Goal: Task Accomplishment & Management: Manage account settings

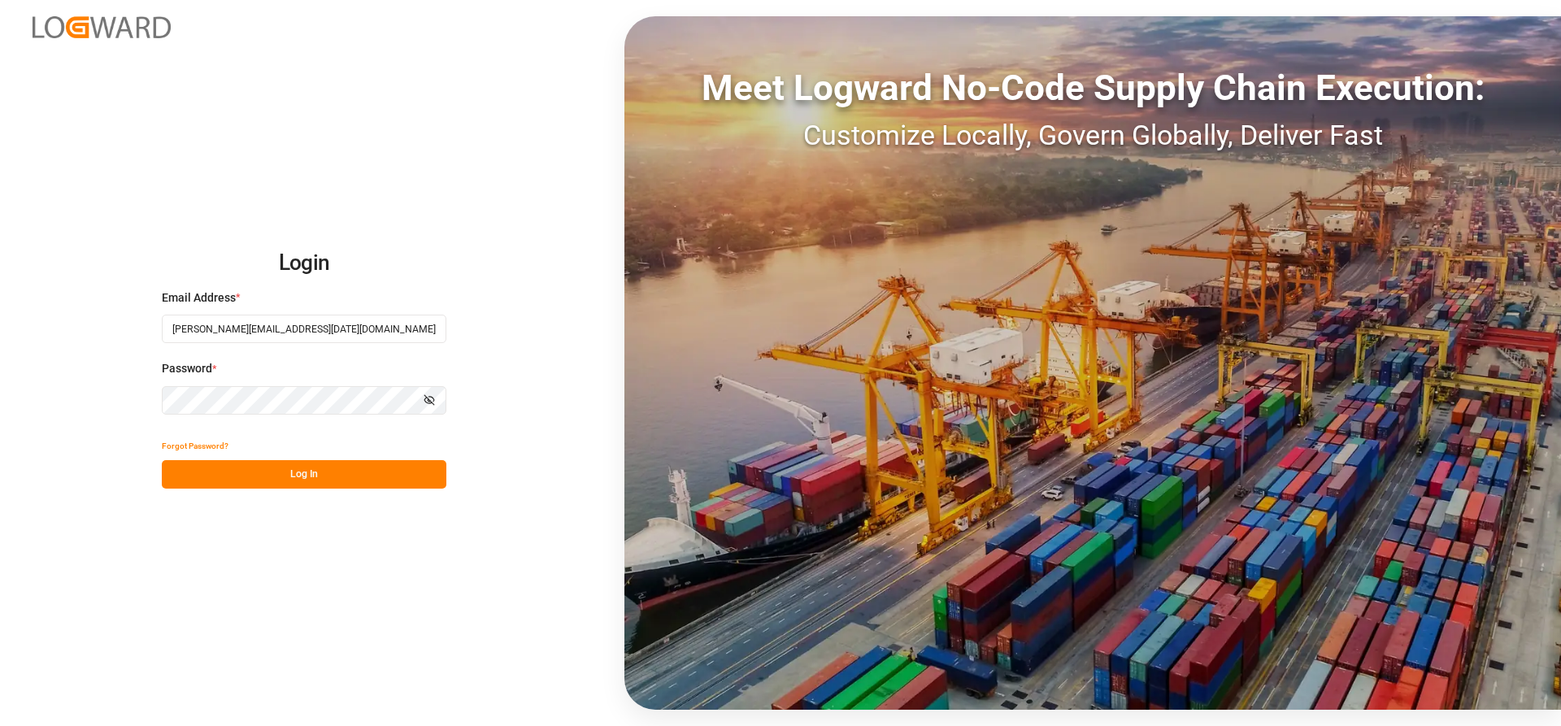
click at [237, 471] on button "Log In" at bounding box center [304, 474] width 285 height 28
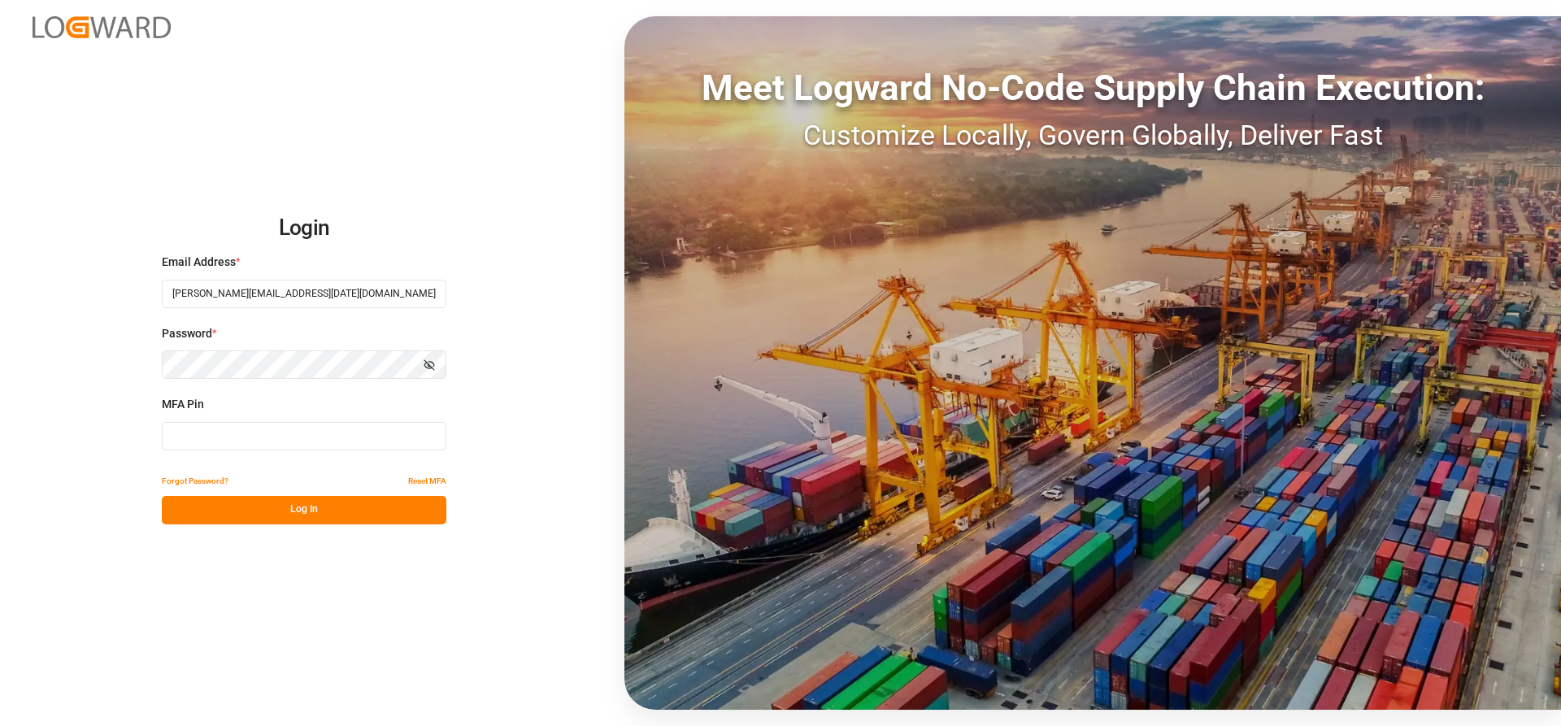
click at [224, 439] on input at bounding box center [304, 436] width 285 height 28
type input "511409"
click at [236, 507] on button "Log In" at bounding box center [304, 510] width 285 height 28
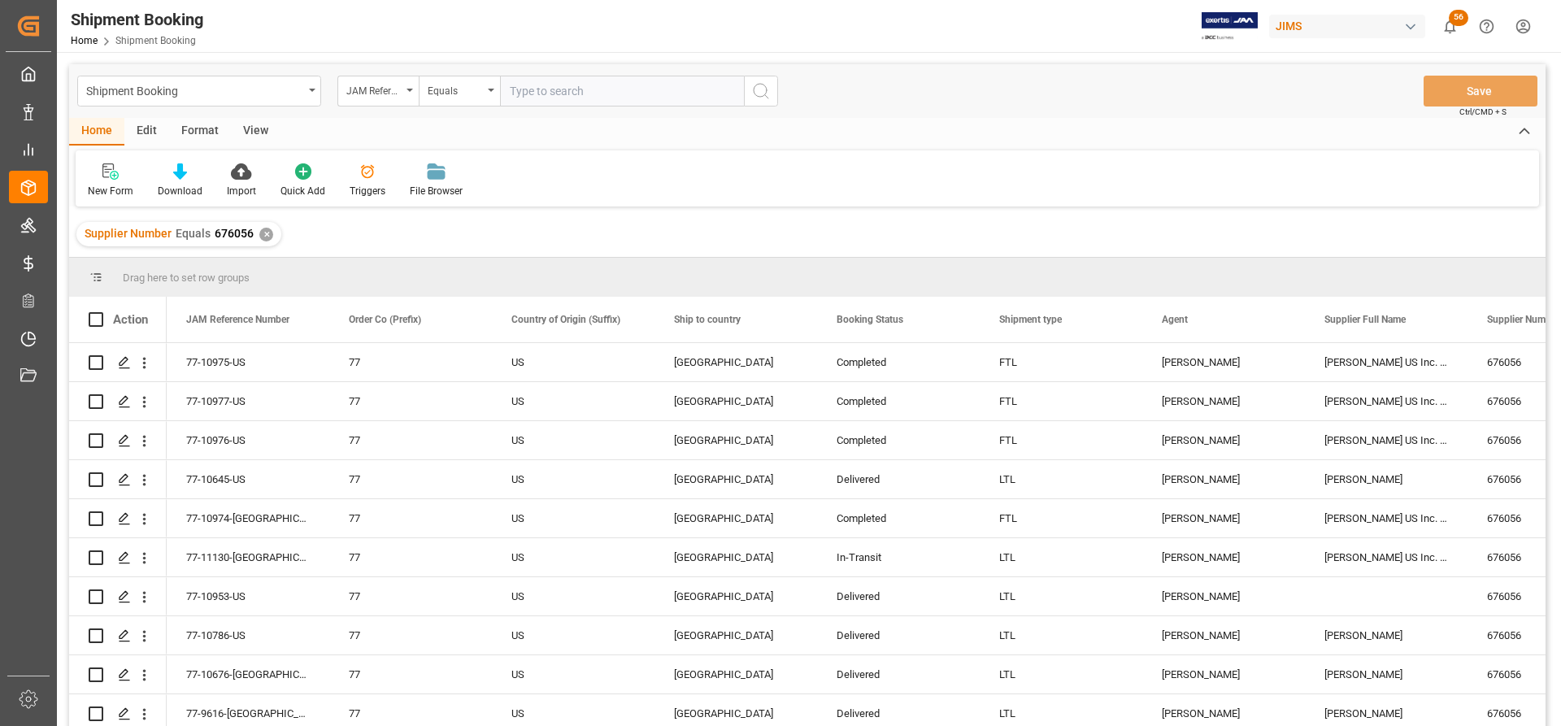
click at [266, 234] on div "✕" at bounding box center [266, 235] width 14 height 14
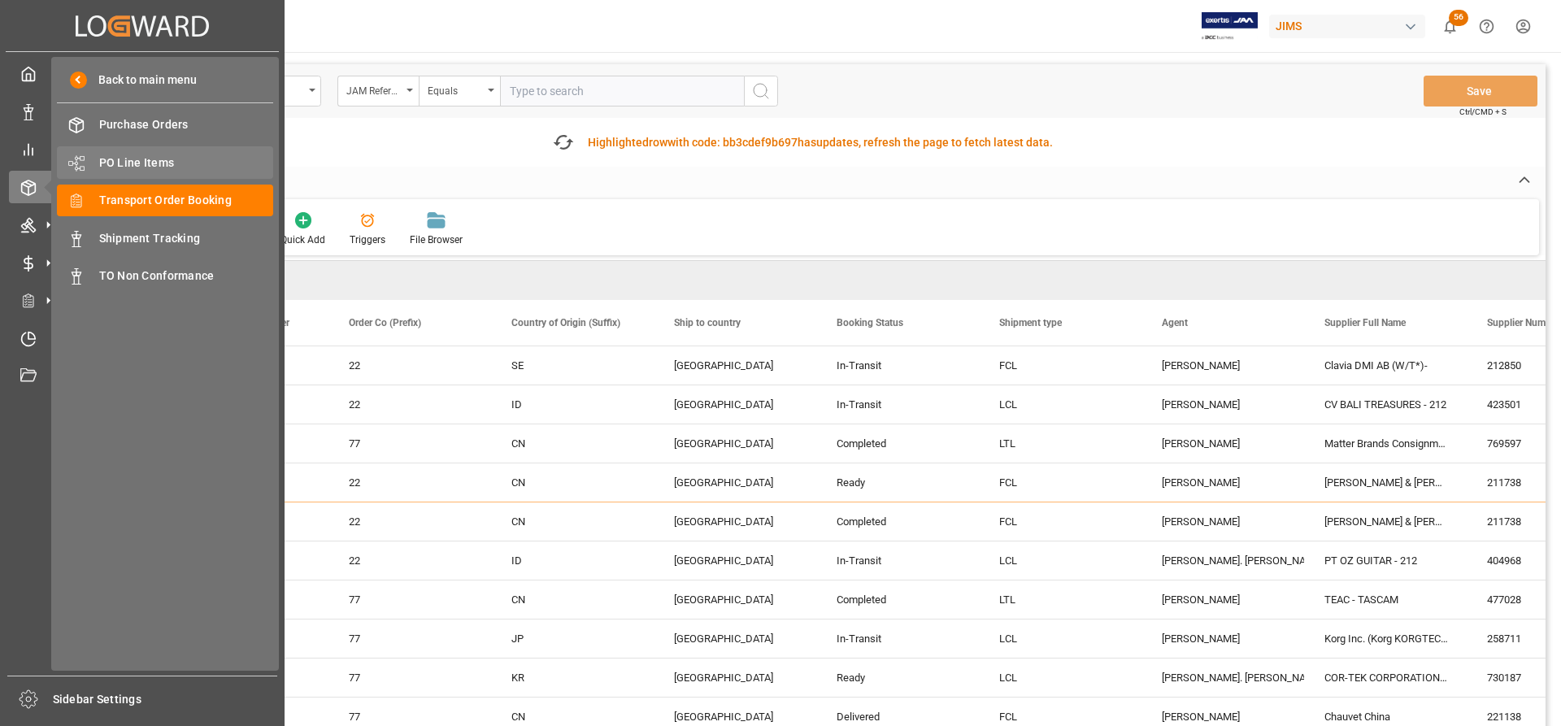
drag, startPoint x: 131, startPoint y: 158, endPoint x: 153, endPoint y: 158, distance: 22.0
click at [131, 158] on span "PO Line Items" at bounding box center [186, 162] width 175 height 17
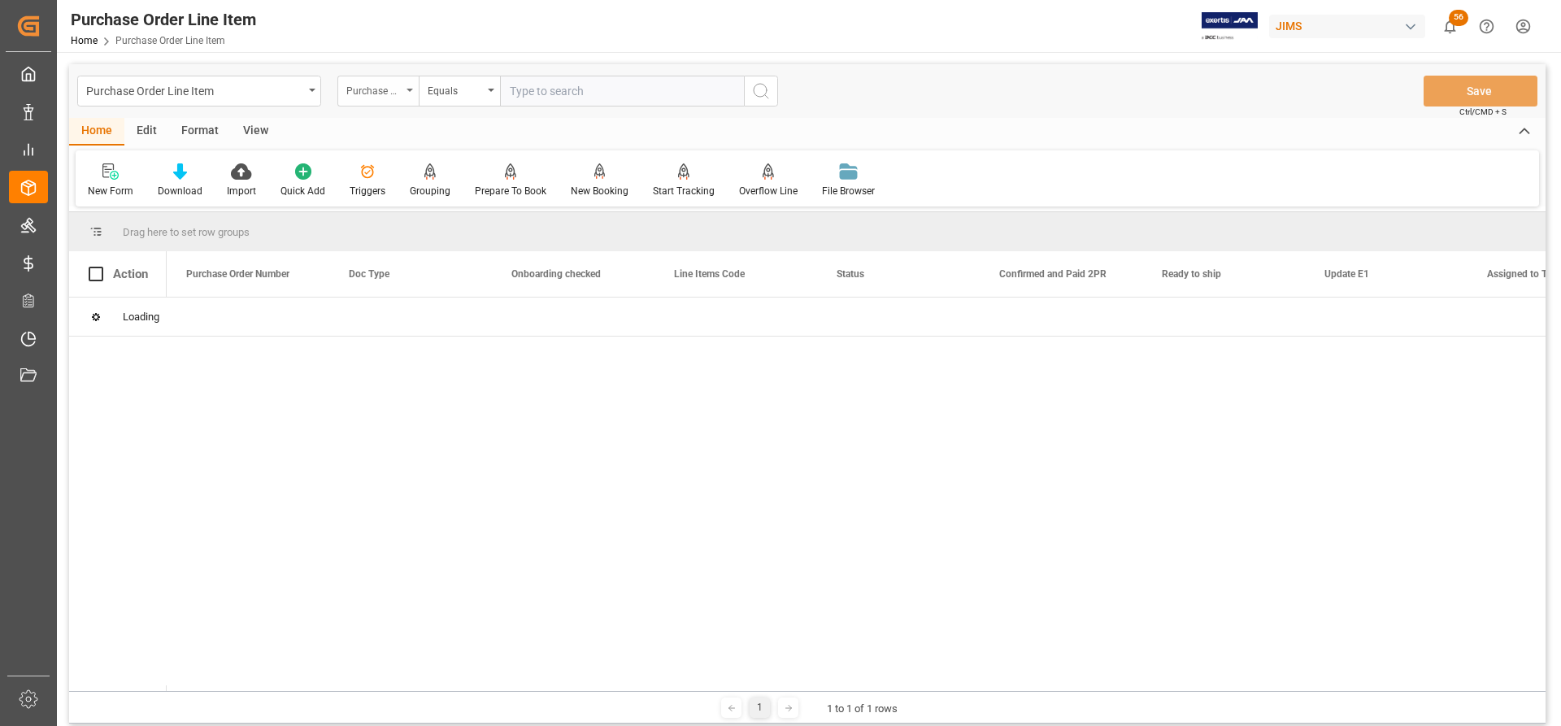
click at [406, 87] on div "Purchase Order Number" at bounding box center [377, 91] width 81 height 31
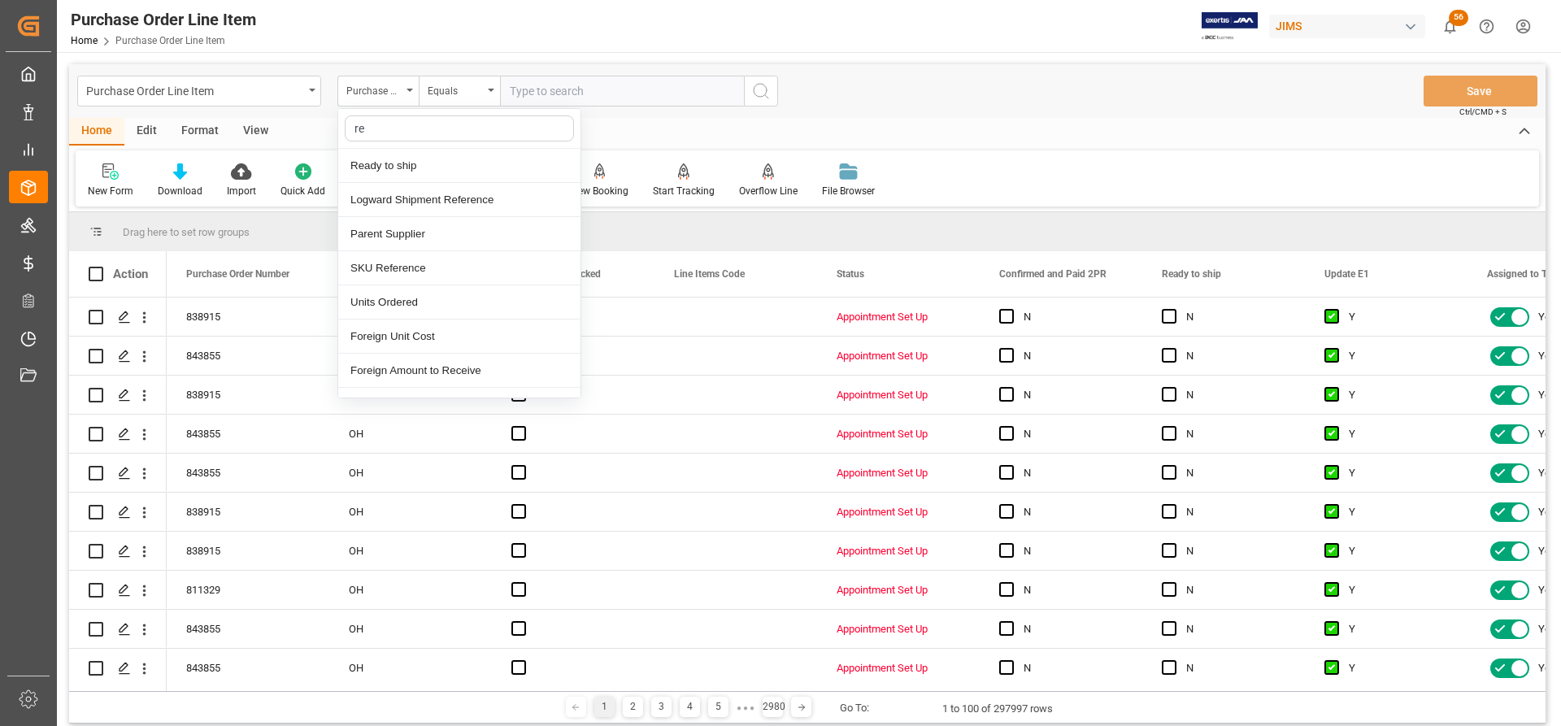
type input "ref"
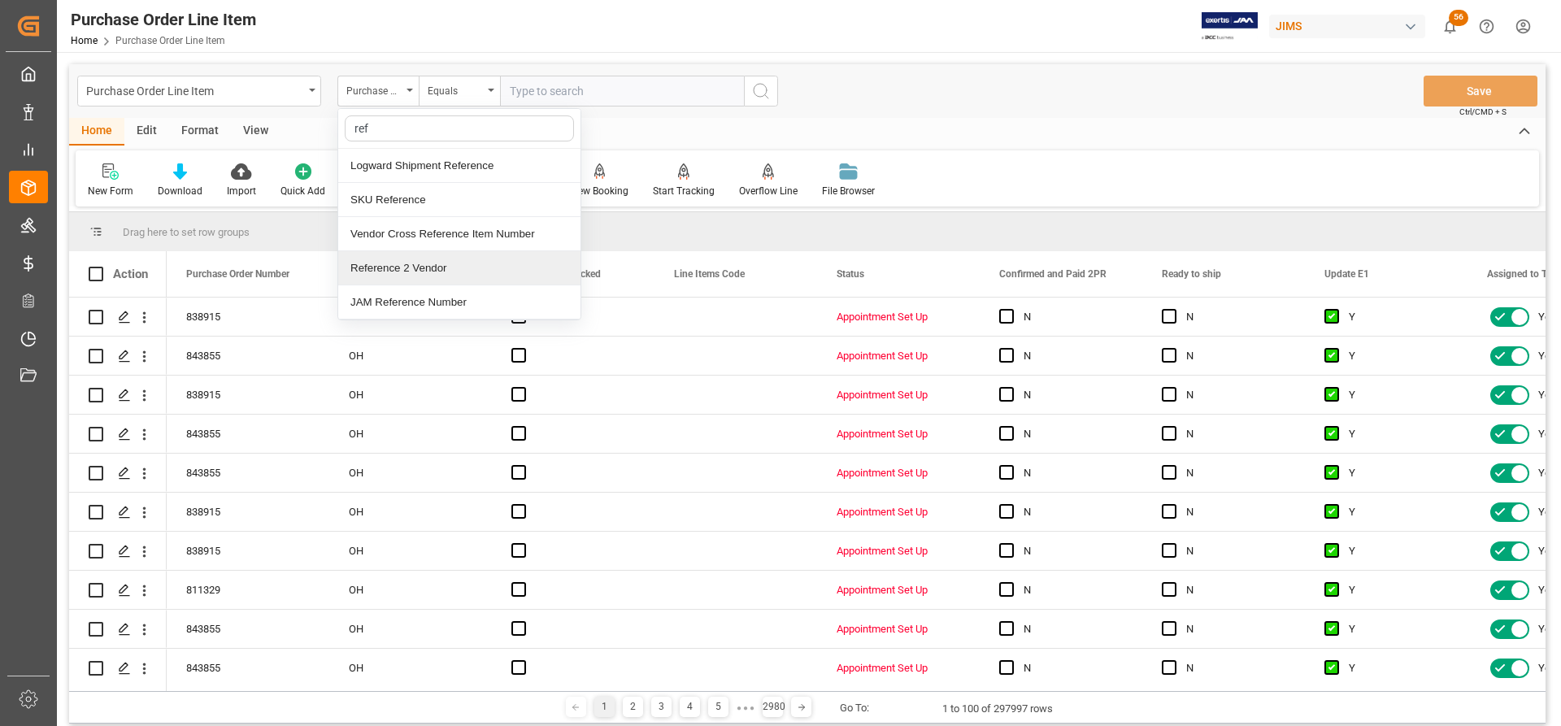
click at [397, 266] on div "Reference 2 Vendor" at bounding box center [459, 268] width 242 height 34
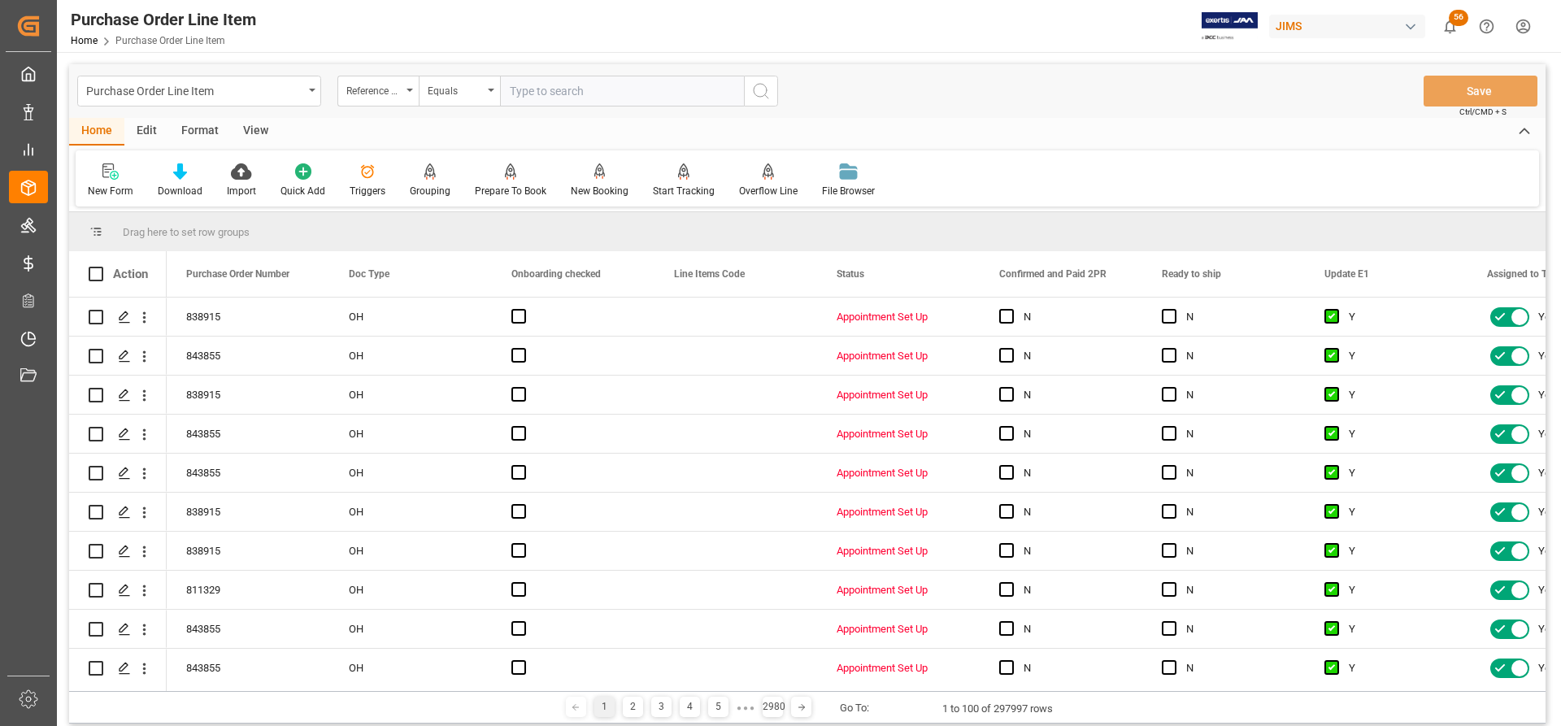
click at [515, 97] on input "text" at bounding box center [622, 91] width 244 height 31
paste input "77-11082-US"
type input "77-11082-US"
click at [761, 94] on icon "search button" at bounding box center [761, 91] width 20 height 20
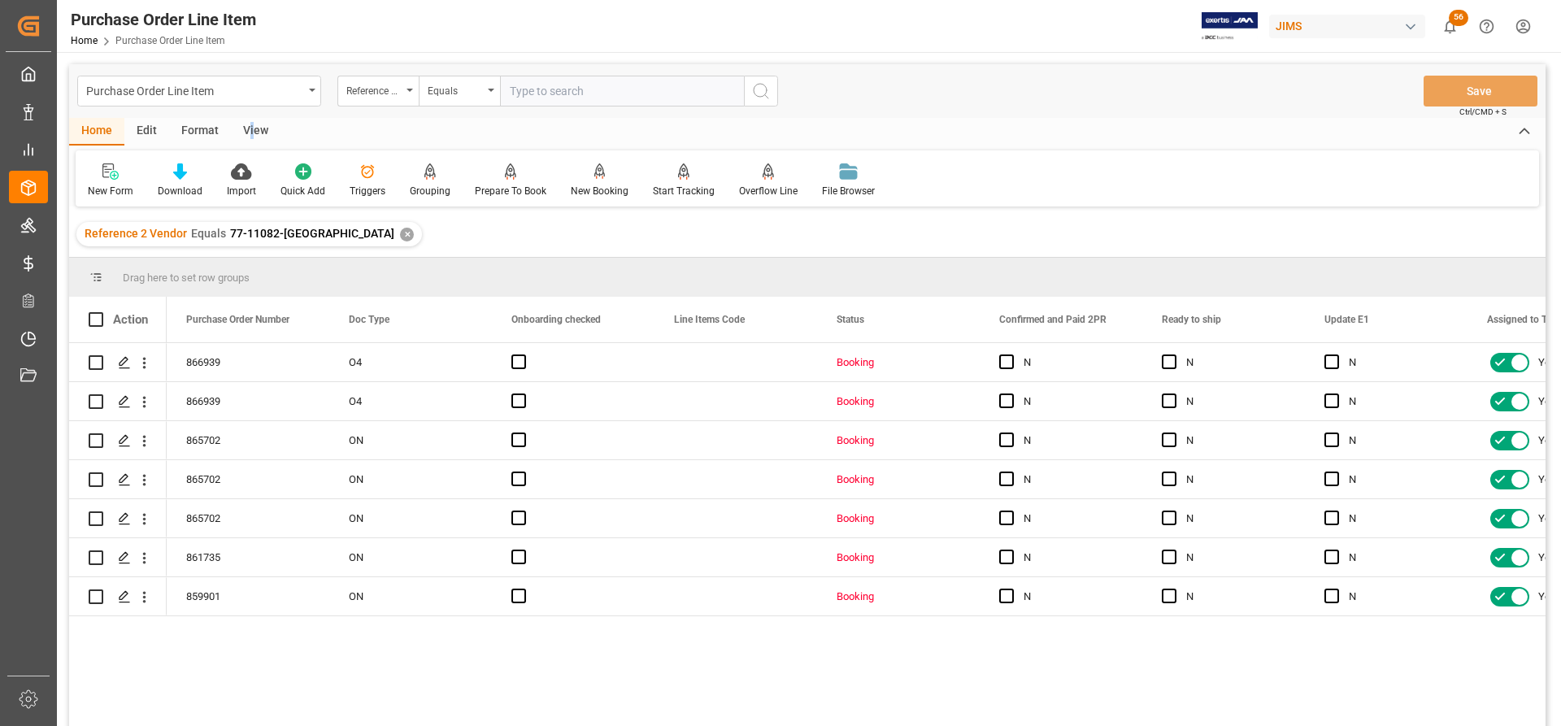
click at [250, 125] on div "View" at bounding box center [256, 132] width 50 height 28
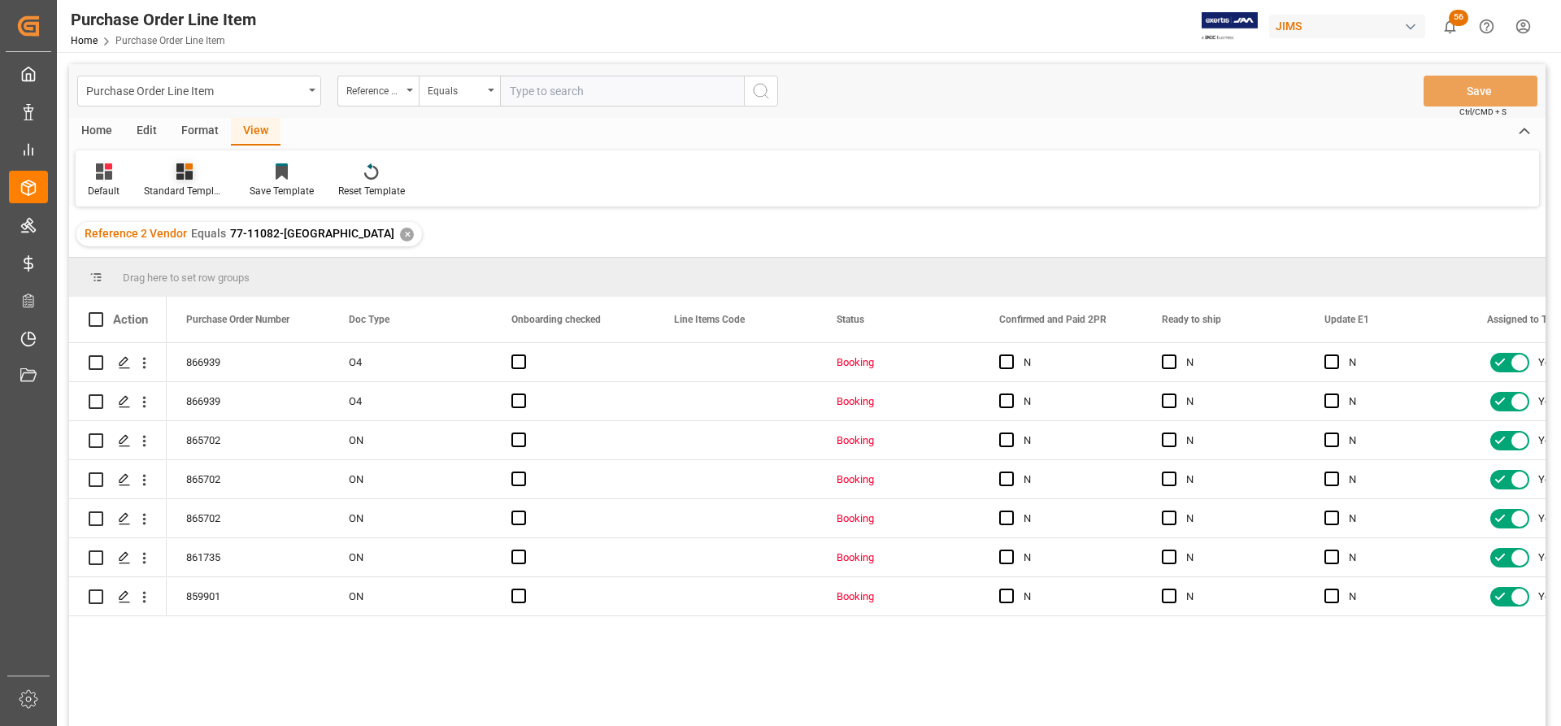
click at [195, 187] on div "Standard Templates" at bounding box center [184, 191] width 81 height 15
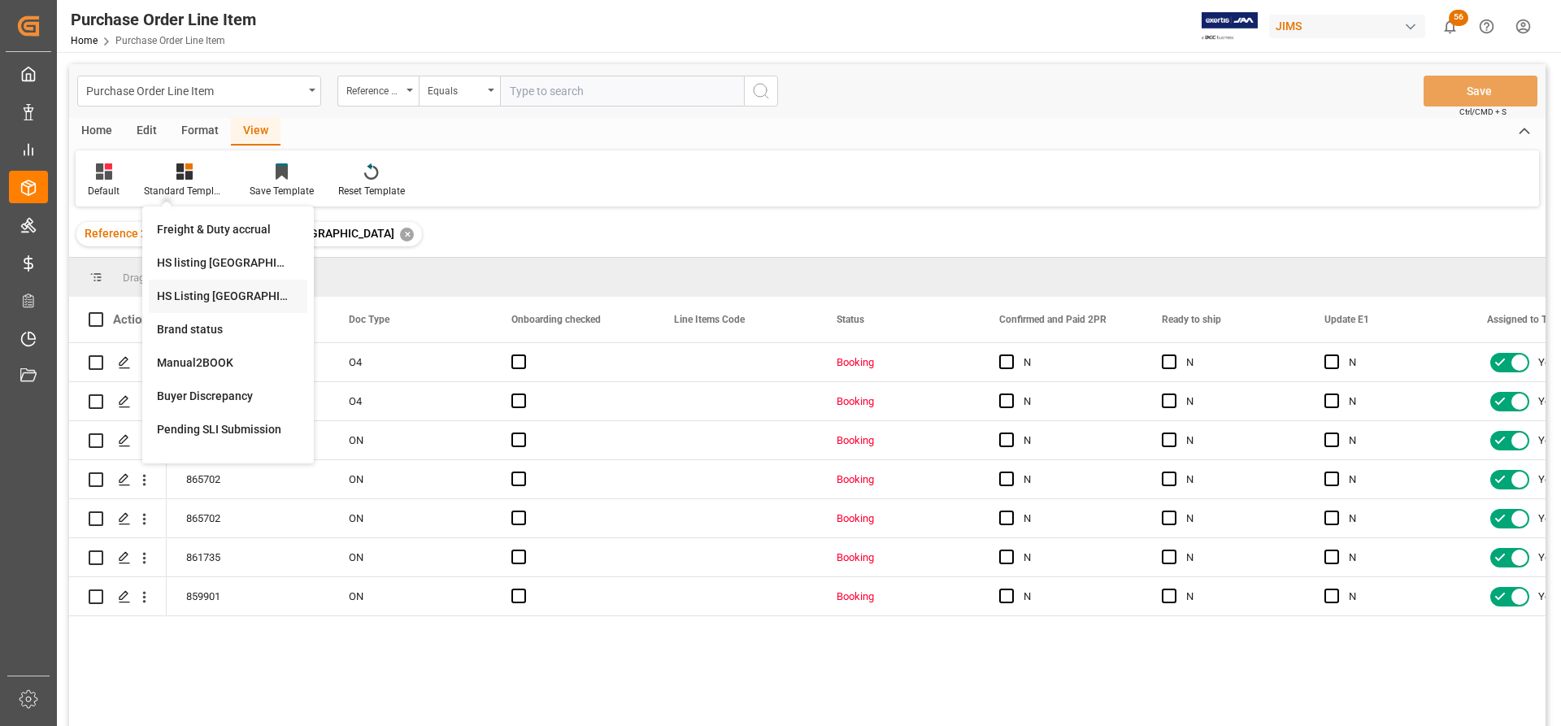
click at [180, 294] on div "HS Listing CANADA" at bounding box center [228, 296] width 142 height 17
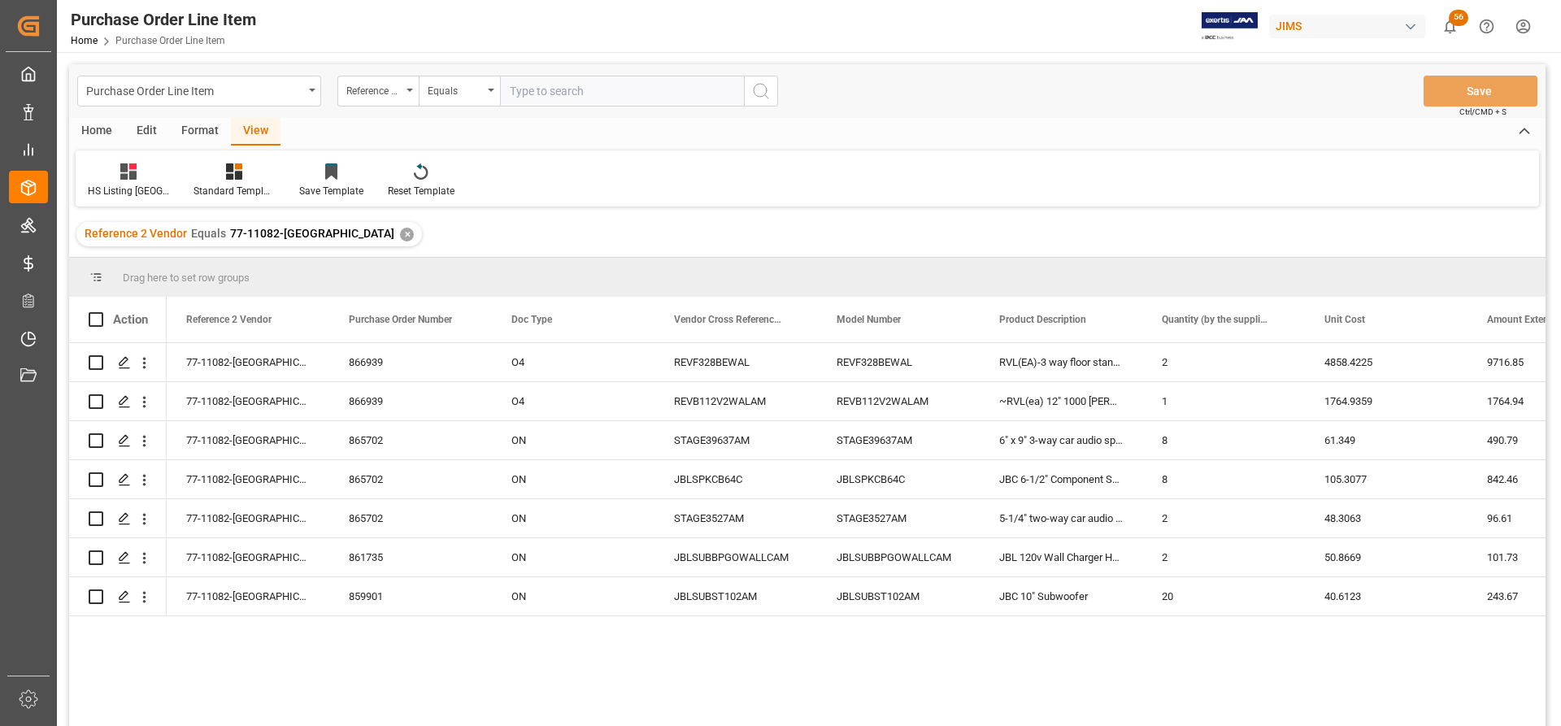
click at [93, 131] on div "Home" at bounding box center [96, 132] width 55 height 28
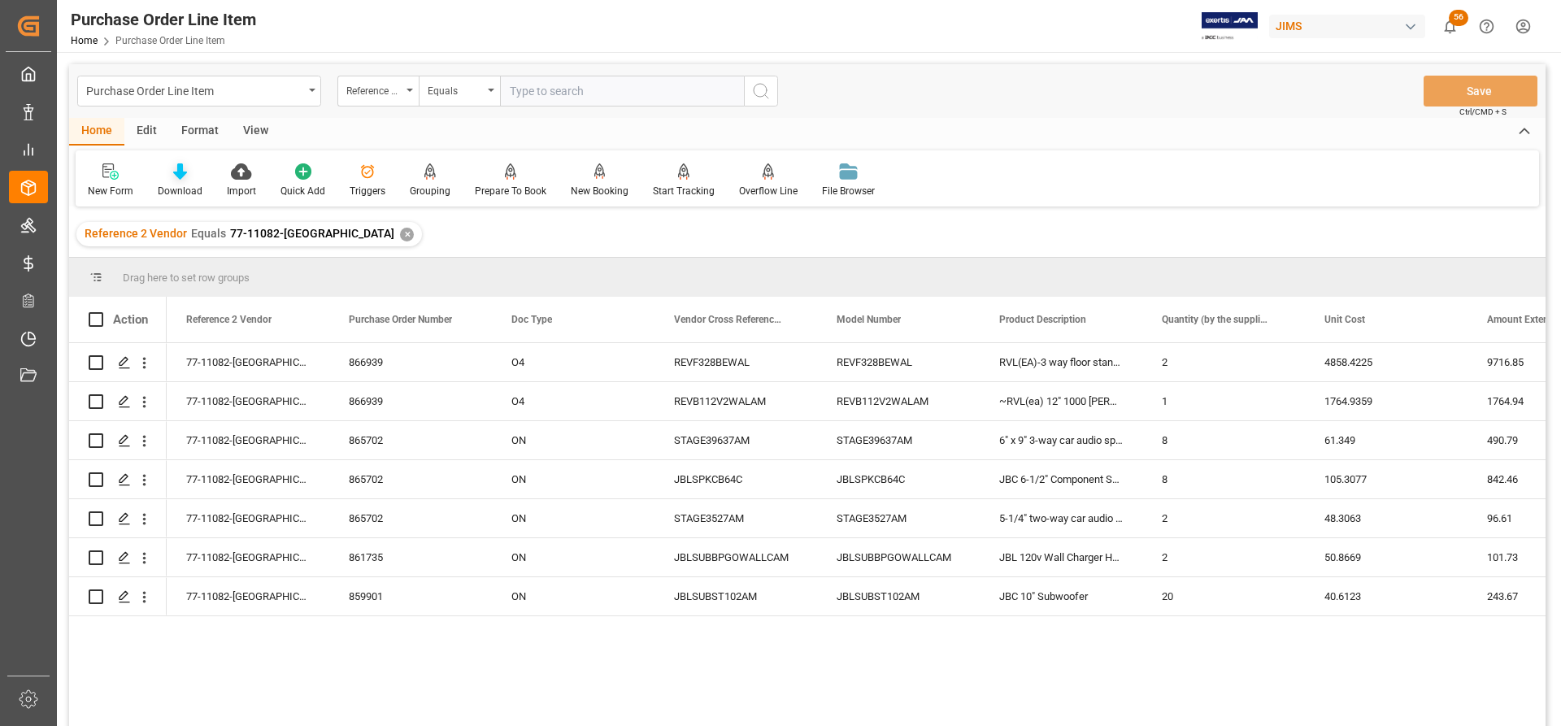
click at [185, 179] on icon at bounding box center [180, 171] width 14 height 16
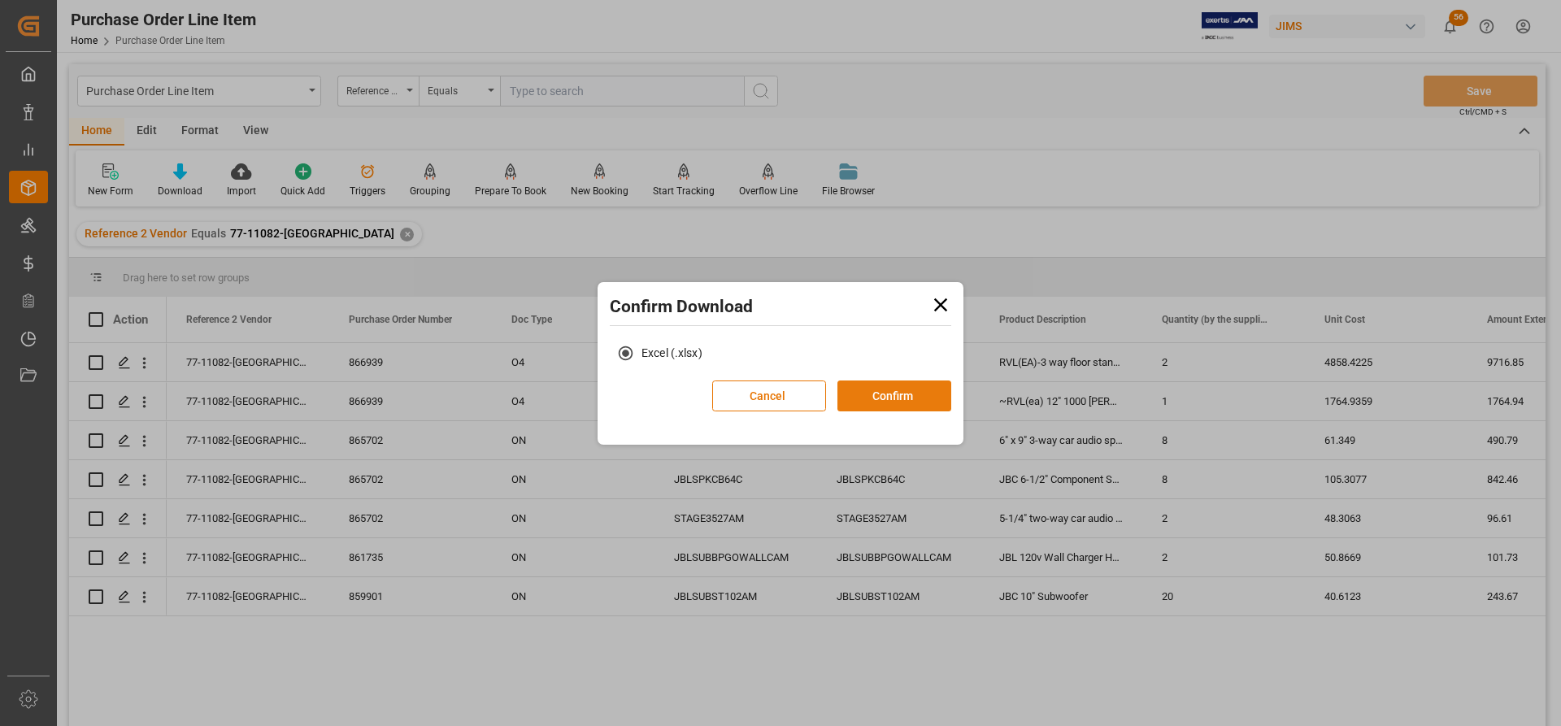
click at [886, 391] on button "Confirm" at bounding box center [894, 395] width 114 height 31
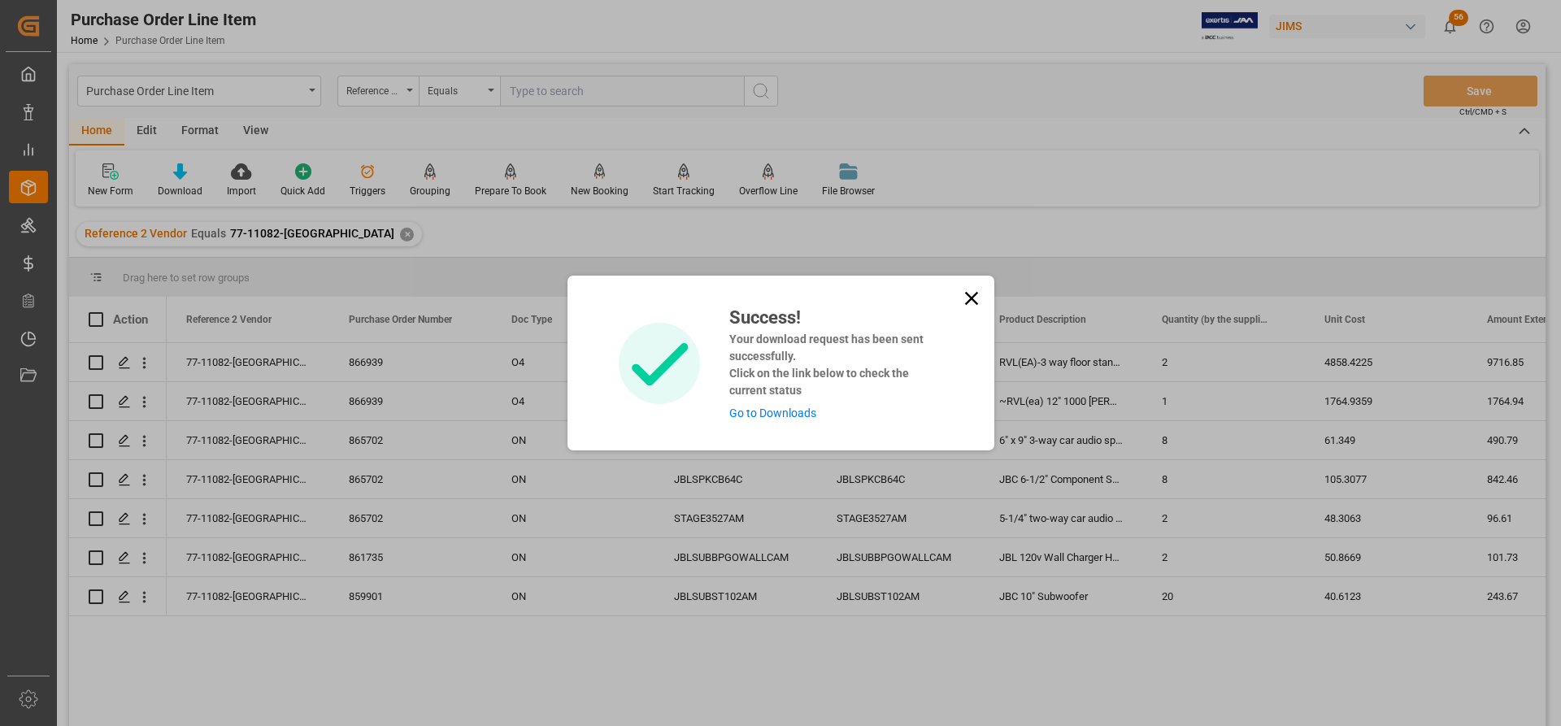
click at [780, 412] on link "Go to Downloads" at bounding box center [772, 412] width 87 height 13
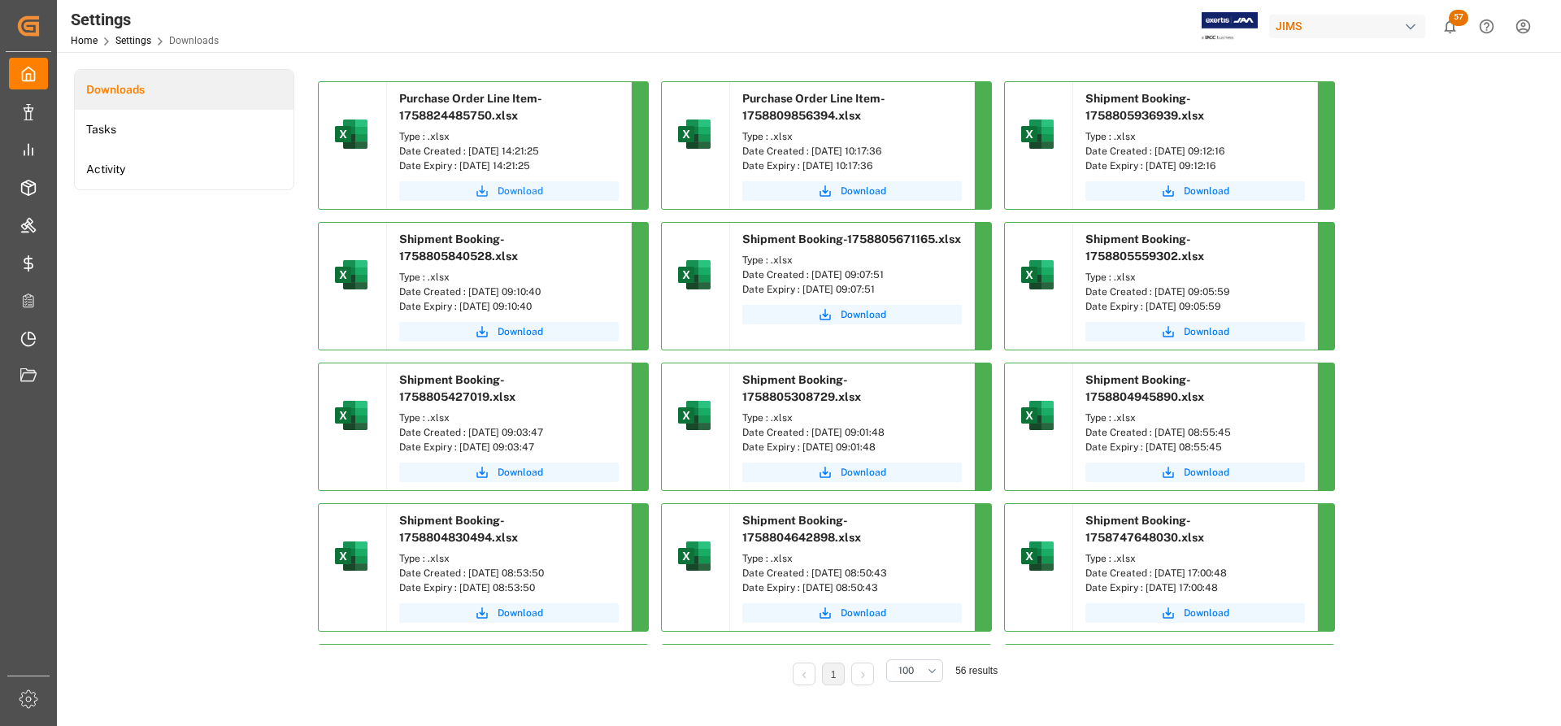
click at [521, 192] on span "Download" at bounding box center [521, 191] width 46 height 15
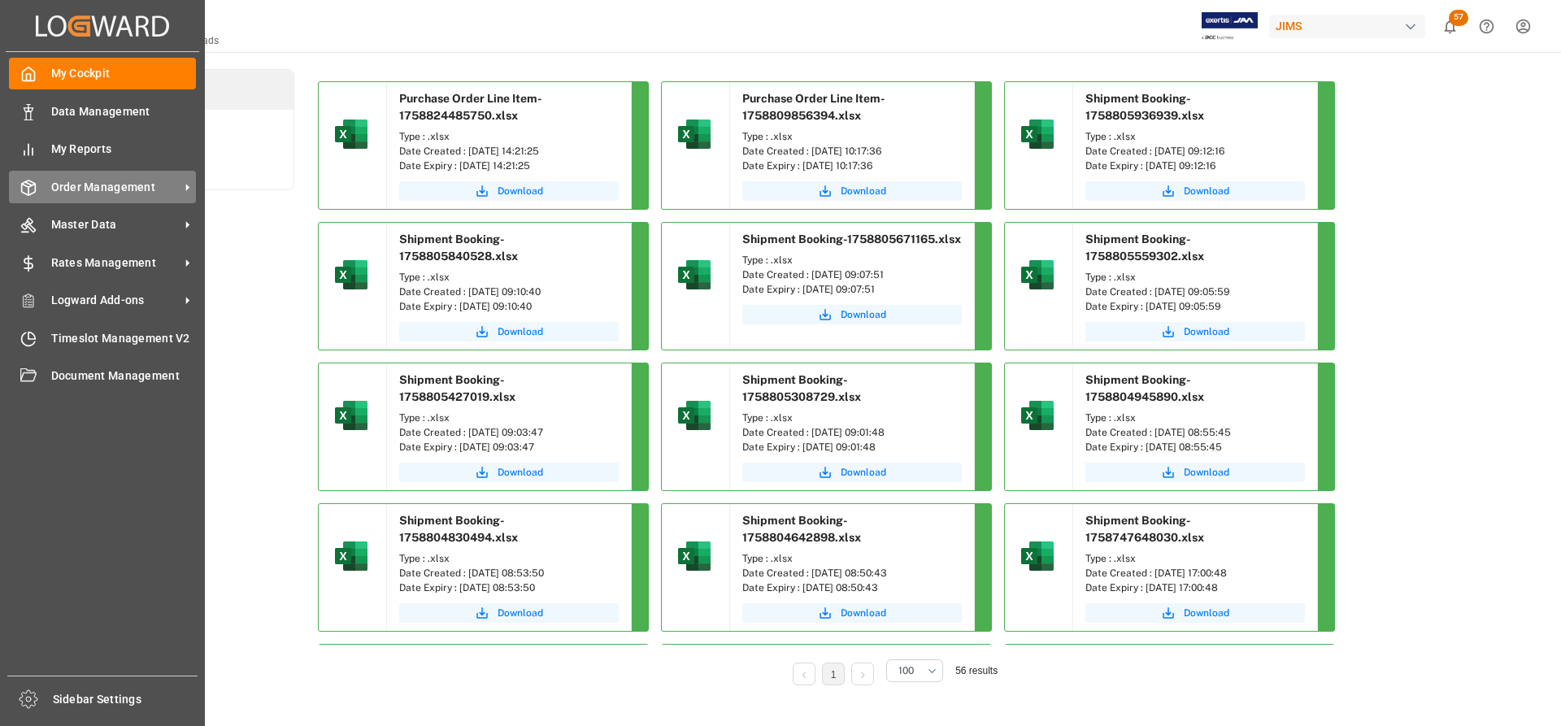
click at [104, 189] on span "Order Management" at bounding box center [115, 187] width 128 height 17
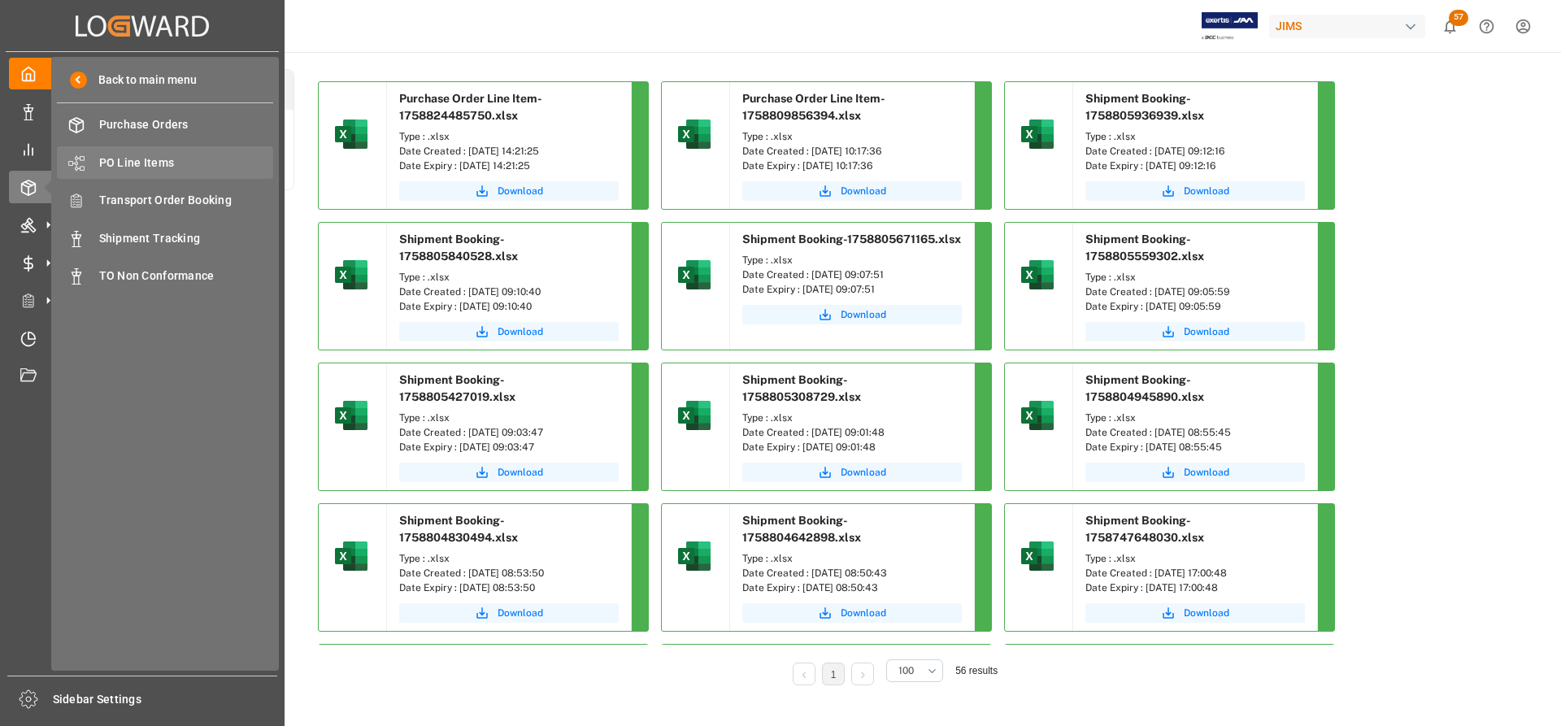
click at [137, 162] on span "PO Line Items" at bounding box center [186, 162] width 175 height 17
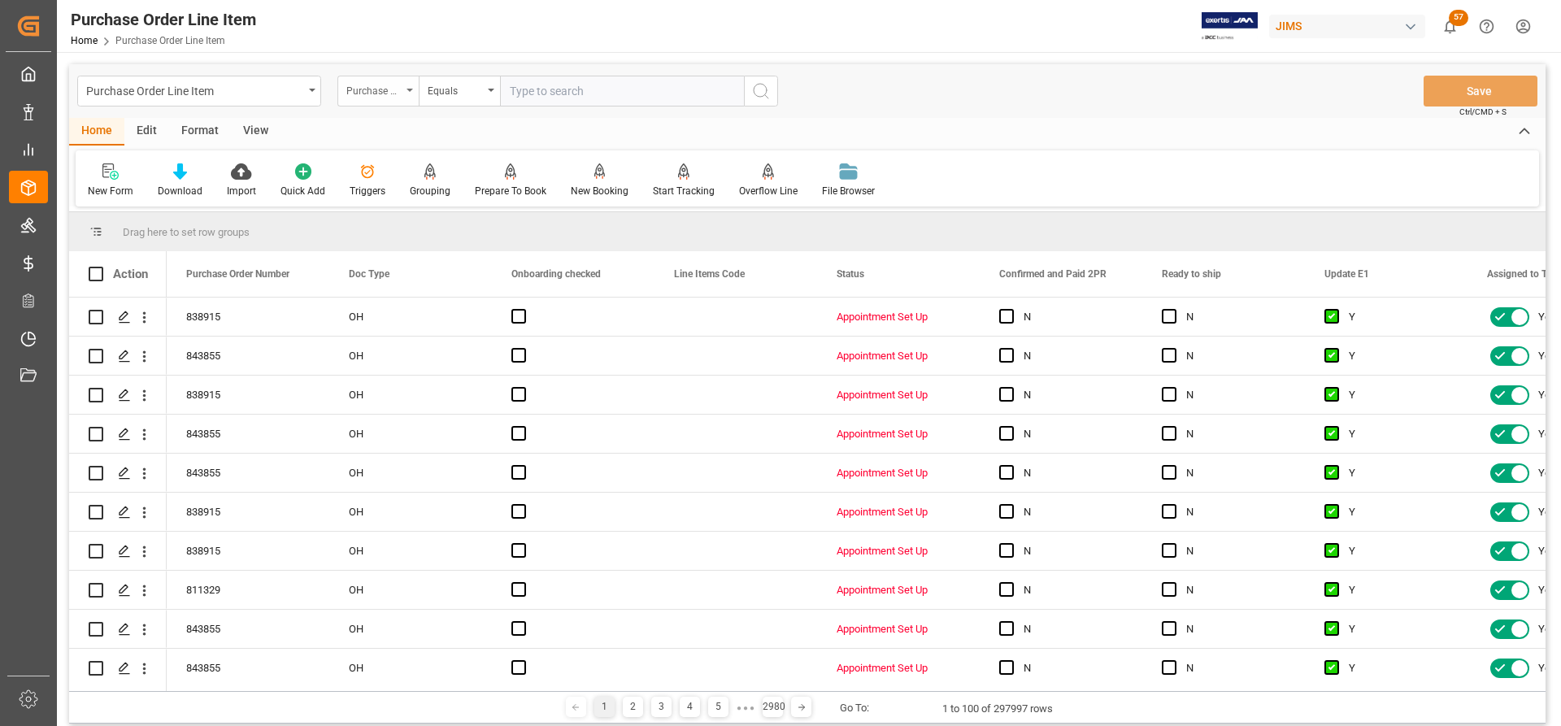
click at [404, 85] on div "Purchase Order Number" at bounding box center [377, 91] width 81 height 31
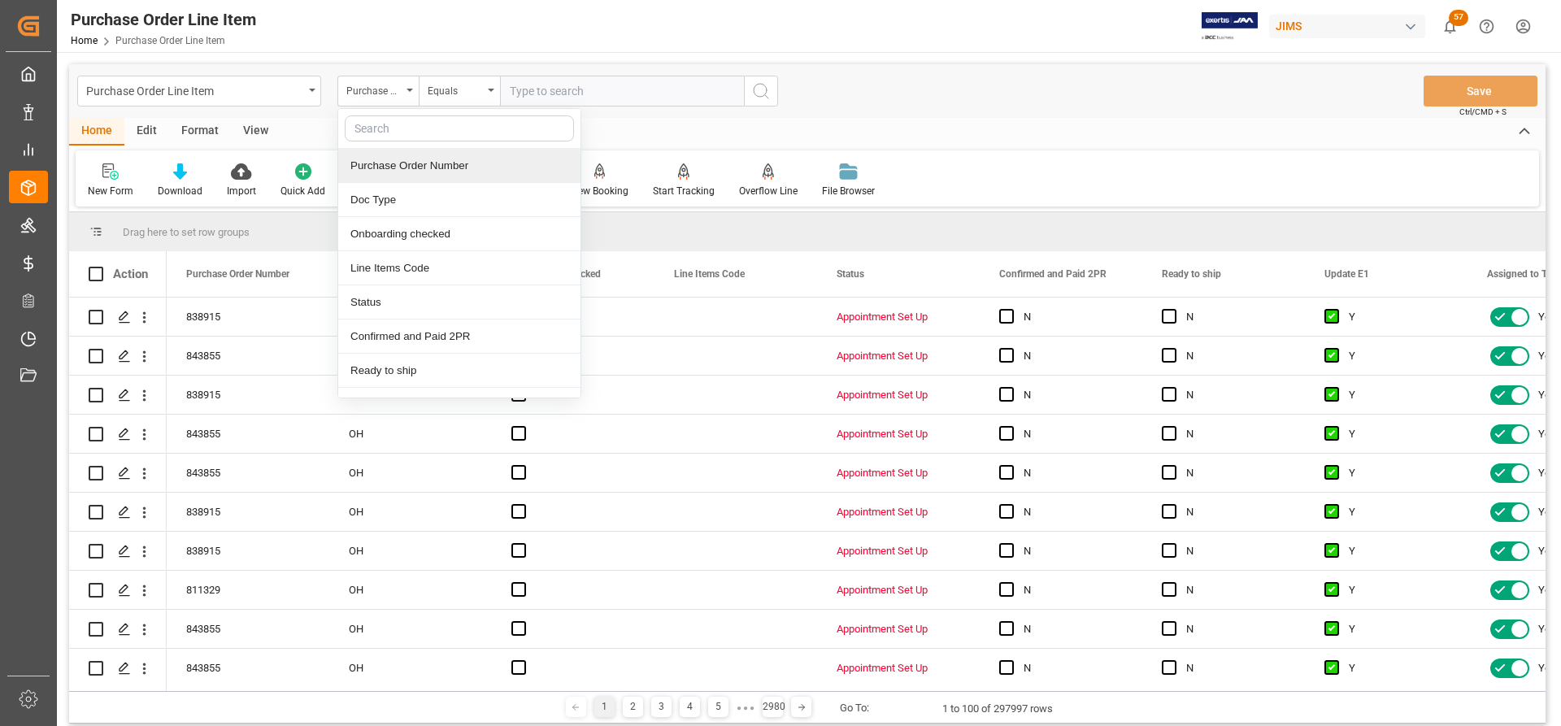
click at [385, 140] on input "text" at bounding box center [459, 128] width 229 height 26
type input "ref"
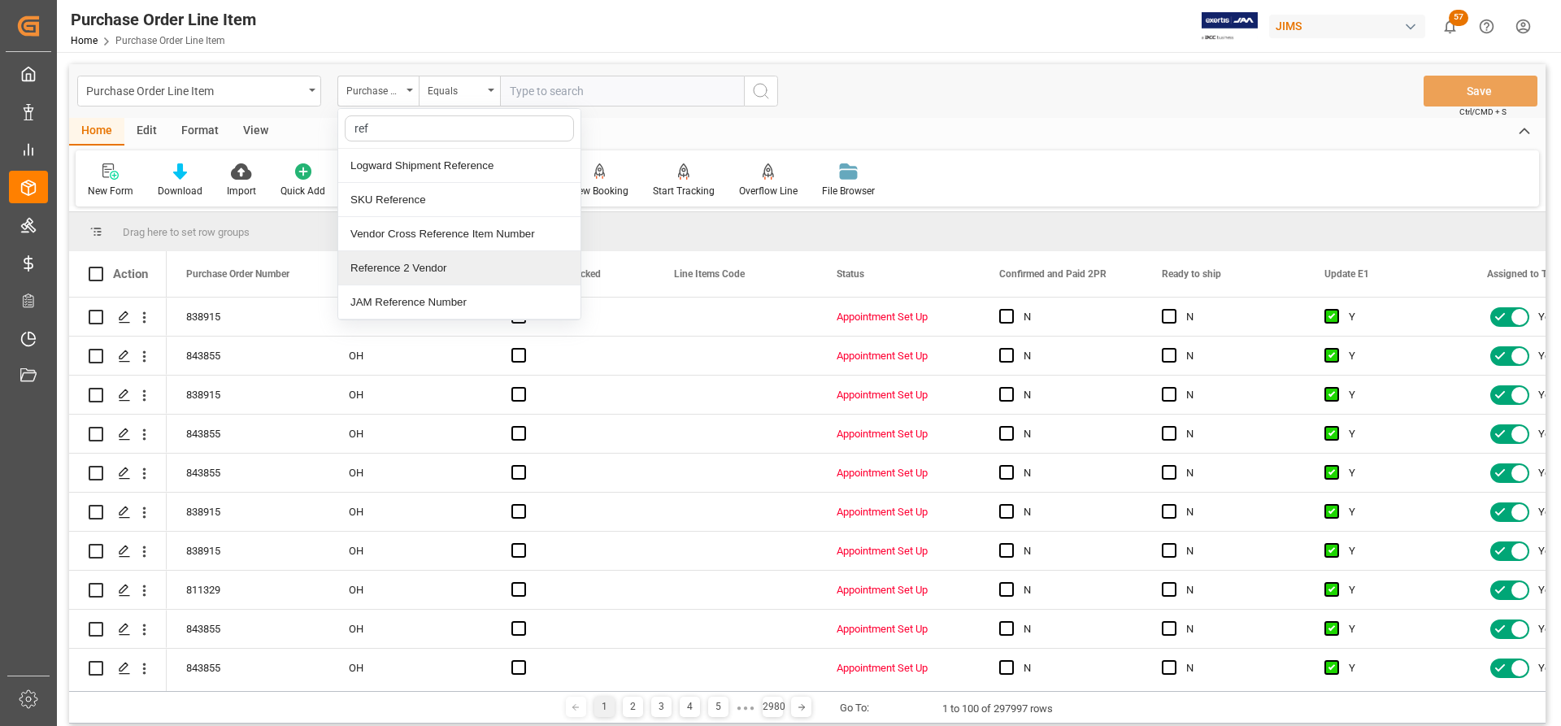
click at [379, 264] on div "Reference 2 Vendor" at bounding box center [459, 268] width 242 height 34
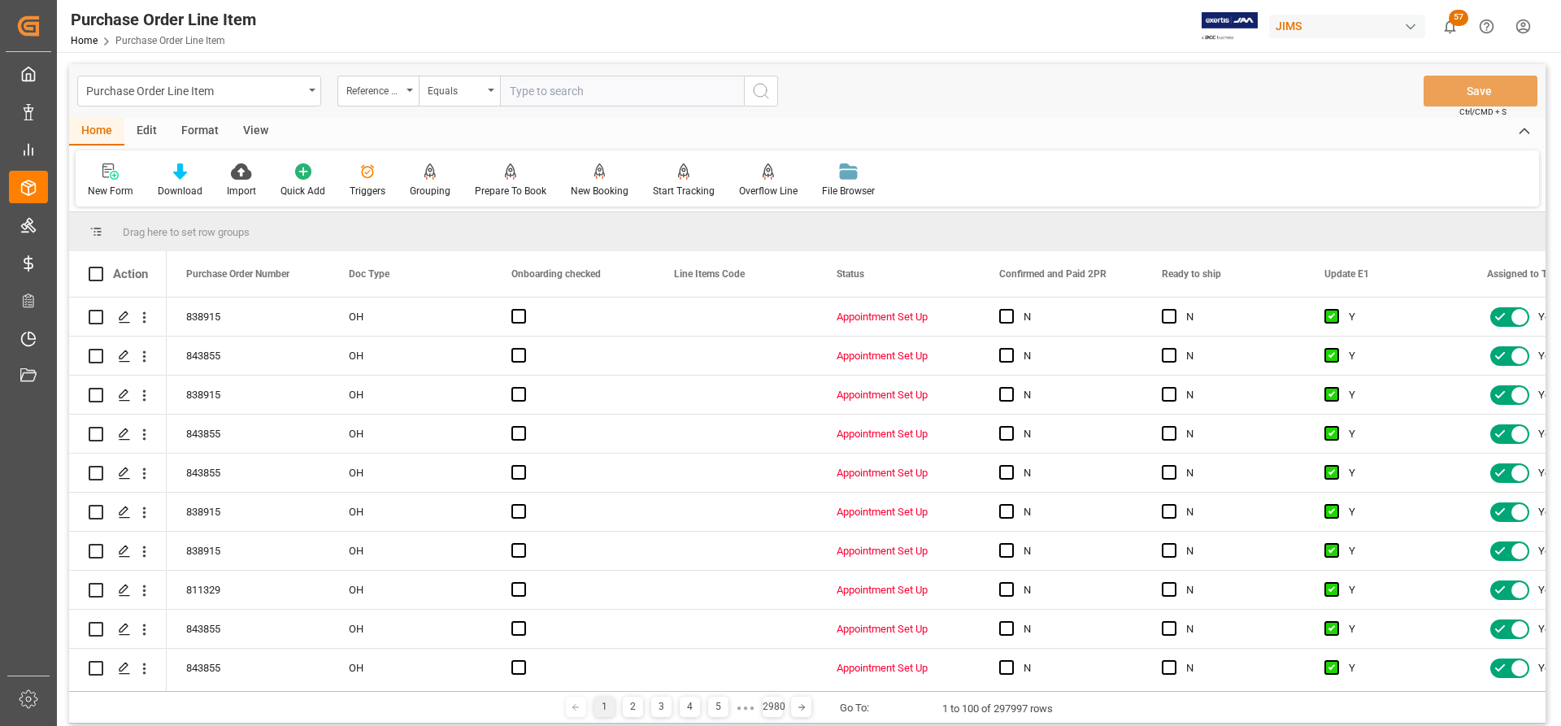
click at [526, 79] on input "text" at bounding box center [622, 91] width 244 height 31
paste input "77-11240-US"
click at [513, 103] on input "77-11240-US" at bounding box center [622, 91] width 244 height 31
type input "77-11240-US"
click at [776, 85] on button "search button" at bounding box center [761, 91] width 34 height 31
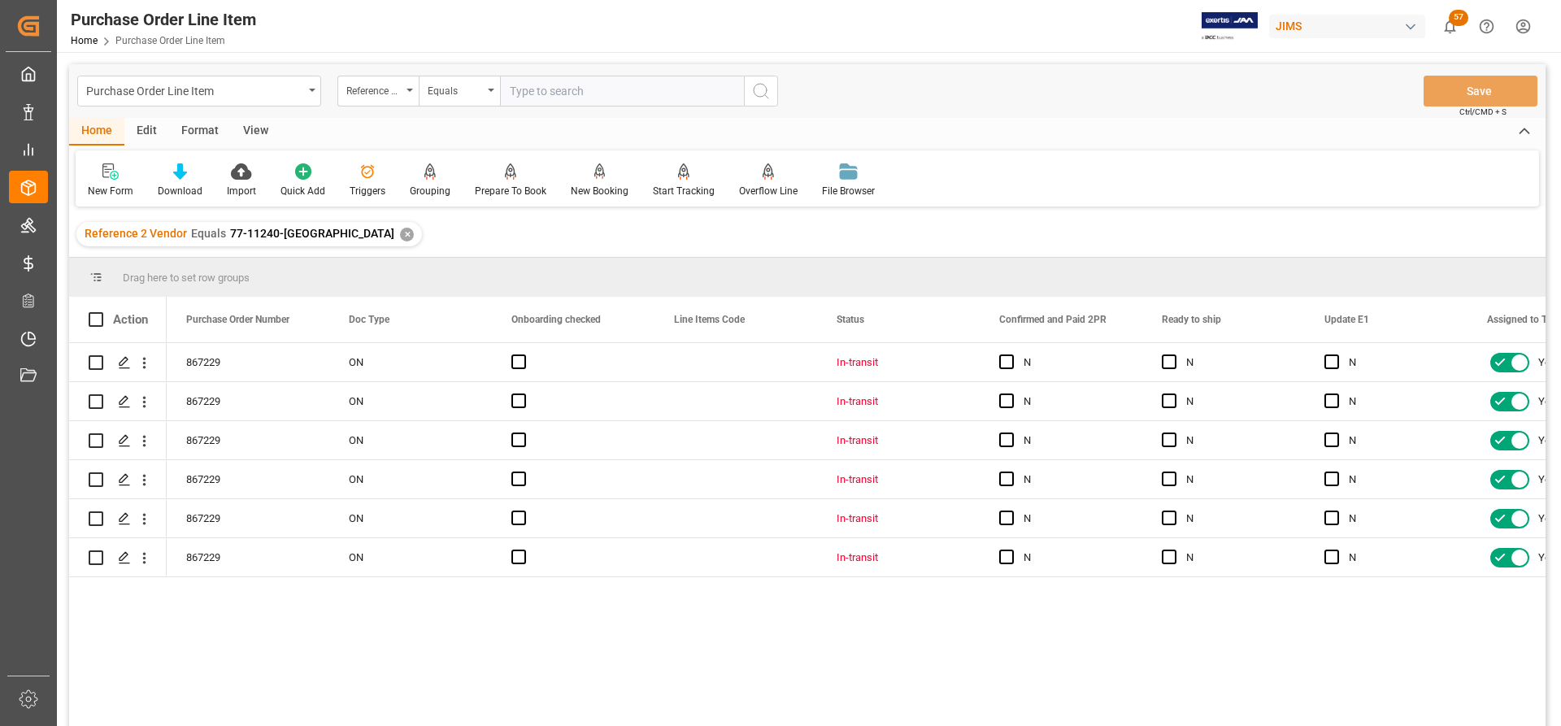
click at [249, 131] on div "View" at bounding box center [256, 132] width 50 height 28
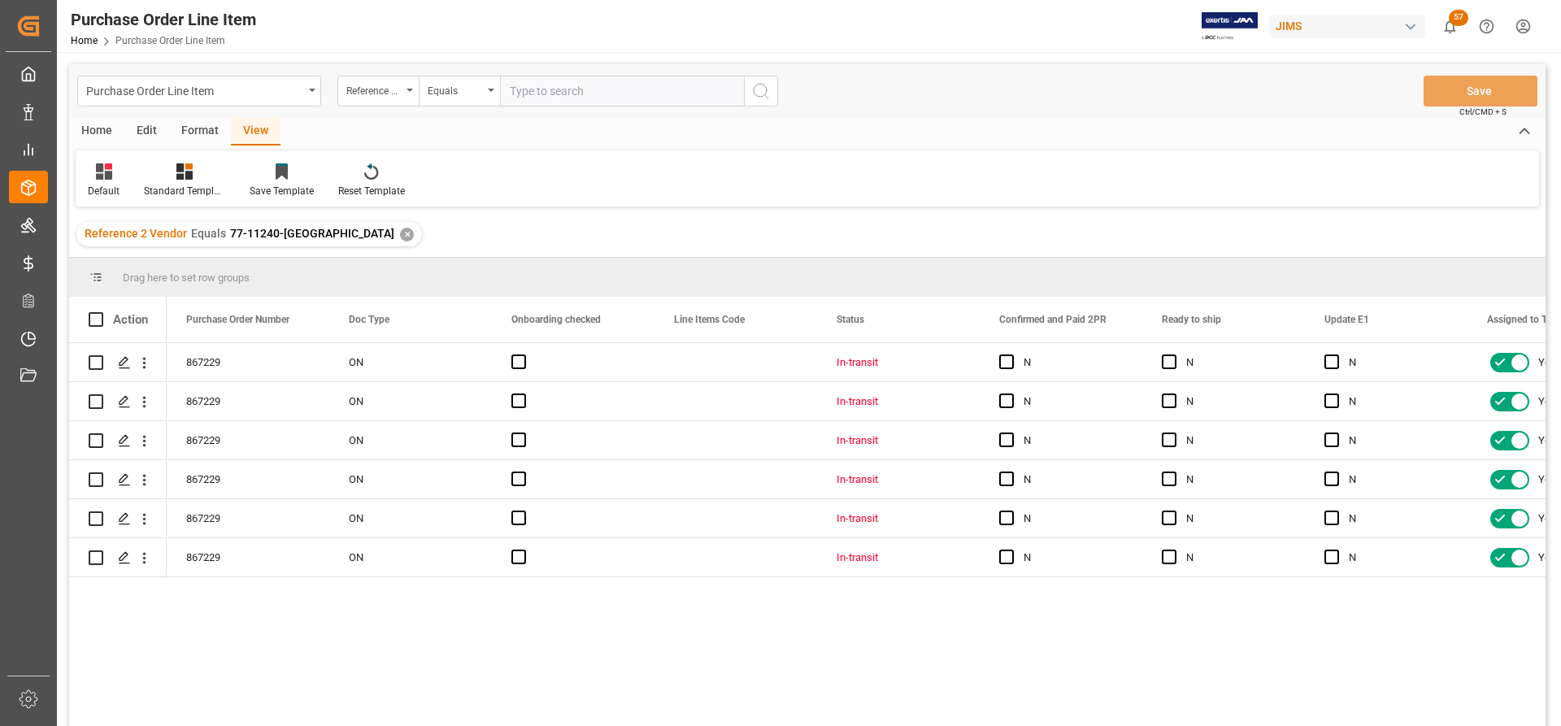
click at [137, 129] on div "Edit" at bounding box center [146, 132] width 45 height 28
click at [250, 131] on div "View" at bounding box center [256, 132] width 50 height 28
click at [181, 191] on div "Standard Templates" at bounding box center [184, 191] width 81 height 15
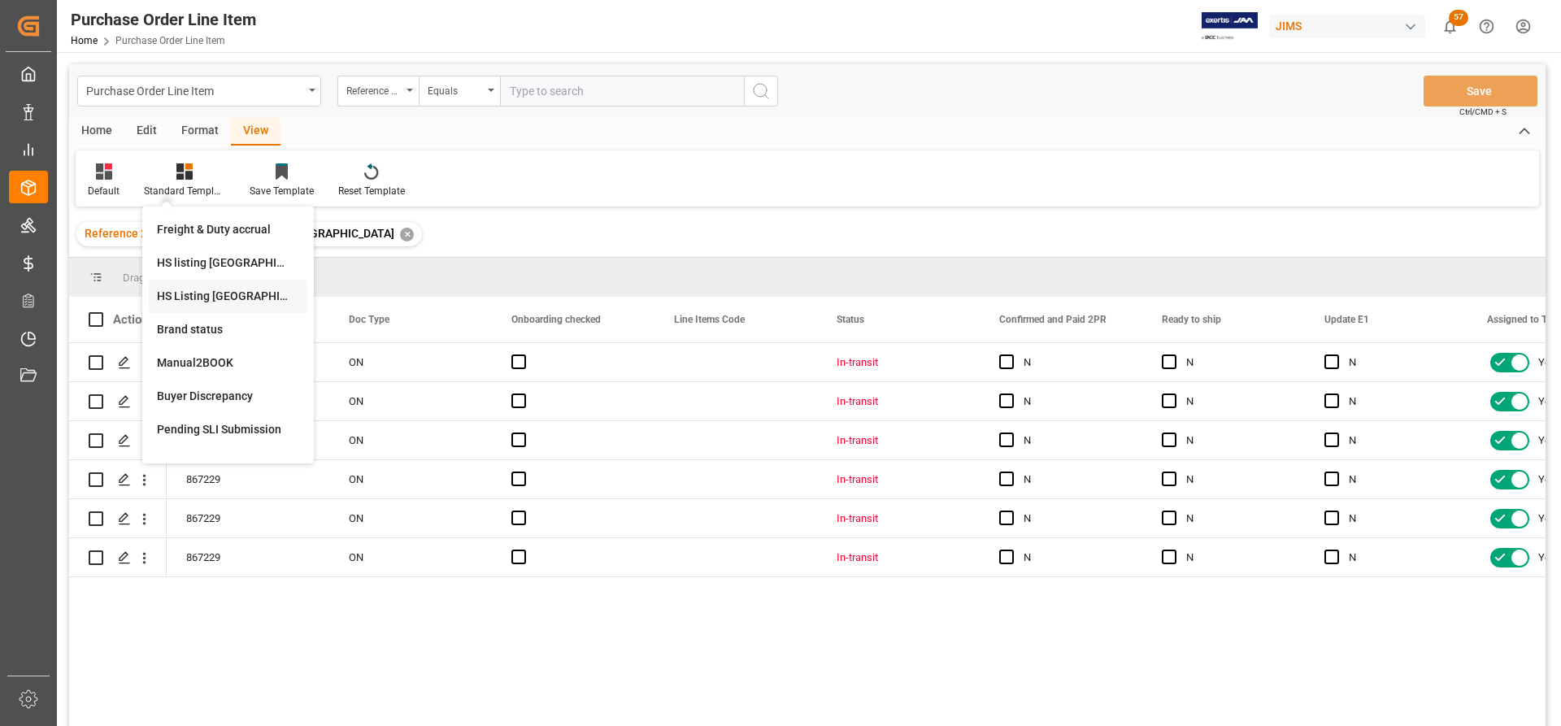
click at [202, 298] on div "HS Listing CANADA" at bounding box center [228, 296] width 142 height 17
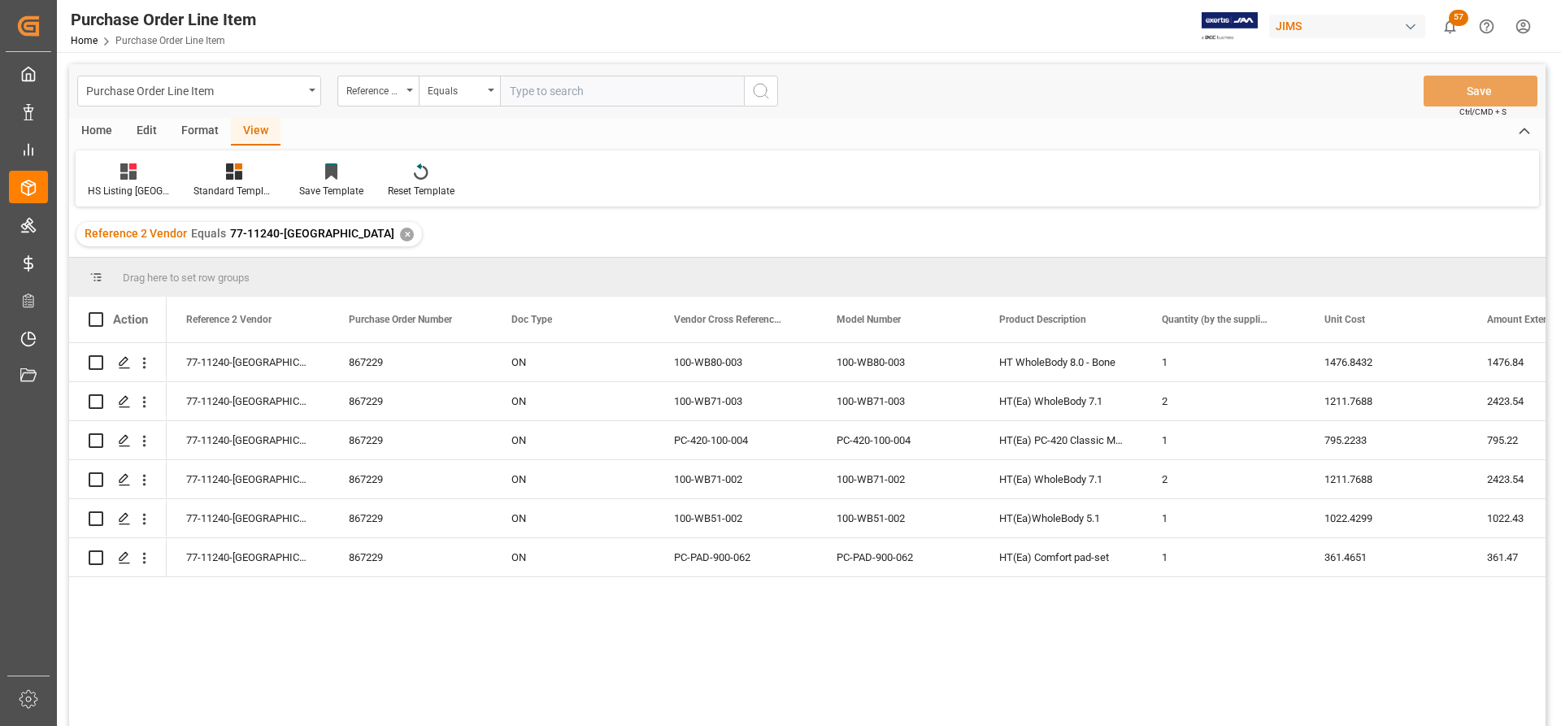
click at [86, 128] on div "Home" at bounding box center [96, 132] width 55 height 28
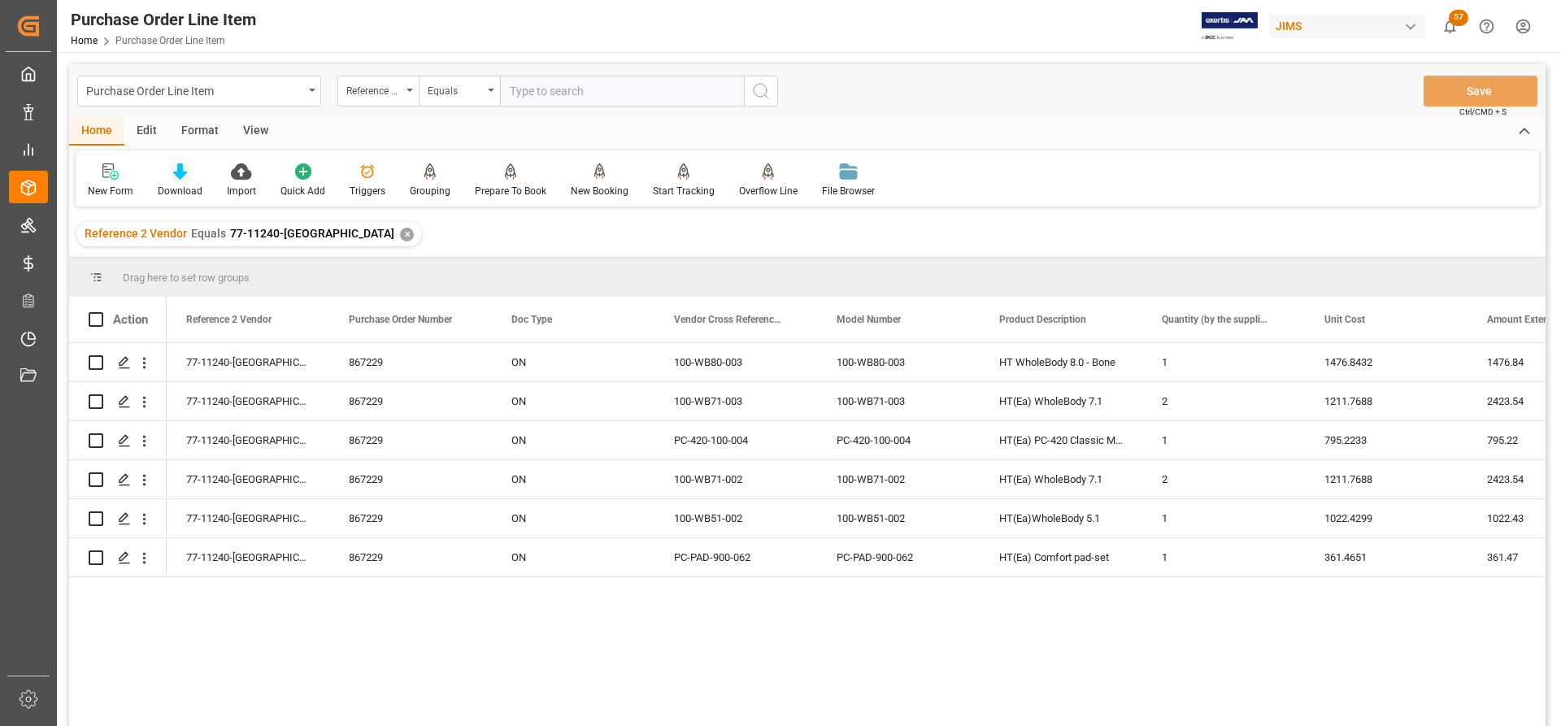
click at [167, 175] on div at bounding box center [180, 171] width 45 height 17
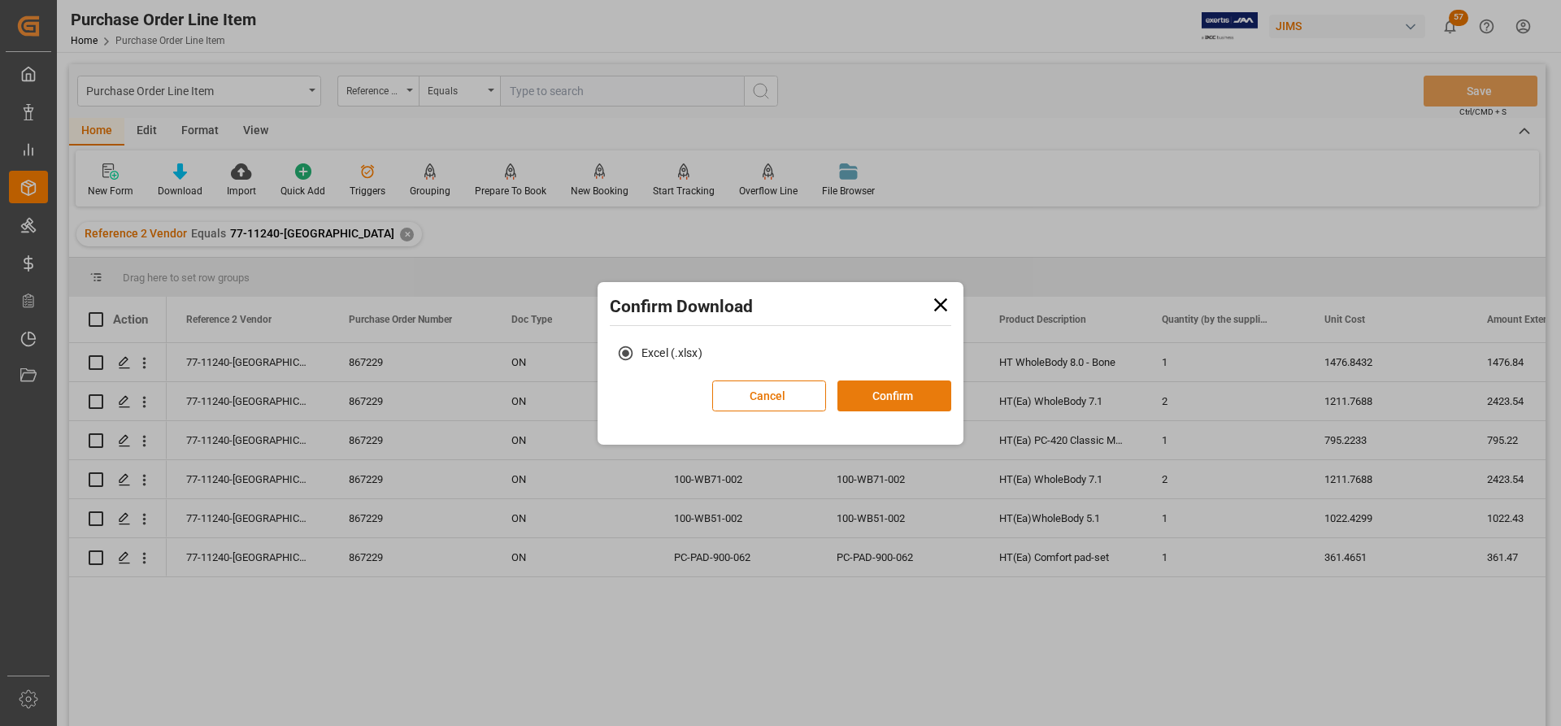
click at [880, 395] on button "Confirm" at bounding box center [894, 395] width 114 height 31
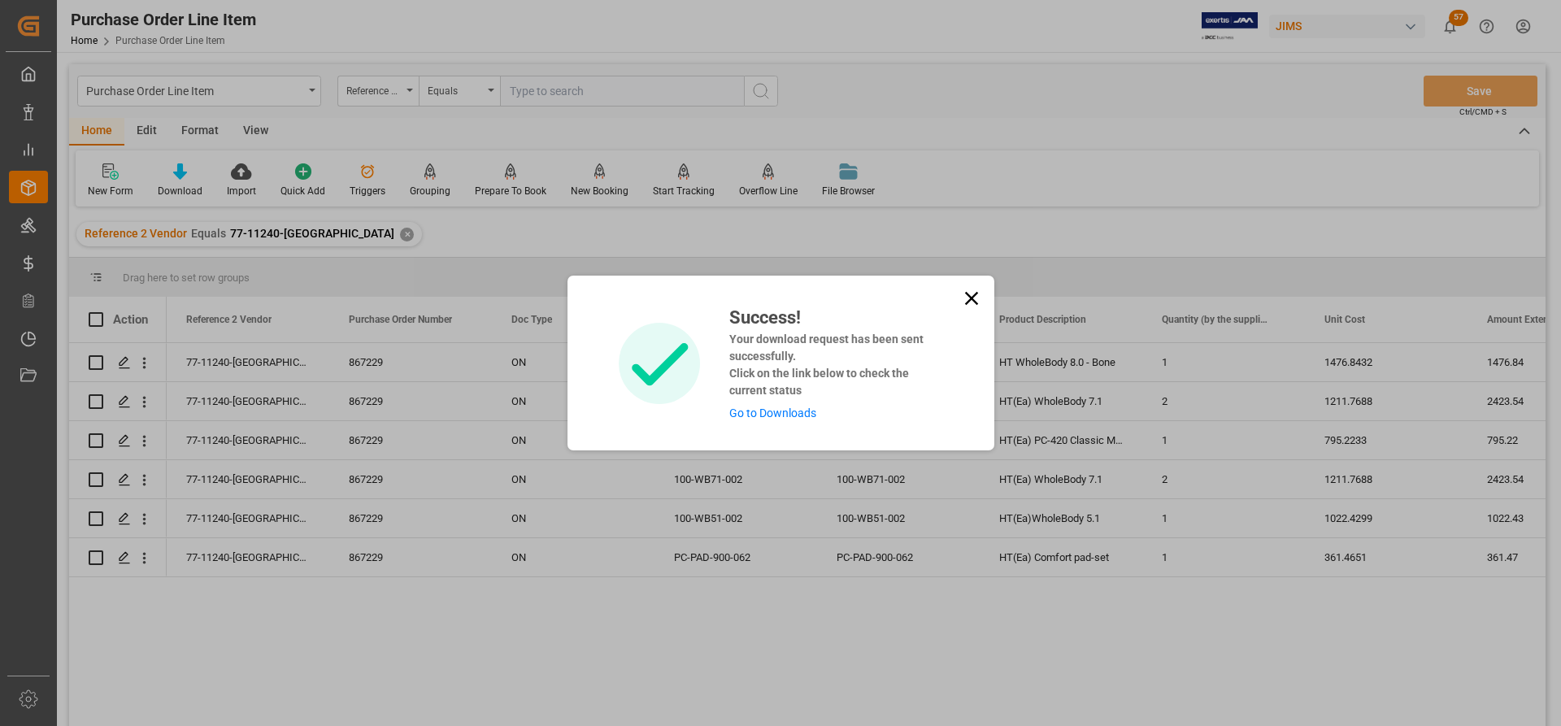
click at [737, 406] on div "Success! Your download request has been sent successfully. Click on the link be…" at bounding box center [829, 363] width 225 height 118
click at [739, 411] on link "Go to Downloads" at bounding box center [772, 412] width 87 height 13
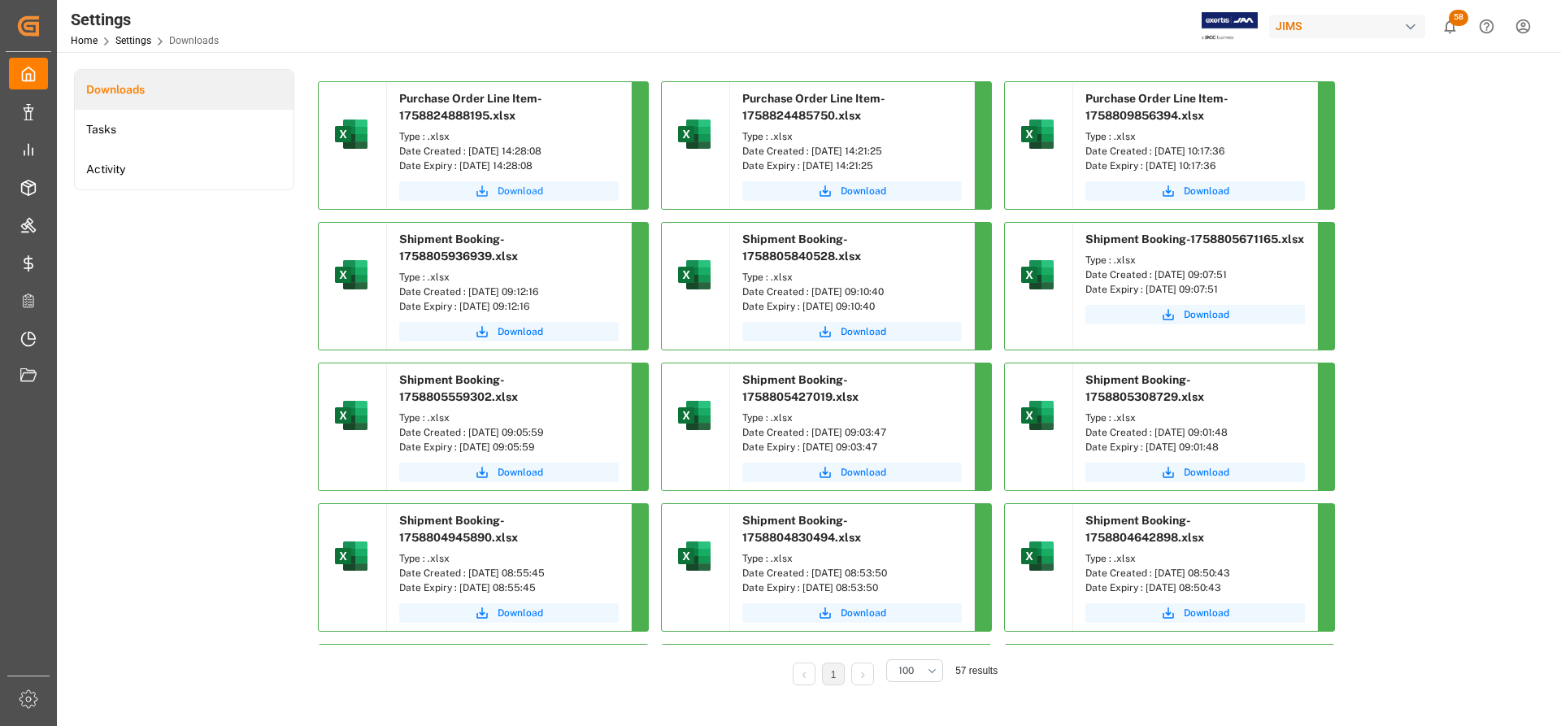
click at [512, 195] on span "Download" at bounding box center [521, 191] width 46 height 15
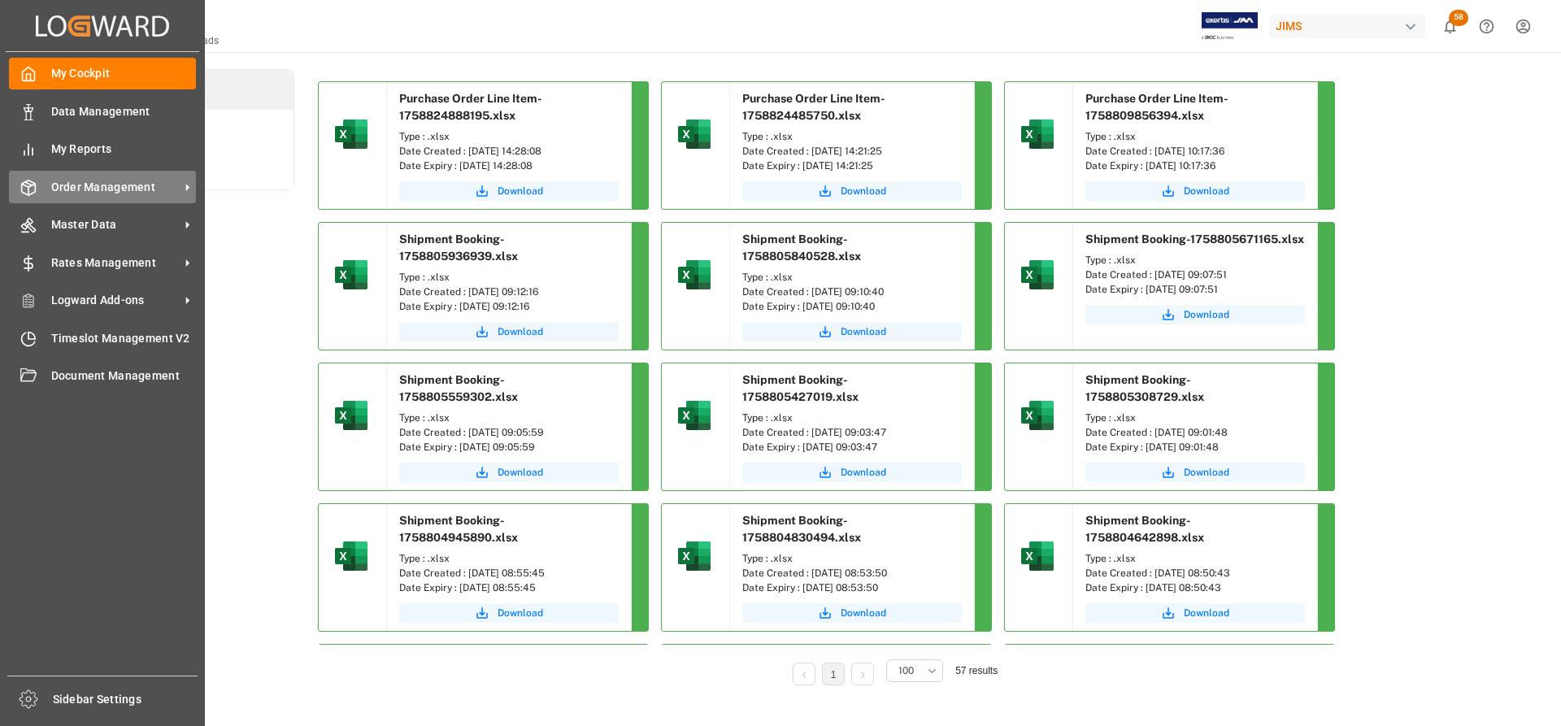
click at [121, 185] on span "Order Management" at bounding box center [115, 187] width 128 height 17
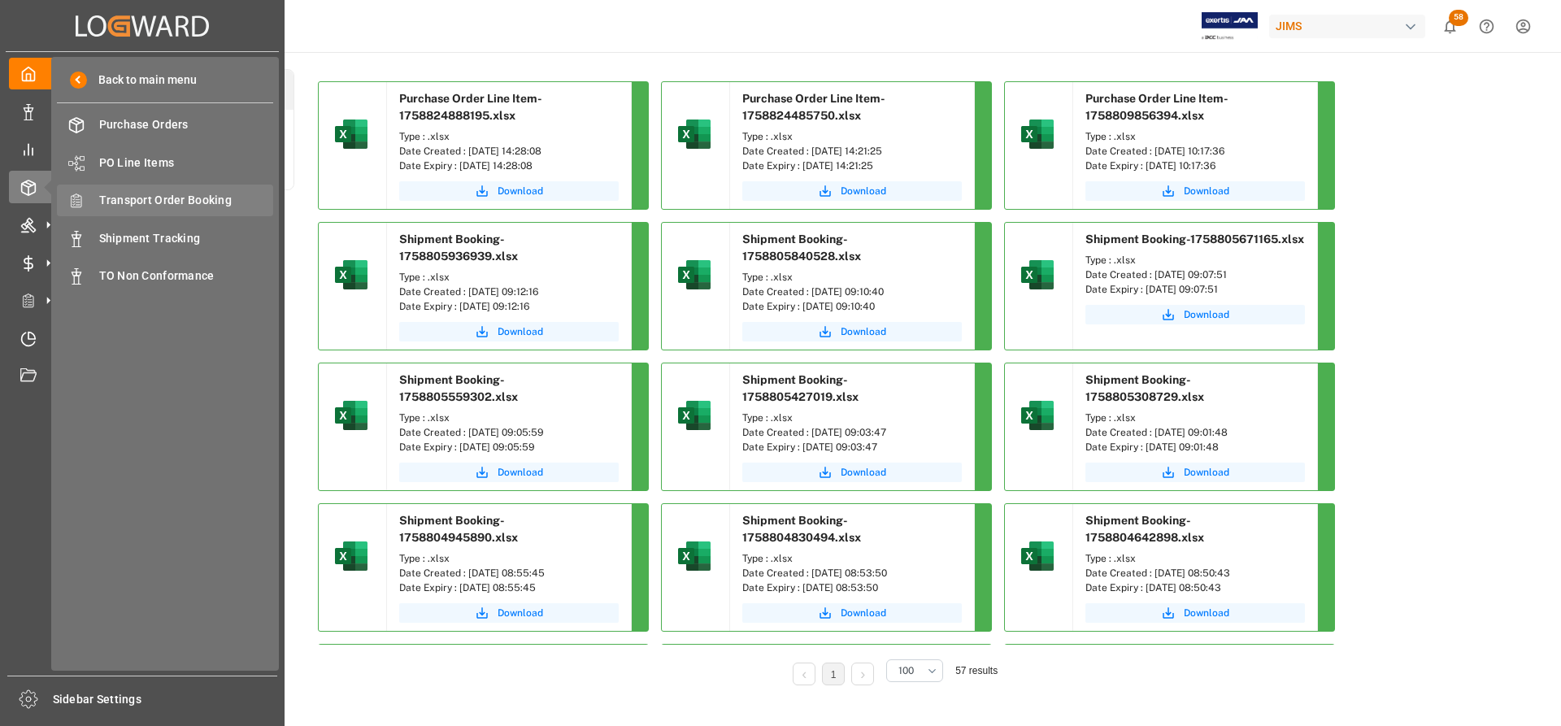
click at [169, 202] on span "Transport Order Booking" at bounding box center [186, 200] width 175 height 17
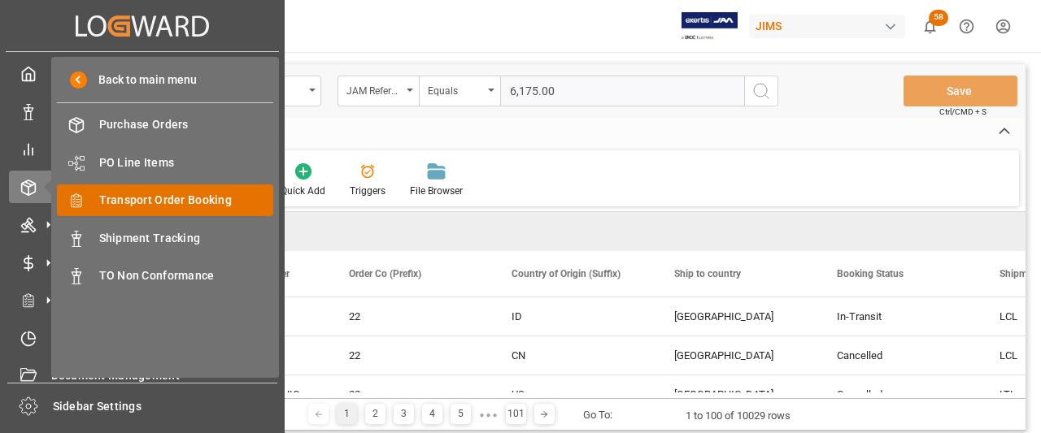
click at [153, 202] on span "Transport Order Booking" at bounding box center [186, 200] width 175 height 17
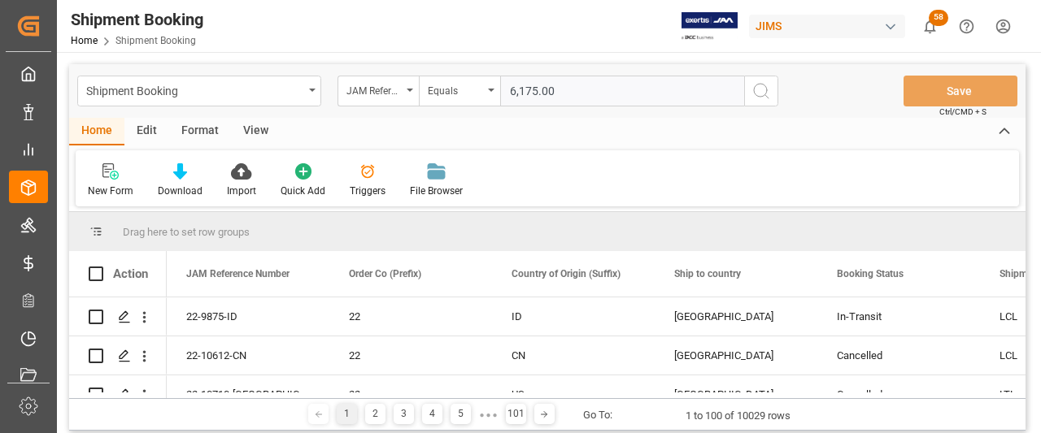
drag, startPoint x: 575, startPoint y: 92, endPoint x: 421, endPoint y: 74, distance: 154.7
click at [421, 74] on div "Shipment Booking JAM Reference Number Equals 6,175.00 Save Ctrl/CMD + S" at bounding box center [547, 91] width 956 height 54
paste input "77-11240-[GEOGRAPHIC_DATA]"
type input "77-11240-[GEOGRAPHIC_DATA]"
click at [753, 95] on icon "search button" at bounding box center [761, 91] width 20 height 20
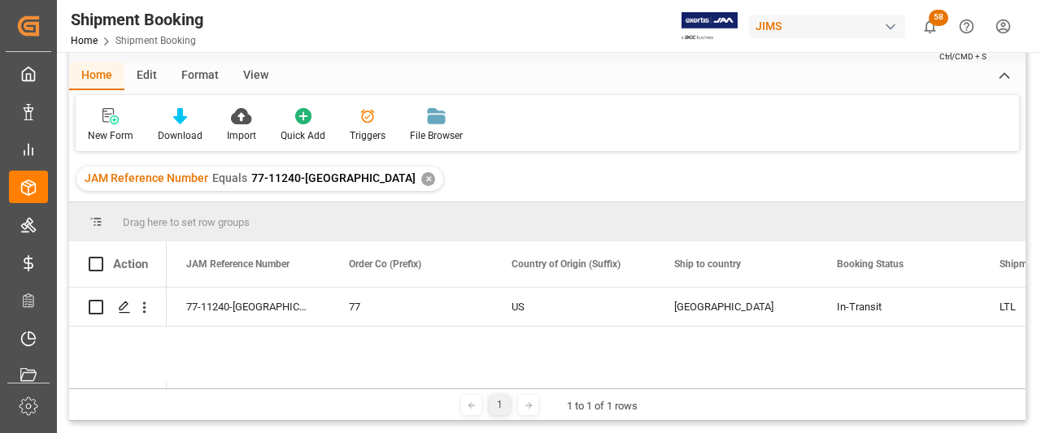
scroll to position [81, 0]
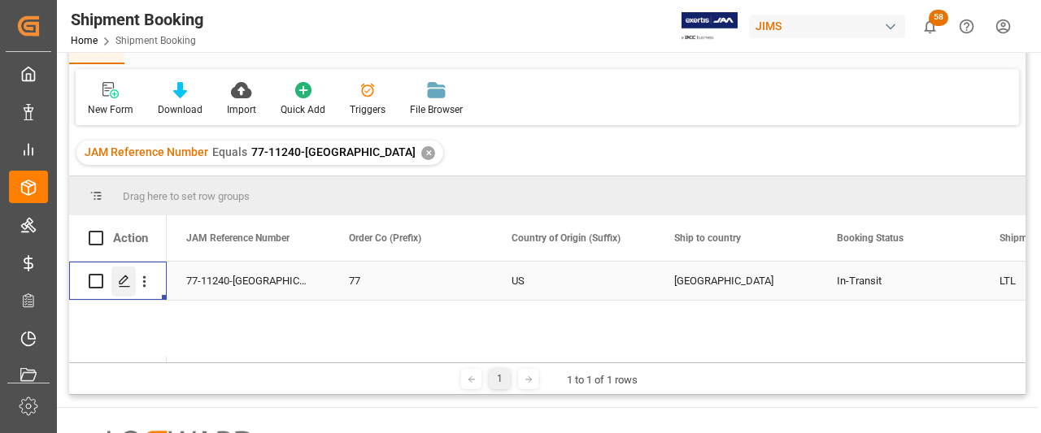
click at [120, 278] on icon "Press SPACE to select this row." at bounding box center [124, 281] width 13 height 13
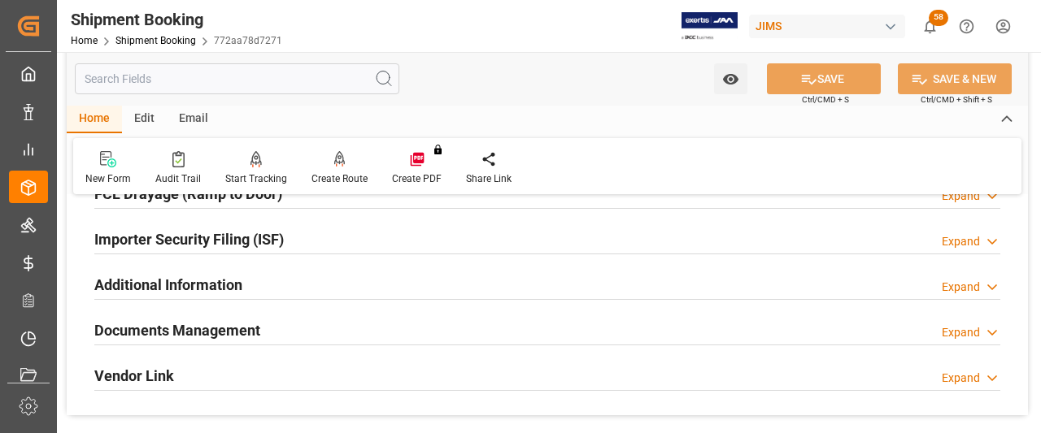
scroll to position [569, 0]
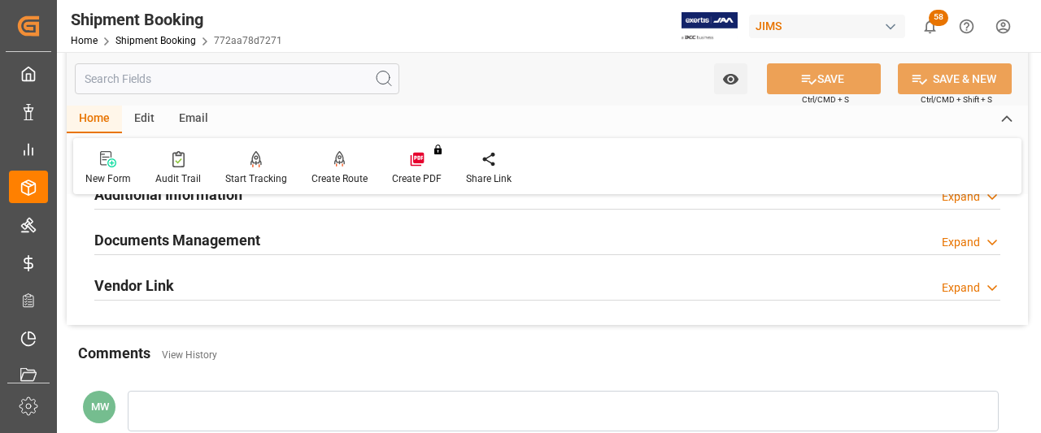
click at [189, 240] on h2 "Documents Management" at bounding box center [177, 240] width 166 height 22
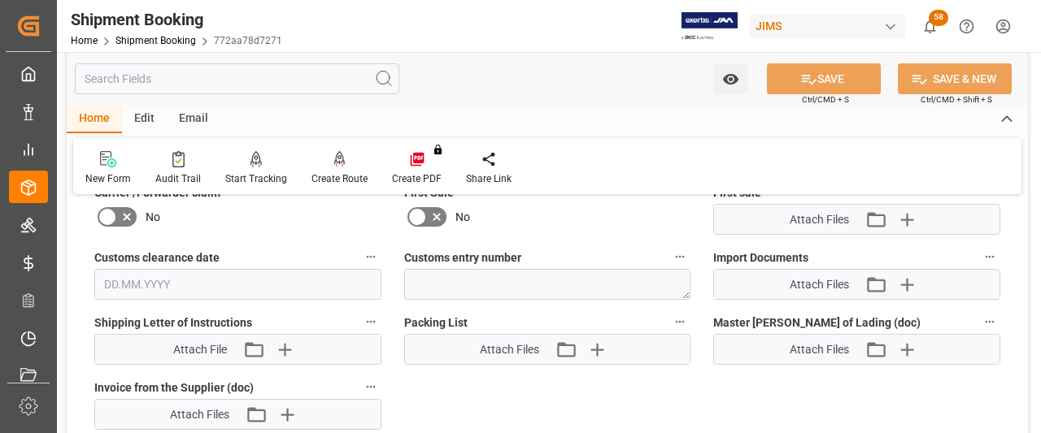
scroll to position [813, 0]
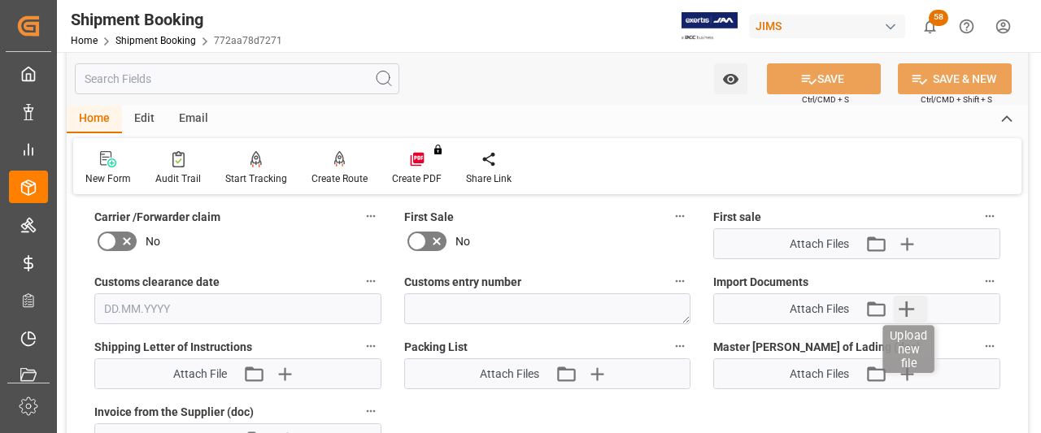
click at [898, 306] on icon "button" at bounding box center [906, 309] width 26 height 26
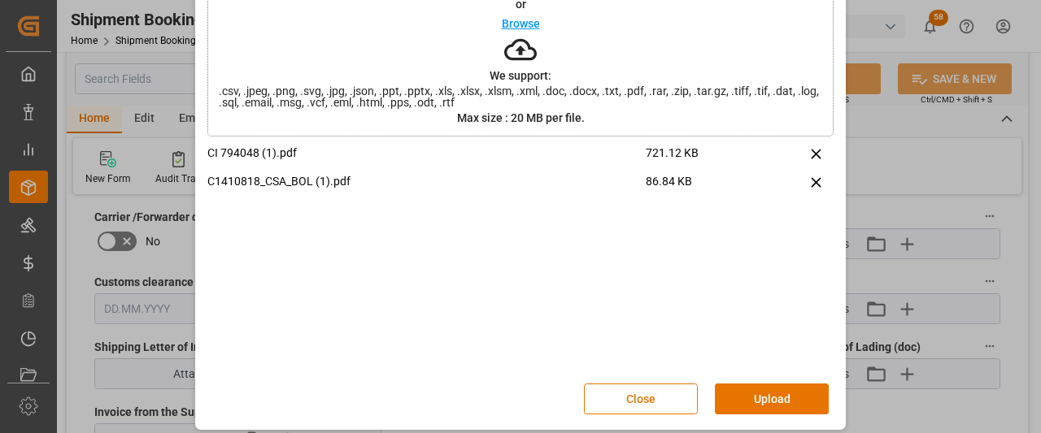
scroll to position [112, 0]
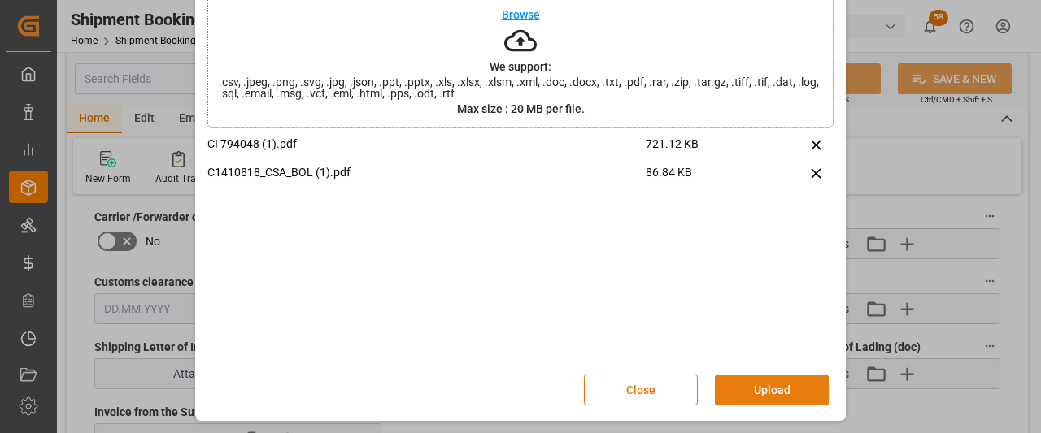
click at [780, 390] on button "Upload" at bounding box center [772, 390] width 114 height 31
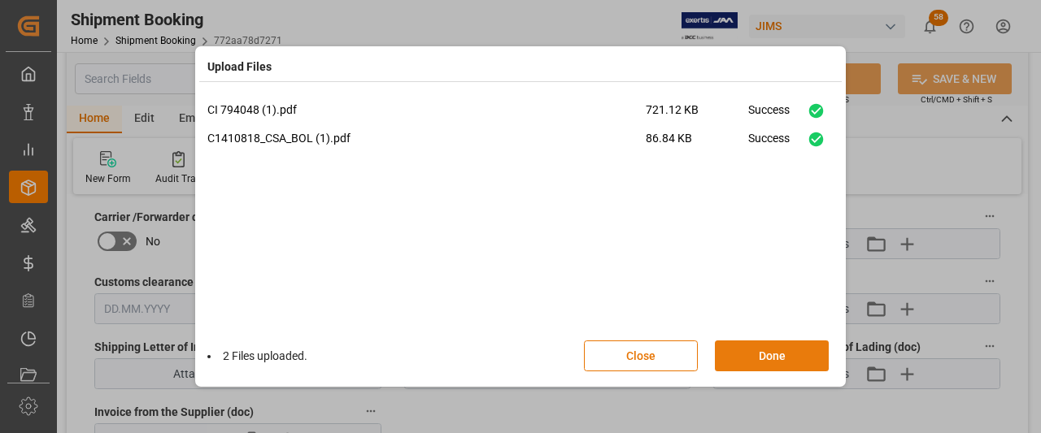
click at [767, 362] on button "Done" at bounding box center [772, 356] width 114 height 31
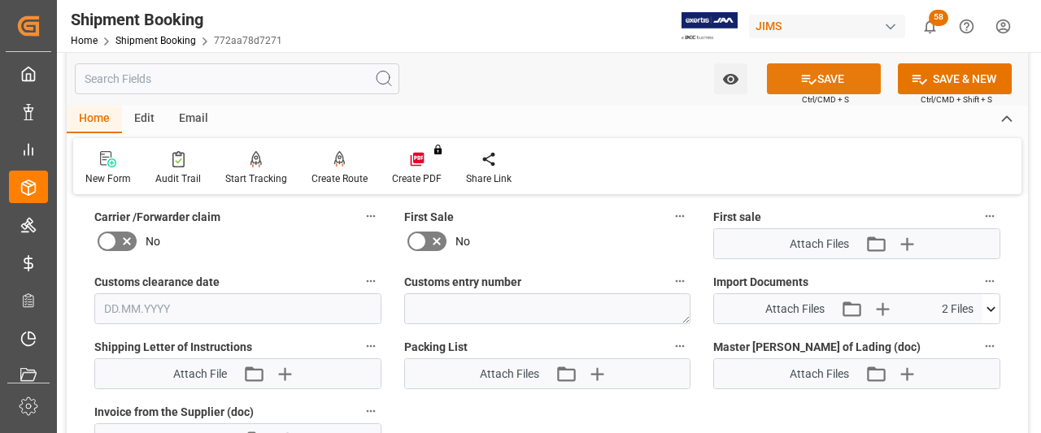
click at [840, 79] on button "SAVE" at bounding box center [824, 78] width 114 height 31
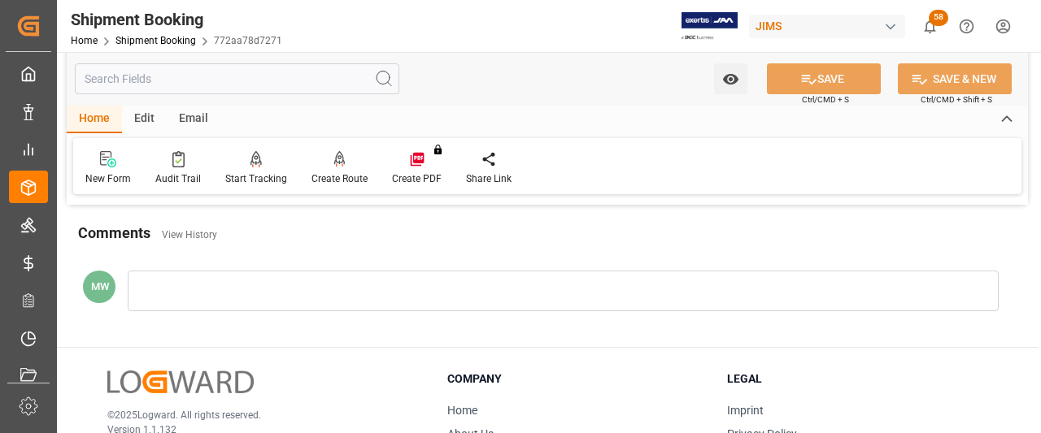
scroll to position [732, 0]
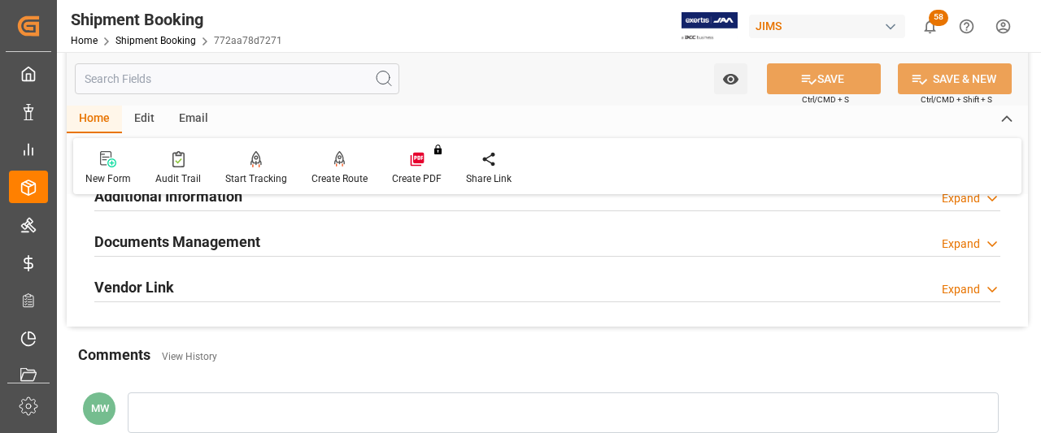
scroll to position [569, 0]
click at [198, 243] on h2 "Documents Management" at bounding box center [177, 240] width 166 height 22
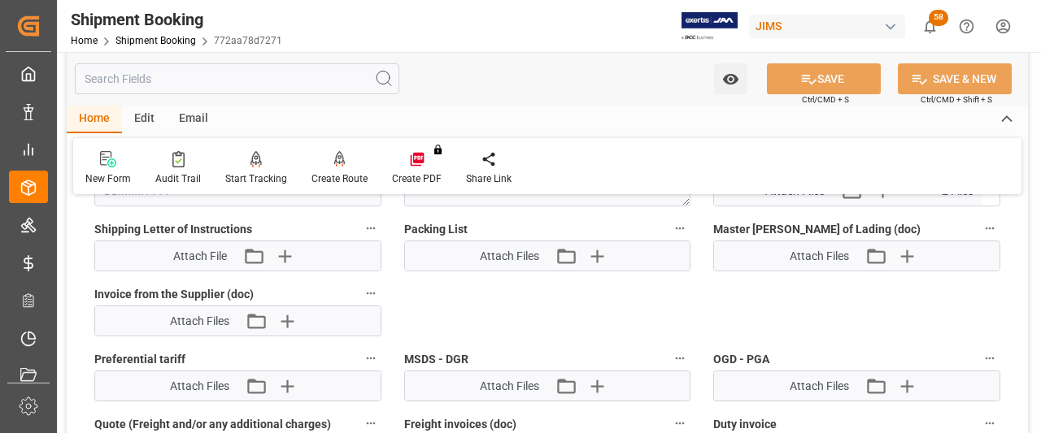
scroll to position [894, 0]
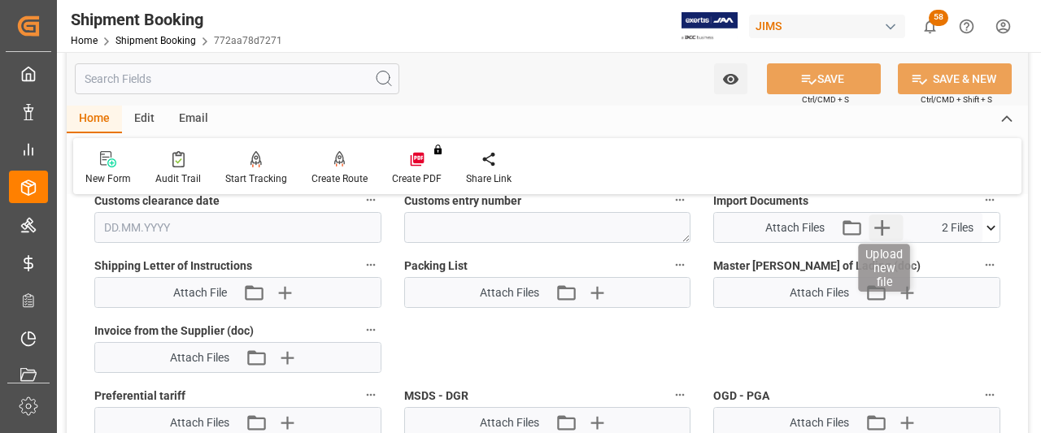
click at [878, 216] on icon "button" at bounding box center [881, 228] width 26 height 26
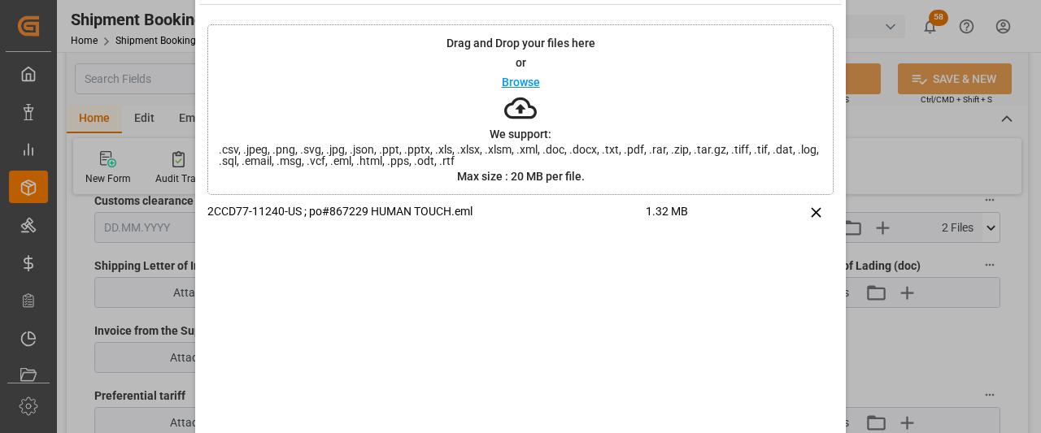
scroll to position [112, 0]
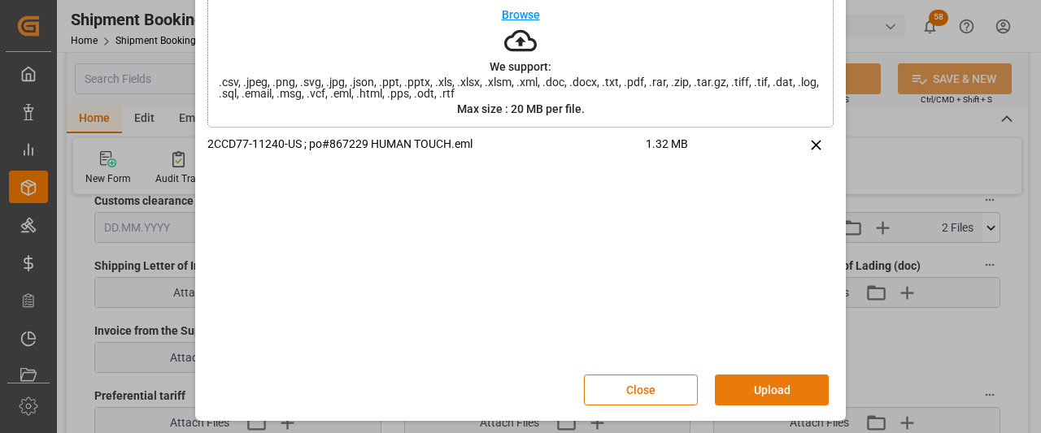
click at [750, 388] on button "Upload" at bounding box center [772, 390] width 114 height 31
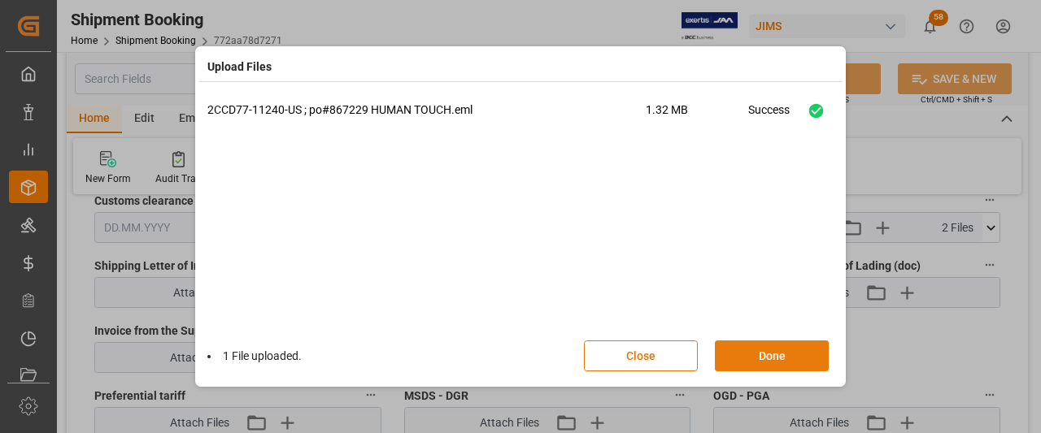
click at [758, 362] on button "Done" at bounding box center [772, 356] width 114 height 31
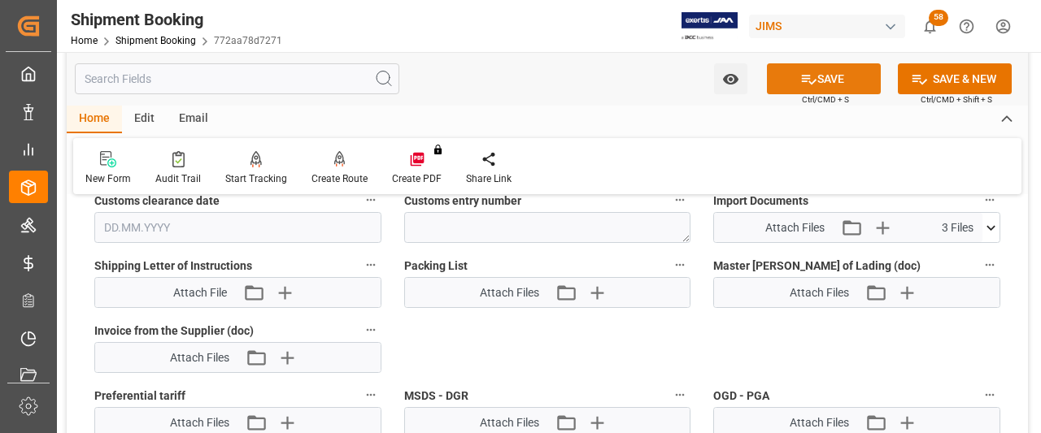
click at [841, 80] on button "SAVE" at bounding box center [824, 78] width 114 height 31
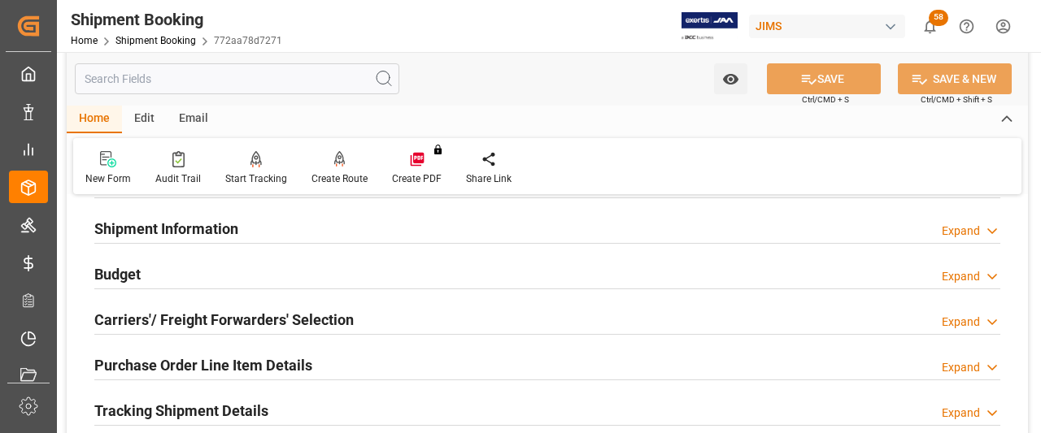
scroll to position [163, 0]
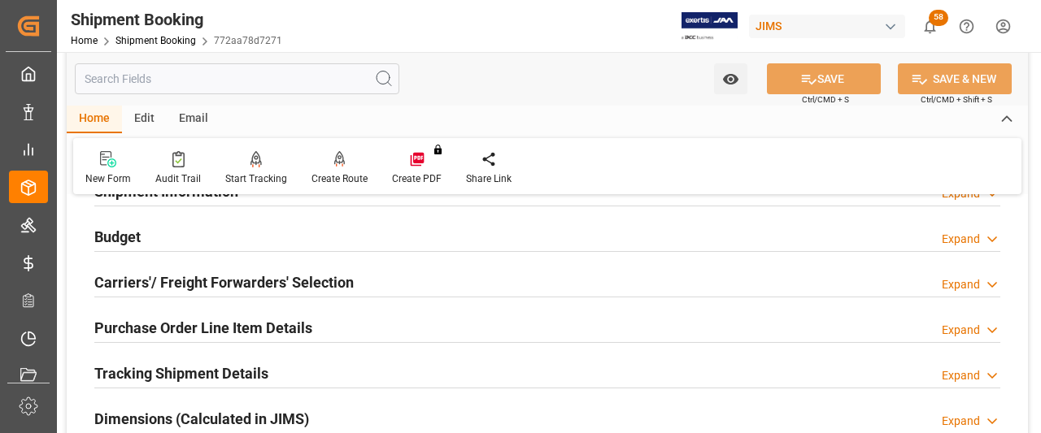
click at [130, 365] on h2 "Tracking Shipment Details" at bounding box center [181, 374] width 174 height 22
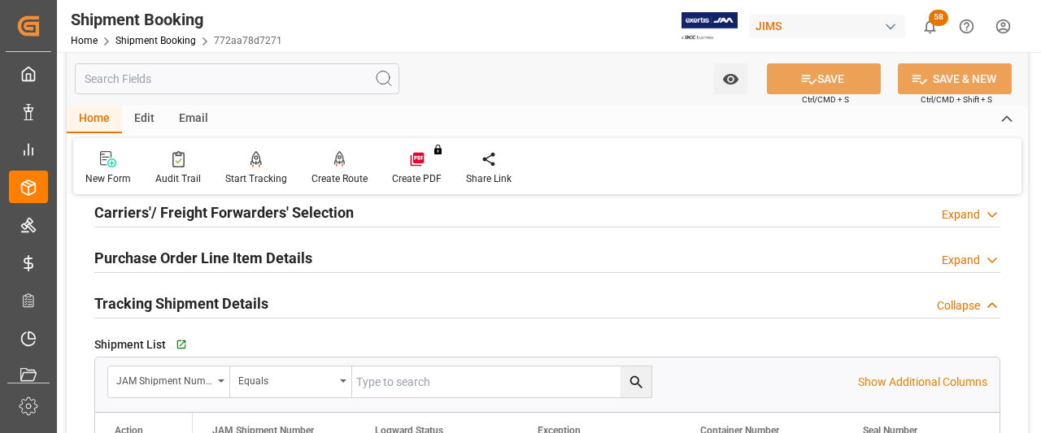
scroll to position [325, 0]
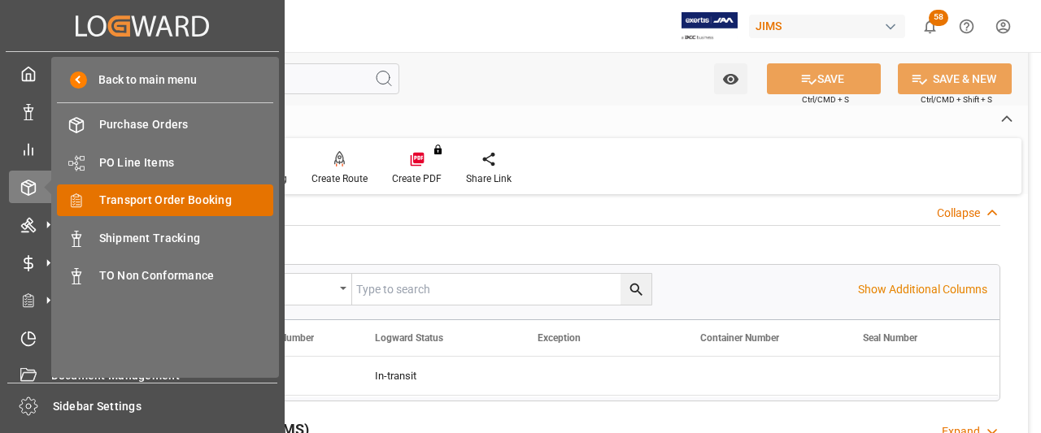
click at [163, 210] on div "Transport Order Booking Transport Order Booking" at bounding box center [165, 201] width 216 height 32
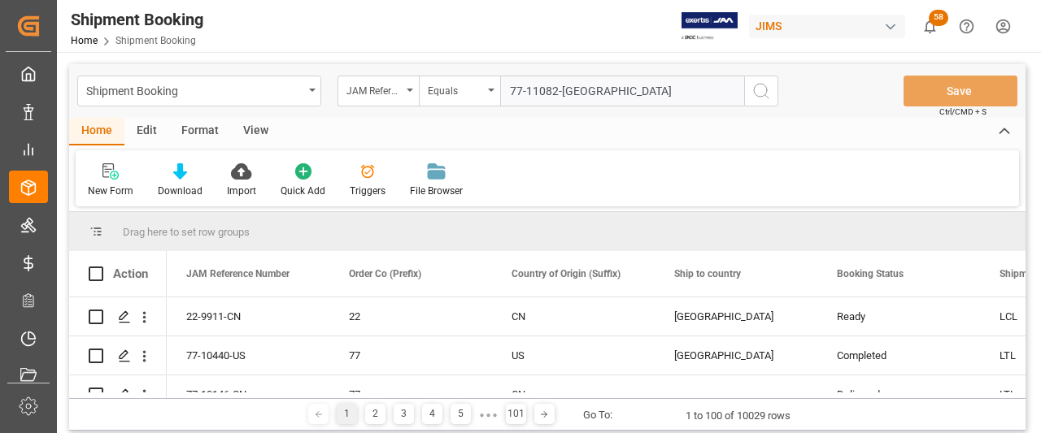
type input "77-11082-[GEOGRAPHIC_DATA]"
click at [764, 96] on icon "search button" at bounding box center [761, 91] width 20 height 20
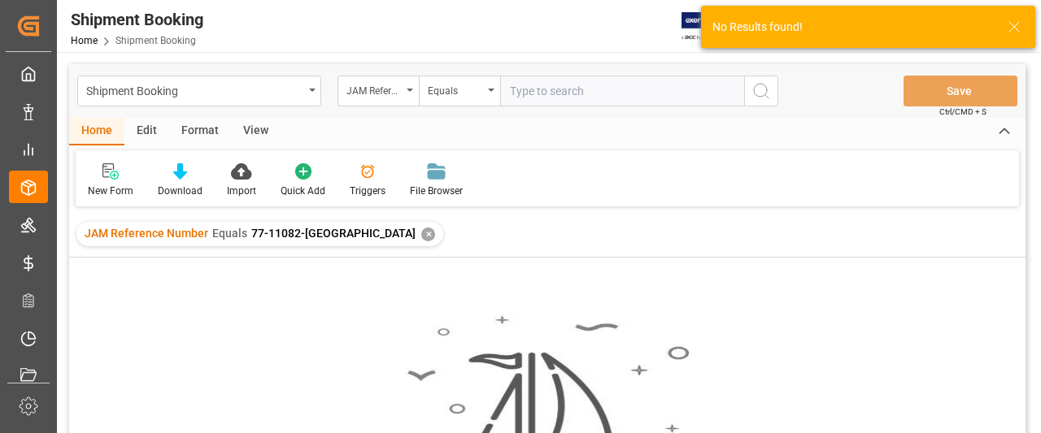
click at [421, 228] on div "✕" at bounding box center [428, 235] width 14 height 14
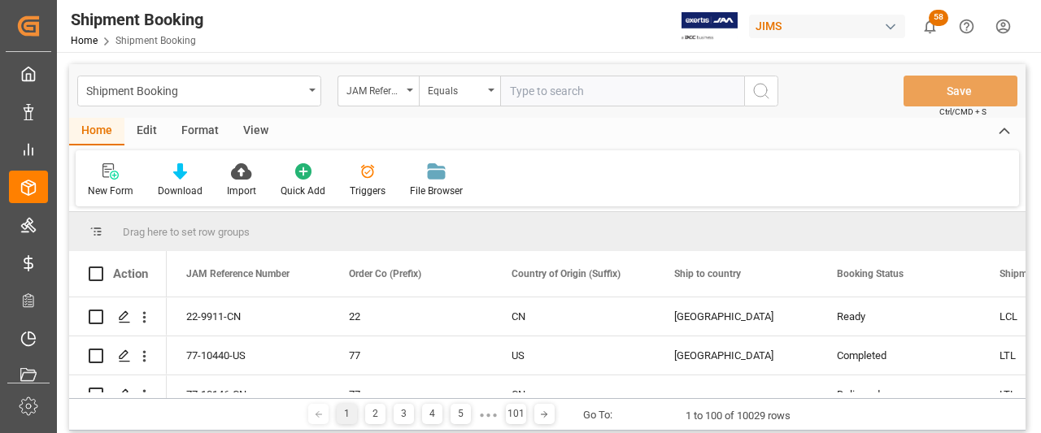
paste input "77-11082-[GEOGRAPHIC_DATA]"
click at [512, 92] on input "77-11082-[GEOGRAPHIC_DATA]" at bounding box center [622, 91] width 244 height 31
click at [577, 87] on input "77-11082-[GEOGRAPHIC_DATA]" at bounding box center [622, 91] width 244 height 31
type input "77-11082-[GEOGRAPHIC_DATA]"
click at [760, 92] on icon "search button" at bounding box center [761, 91] width 20 height 20
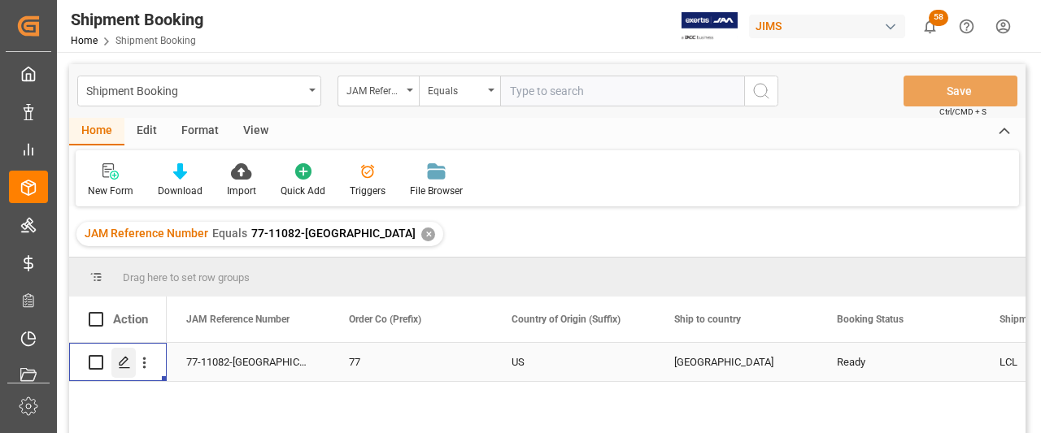
click at [125, 358] on polygon "Press SPACE to select this row." at bounding box center [124, 362] width 8 height 8
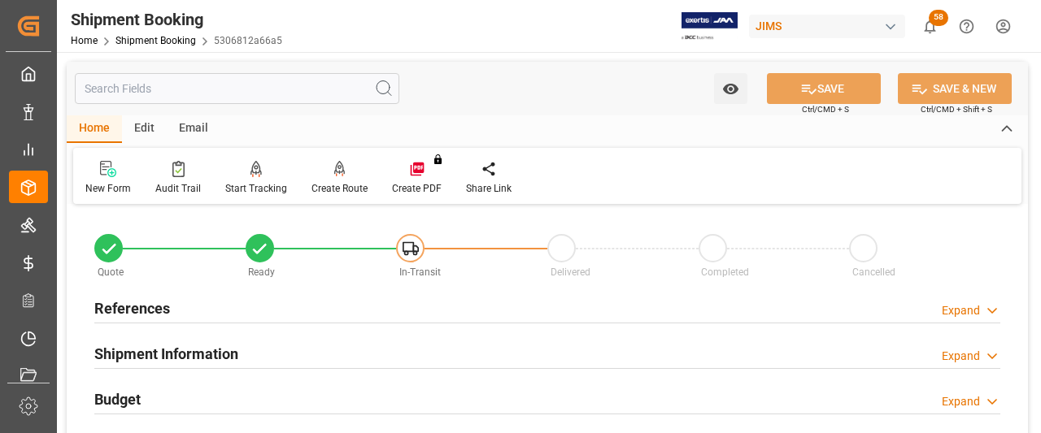
click at [129, 298] on h2 "References" at bounding box center [132, 309] width 76 height 22
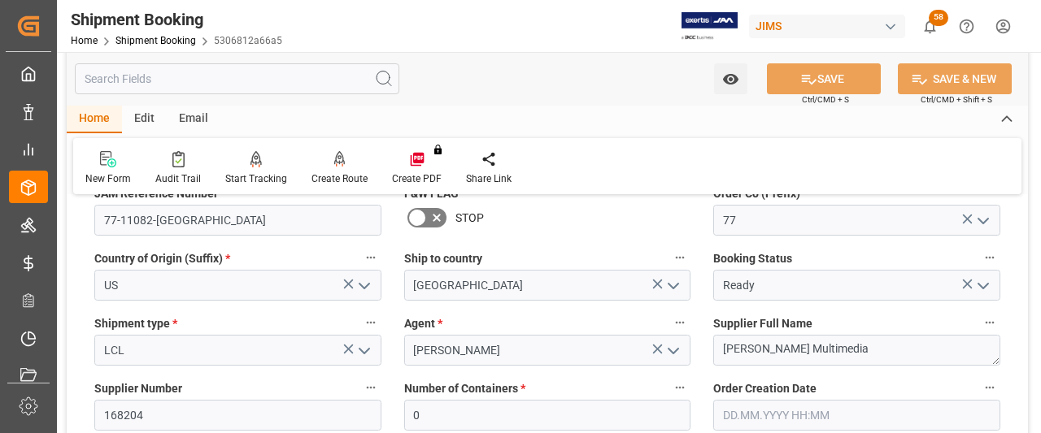
scroll to position [163, 0]
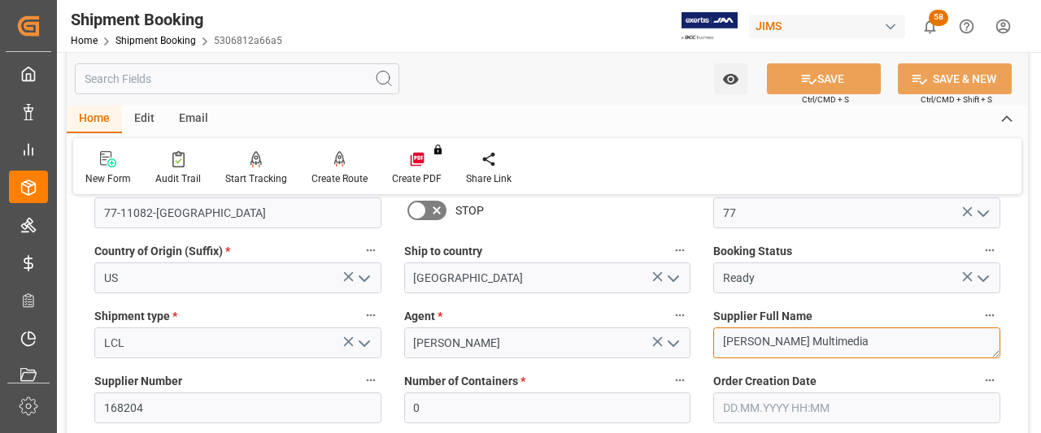
drag, startPoint x: 823, startPoint y: 346, endPoint x: 685, endPoint y: 340, distance: 137.5
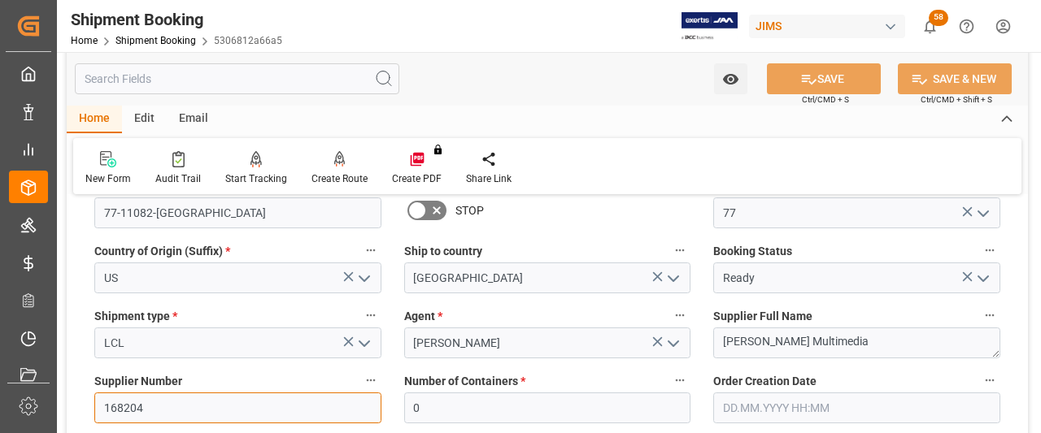
drag, startPoint x: 145, startPoint y: 414, endPoint x: 91, endPoint y: 407, distance: 54.0
click at [91, 407] on div "Supplier Number 168204" at bounding box center [238, 396] width 310 height 65
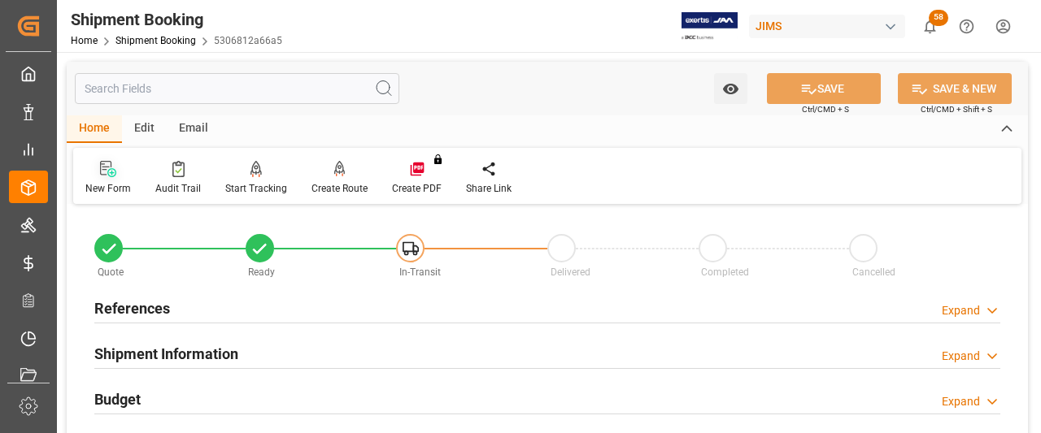
click at [107, 178] on div "New Form" at bounding box center [108, 178] width 70 height 36
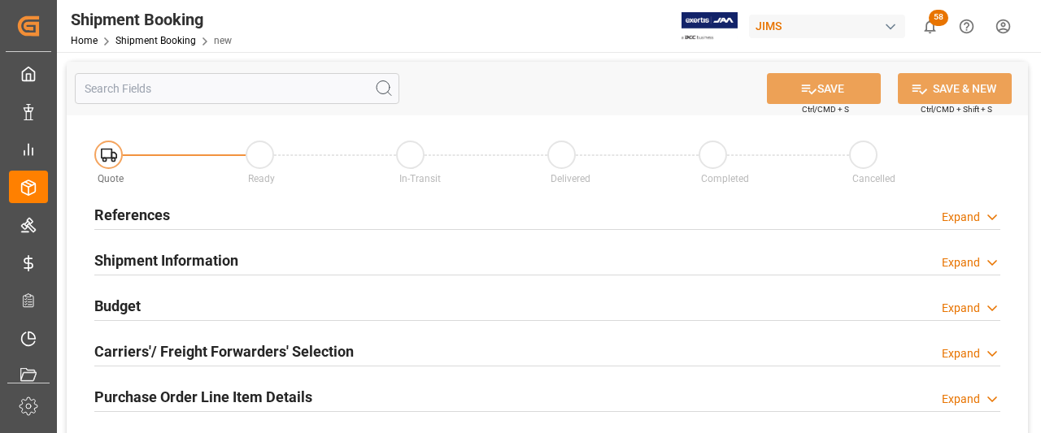
click at [143, 209] on h2 "References" at bounding box center [132, 215] width 76 height 22
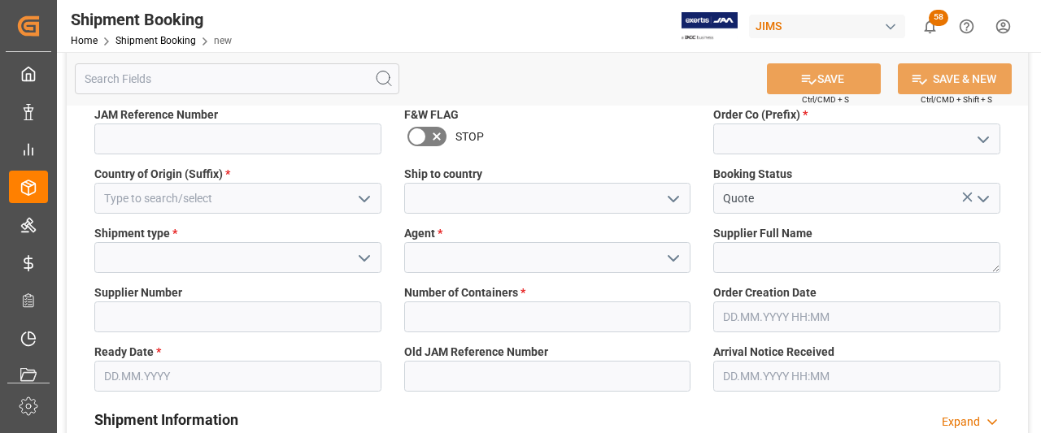
scroll to position [163, 0]
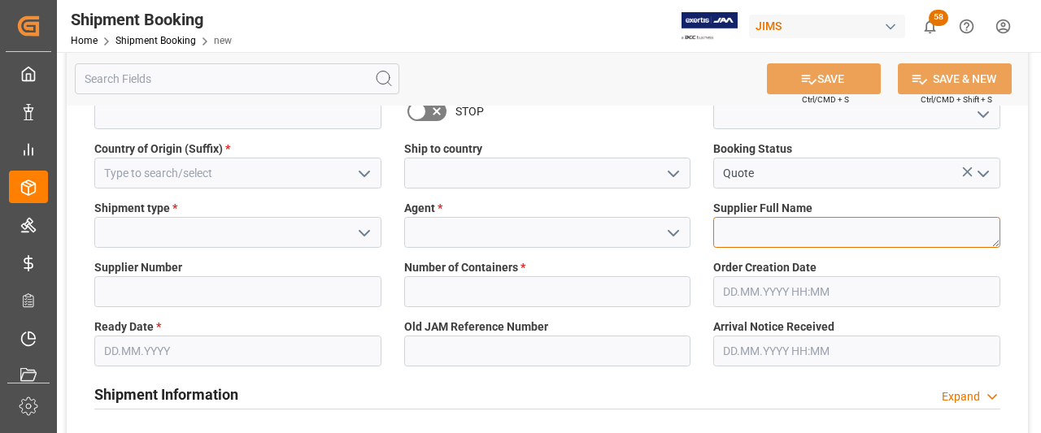
click at [742, 235] on textarea at bounding box center [856, 232] width 287 height 31
paste textarea "[PERSON_NAME] Multimedia"
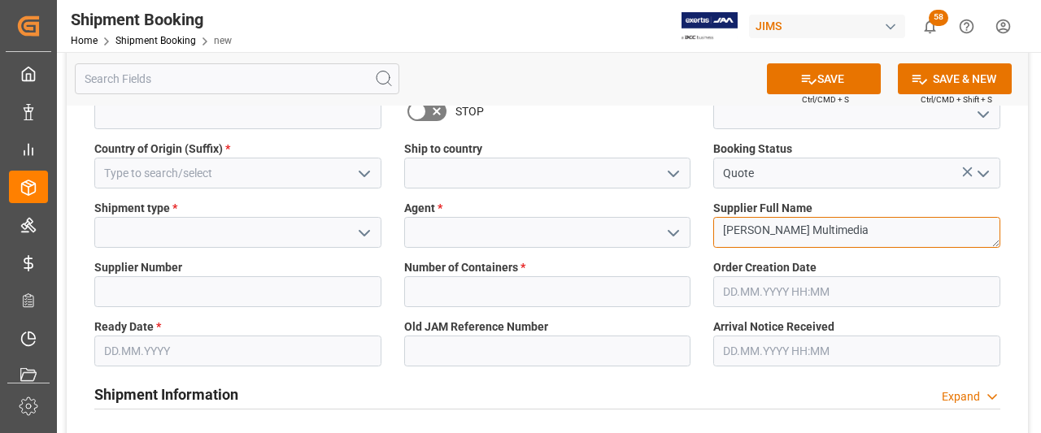
type textarea "[PERSON_NAME] Multimedia"
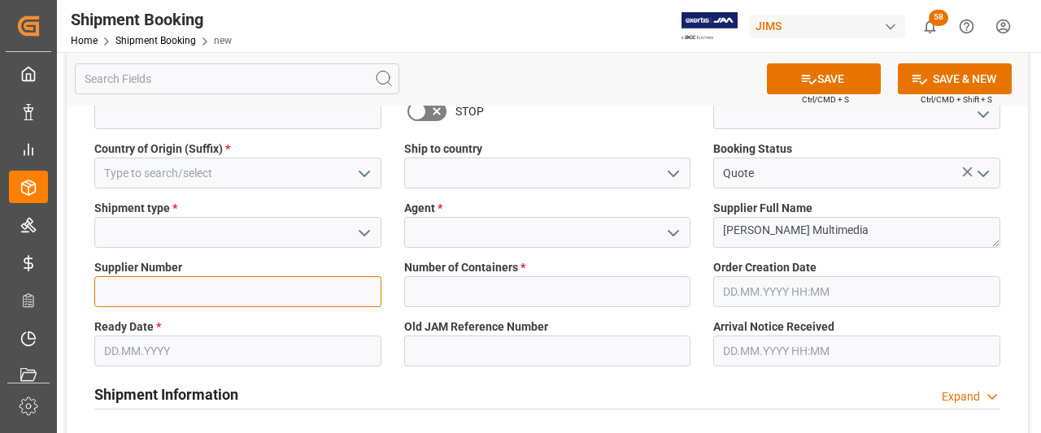
click at [115, 291] on input at bounding box center [237, 291] width 287 height 31
paste input "168204"
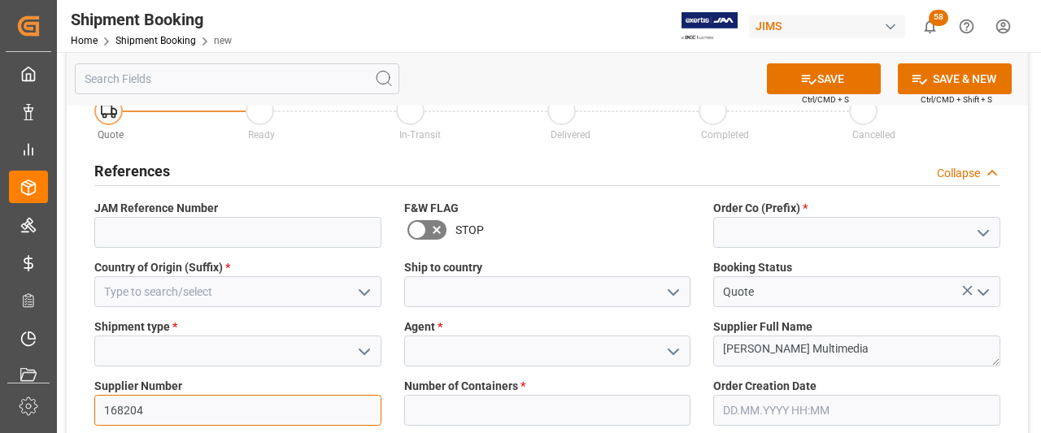
scroll to position [81, 0]
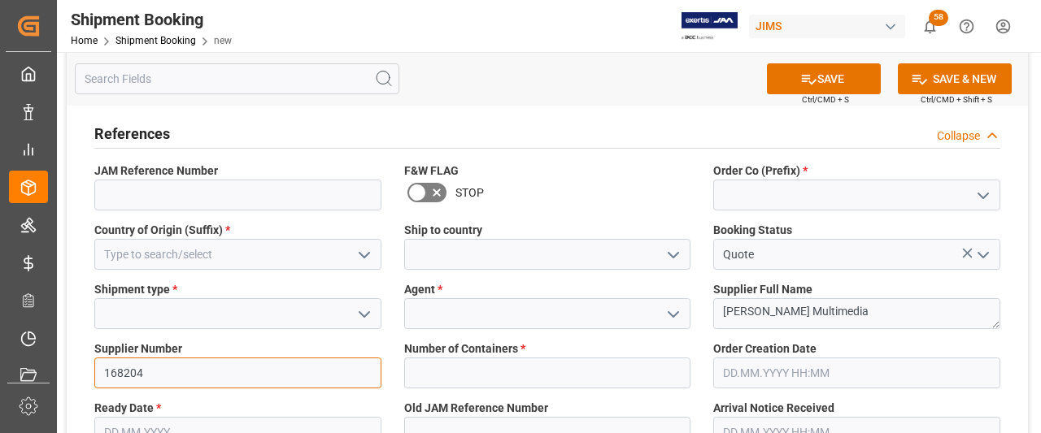
type input "168204"
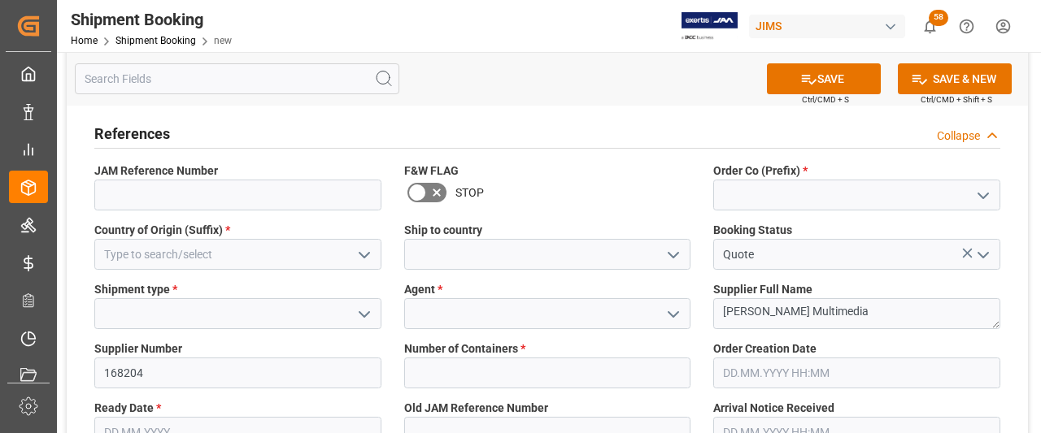
click at [976, 197] on icon "open menu" at bounding box center [983, 196] width 20 height 20
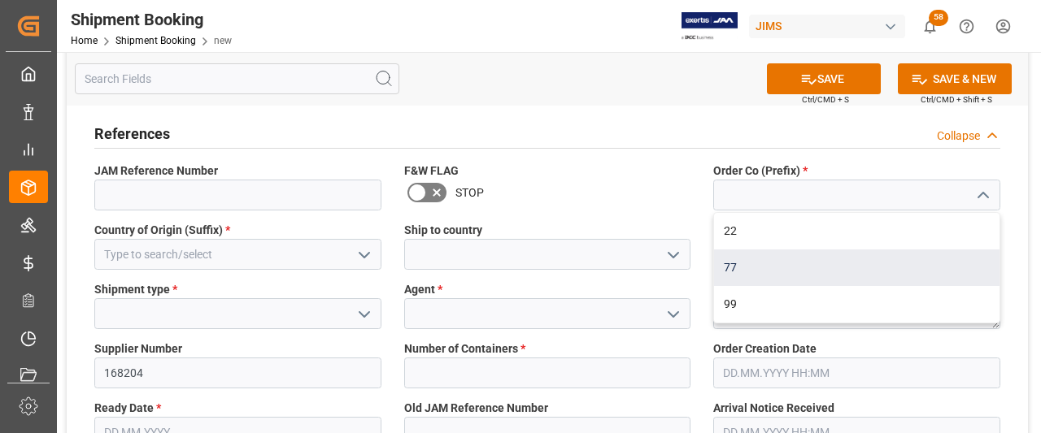
click at [741, 266] on div "77" at bounding box center [856, 268] width 285 height 37
type input "77"
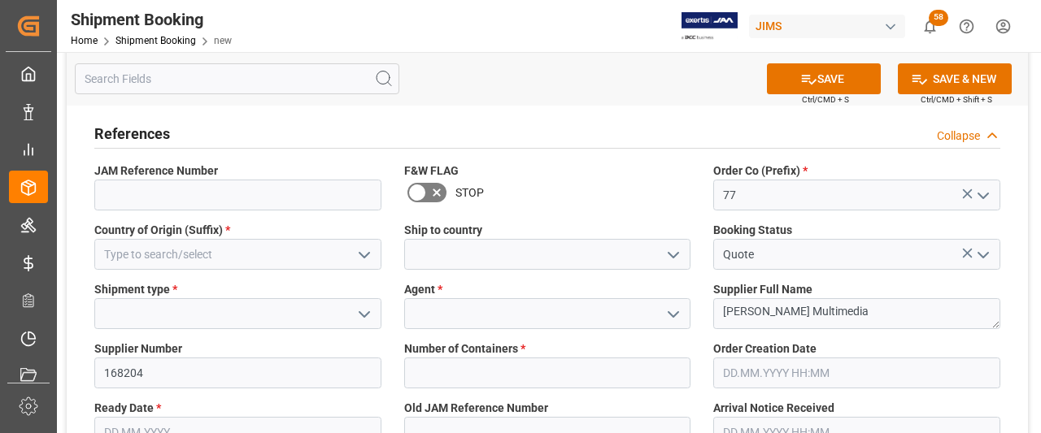
click at [672, 253] on icon "open menu" at bounding box center [673, 256] width 20 height 20
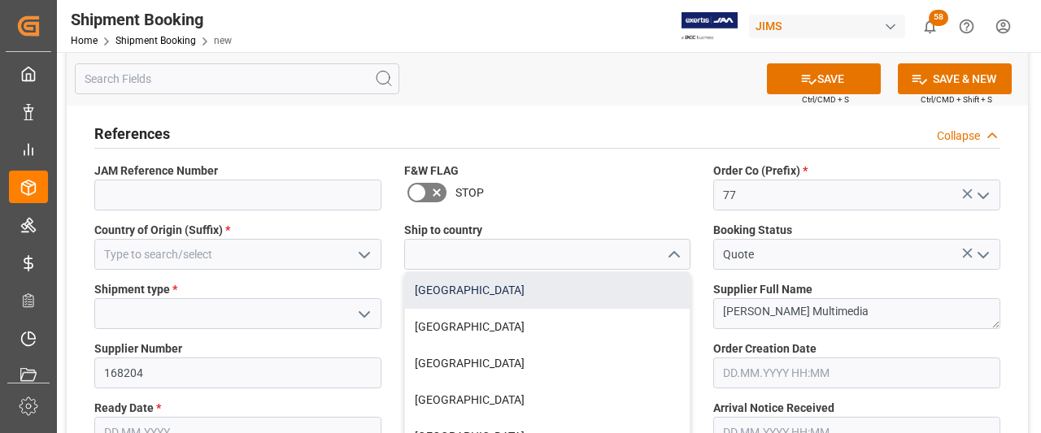
click at [428, 296] on div "[GEOGRAPHIC_DATA]" at bounding box center [547, 290] width 285 height 37
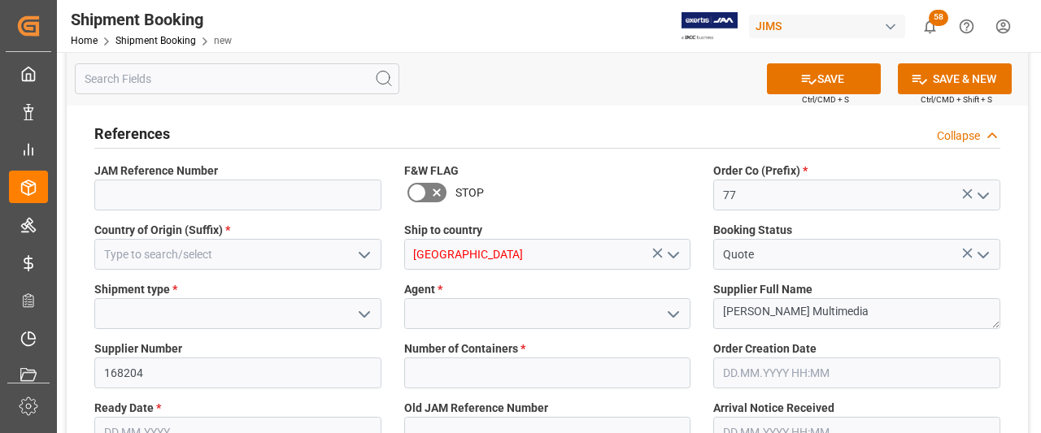
type input "[GEOGRAPHIC_DATA]"
click at [365, 254] on icon "open menu" at bounding box center [364, 256] width 20 height 20
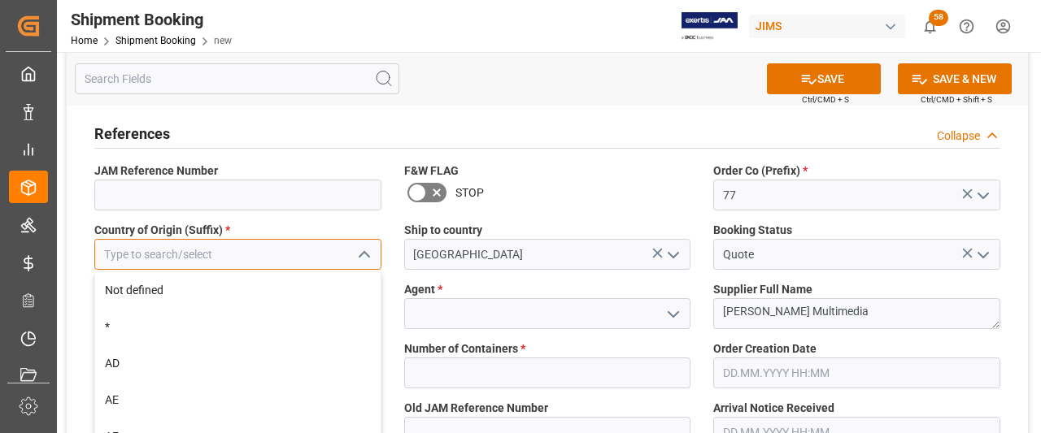
click at [237, 258] on input at bounding box center [237, 254] width 287 height 31
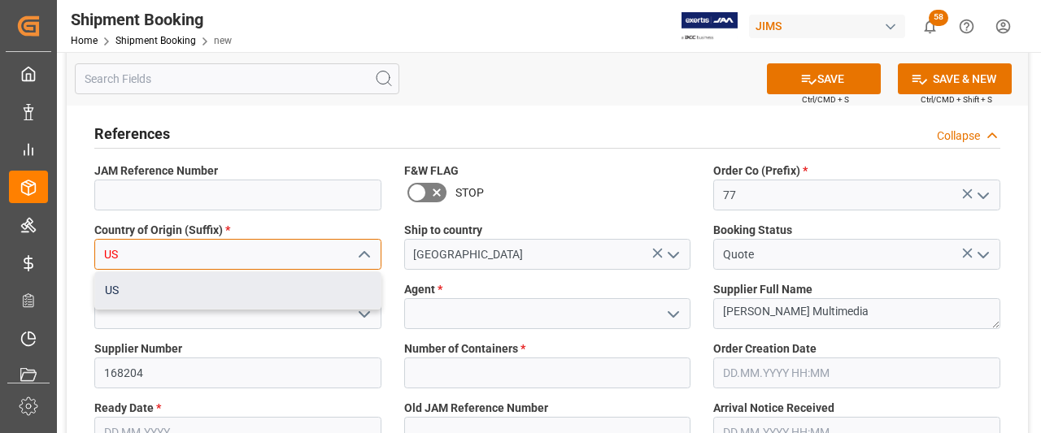
click at [141, 285] on div "US" at bounding box center [237, 290] width 285 height 37
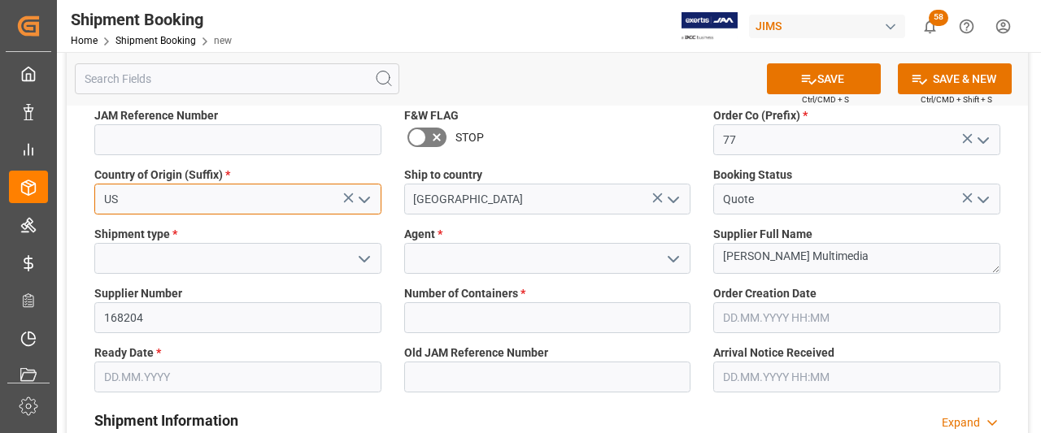
scroll to position [163, 0]
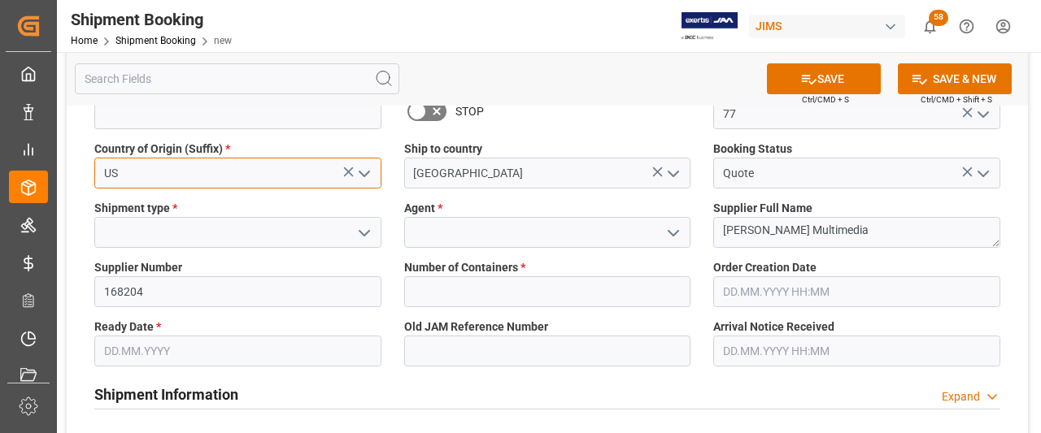
type input "US"
click at [360, 234] on icon "open menu" at bounding box center [364, 234] width 20 height 20
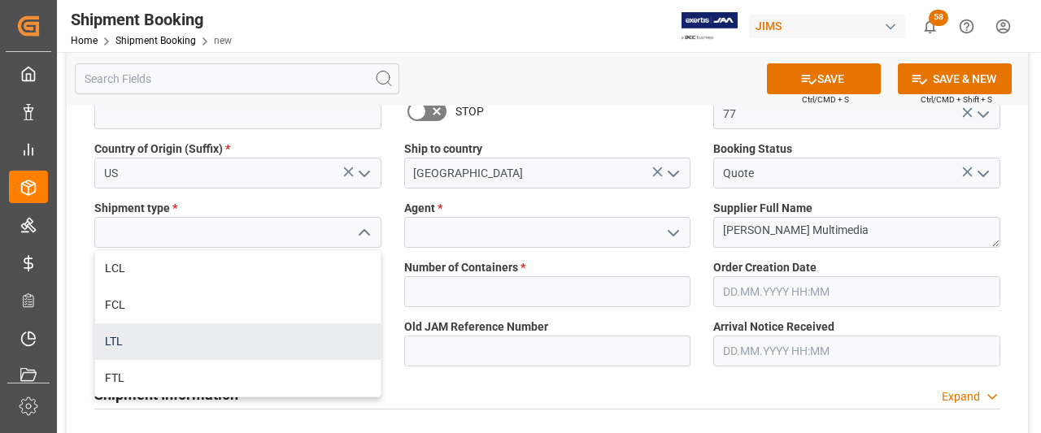
click at [120, 346] on div "LTL" at bounding box center [237, 342] width 285 height 37
type input "LTL"
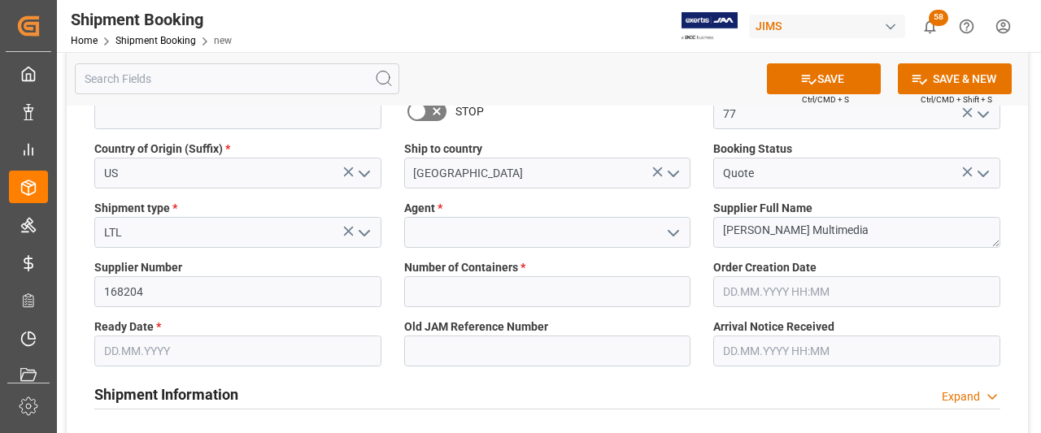
click at [672, 231] on icon "open menu" at bounding box center [673, 234] width 20 height 20
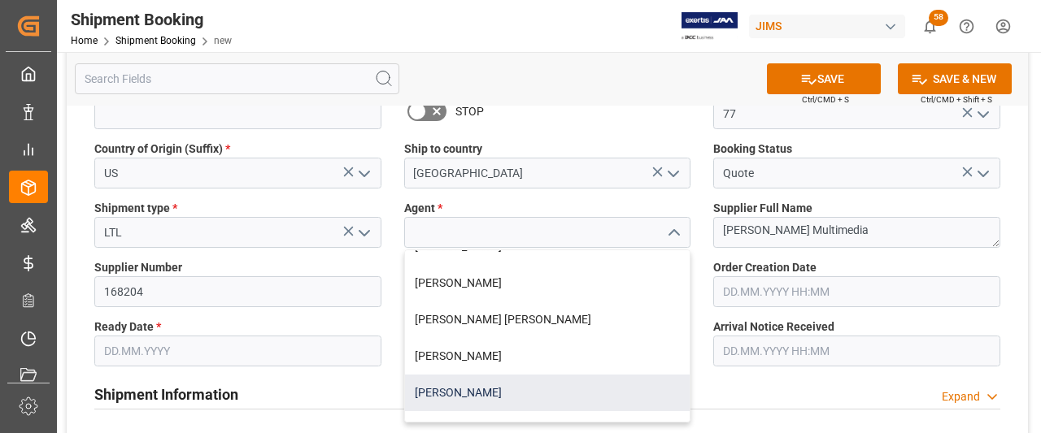
scroll to position [81, 0]
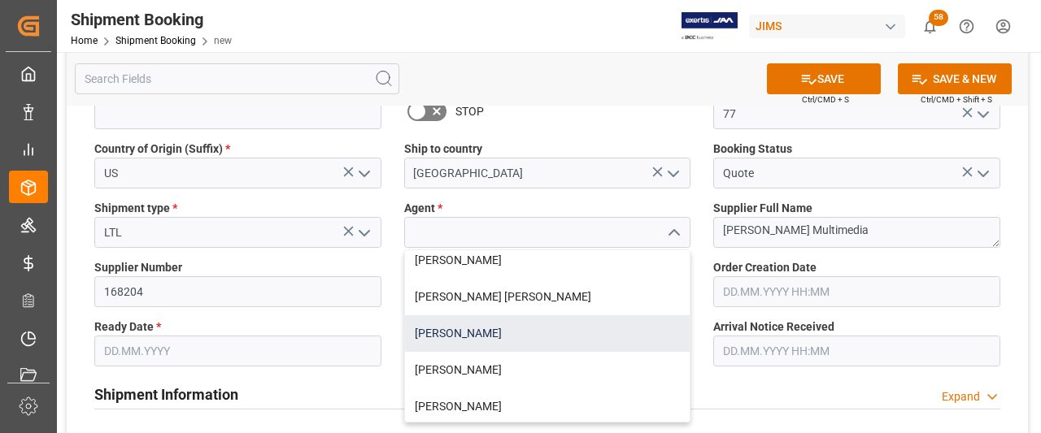
click at [483, 336] on div "[PERSON_NAME]" at bounding box center [547, 333] width 285 height 37
type input "[PERSON_NAME]"
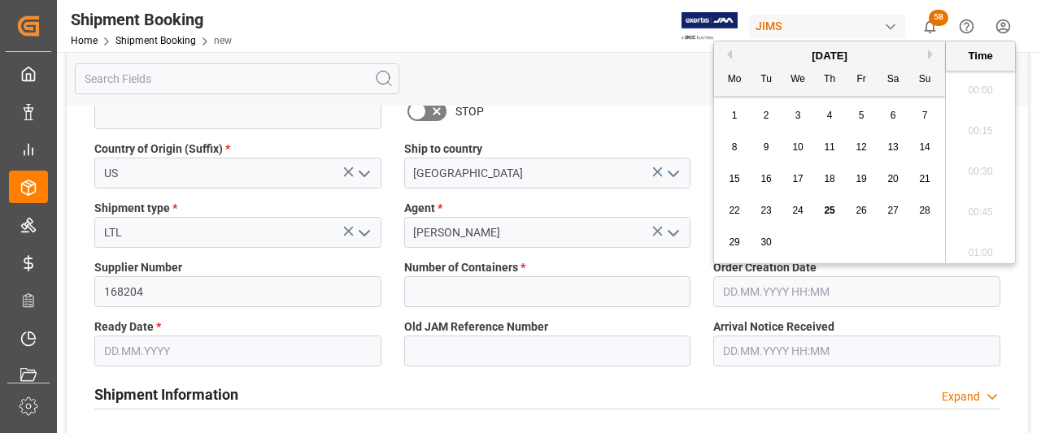
click at [837, 293] on input "text" at bounding box center [856, 291] width 287 height 31
click at [828, 212] on span "25" at bounding box center [829, 210] width 11 height 11
type input "[DATE] 00:00"
click at [182, 352] on input "text" at bounding box center [237, 351] width 287 height 31
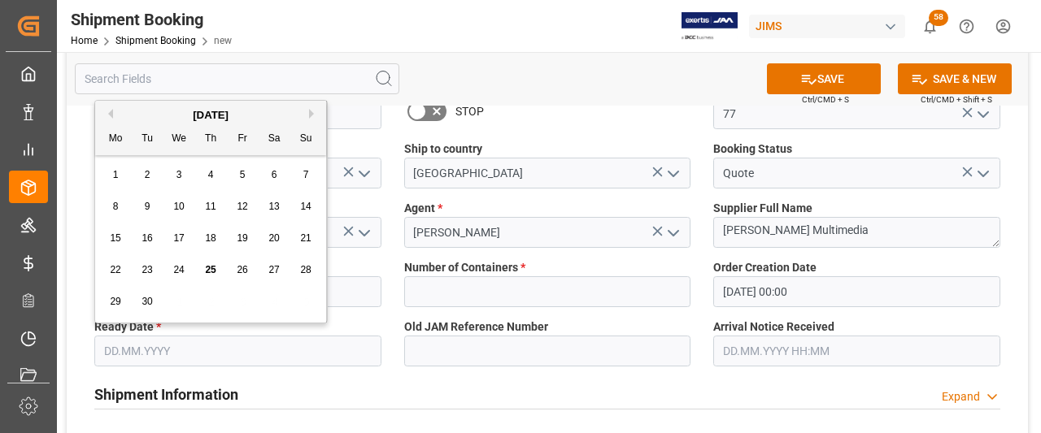
click at [309, 116] on button "Next Month" at bounding box center [314, 114] width 10 height 10
click at [110, 112] on button "Previous Month" at bounding box center [108, 114] width 10 height 10
click at [148, 300] on span "30" at bounding box center [146, 301] width 11 height 11
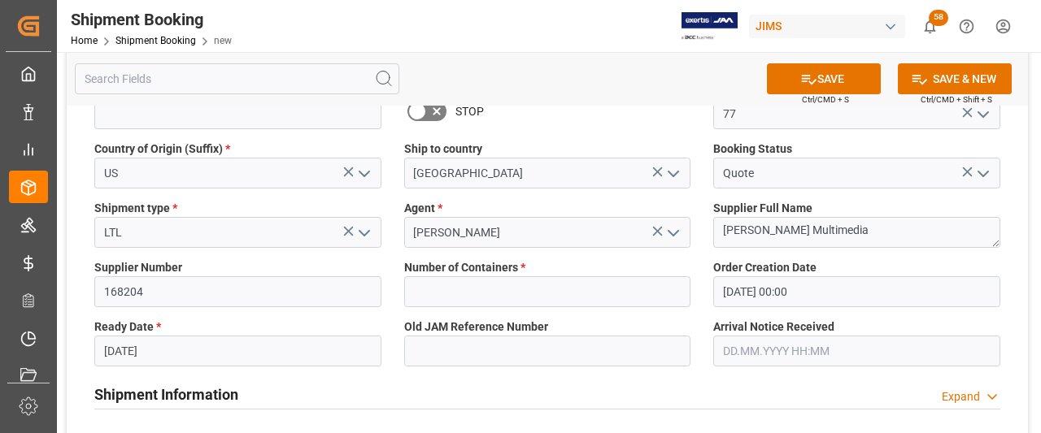
type input "[DATE]"
click at [838, 85] on button "SAVE" at bounding box center [824, 78] width 114 height 31
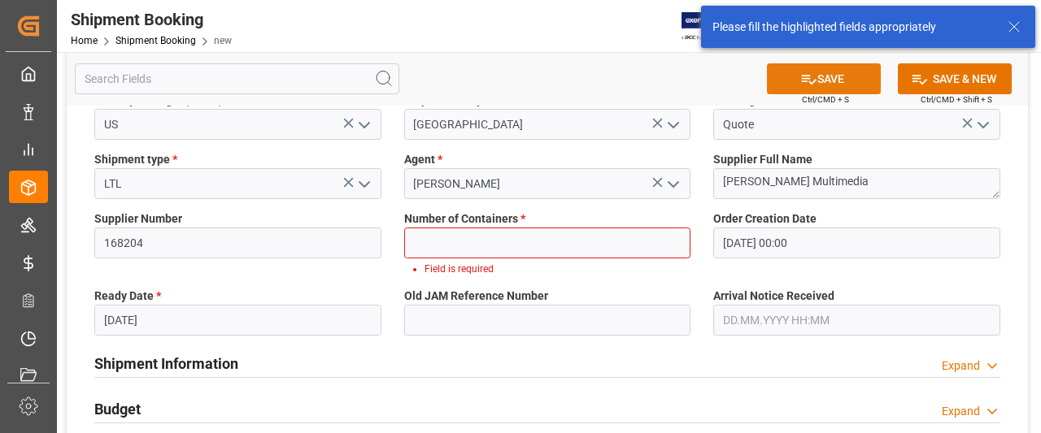
scroll to position [211, 0]
click at [481, 245] on input "text" at bounding box center [547, 243] width 287 height 31
type input "0"
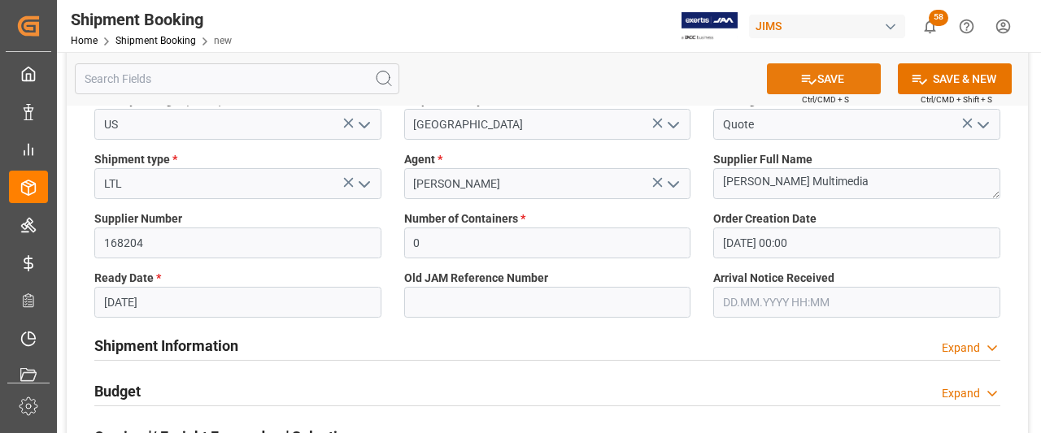
click at [844, 81] on button "SAVE" at bounding box center [824, 78] width 114 height 31
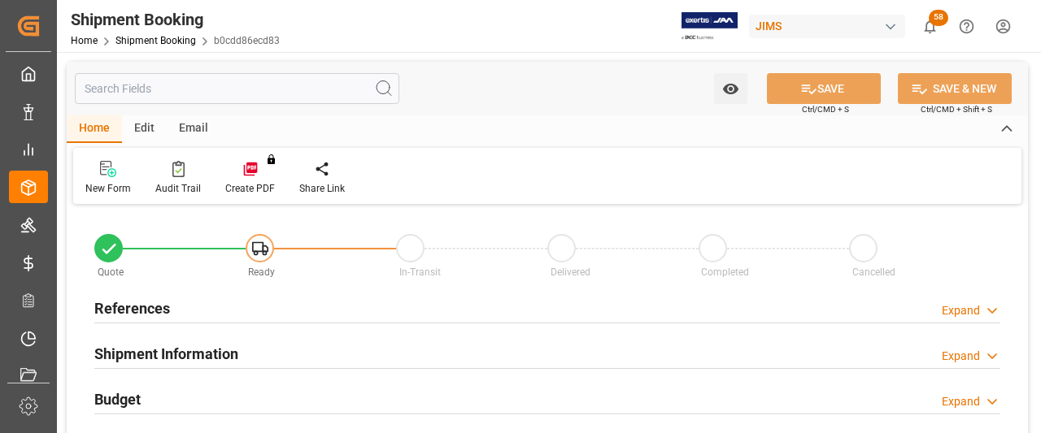
type input "0"
type input "[DATE] 00:00"
type input "[DATE]"
click at [143, 308] on h2 "References" at bounding box center [132, 309] width 76 height 22
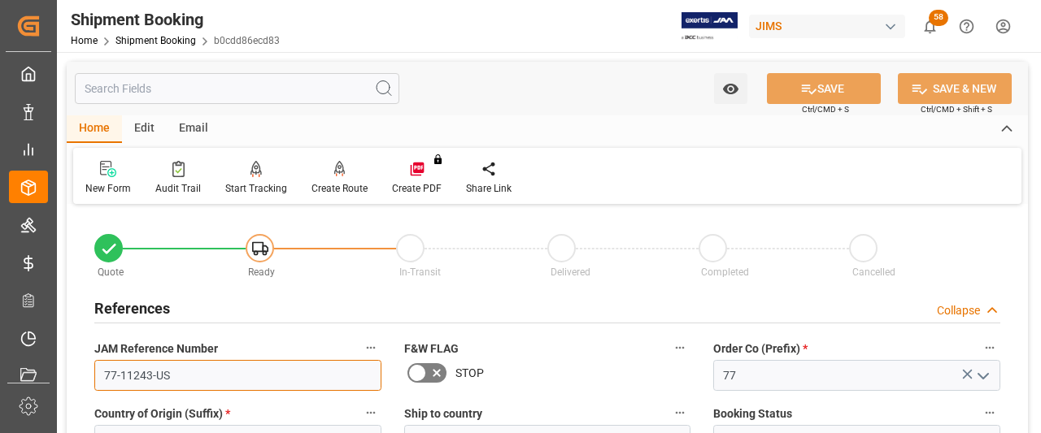
drag, startPoint x: 174, startPoint y: 376, endPoint x: 76, endPoint y: 371, distance: 98.5
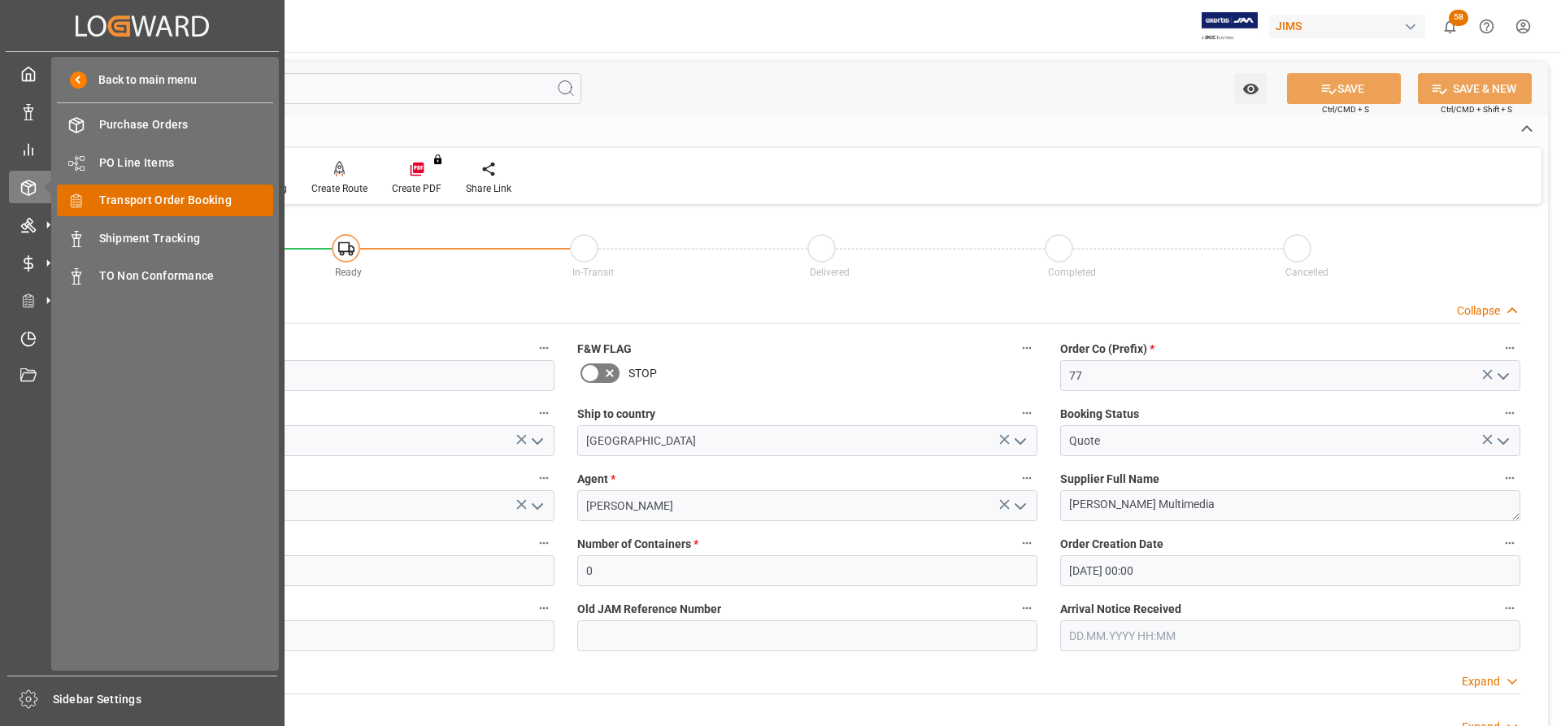
click at [131, 198] on span "Transport Order Booking" at bounding box center [186, 200] width 175 height 17
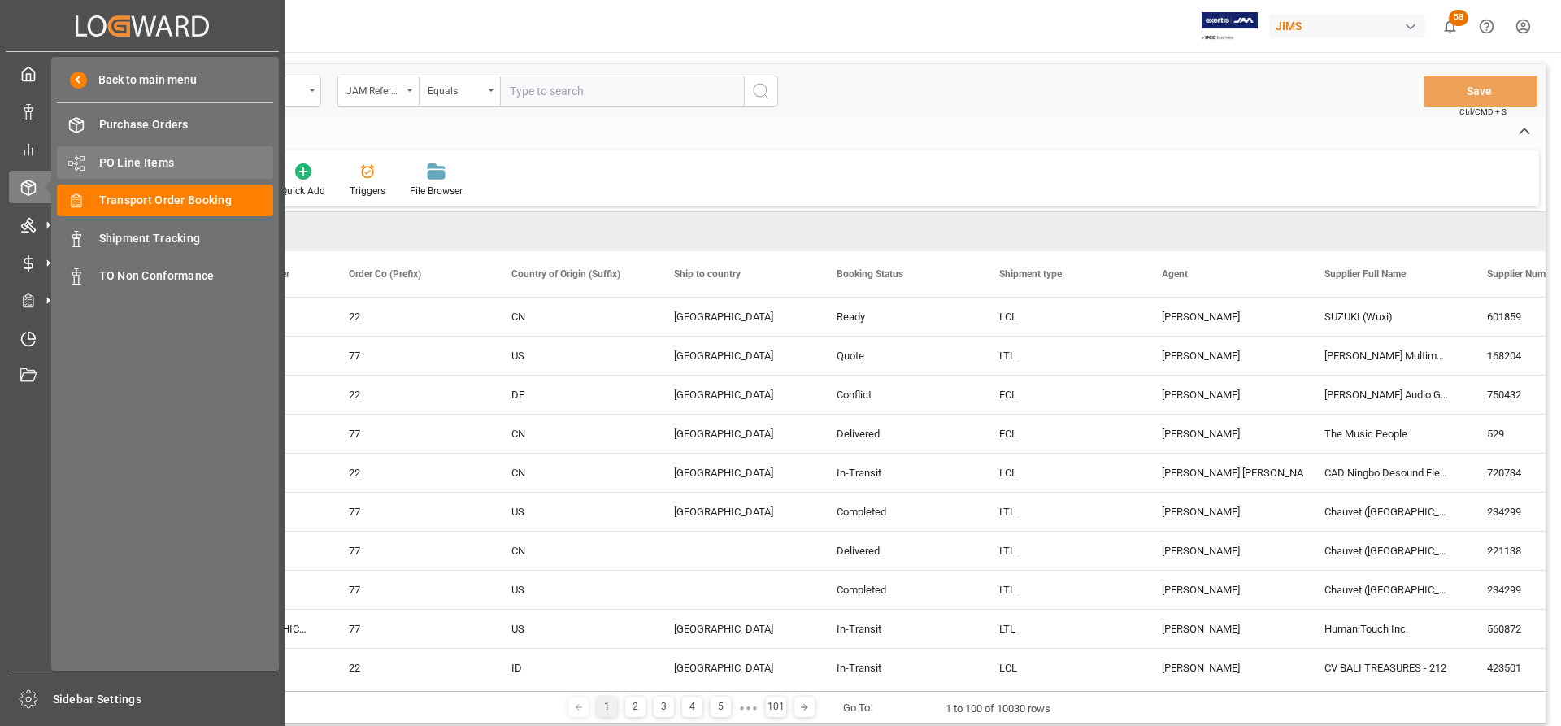
click at [157, 171] on span "PO Line Items" at bounding box center [186, 162] width 175 height 17
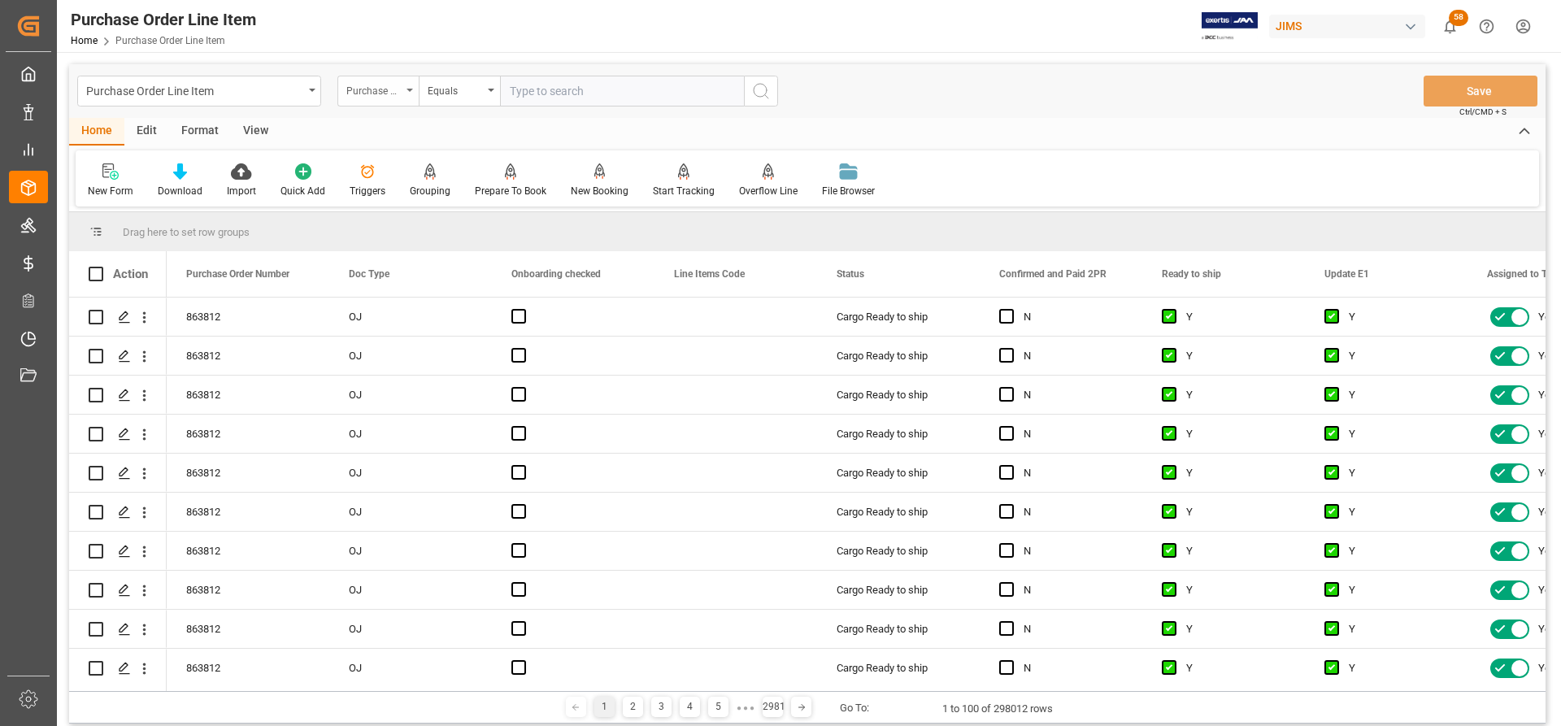
click at [389, 93] on div "Purchase Order Number" at bounding box center [373, 89] width 55 height 19
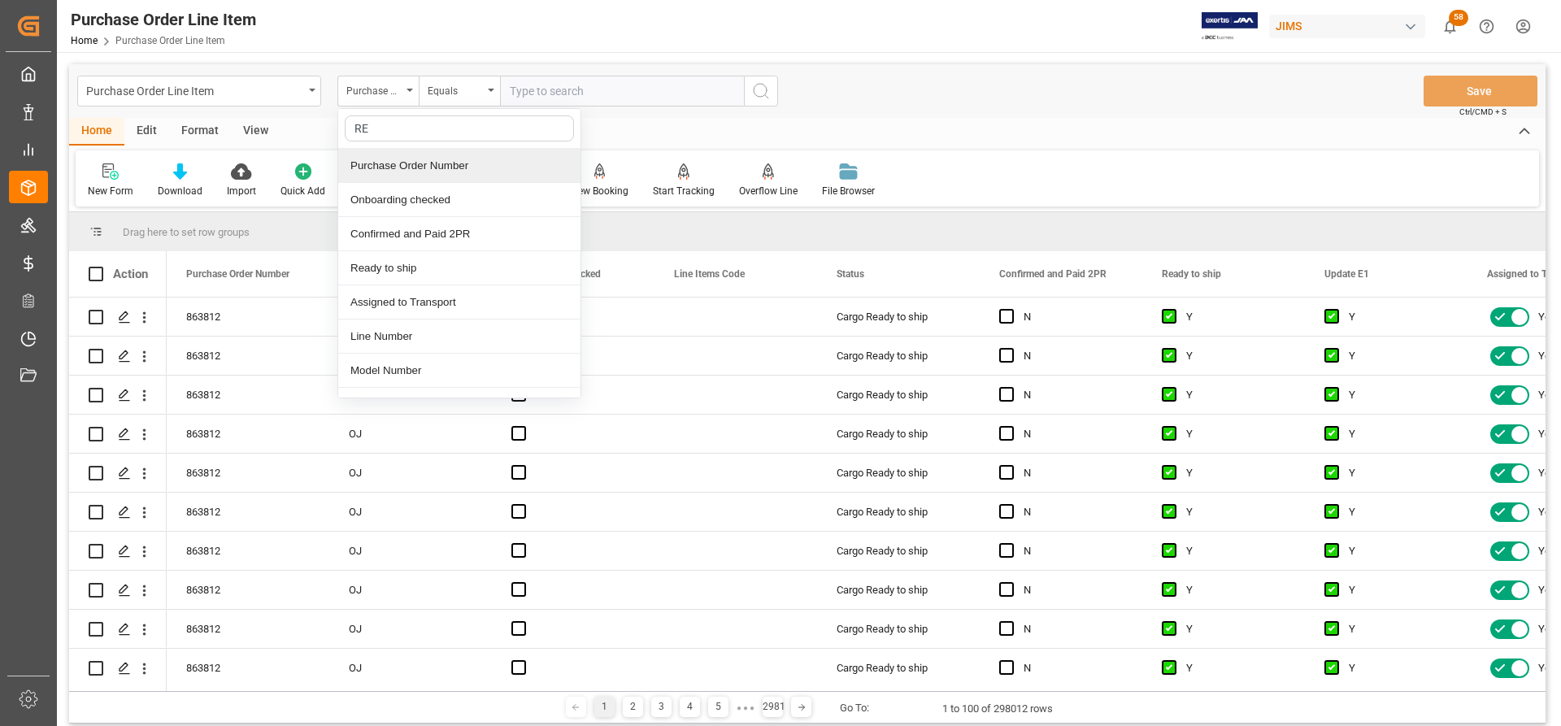
type input "REF"
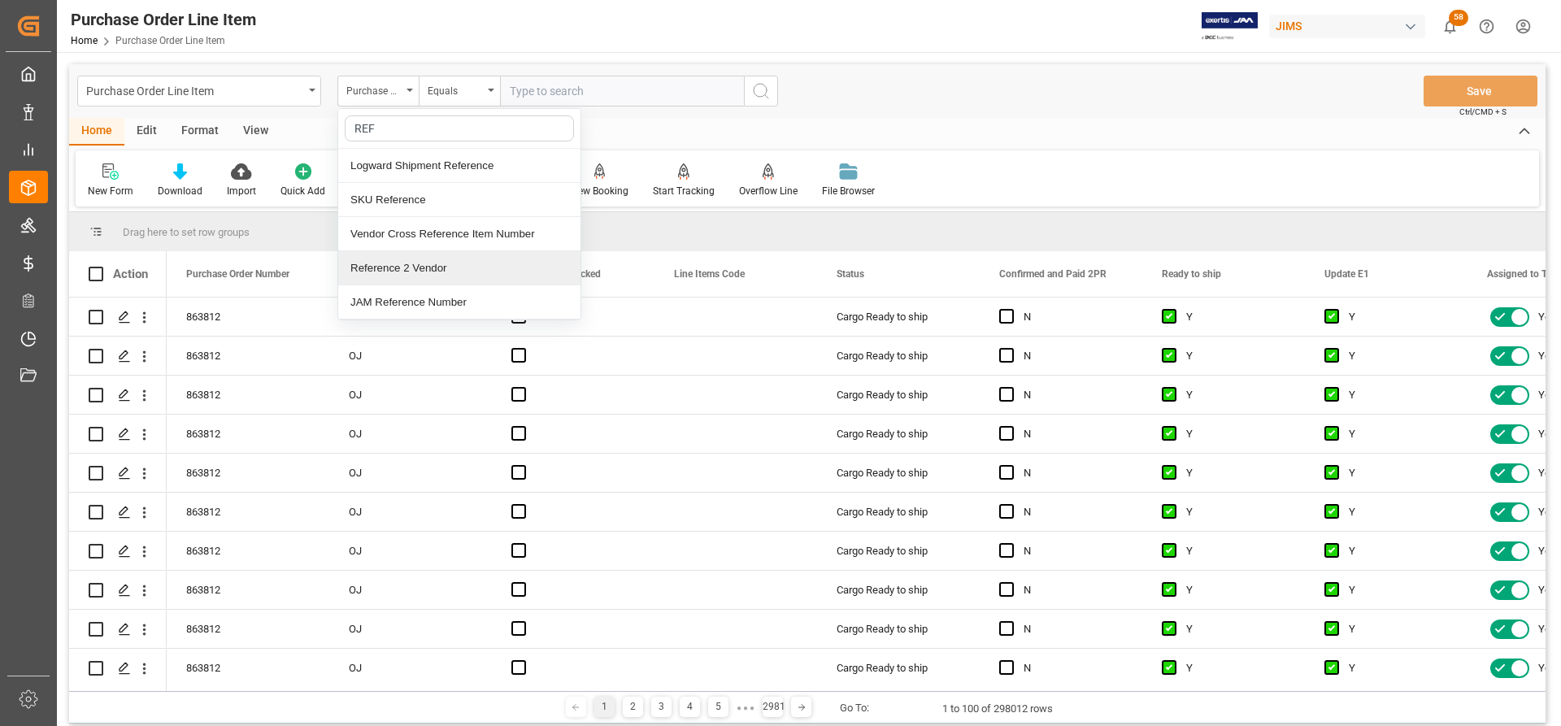
click at [374, 263] on div "Reference 2 Vendor" at bounding box center [459, 268] width 242 height 34
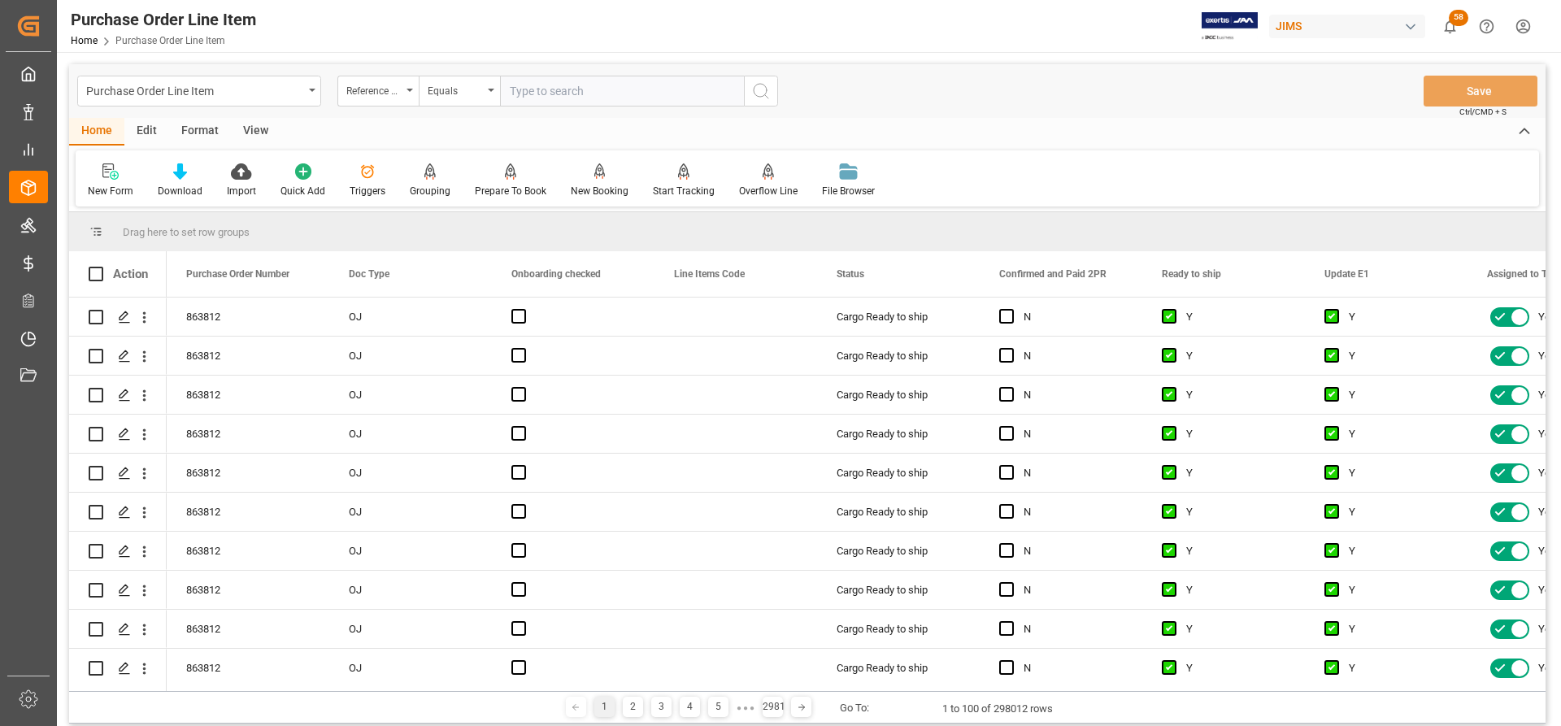
click at [509, 89] on input "text" at bounding box center [622, 91] width 244 height 31
paste input "77-11145-US"
type input "77-11145-US"
click at [762, 96] on icon "search button" at bounding box center [761, 91] width 20 height 20
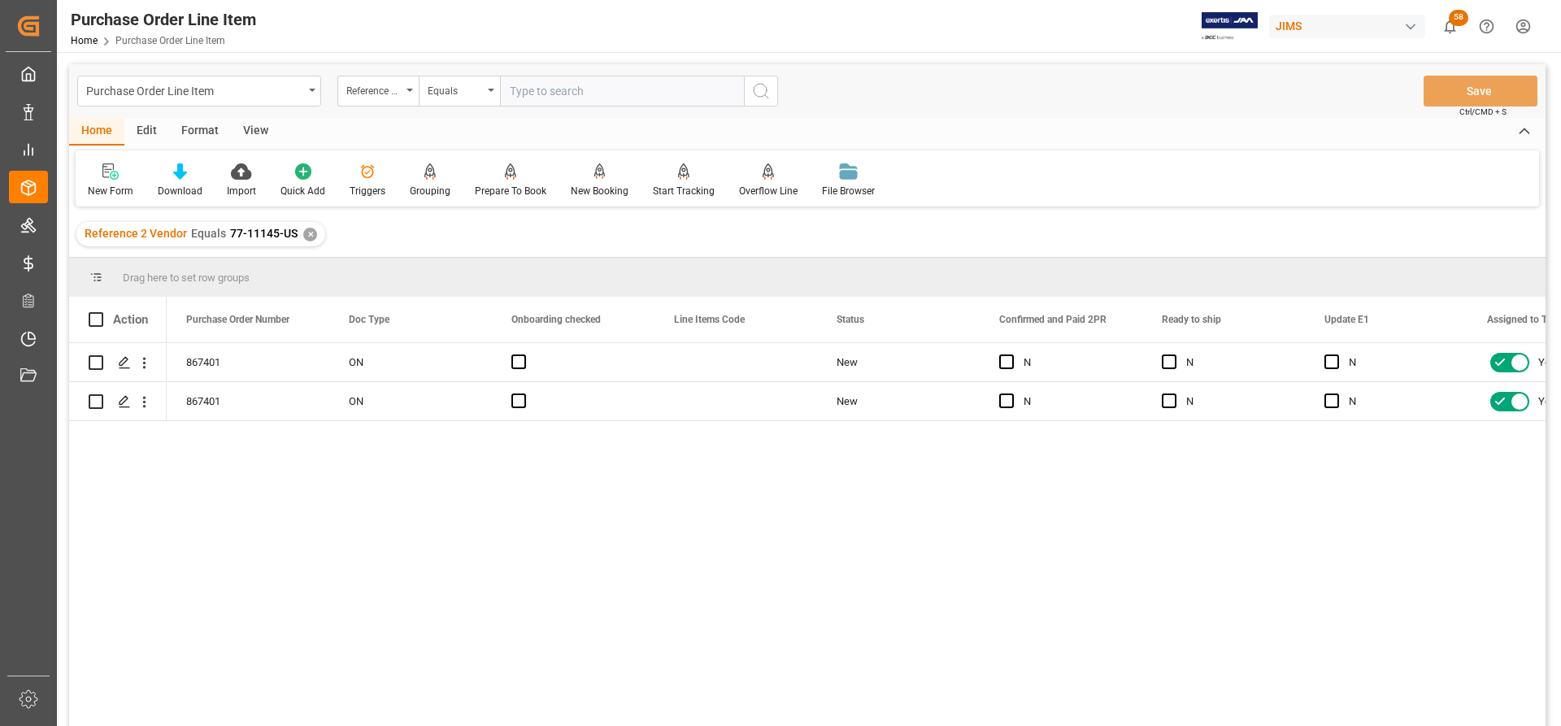
click at [247, 125] on div "View" at bounding box center [256, 132] width 50 height 28
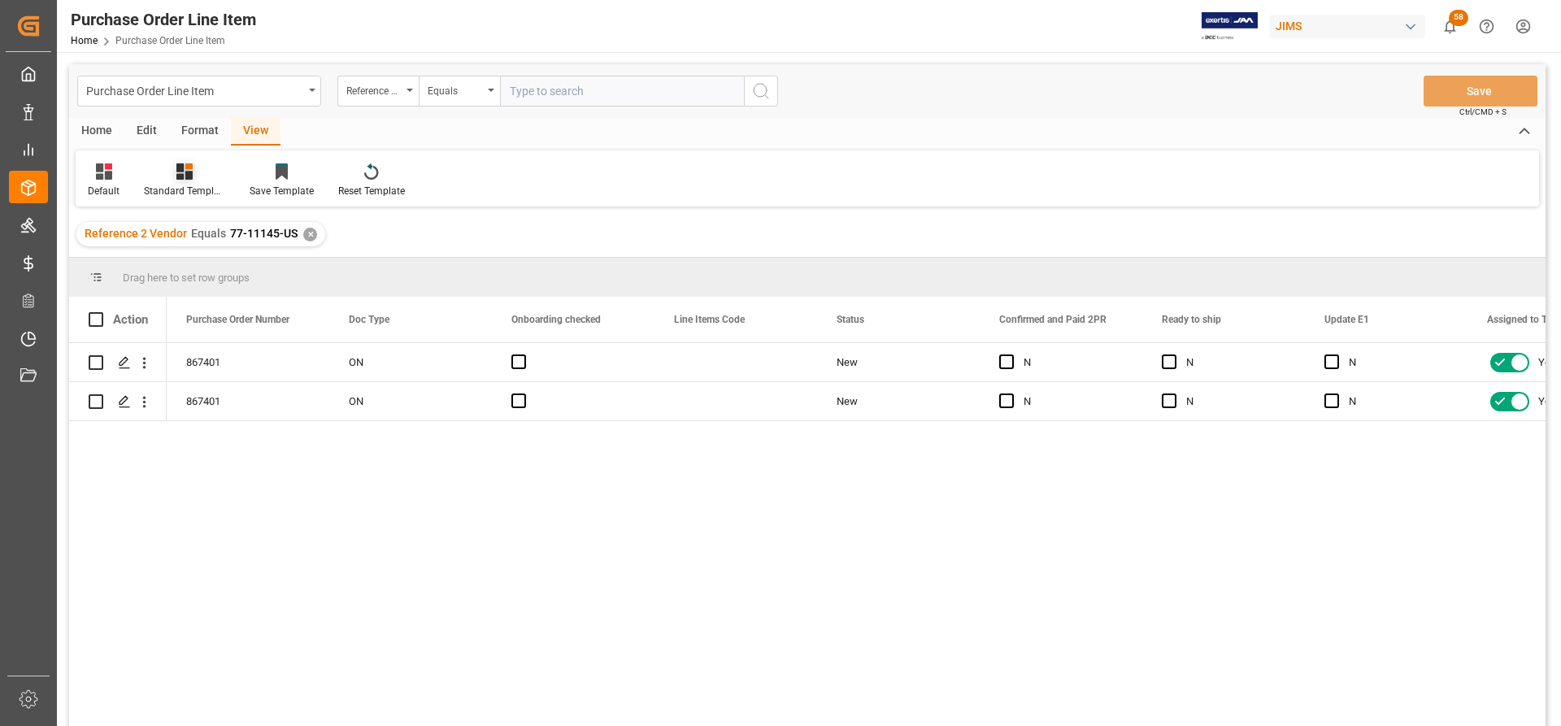
click at [160, 184] on div "Standard Templates" at bounding box center [184, 191] width 81 height 15
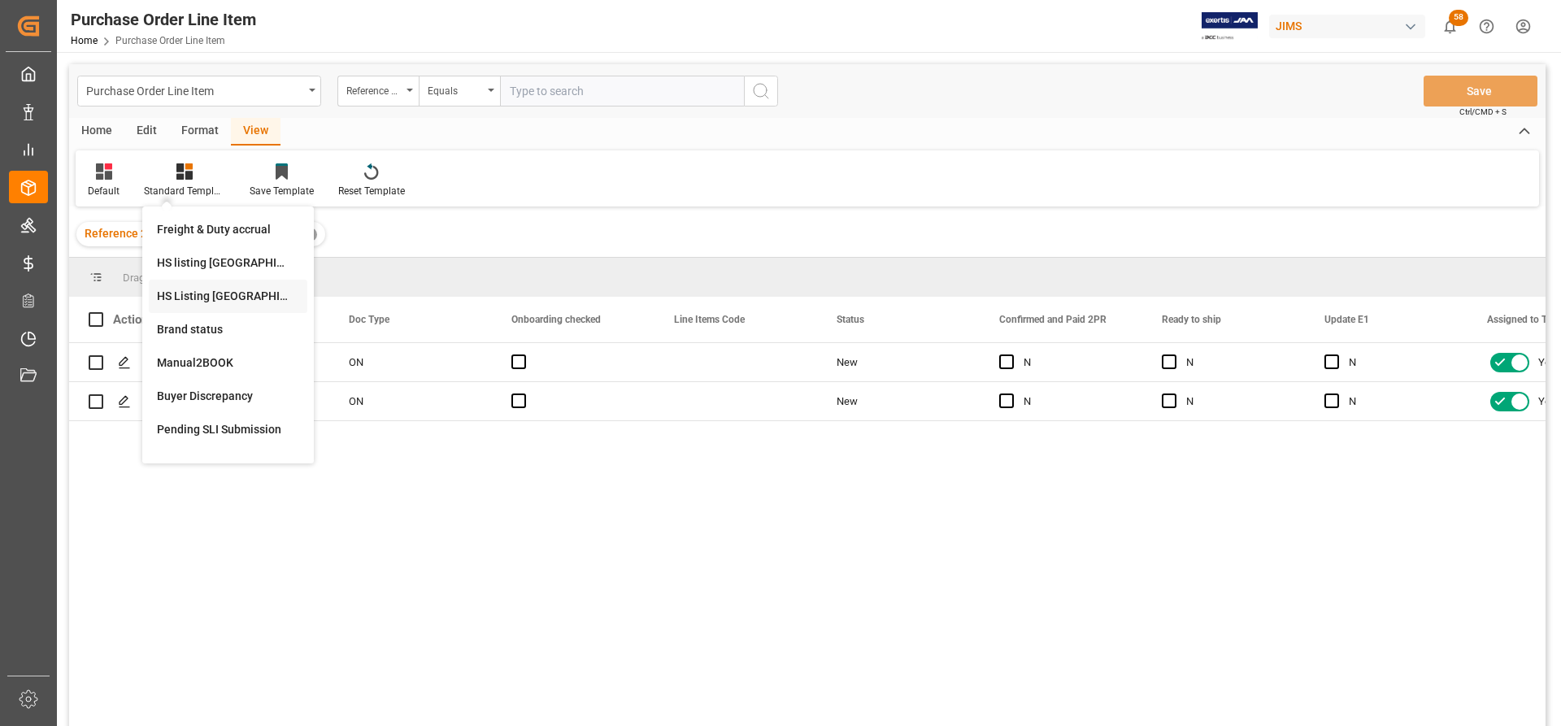
click at [176, 294] on div "HS Listing CANADA" at bounding box center [228, 296] width 142 height 17
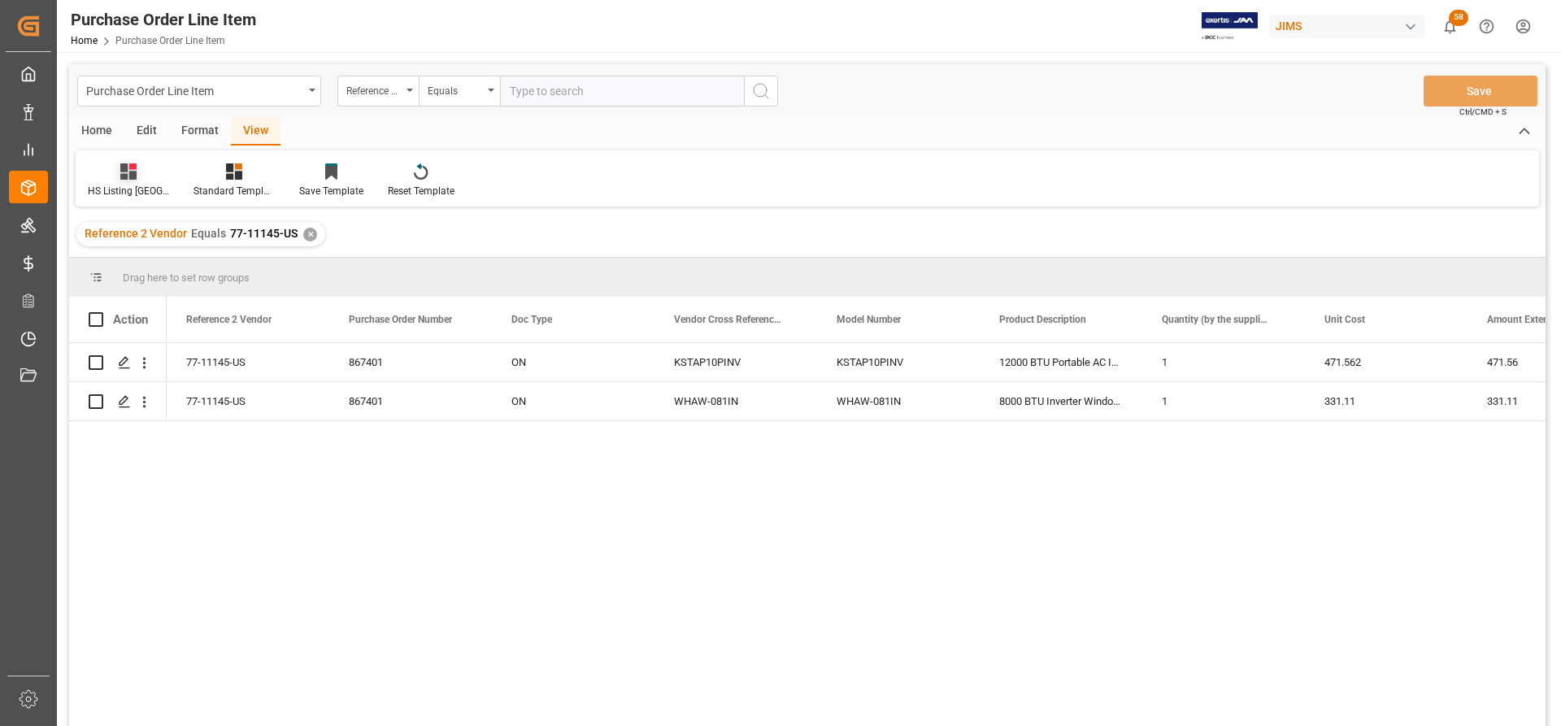
click at [118, 178] on div at bounding box center [128, 171] width 81 height 17
click at [225, 176] on div at bounding box center [233, 171] width 81 height 17
click at [256, 305] on div "HS Listing CANADA" at bounding box center [277, 296] width 142 height 17
click at [229, 174] on icon at bounding box center [234, 171] width 16 height 16
click at [250, 293] on div "HS Listing CANADA" at bounding box center [277, 296] width 142 height 17
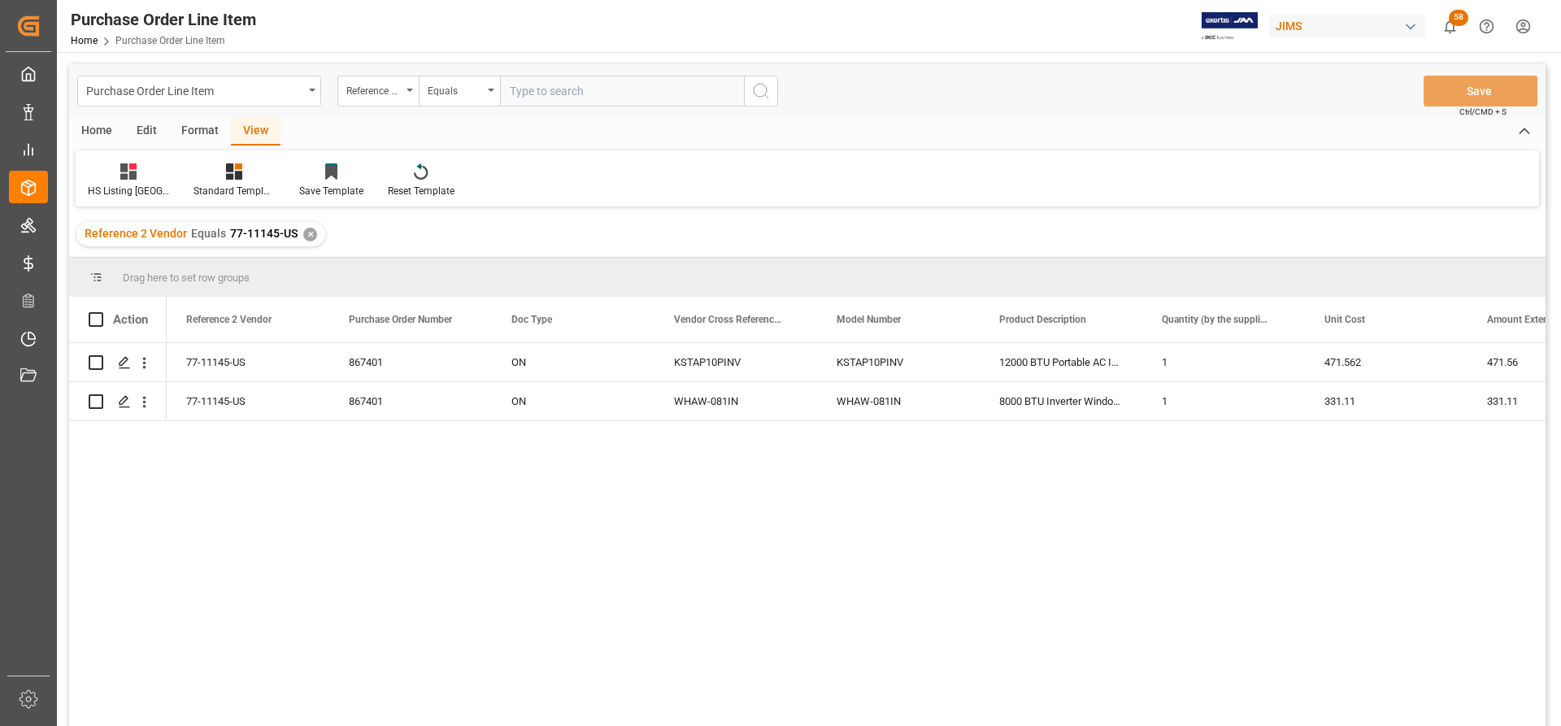
click at [87, 132] on div "Home" at bounding box center [96, 132] width 55 height 28
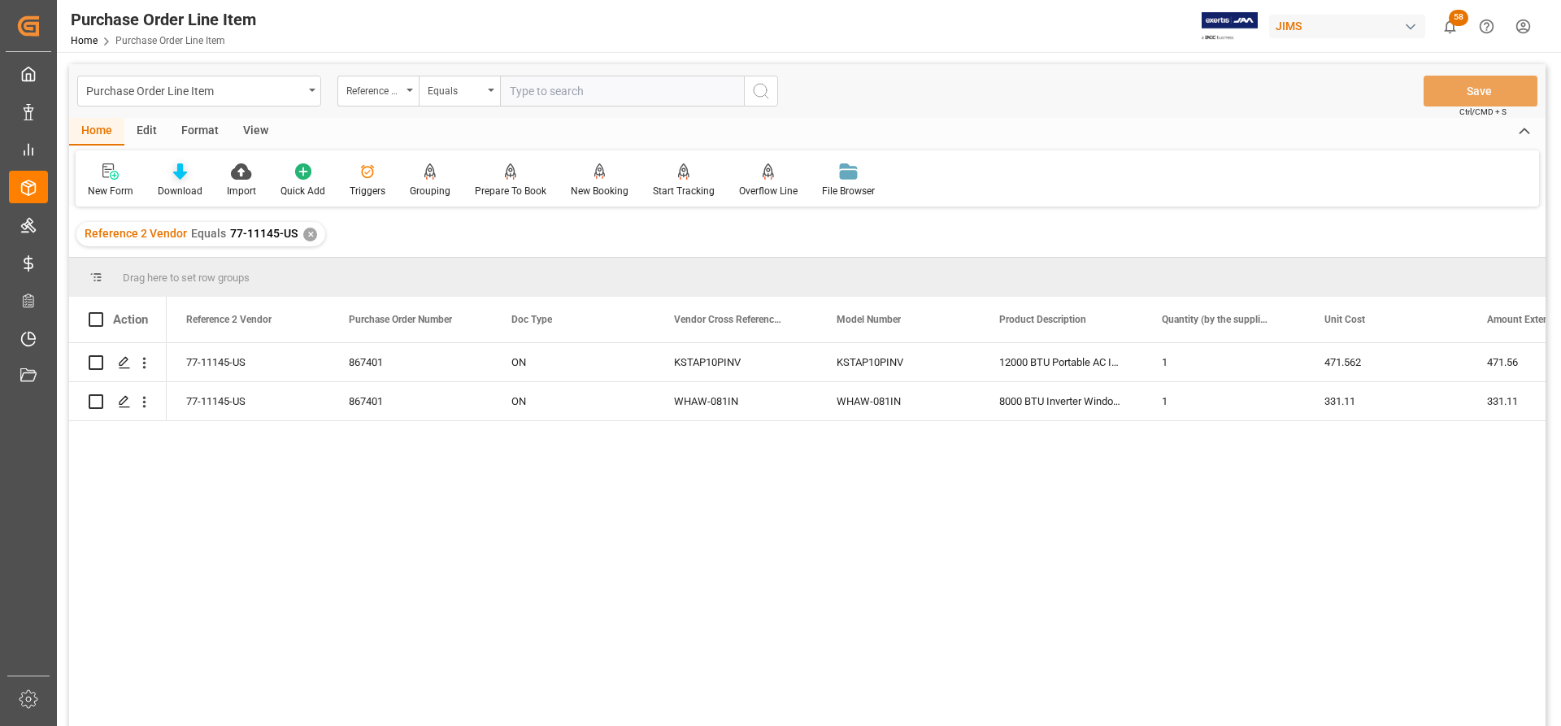
click at [177, 192] on div "Download" at bounding box center [180, 191] width 45 height 15
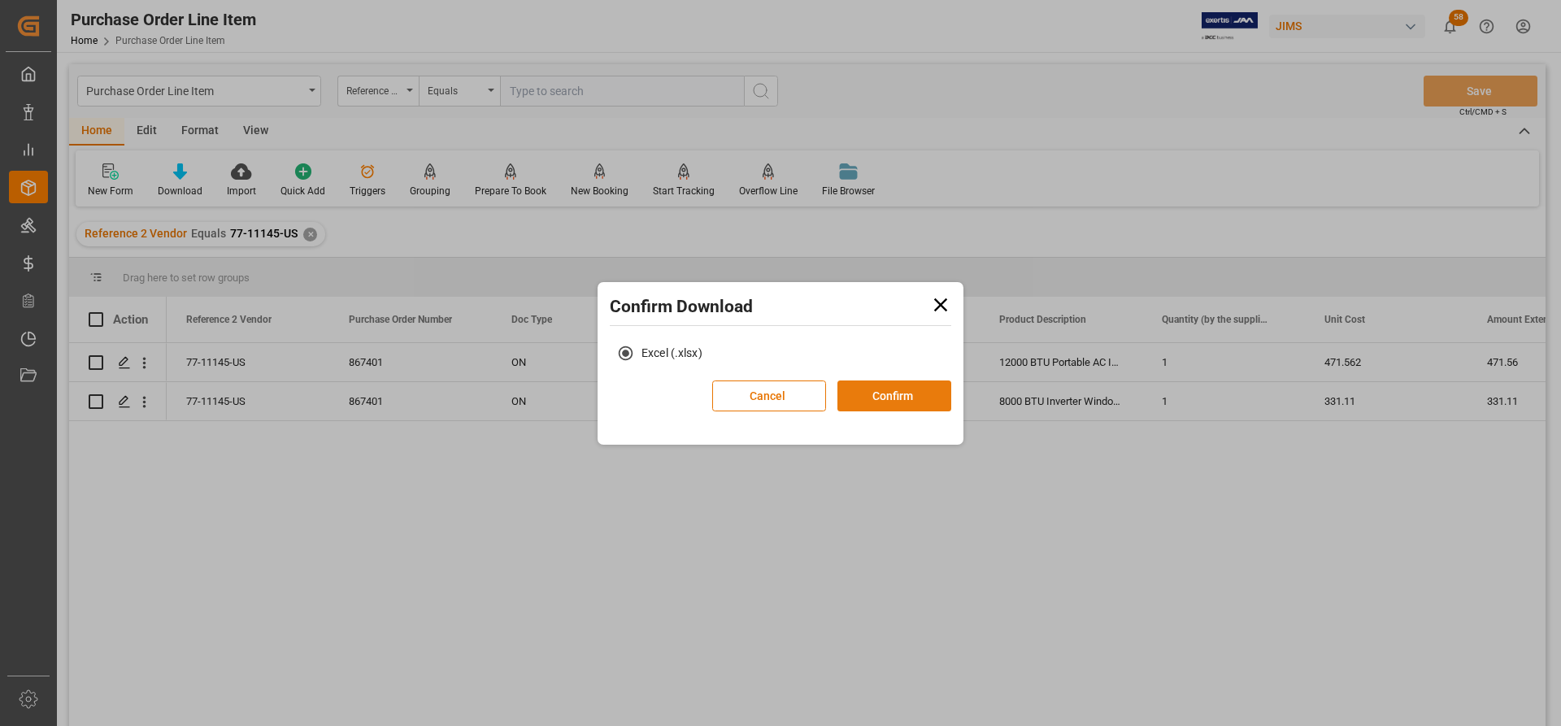
click at [885, 394] on button "Confirm" at bounding box center [894, 395] width 114 height 31
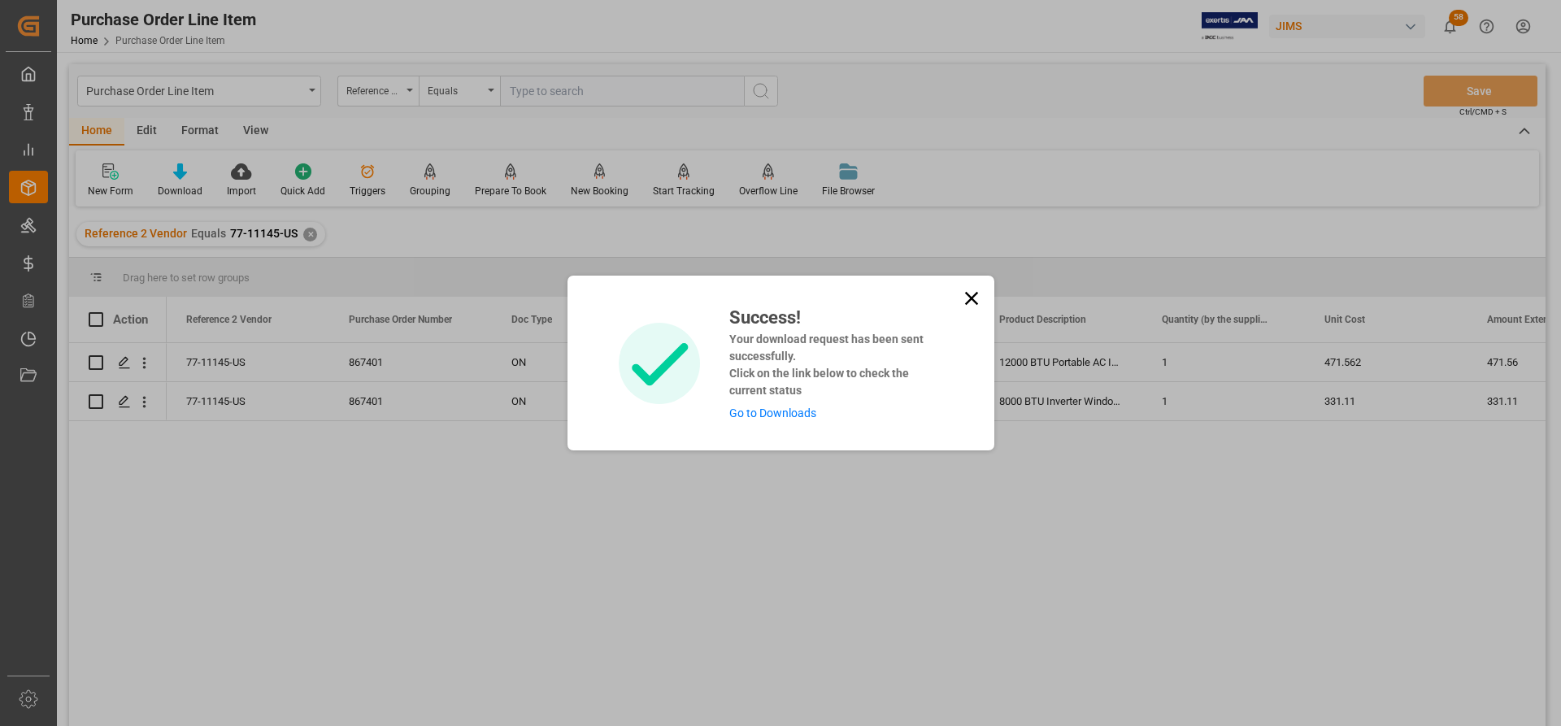
click at [761, 409] on link "Go to Downloads" at bounding box center [772, 412] width 87 height 13
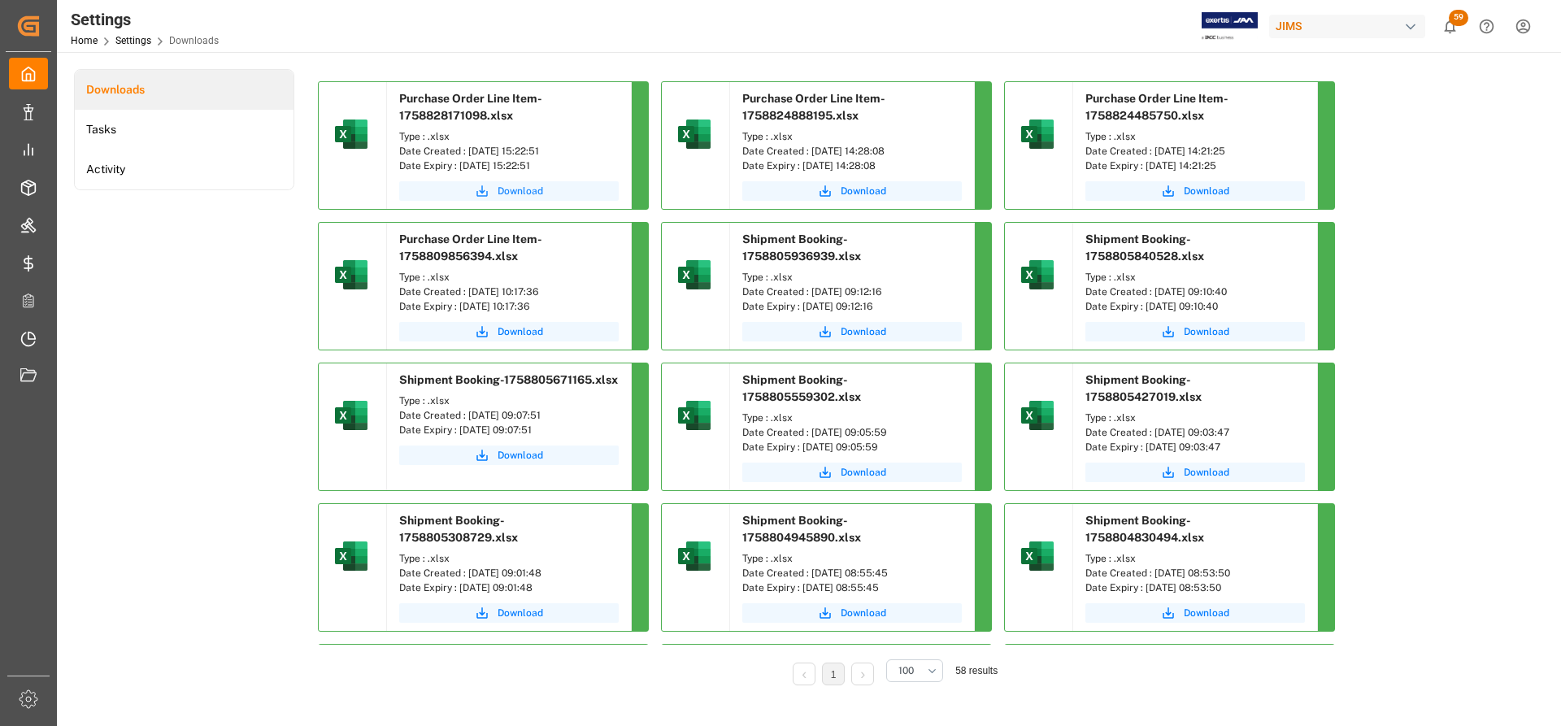
click at [521, 189] on span "Download" at bounding box center [521, 191] width 46 height 15
click at [526, 194] on span "Download" at bounding box center [521, 191] width 46 height 15
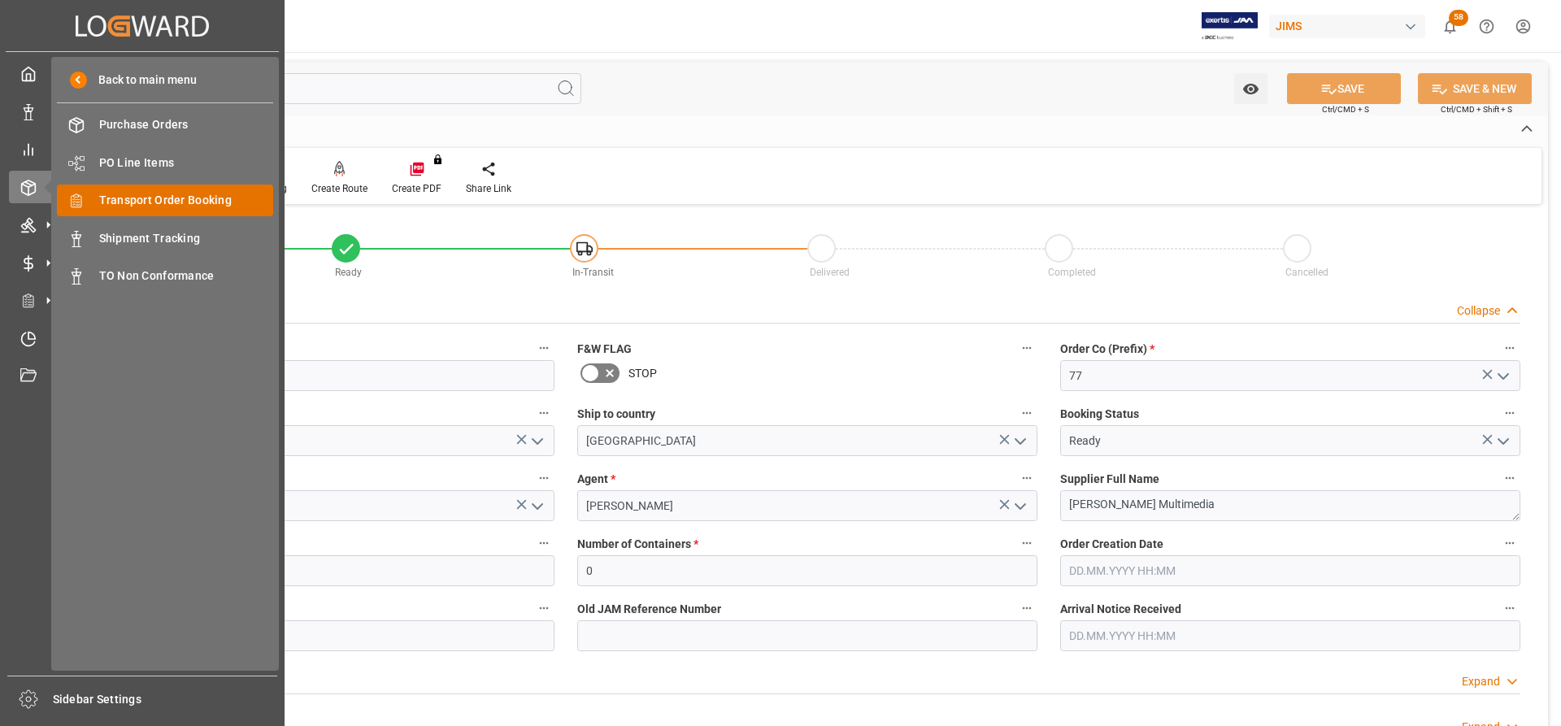
click at [133, 201] on span "Transport Order Booking" at bounding box center [186, 200] width 175 height 17
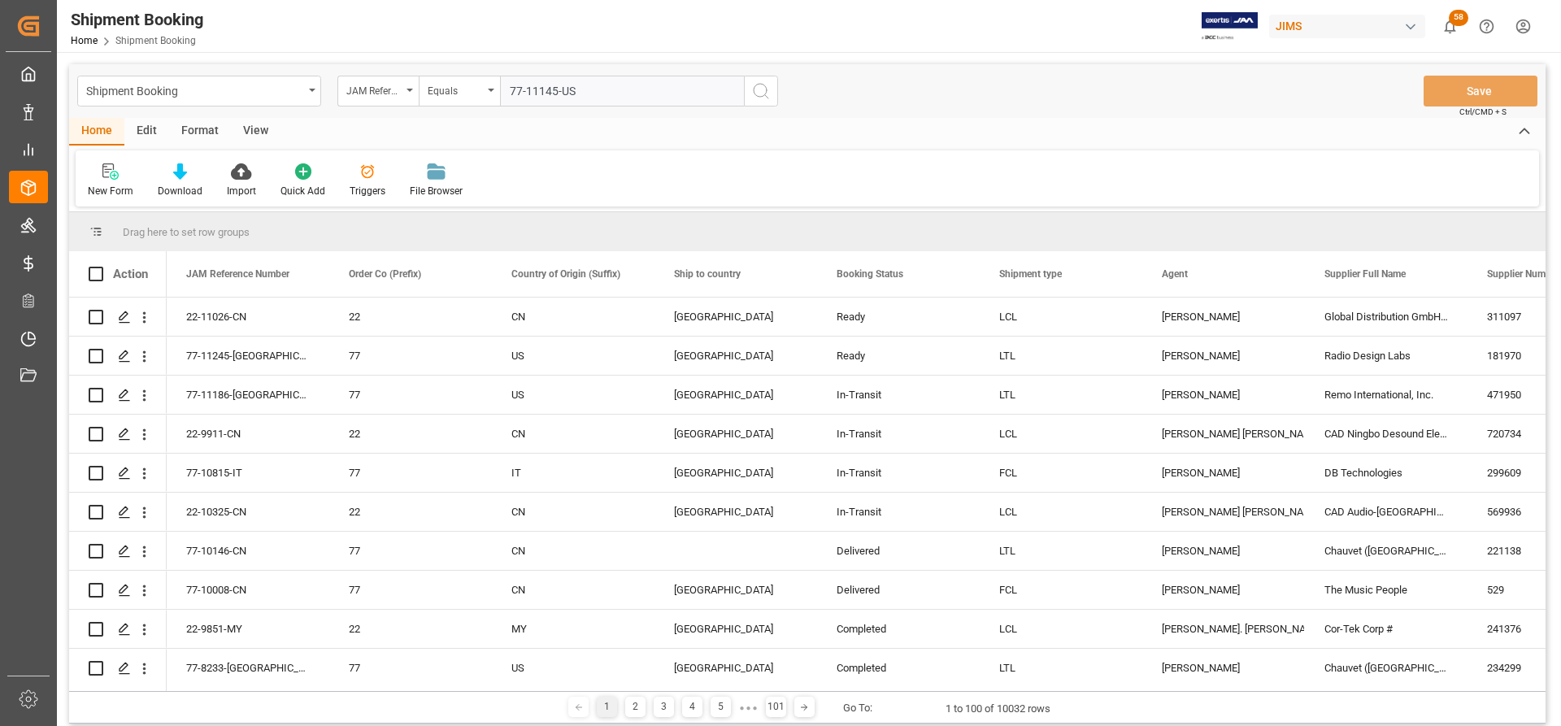
type input "77-11145-US"
click at [763, 107] on div "Shipment Booking JAM Reference Number Equals 77-11145-US Save Ctrl/CMD + S" at bounding box center [807, 91] width 1476 height 54
click at [763, 93] on icon "search button" at bounding box center [761, 91] width 20 height 20
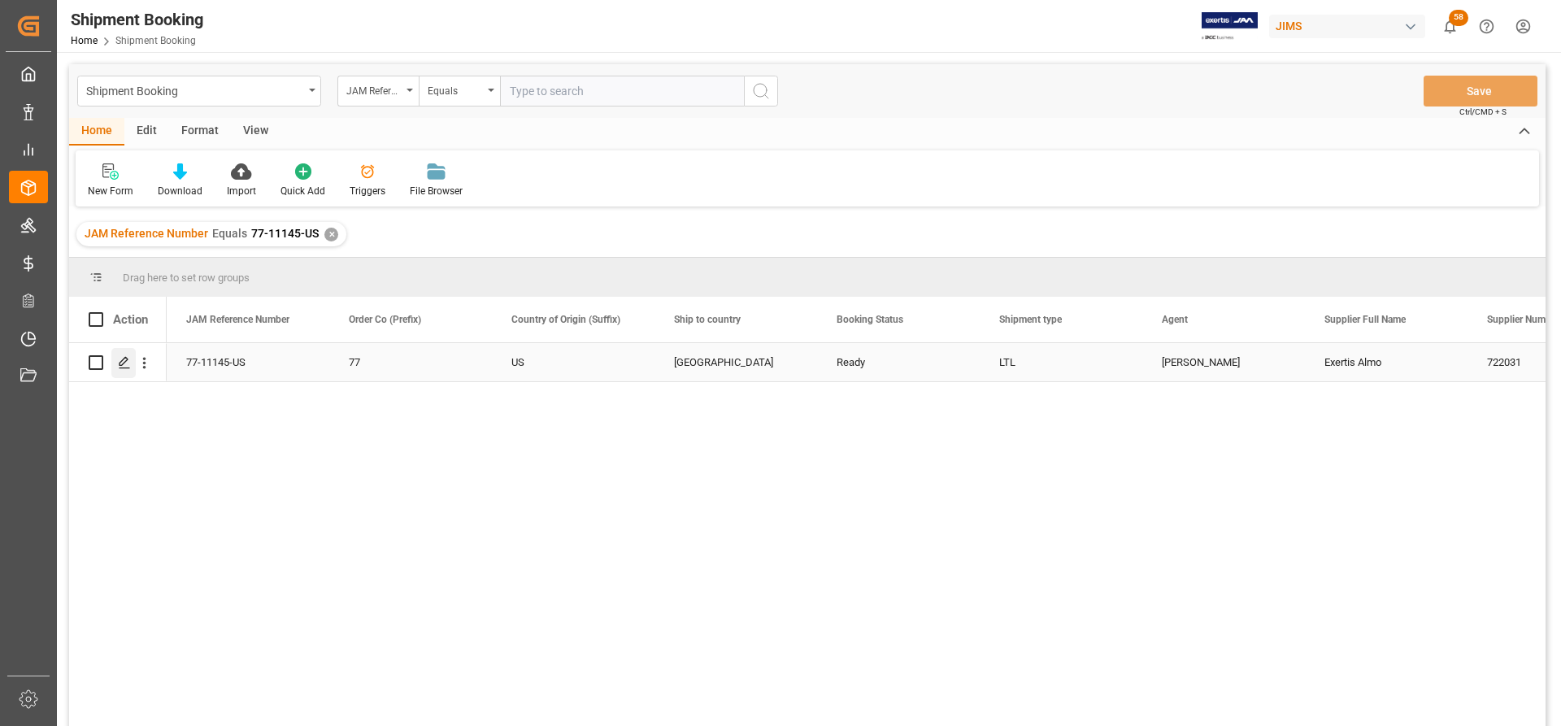
click at [122, 363] on icon "Press SPACE to select this row." at bounding box center [124, 362] width 13 height 13
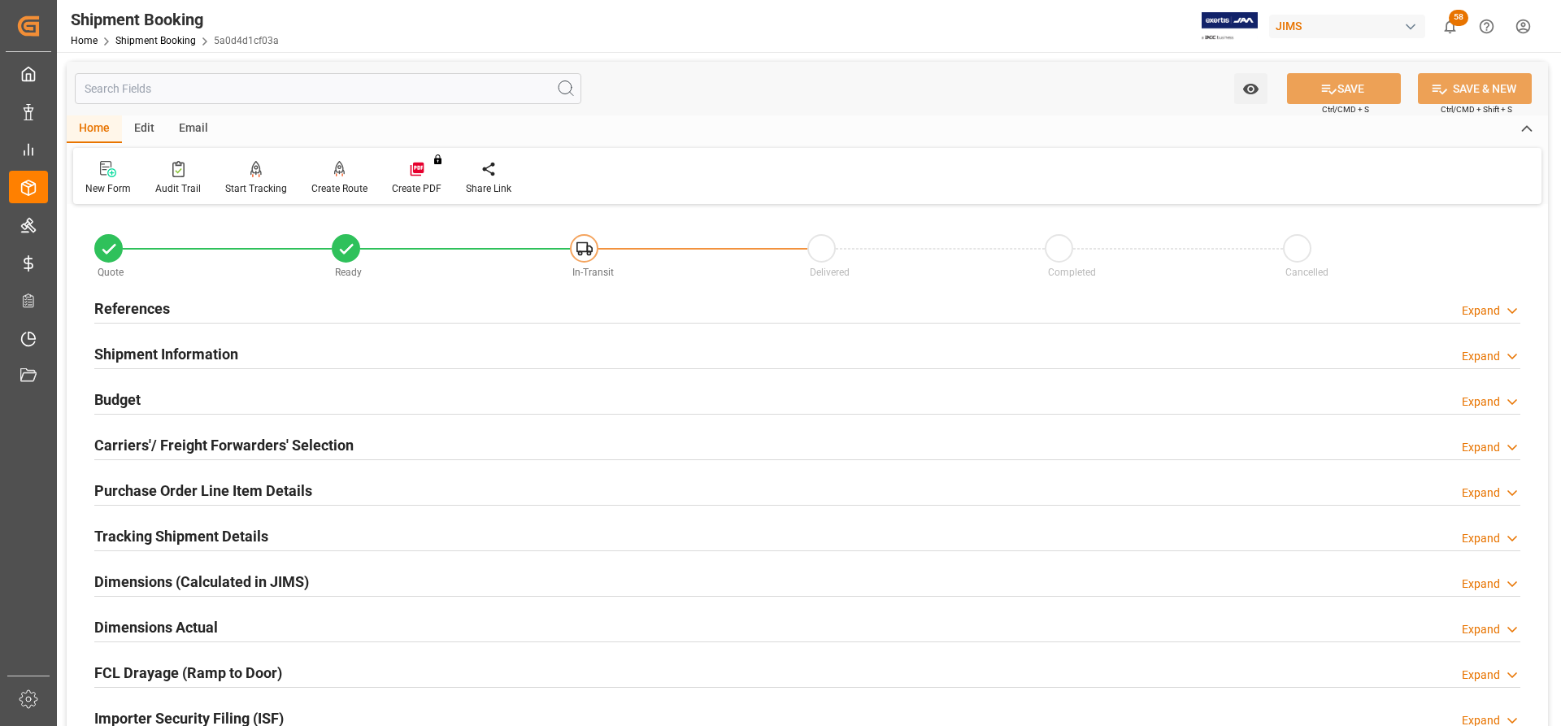
click at [146, 309] on h2 "References" at bounding box center [132, 309] width 76 height 22
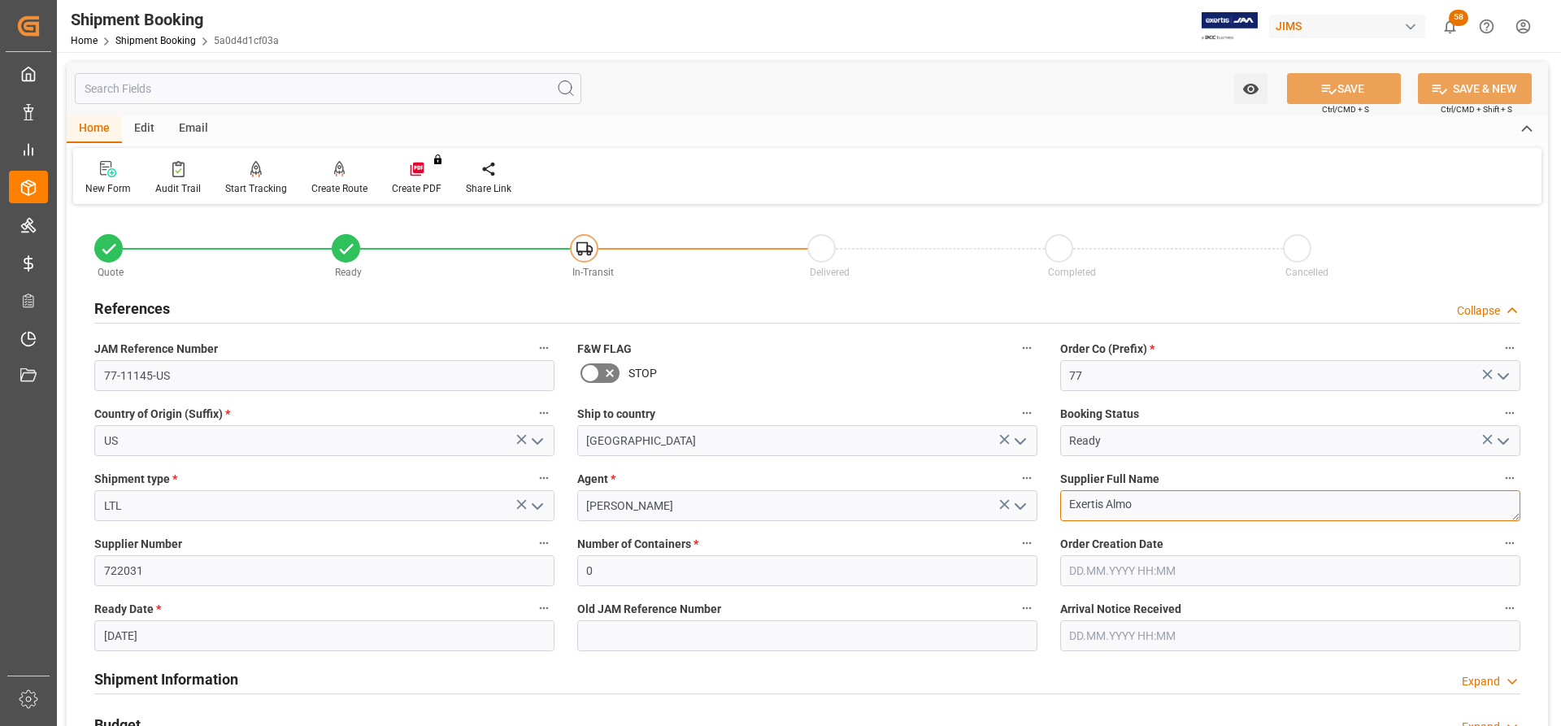
drag, startPoint x: 1148, startPoint y: 498, endPoint x: 1050, endPoint y: 502, distance: 98.5
click at [1050, 502] on div "Supplier Full Name Exertis Almo" at bounding box center [1290, 494] width 483 height 65
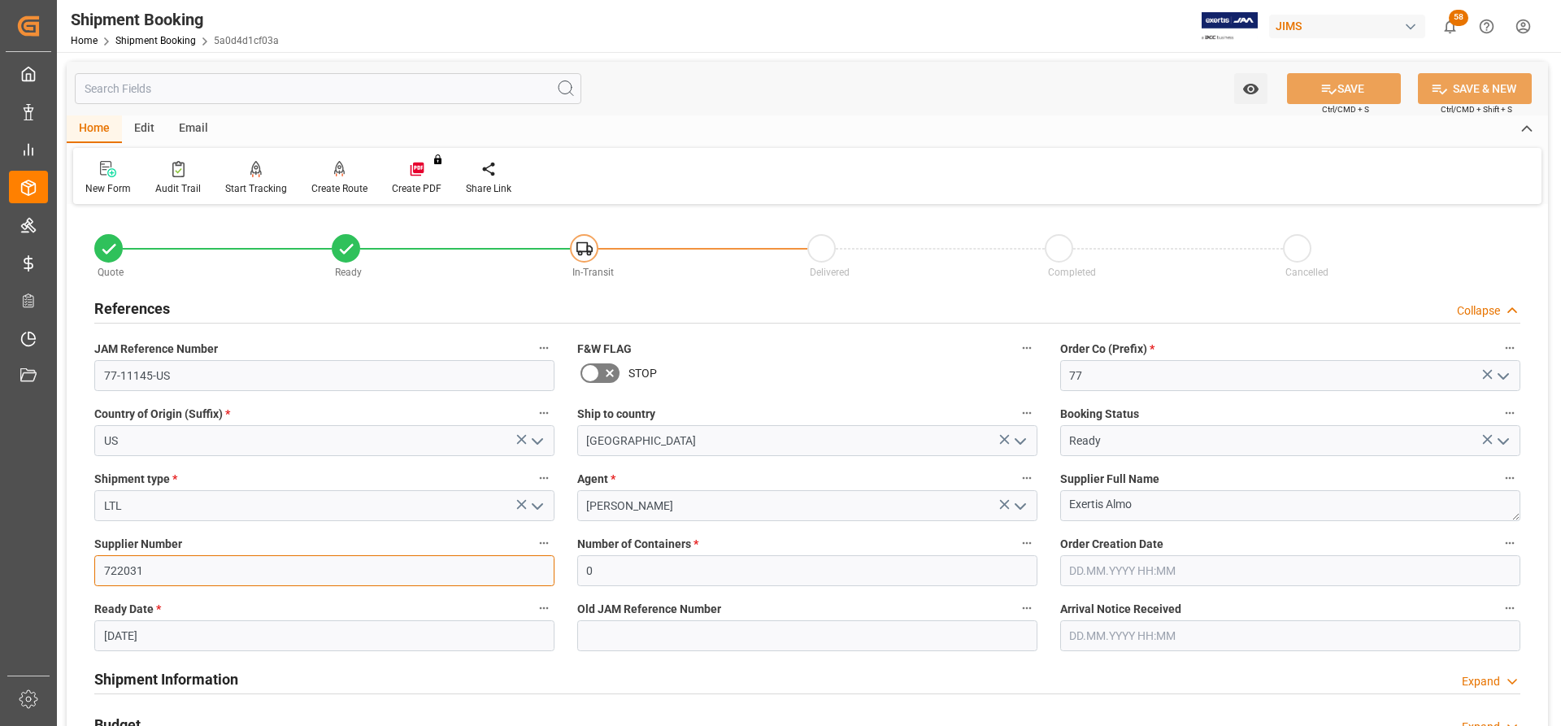
drag, startPoint x: 140, startPoint y: 574, endPoint x: 75, endPoint y: 571, distance: 65.1
click at [75, 571] on div "Quote Ready In-Transit Delivered Completed Cancelled References Collapse JAM Re…" at bounding box center [807, 714] width 1481 height 1011
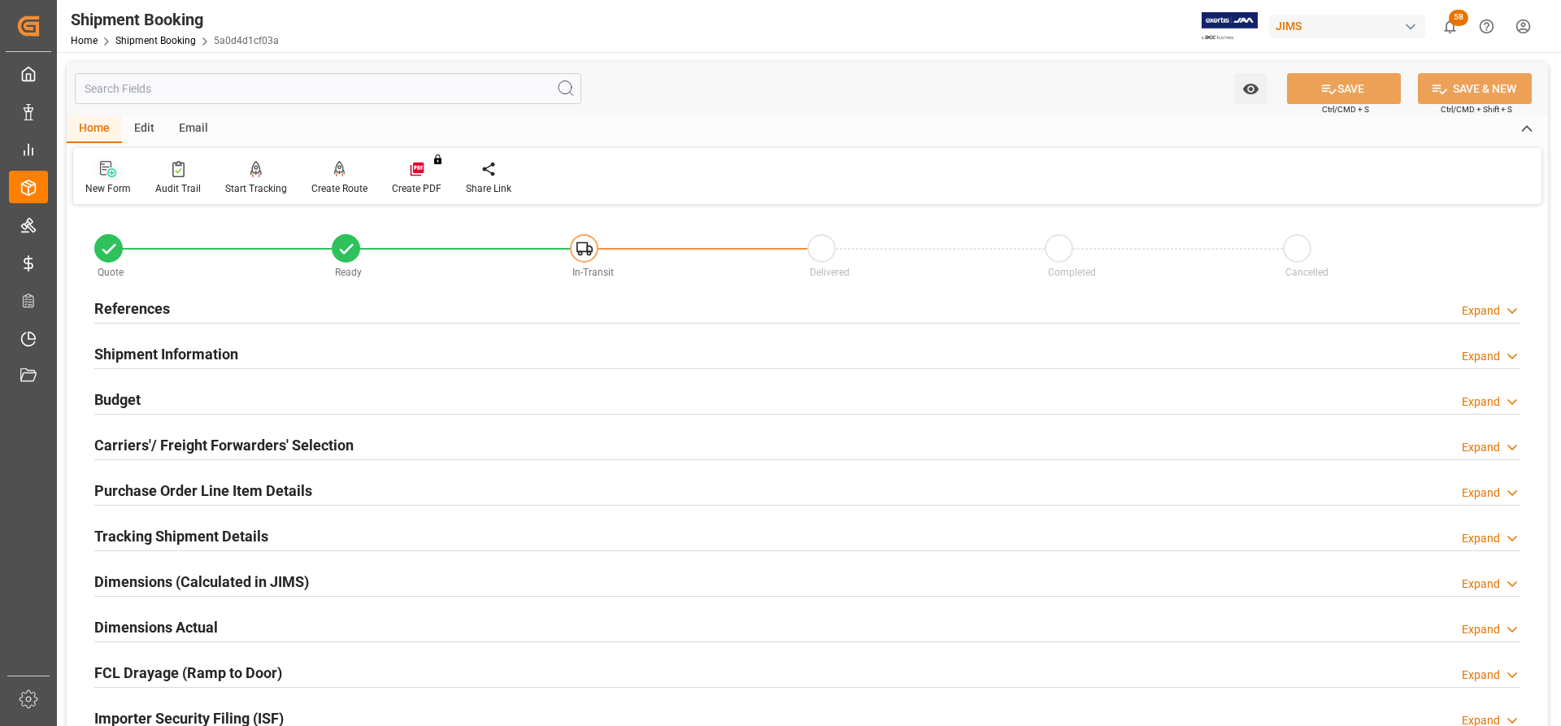
click at [106, 172] on icon at bounding box center [108, 169] width 16 height 16
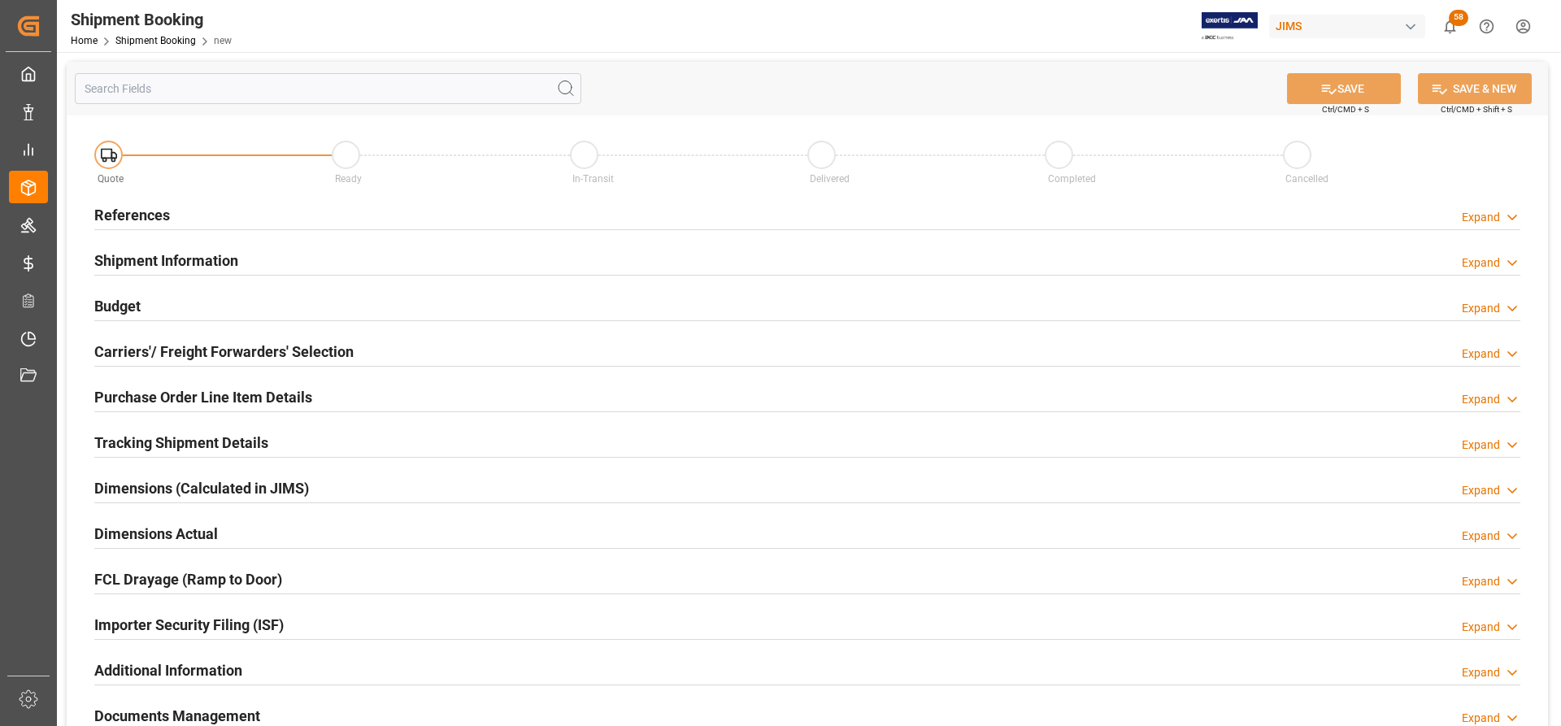
click at [139, 206] on h2 "References" at bounding box center [132, 215] width 76 height 22
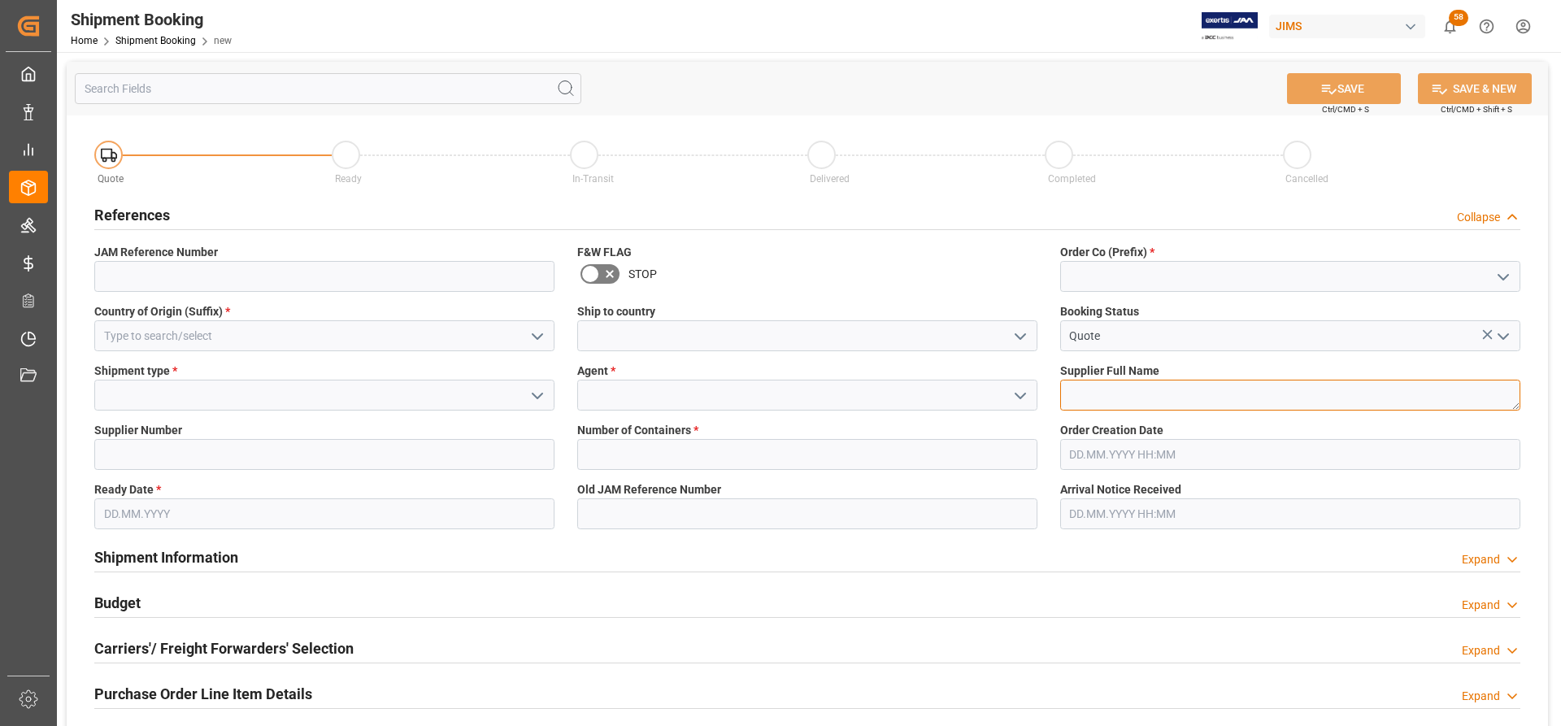
click at [1075, 394] on textarea at bounding box center [1290, 395] width 460 height 31
paste textarea "Exertis Almo"
type textarea "Exertis Almo"
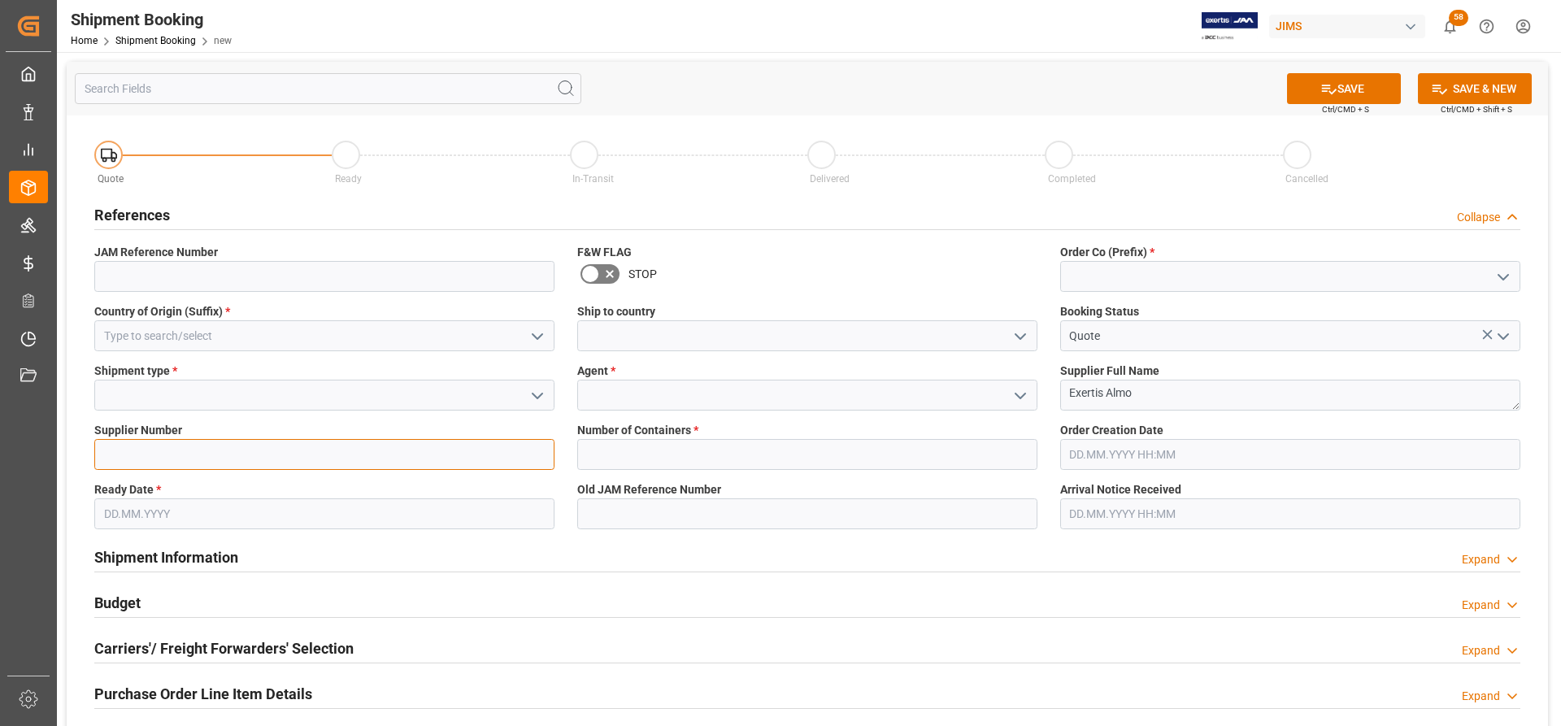
click at [126, 449] on input at bounding box center [324, 454] width 460 height 31
paste input "722031"
type input "722031"
click at [1505, 277] on polyline "open menu" at bounding box center [1503, 277] width 10 height 5
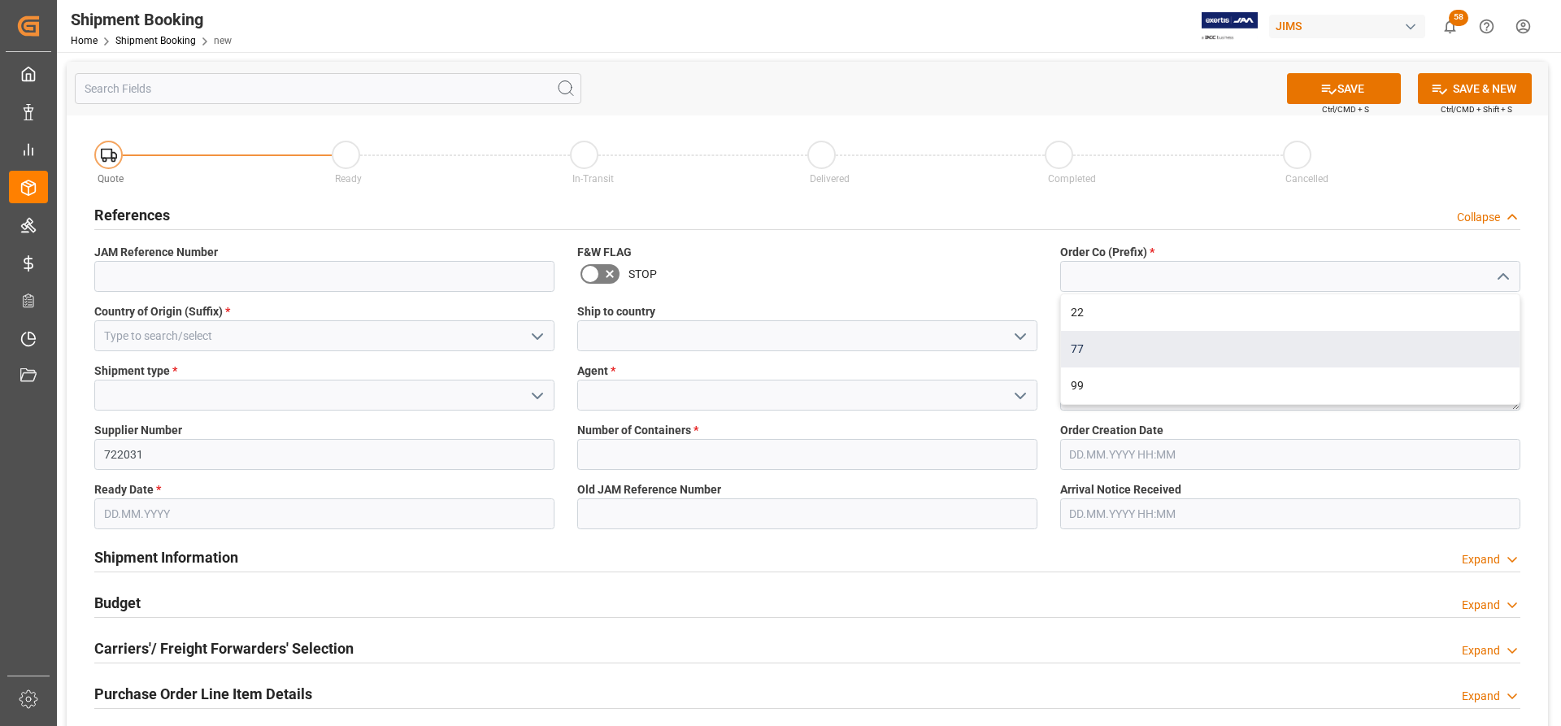
click at [1089, 343] on div "77" at bounding box center [1290, 349] width 459 height 37
type input "77"
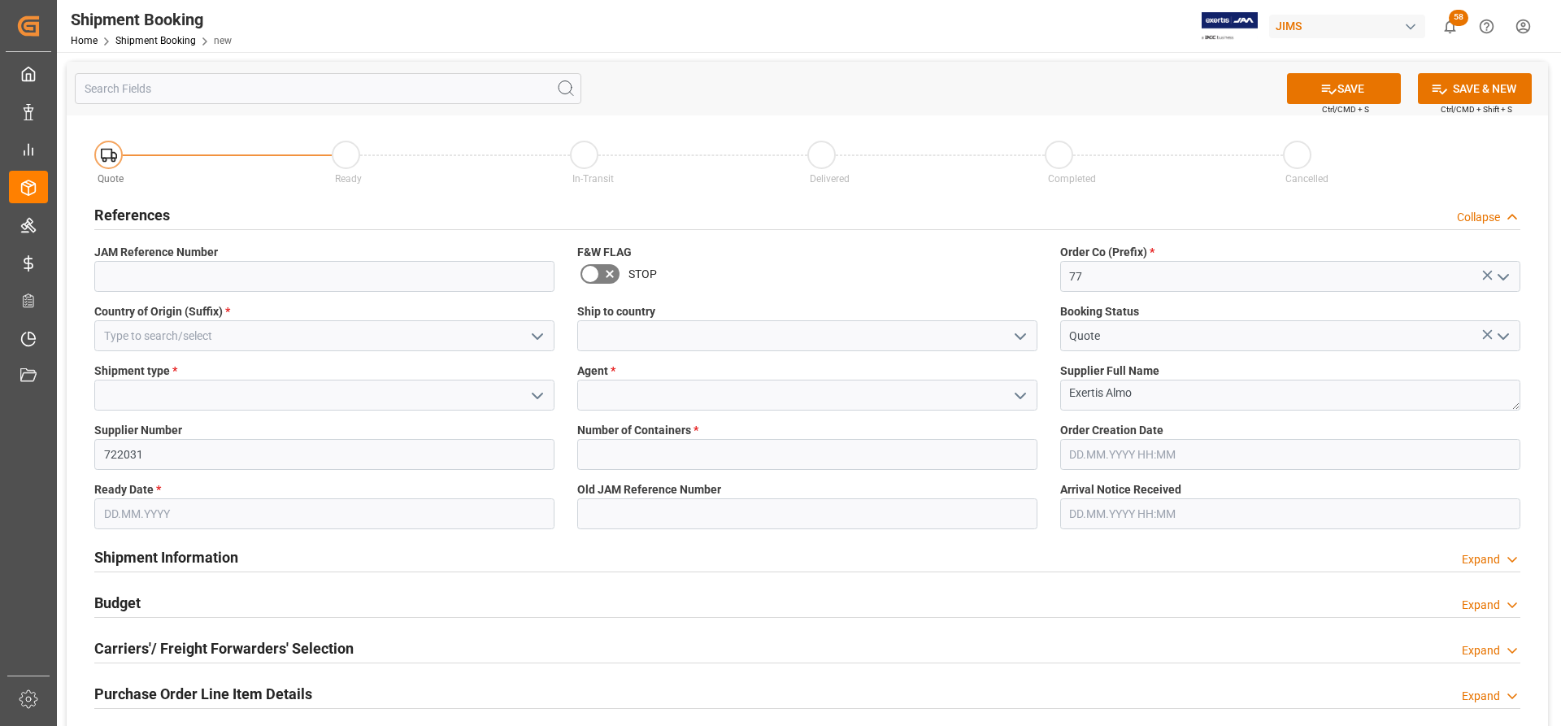
click at [530, 339] on icon "open menu" at bounding box center [538, 337] width 20 height 20
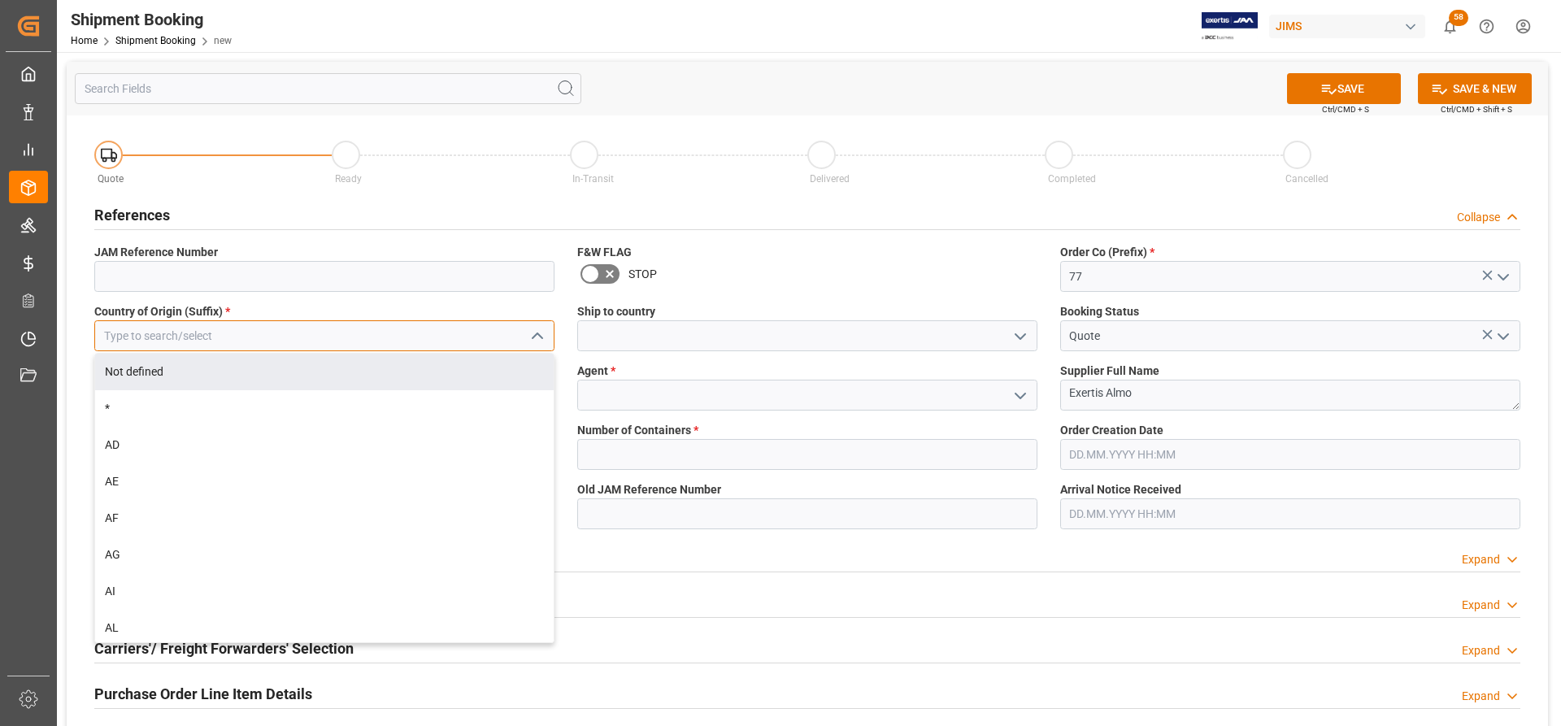
click at [212, 332] on input at bounding box center [324, 335] width 460 height 31
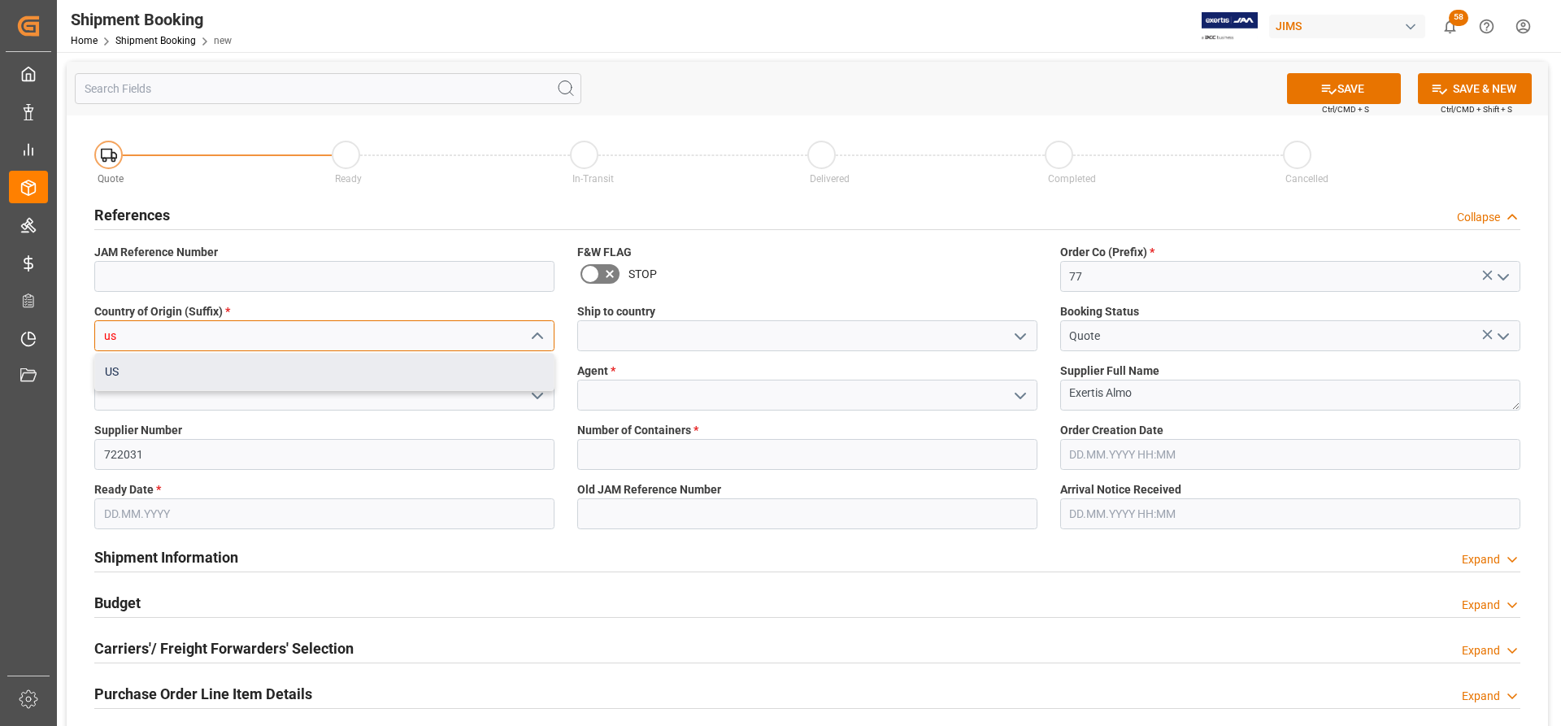
click at [143, 365] on div "US" at bounding box center [324, 372] width 459 height 37
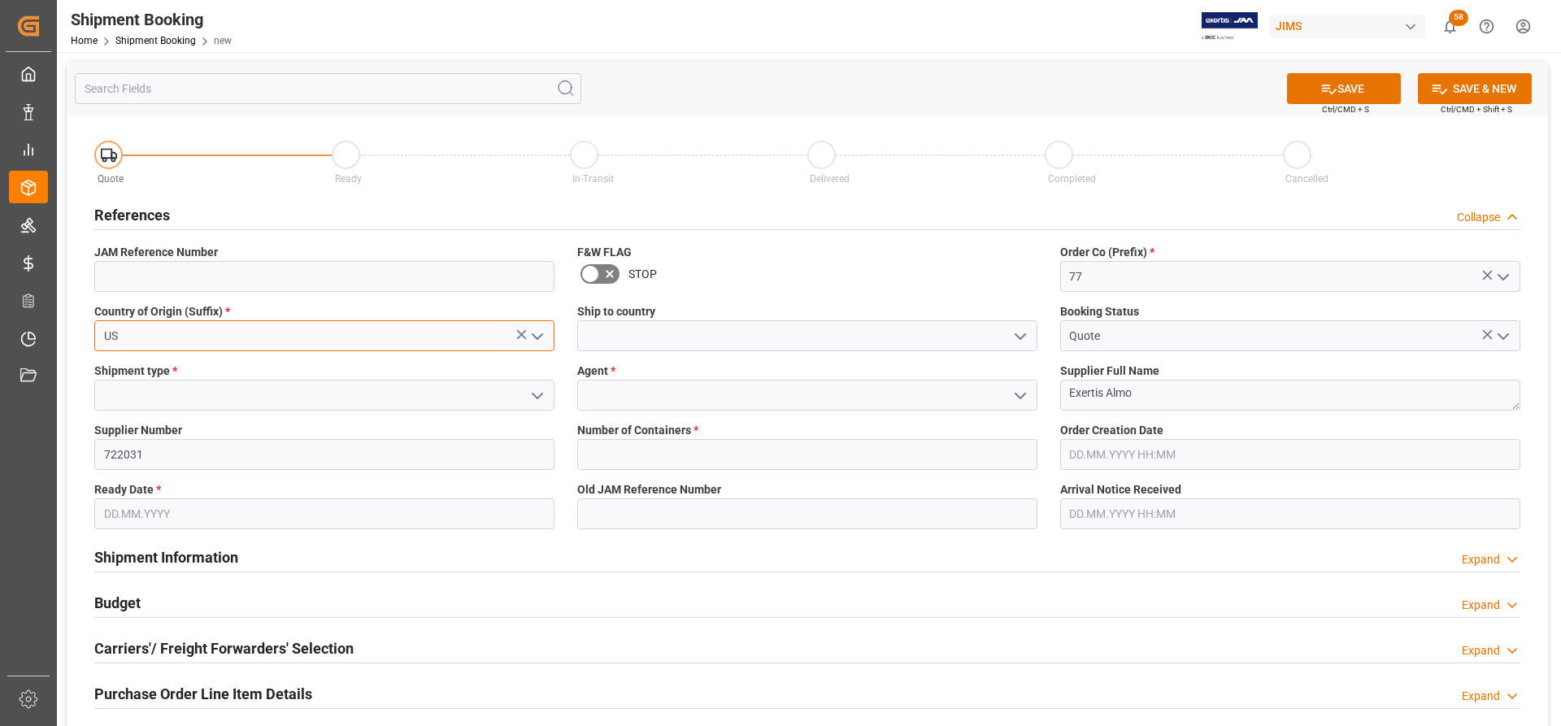
type input "US"
click at [1022, 337] on polyline "open menu" at bounding box center [1020, 336] width 10 height 5
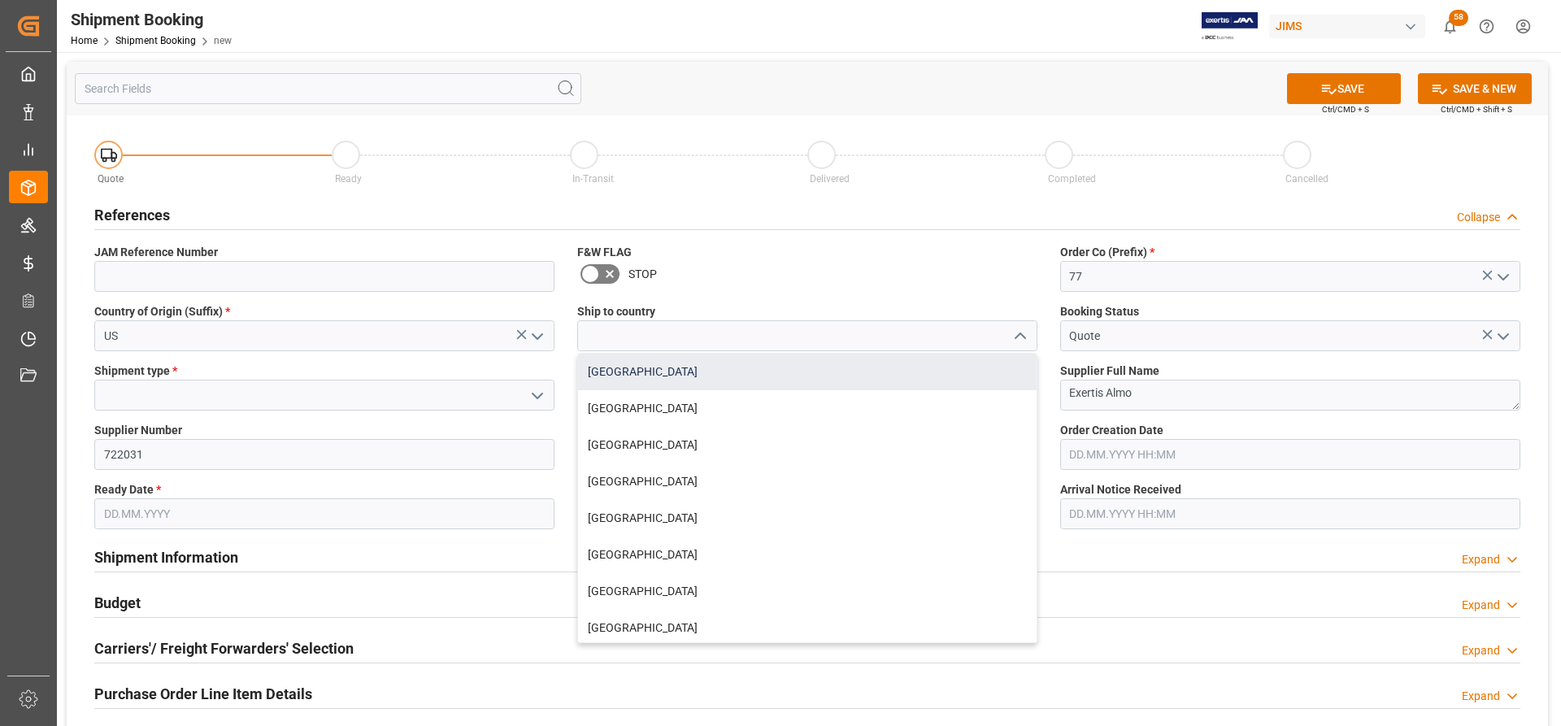
click at [643, 371] on div "Canada" at bounding box center [807, 372] width 459 height 37
type input "Canada"
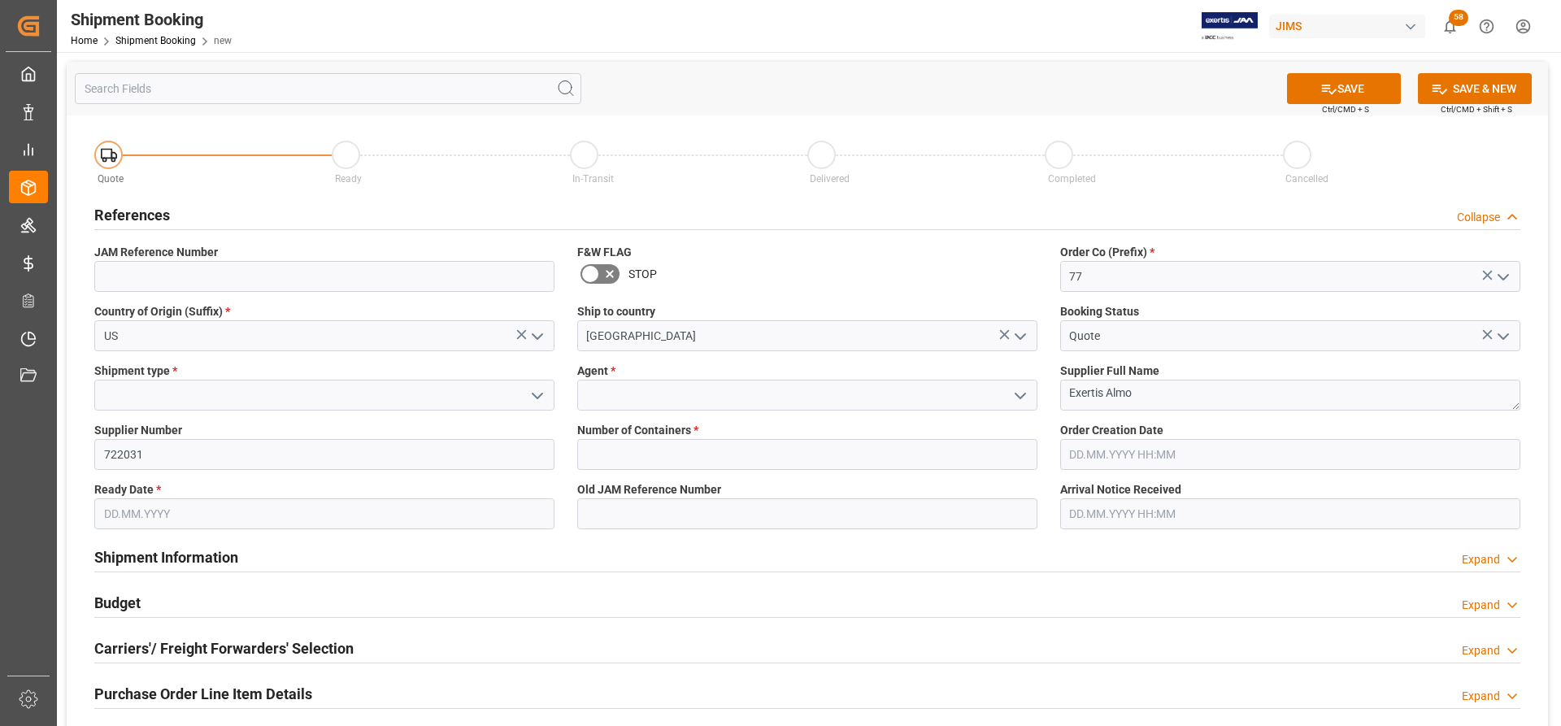
drag, startPoint x: 1024, startPoint y: 394, endPoint x: 1015, endPoint y: 395, distance: 8.2
click at [1024, 393] on polyline "open menu" at bounding box center [1020, 395] width 10 height 5
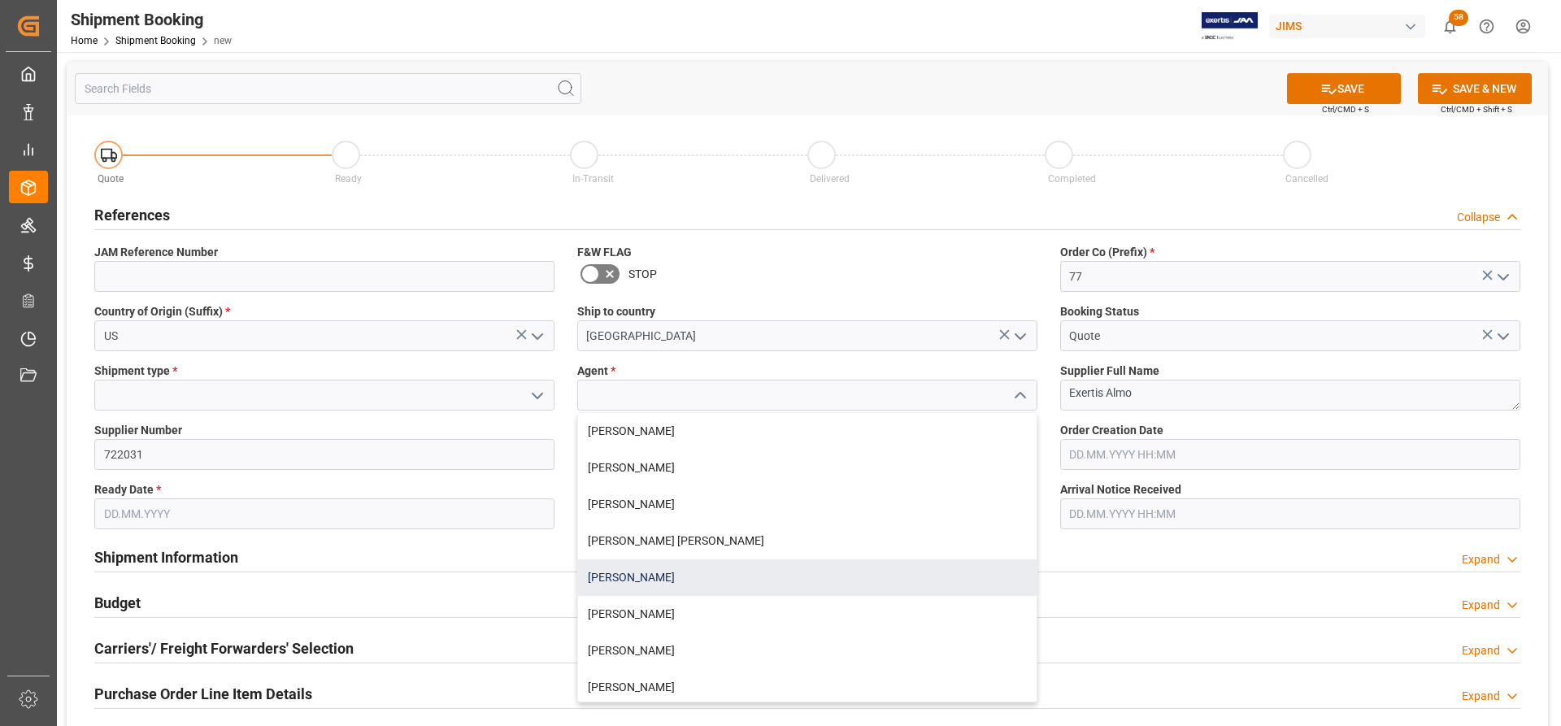
click at [650, 576] on div "Catherine Danielson" at bounding box center [807, 577] width 459 height 37
type input "Catherine Danielson"
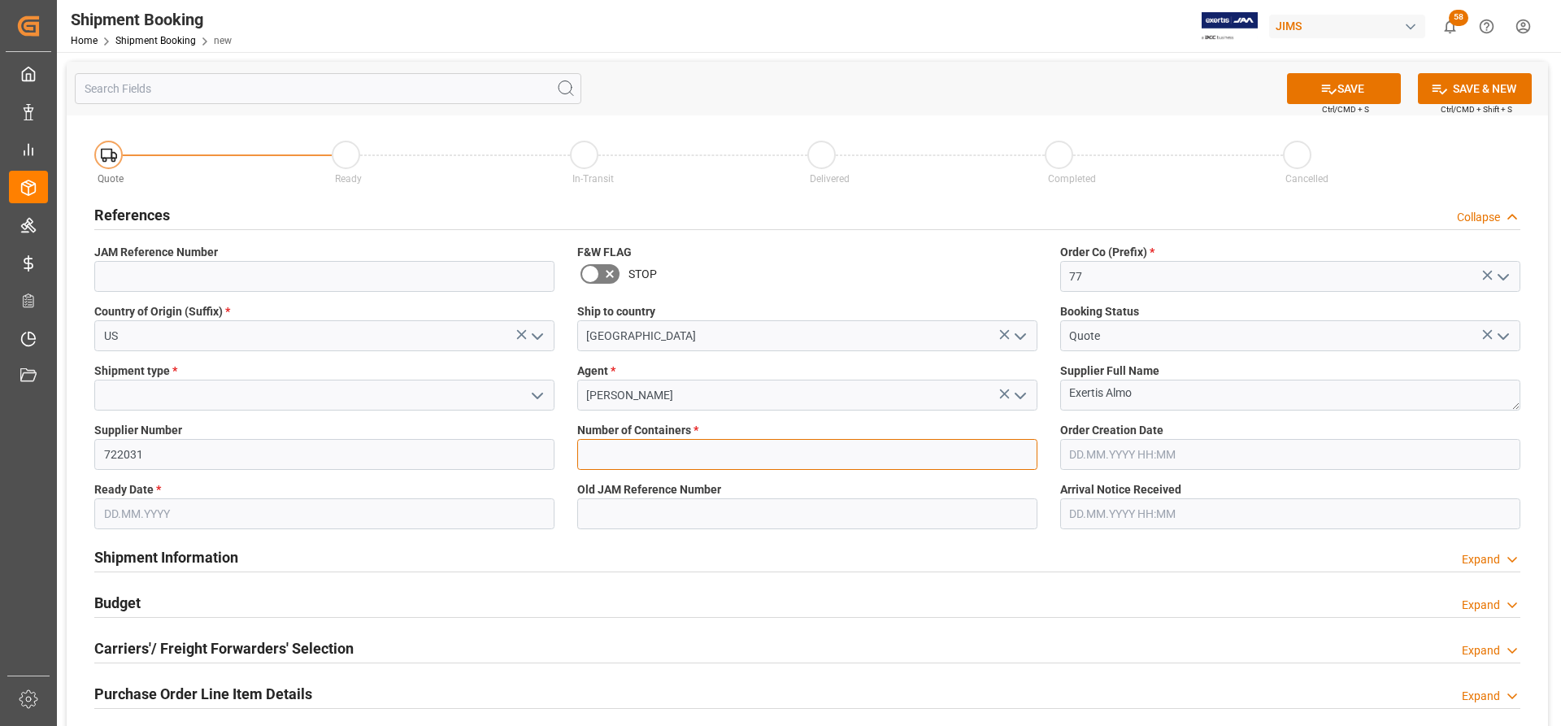
click at [667, 466] on input "text" at bounding box center [807, 454] width 460 height 31
type input "0"
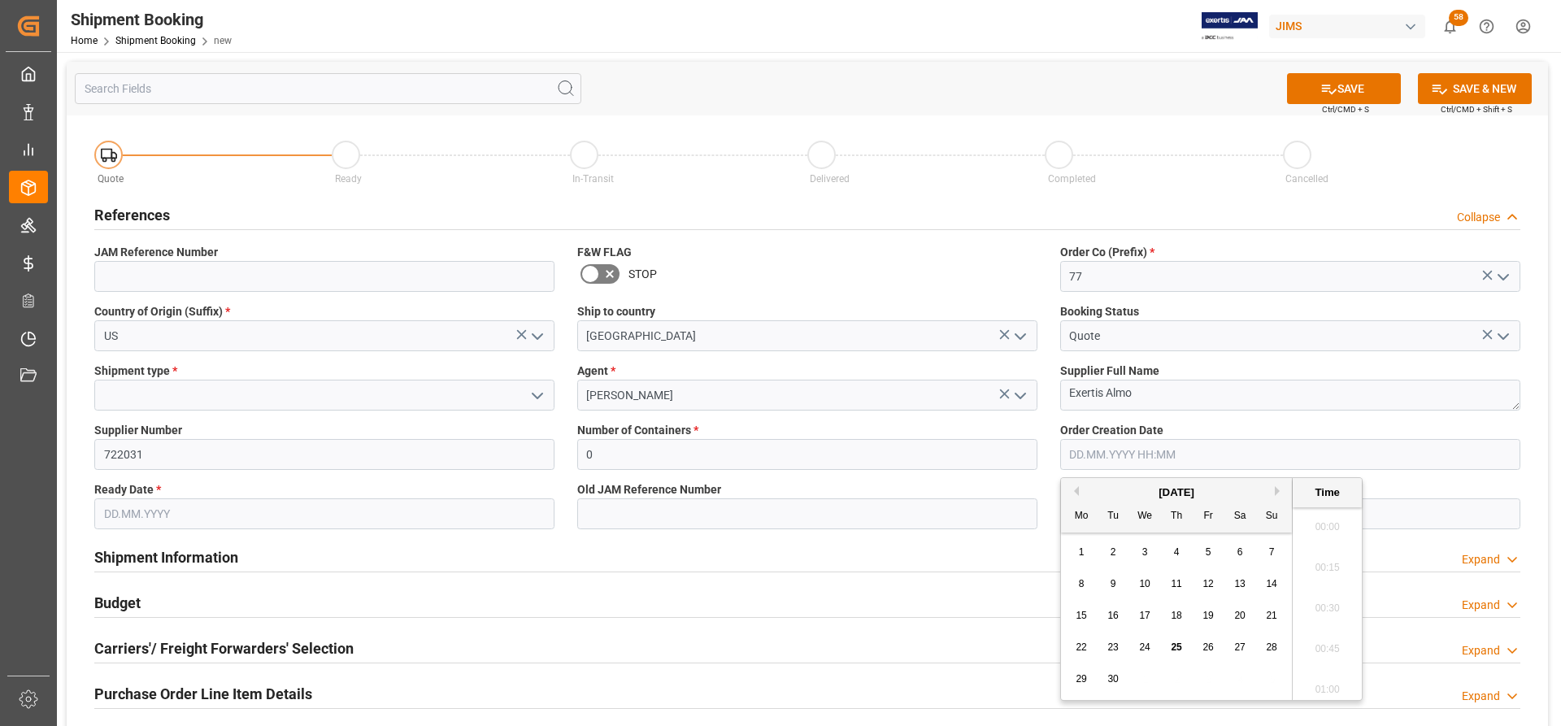
click at [1163, 454] on input "text" at bounding box center [1290, 454] width 460 height 31
click at [1179, 647] on span "25" at bounding box center [1176, 646] width 11 height 11
type input "[DATE] 00:00"
click at [154, 511] on input "text" at bounding box center [324, 513] width 460 height 31
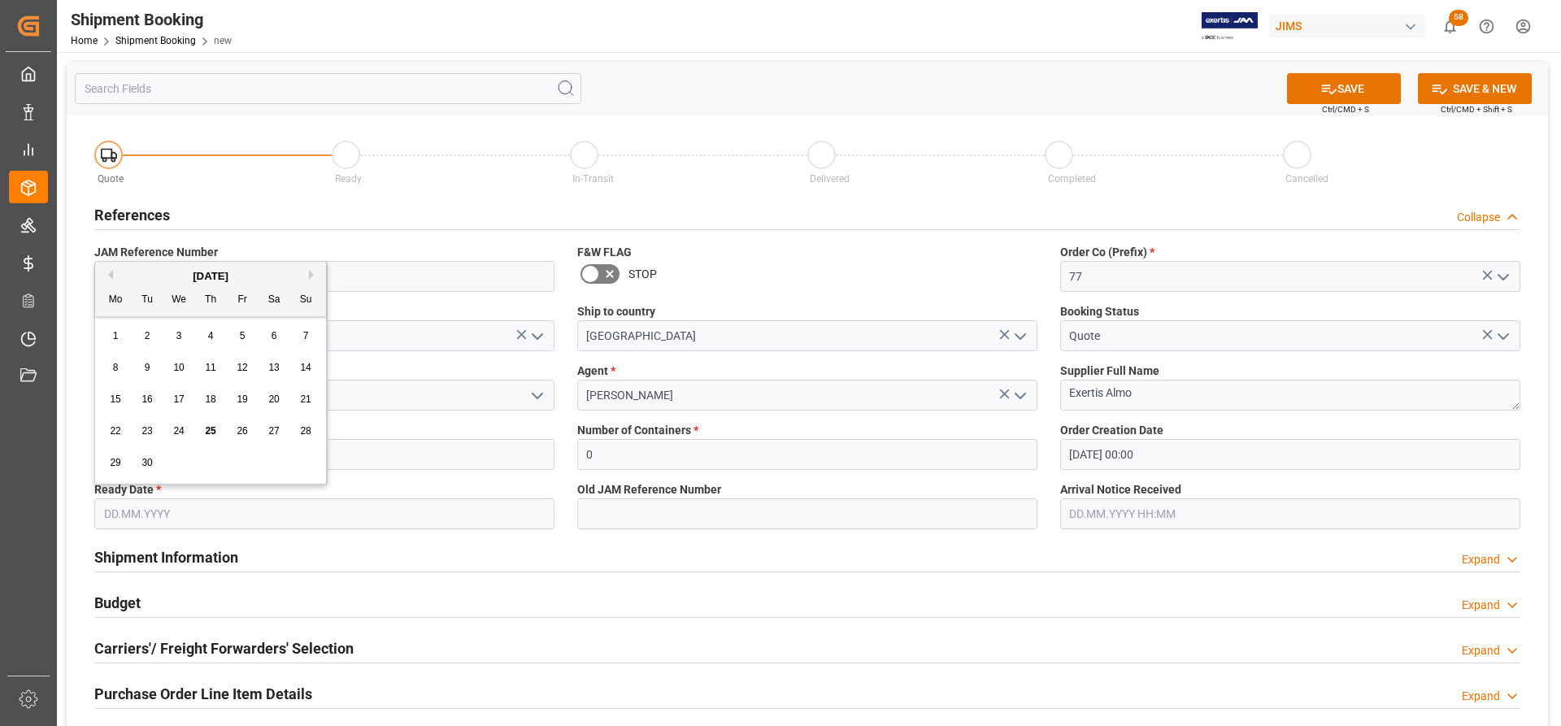
click at [210, 435] on span "25" at bounding box center [210, 430] width 11 height 11
type input "[DATE]"
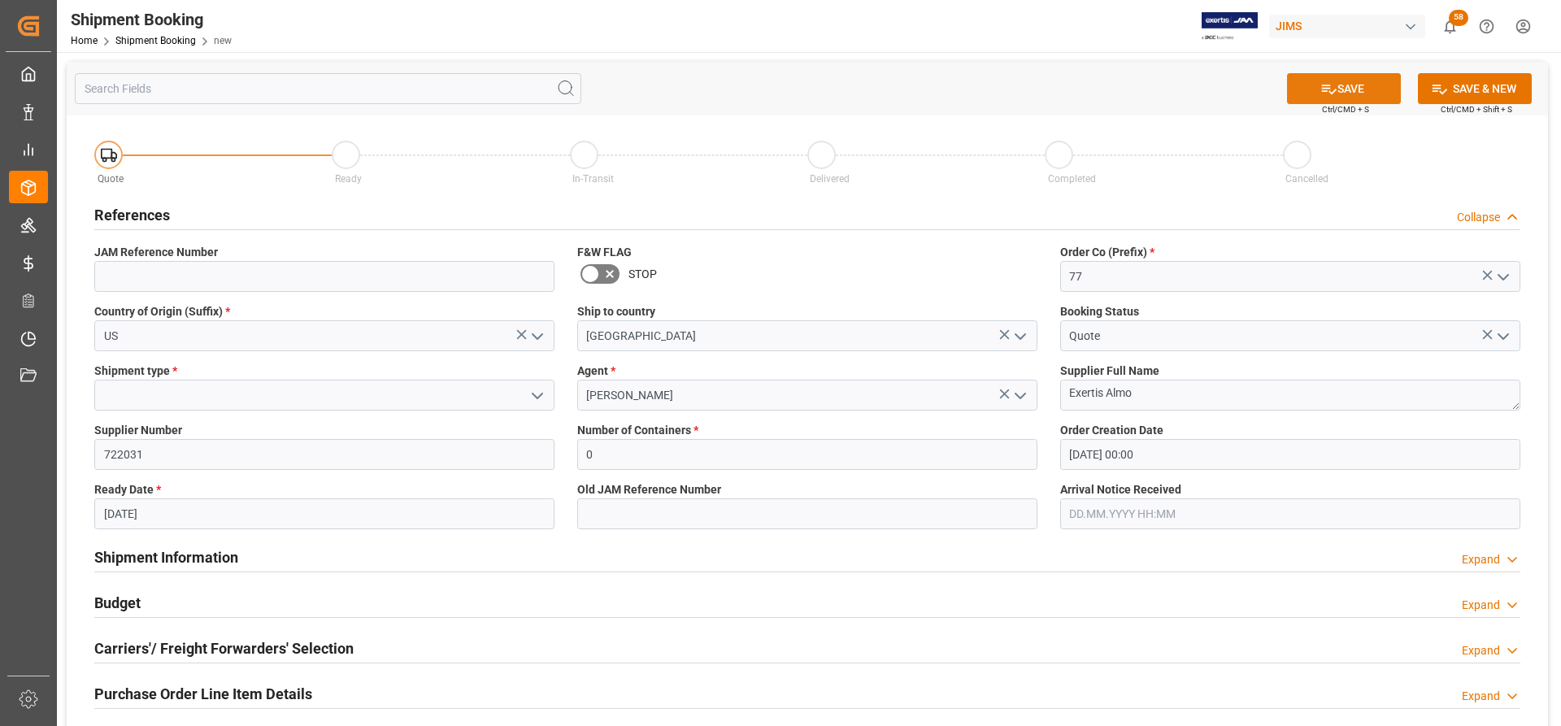
click at [1359, 92] on button "SAVE" at bounding box center [1344, 88] width 114 height 31
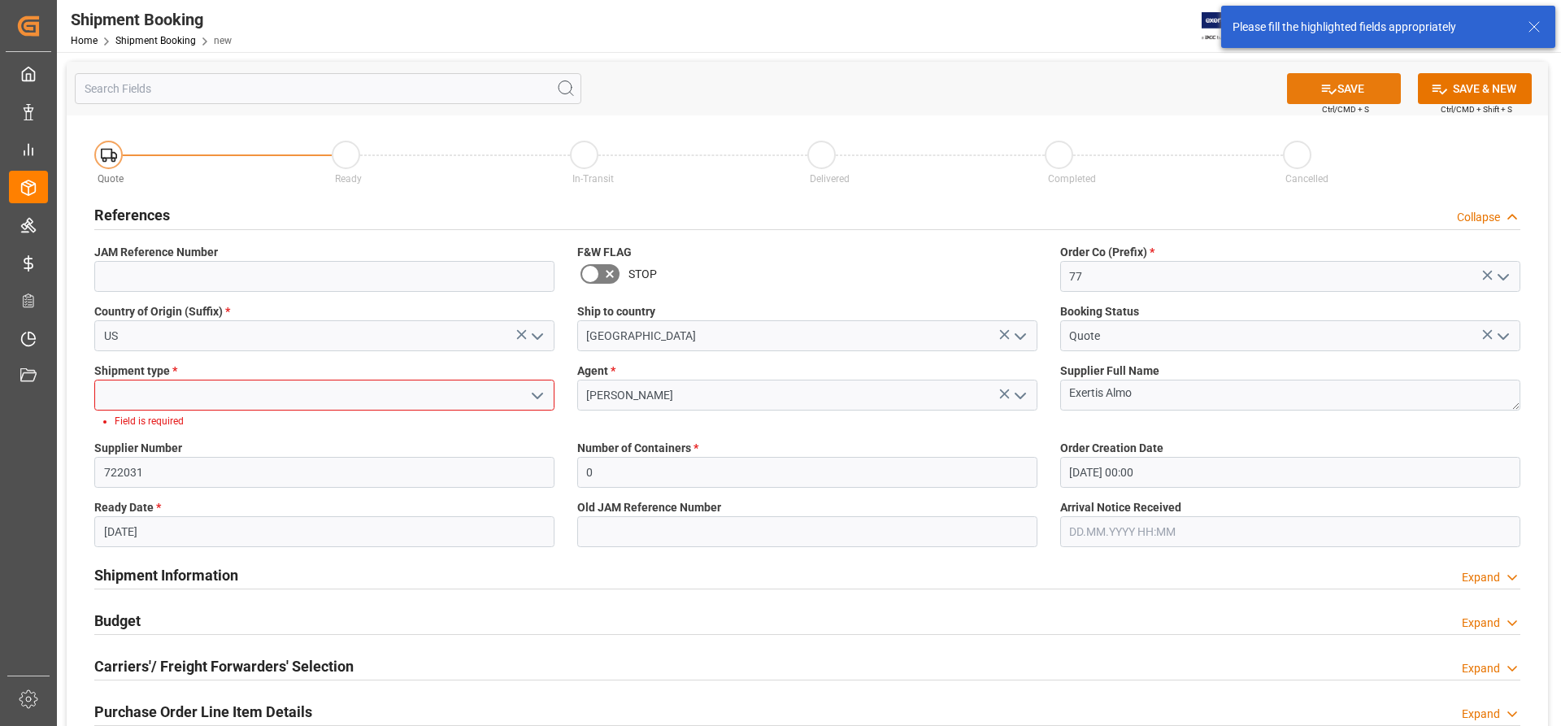
scroll to position [6, 0]
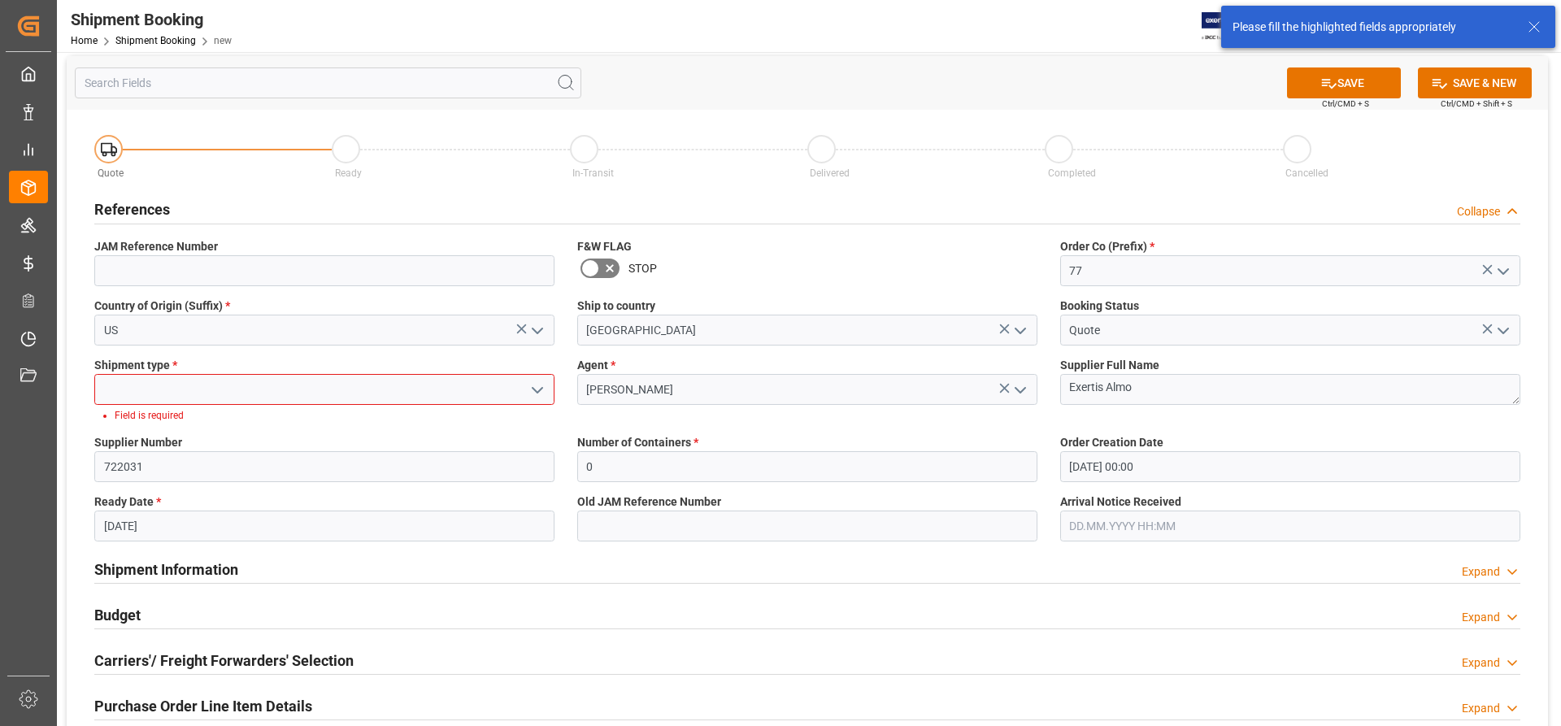
click at [546, 388] on icon "open menu" at bounding box center [538, 390] width 20 height 20
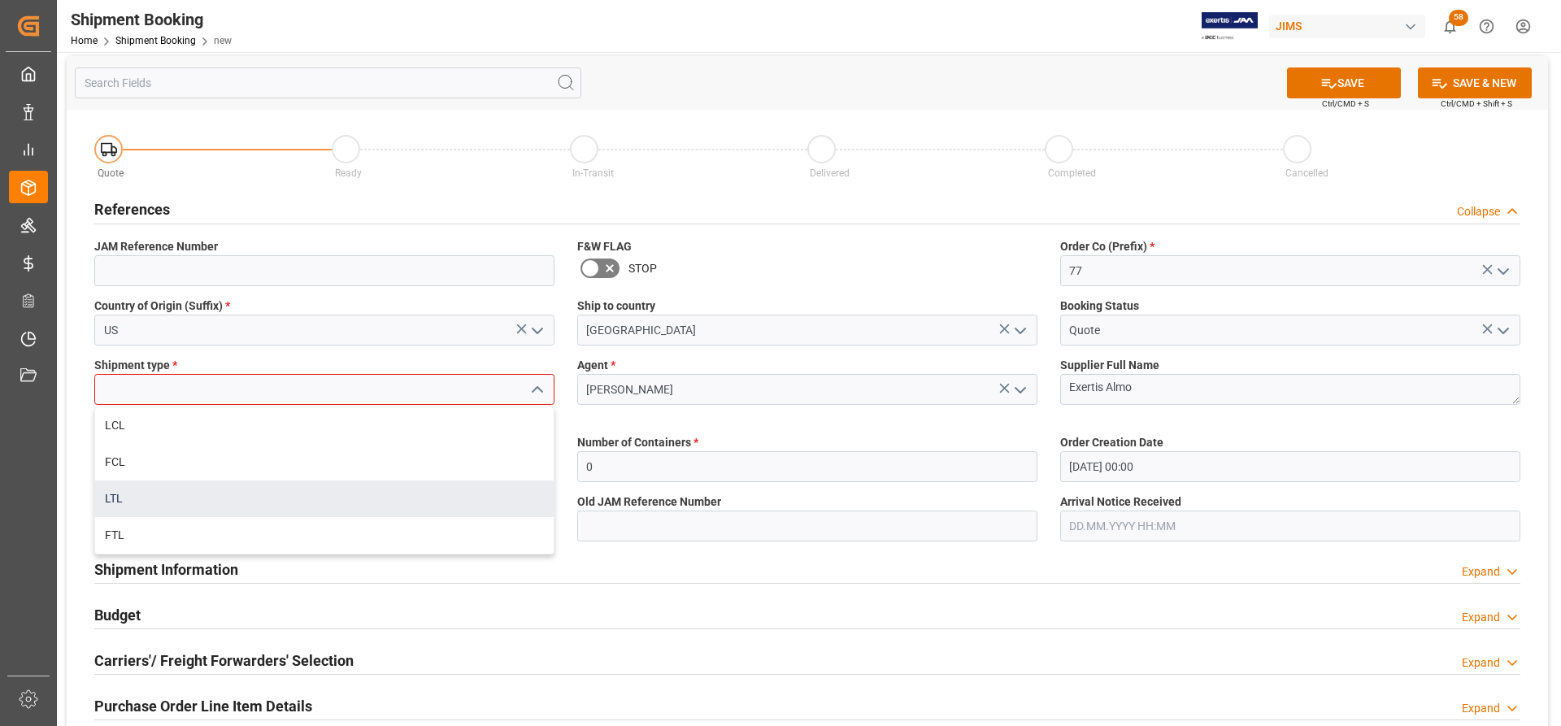
drag, startPoint x: 116, startPoint y: 498, endPoint x: 386, endPoint y: 429, distance: 278.6
click at [122, 496] on div "LTL" at bounding box center [324, 498] width 459 height 37
type input "LTL"
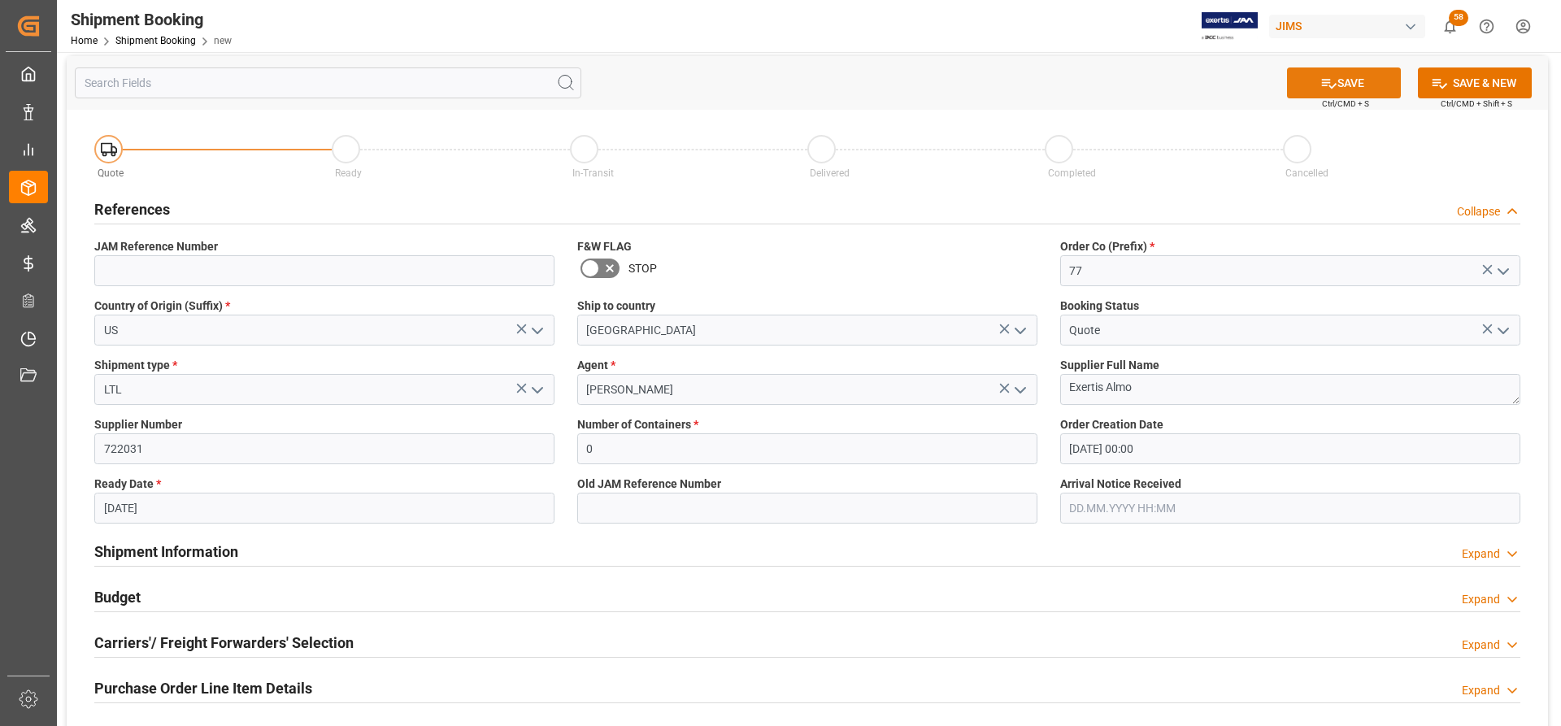
click at [1369, 85] on button "SAVE" at bounding box center [1344, 82] width 114 height 31
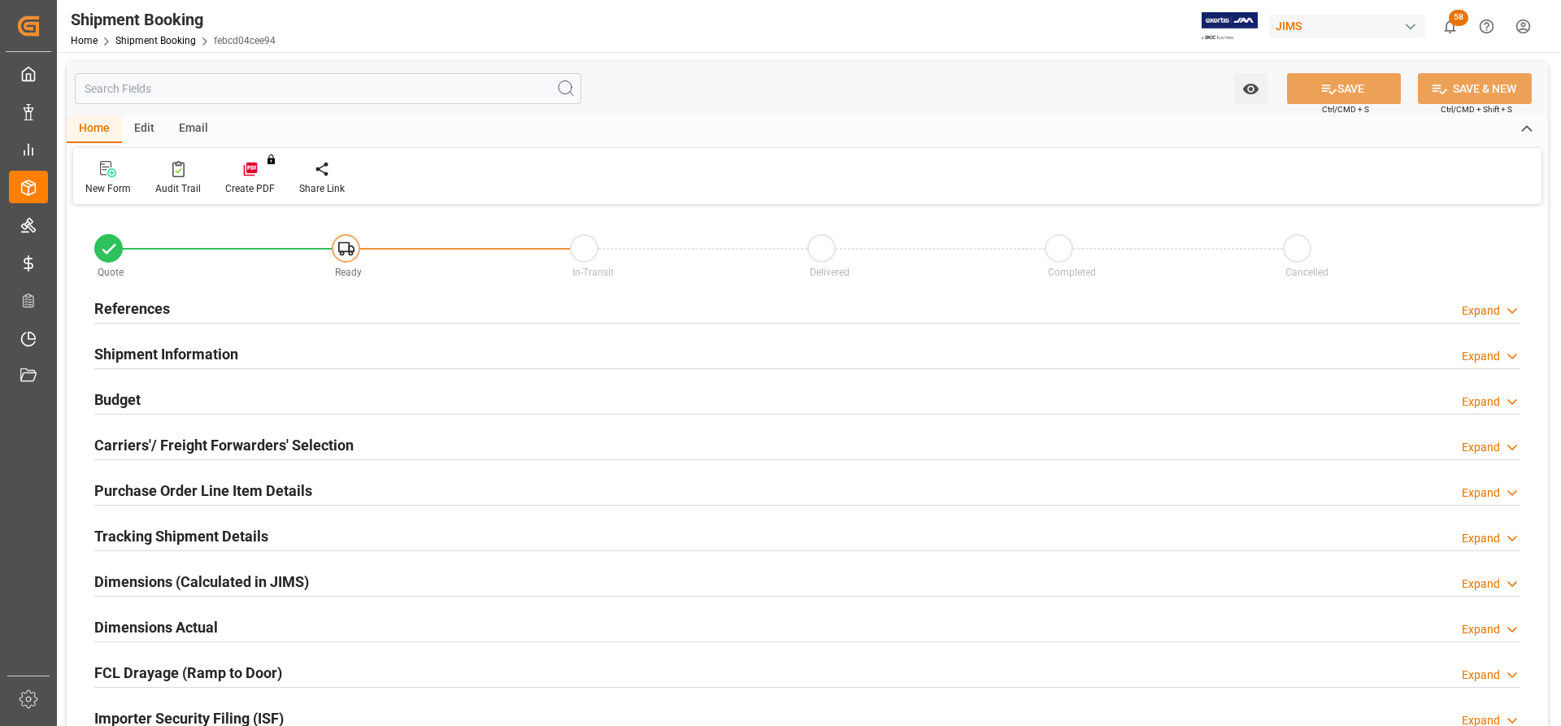
type input "0"
type input "[DATE] 00:00"
type input "[DATE]"
click at [137, 308] on h2 "References" at bounding box center [132, 309] width 76 height 22
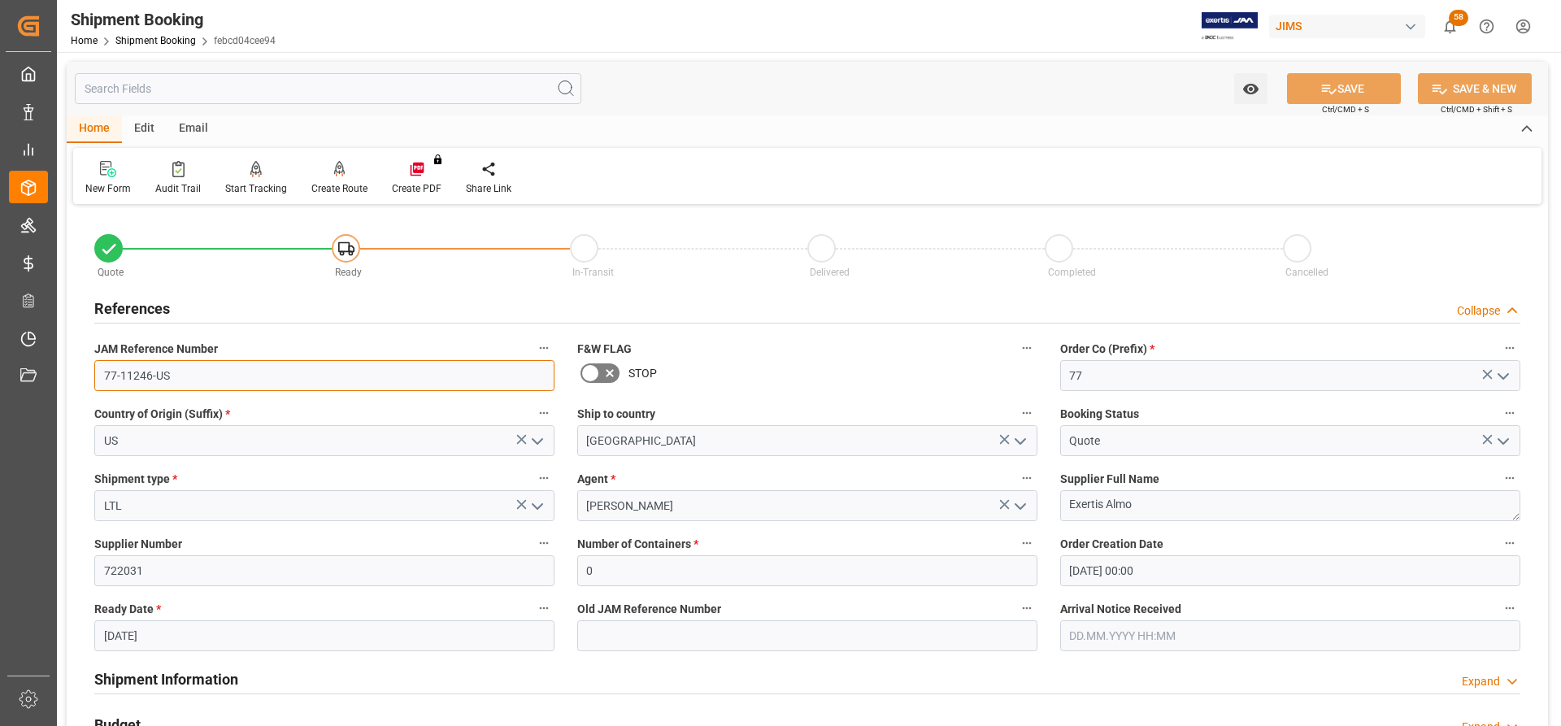
drag, startPoint x: 185, startPoint y: 380, endPoint x: 72, endPoint y: 379, distance: 112.2
click at [72, 379] on div "Quote Ready In-Transit Delivered Completed Cancelled References Collapse JAM Re…" at bounding box center [807, 714] width 1481 height 1011
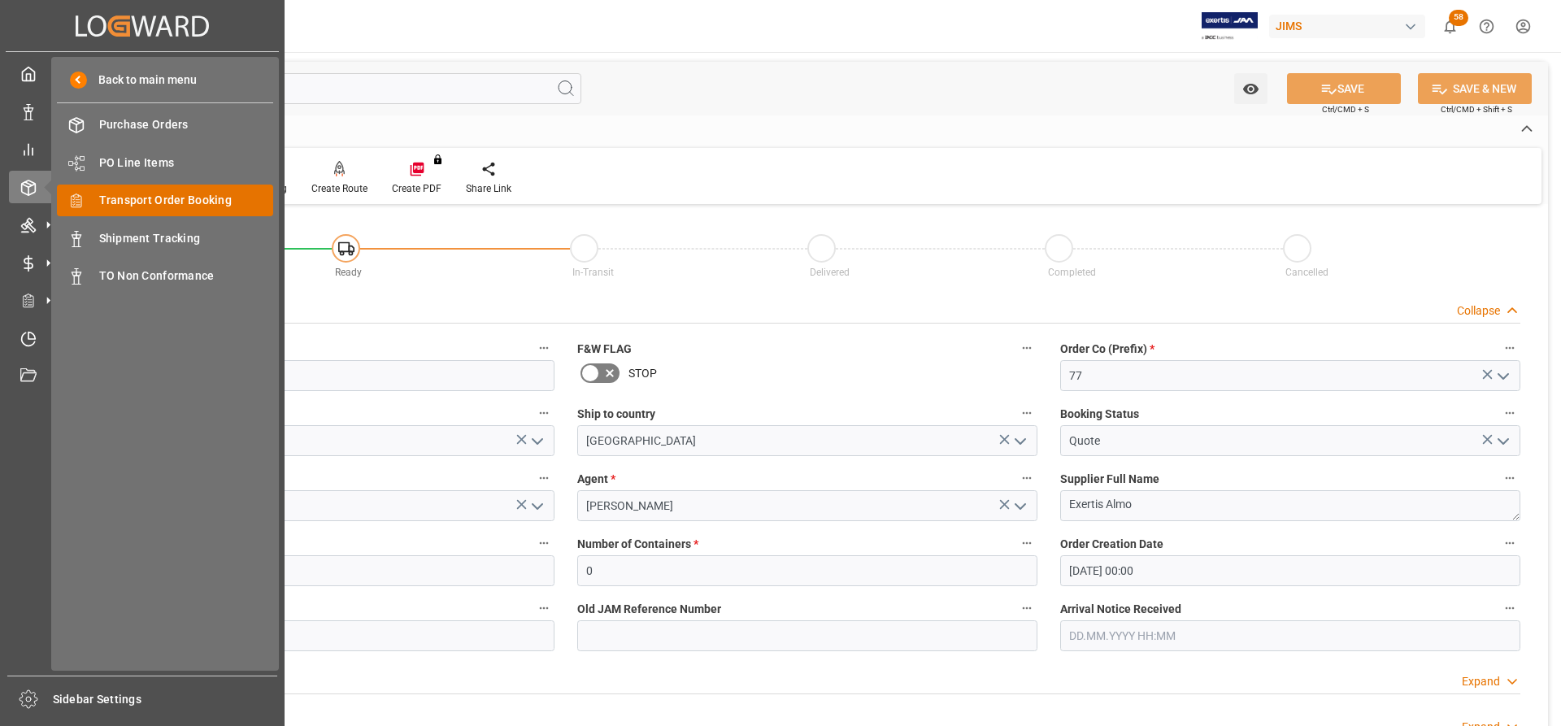
click at [151, 202] on span "Transport Order Booking" at bounding box center [186, 200] width 175 height 17
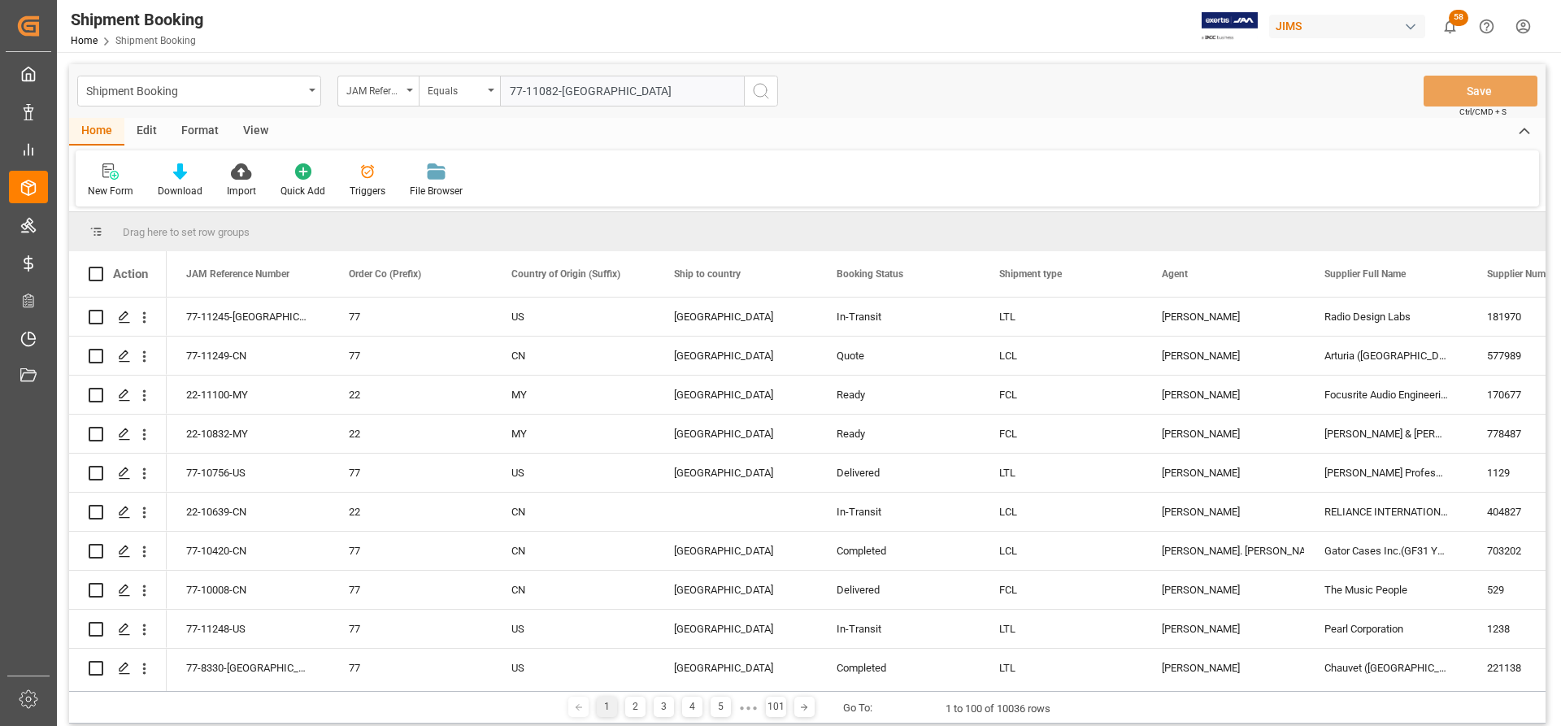
type input "77-11082-US"
click at [763, 88] on icon "search button" at bounding box center [761, 91] width 20 height 20
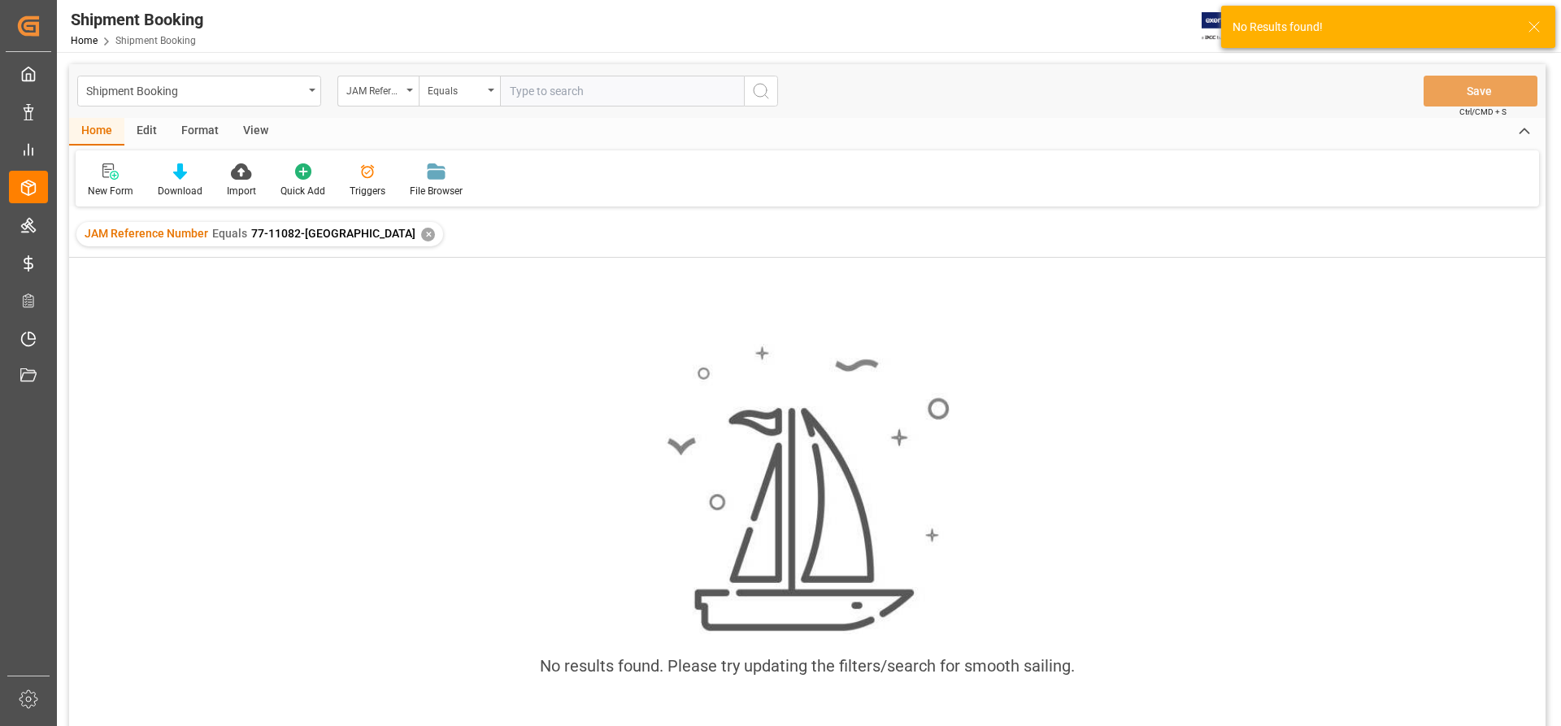
click at [421, 236] on div "✕" at bounding box center [428, 235] width 14 height 14
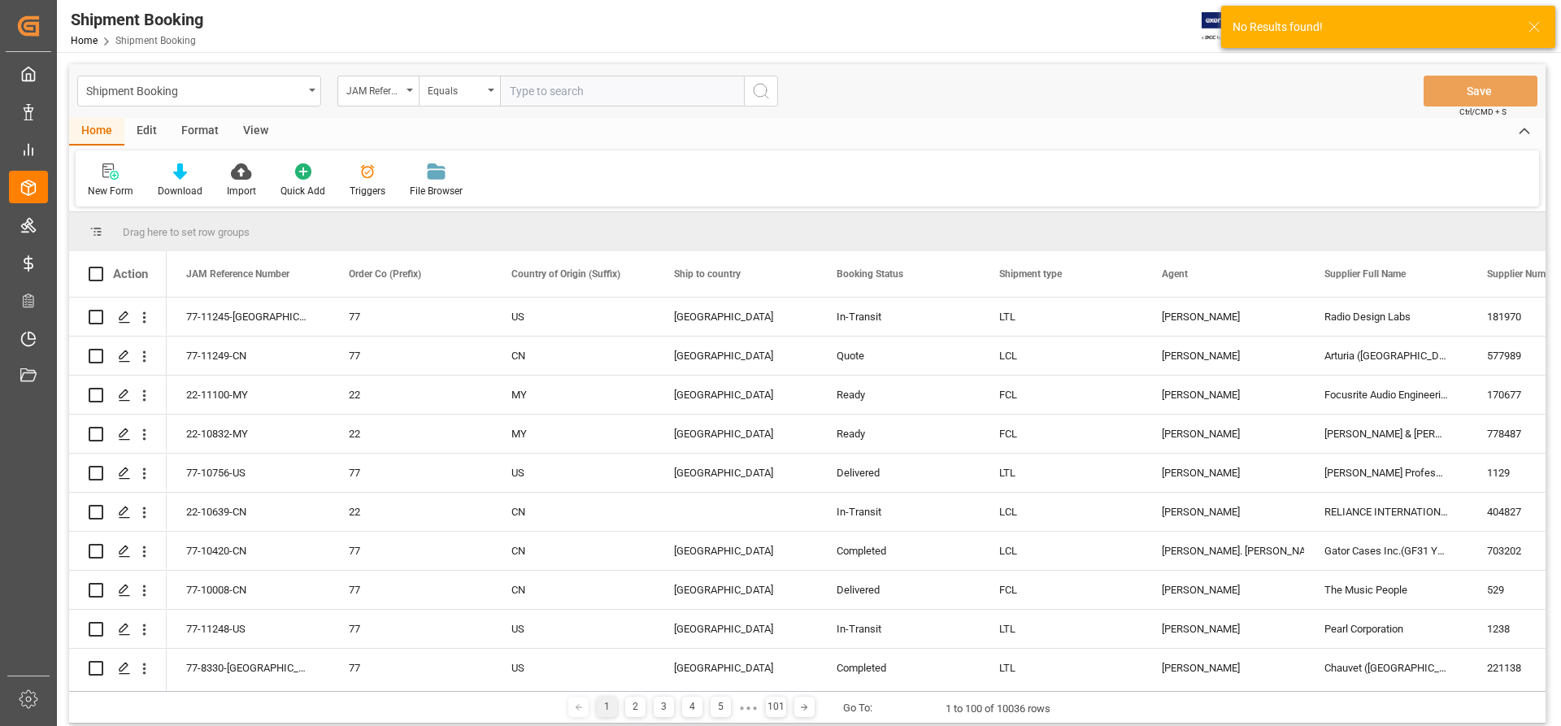
paste input "77-11082-US"
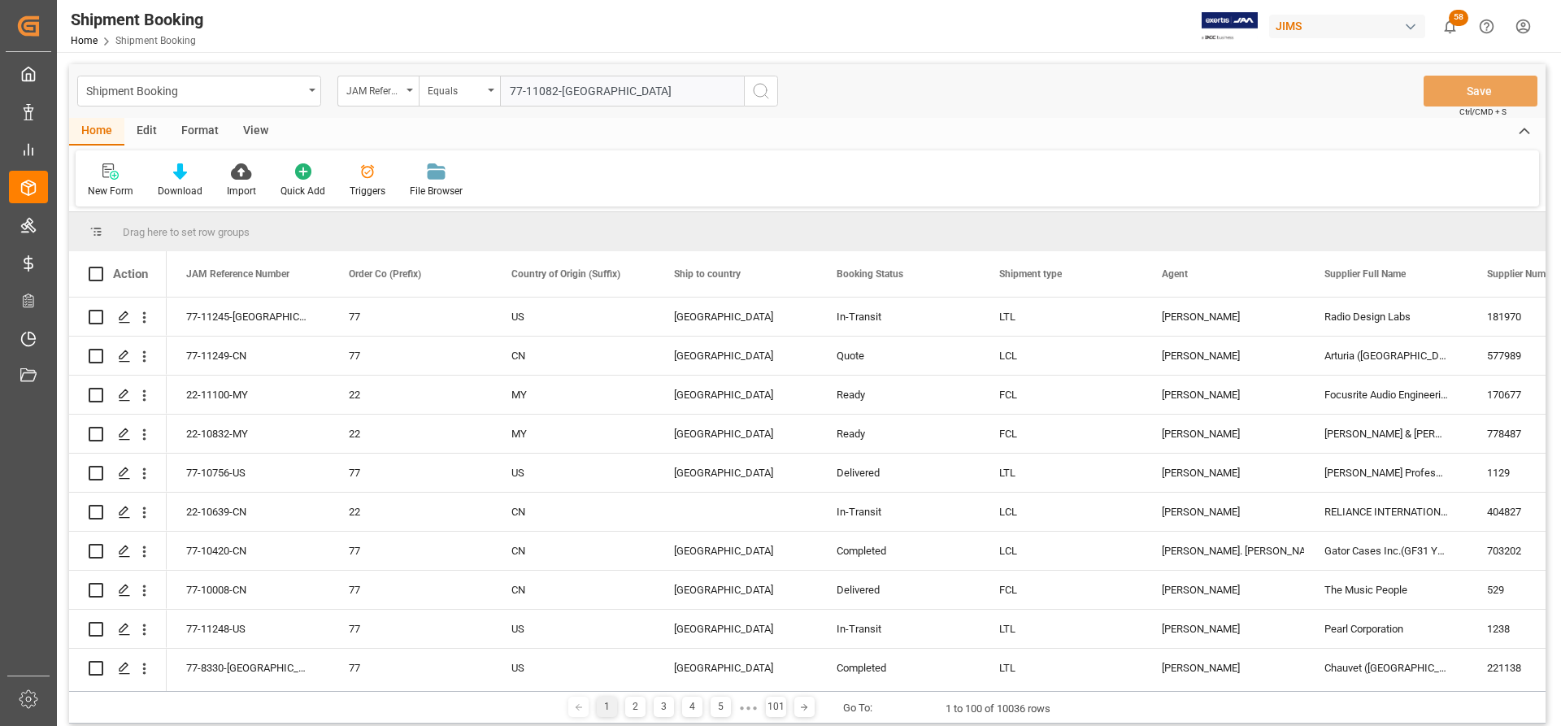
type input "77-11082-US"
click at [758, 82] on icon "search button" at bounding box center [761, 91] width 20 height 20
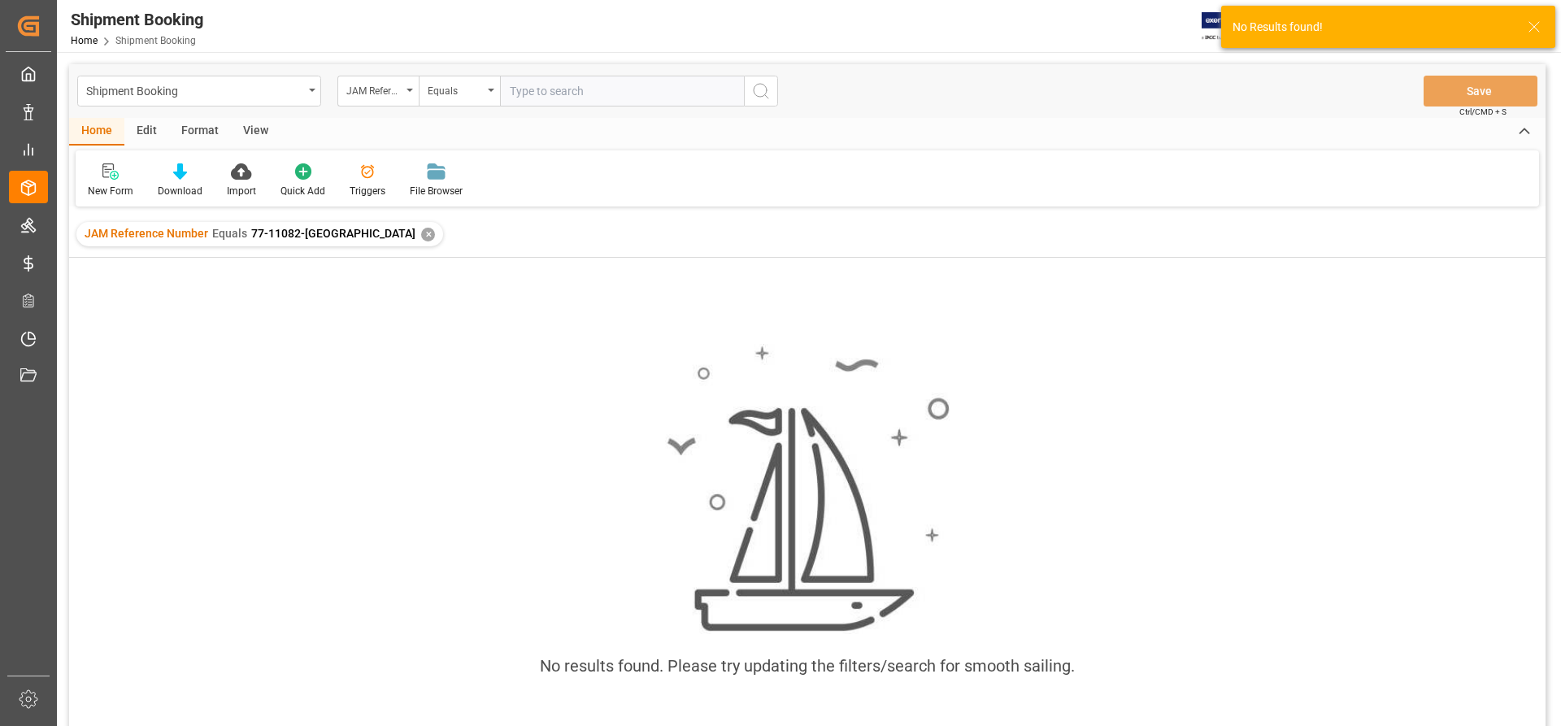
click at [421, 234] on div "✕" at bounding box center [428, 235] width 14 height 14
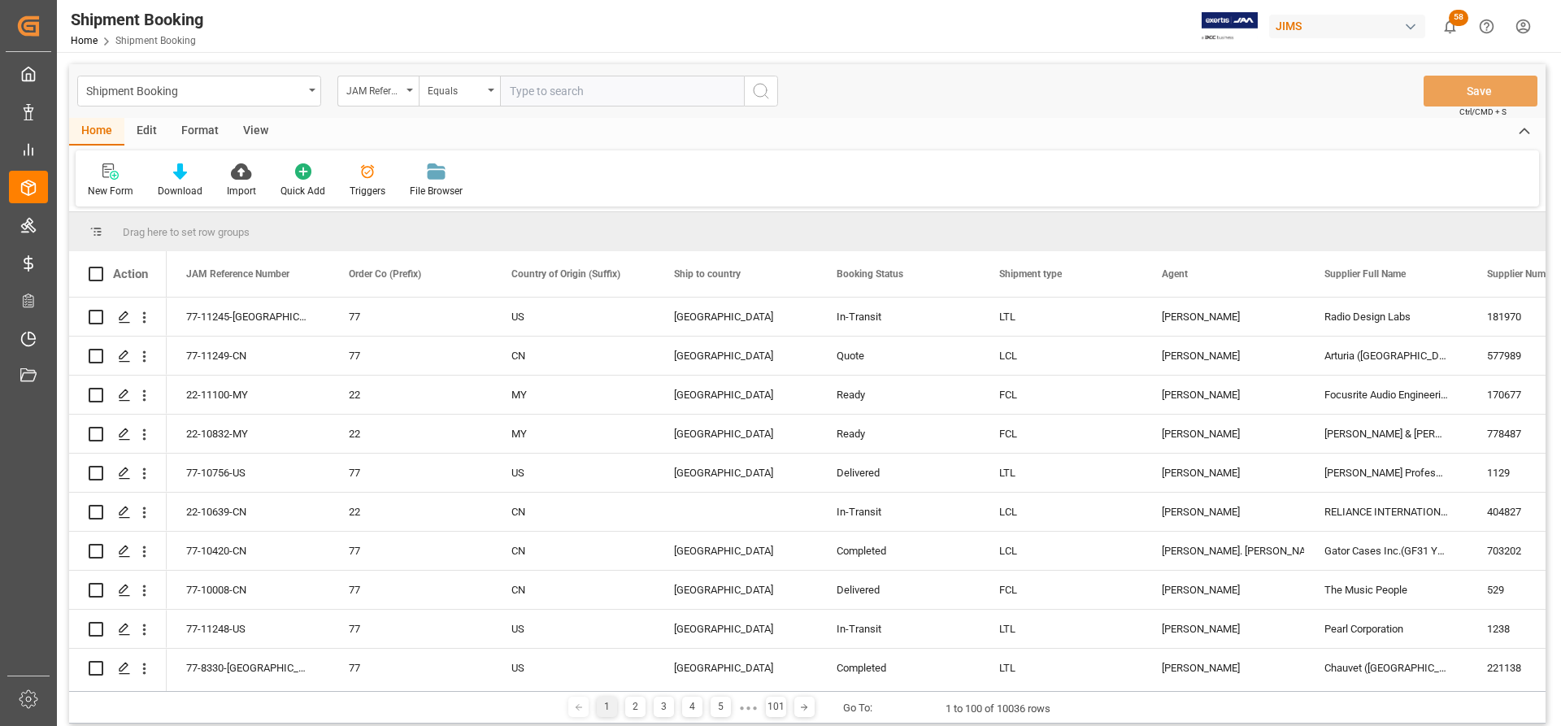
paste input "77-11082-US"
click at [515, 94] on input "77-11082-US" at bounding box center [622, 91] width 244 height 31
type input "77-11082-US"
click at [754, 87] on icon "search button" at bounding box center [761, 91] width 20 height 20
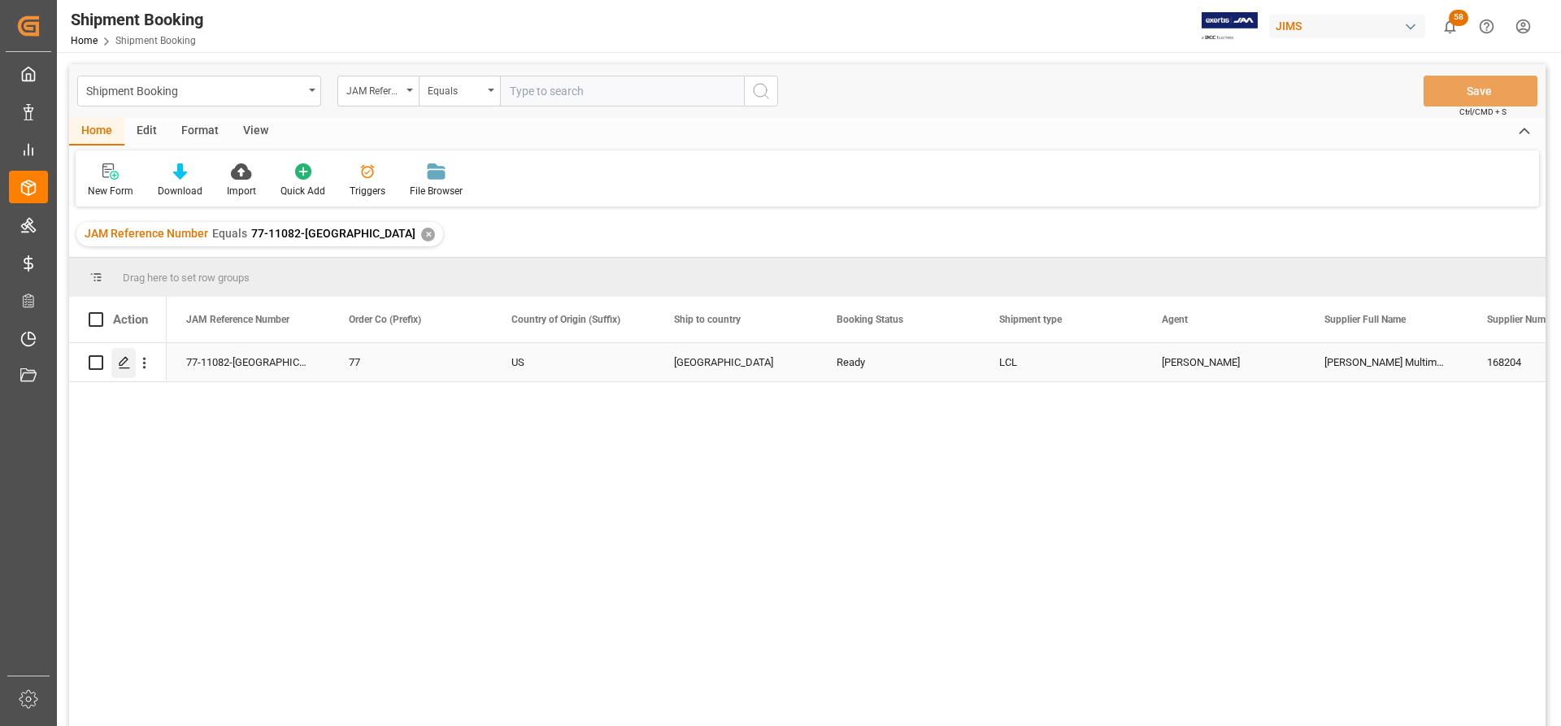
click at [124, 367] on icon "Press SPACE to select this row." at bounding box center [124, 362] width 13 height 13
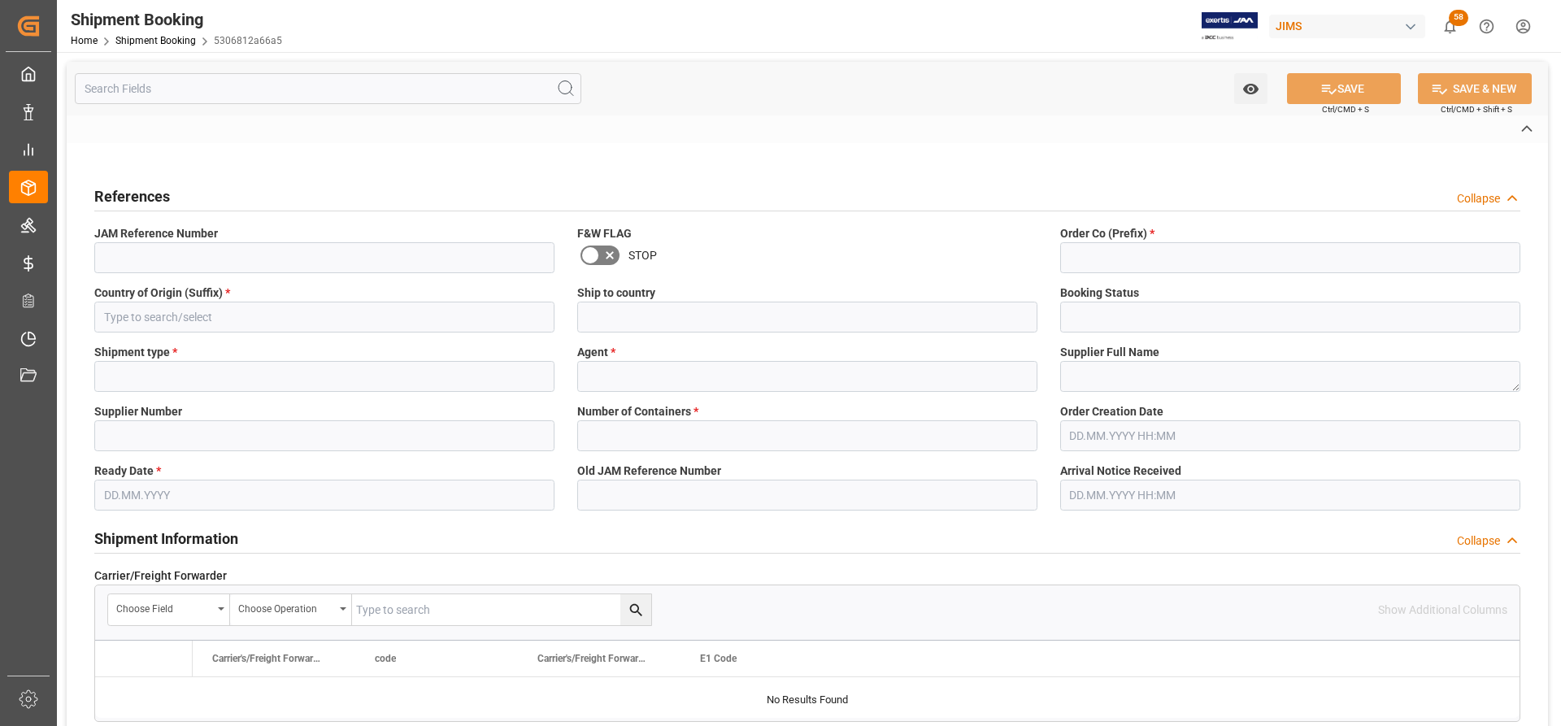
type input "77-11082-US"
type input "77"
type input "US"
type input "Canada"
type input "Ready"
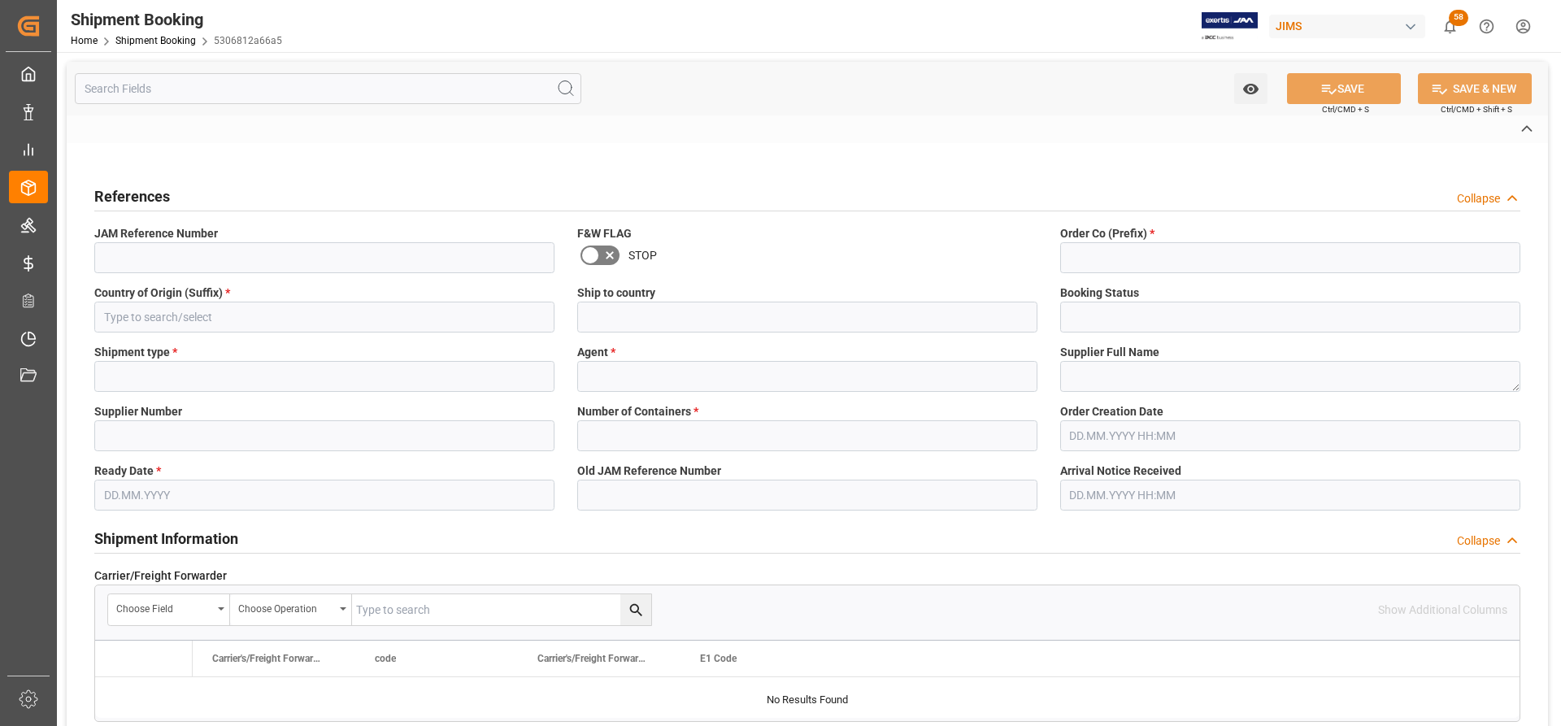
type input "LCL"
type input "[PERSON_NAME]"
type textarea "Harman Multimedia"
type input "168204"
type input "FF"
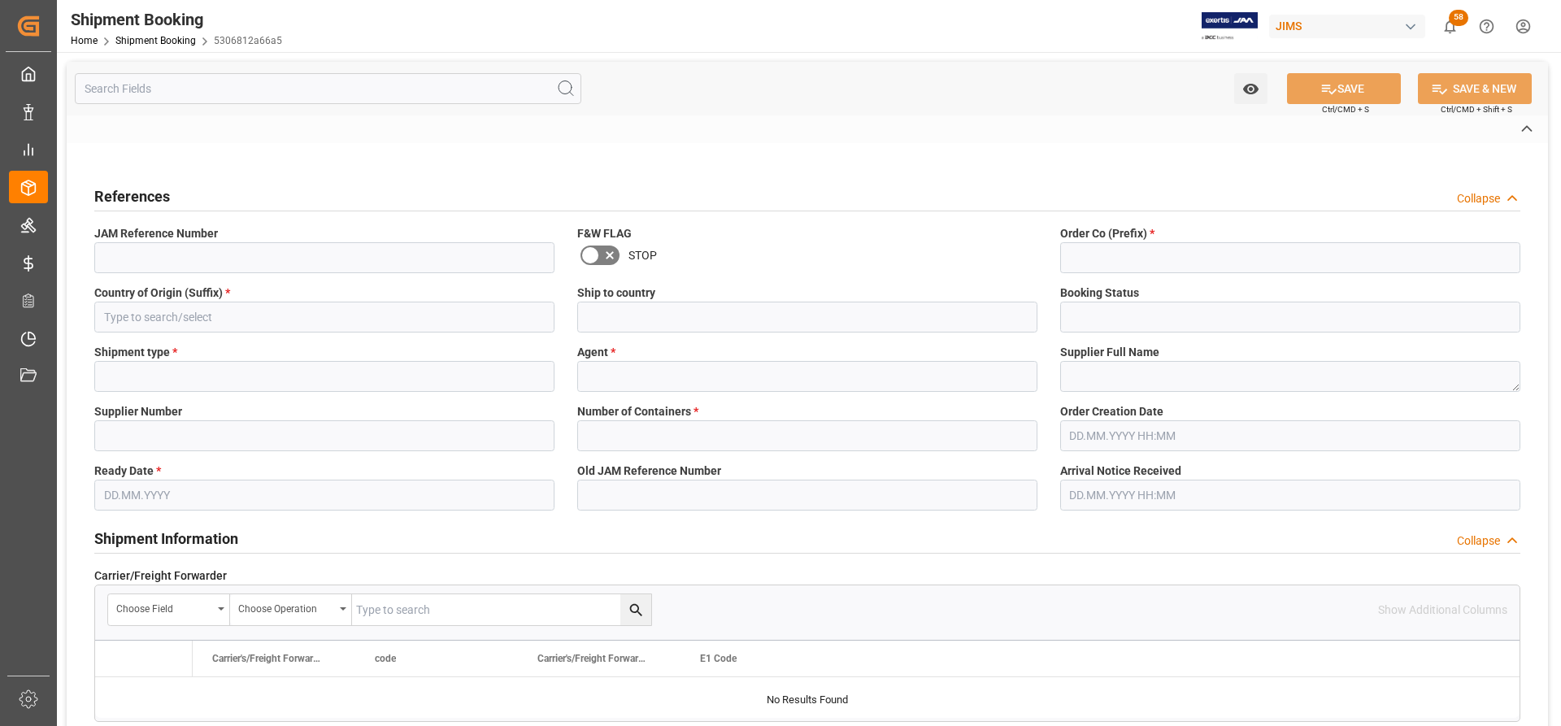
type input "FEDEX FREIGHT"
type input "US"
type input "M"
type input "US-zone 4"
type input "884564727347"
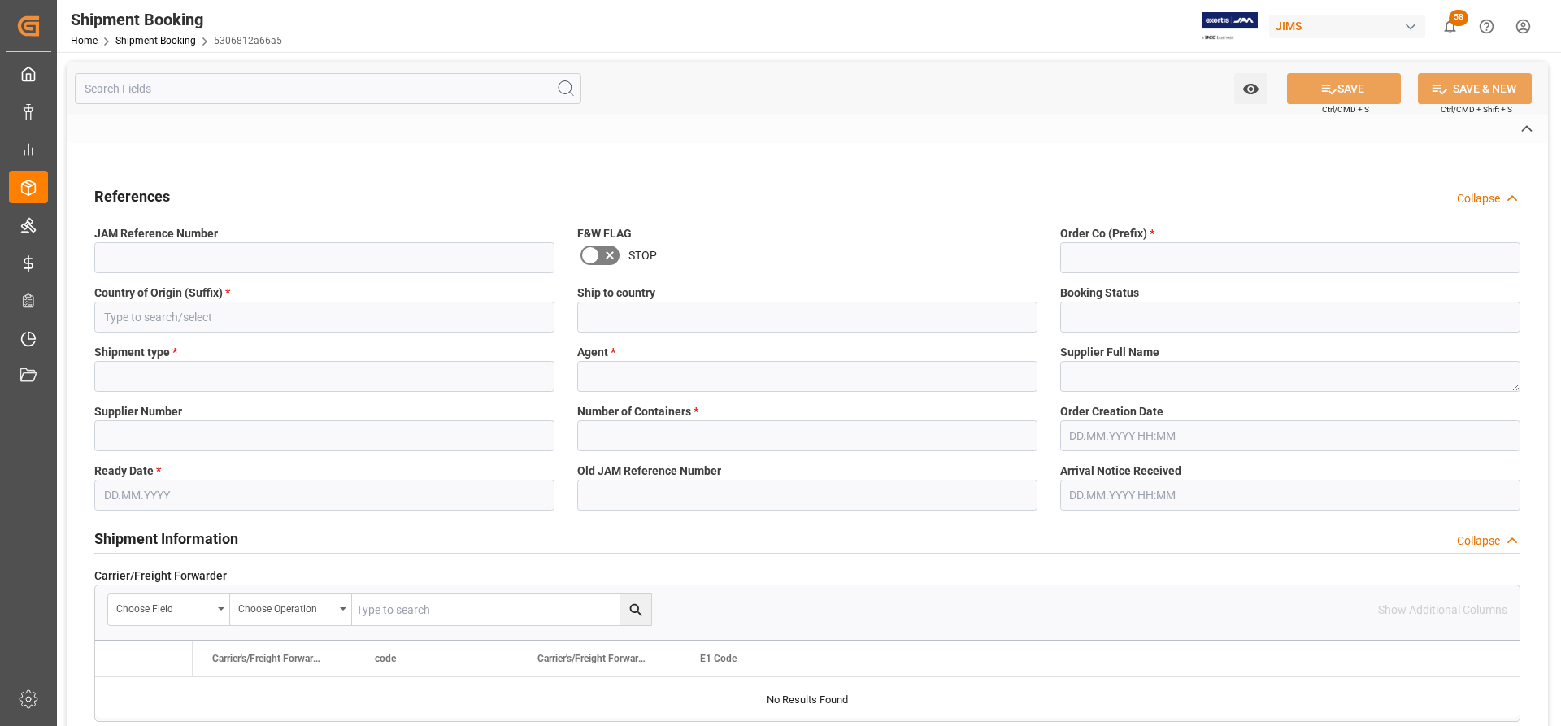
type input "CAD"
type input "USD"
type input "LB"
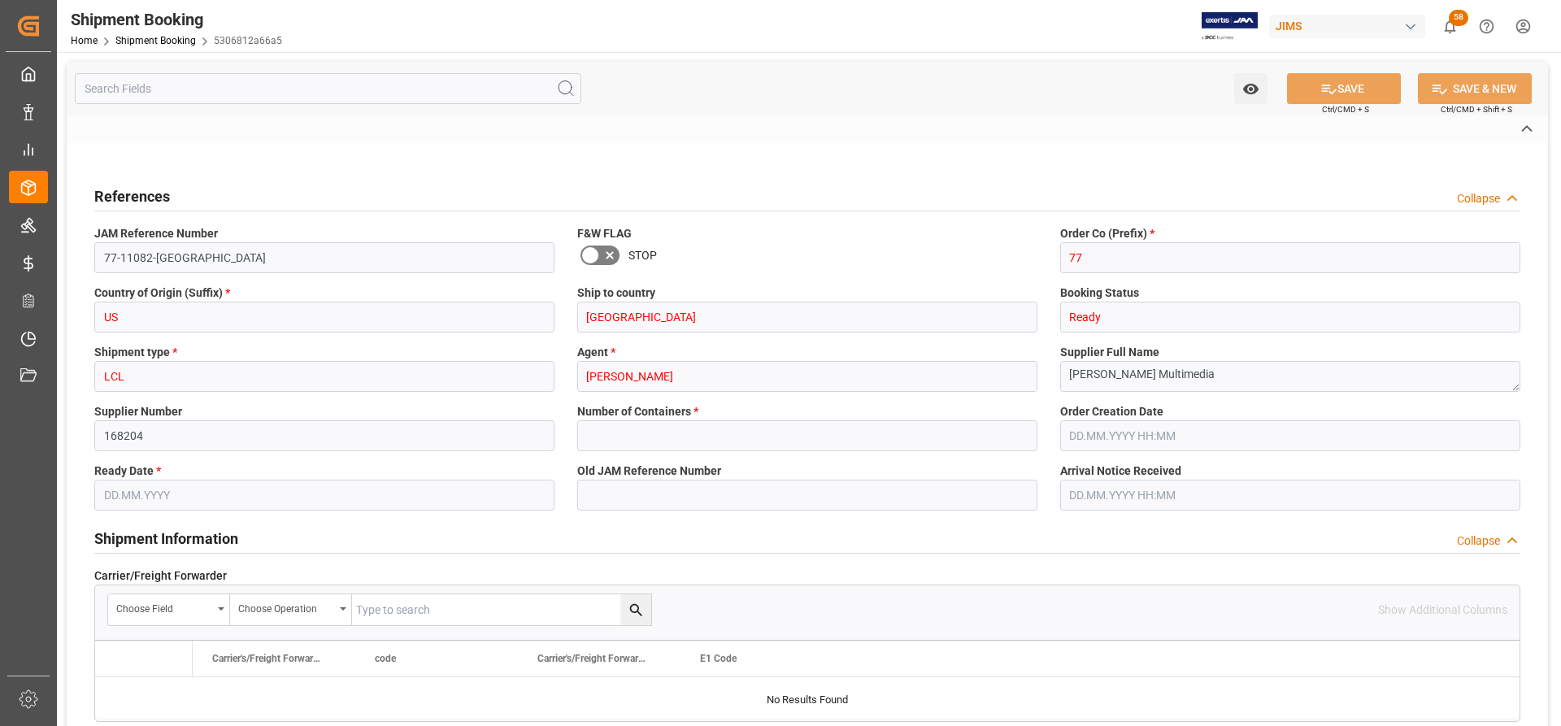
type input "0"
type input "5"
type input "0"
type input "249.1637"
type input "562.55"
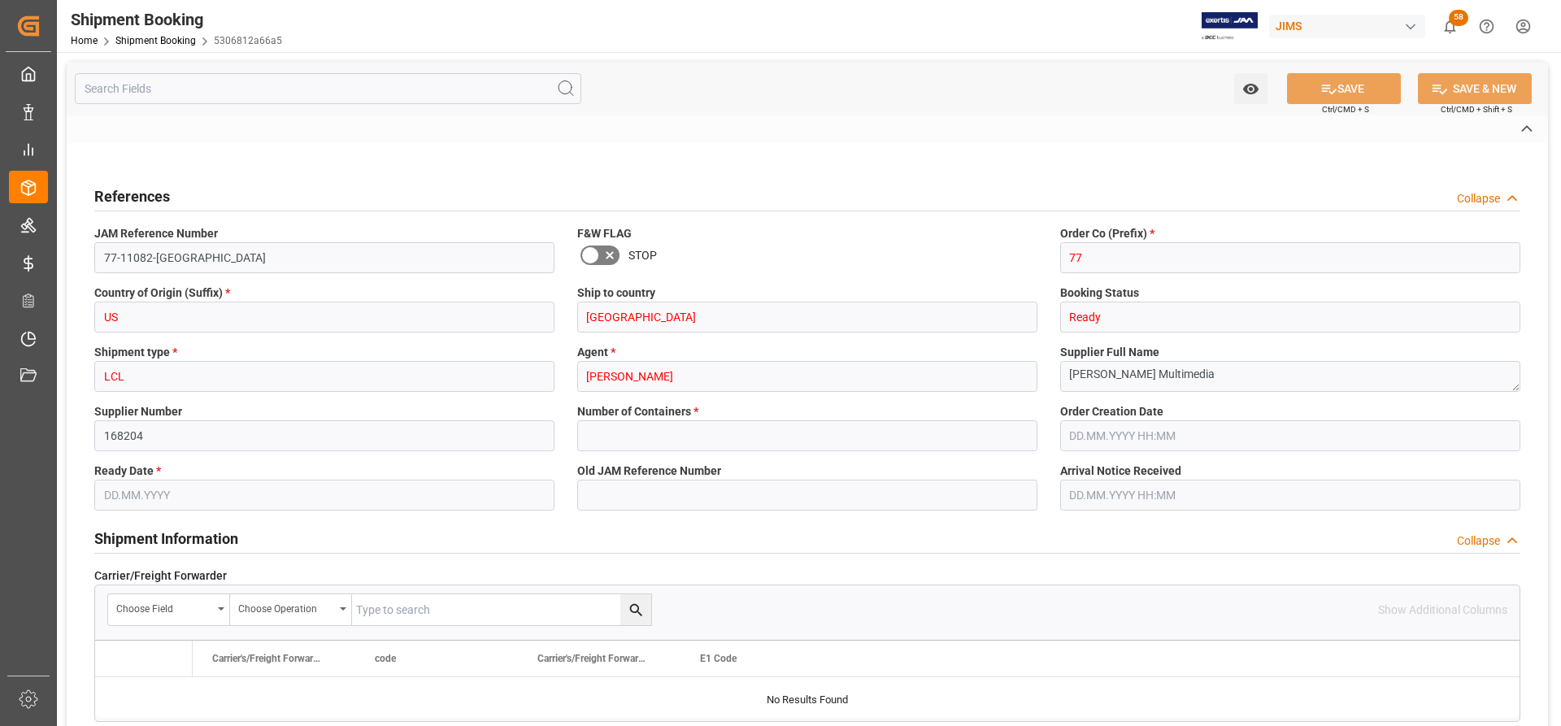
type input "9576.5"
type input "7"
type input "916"
type input "9"
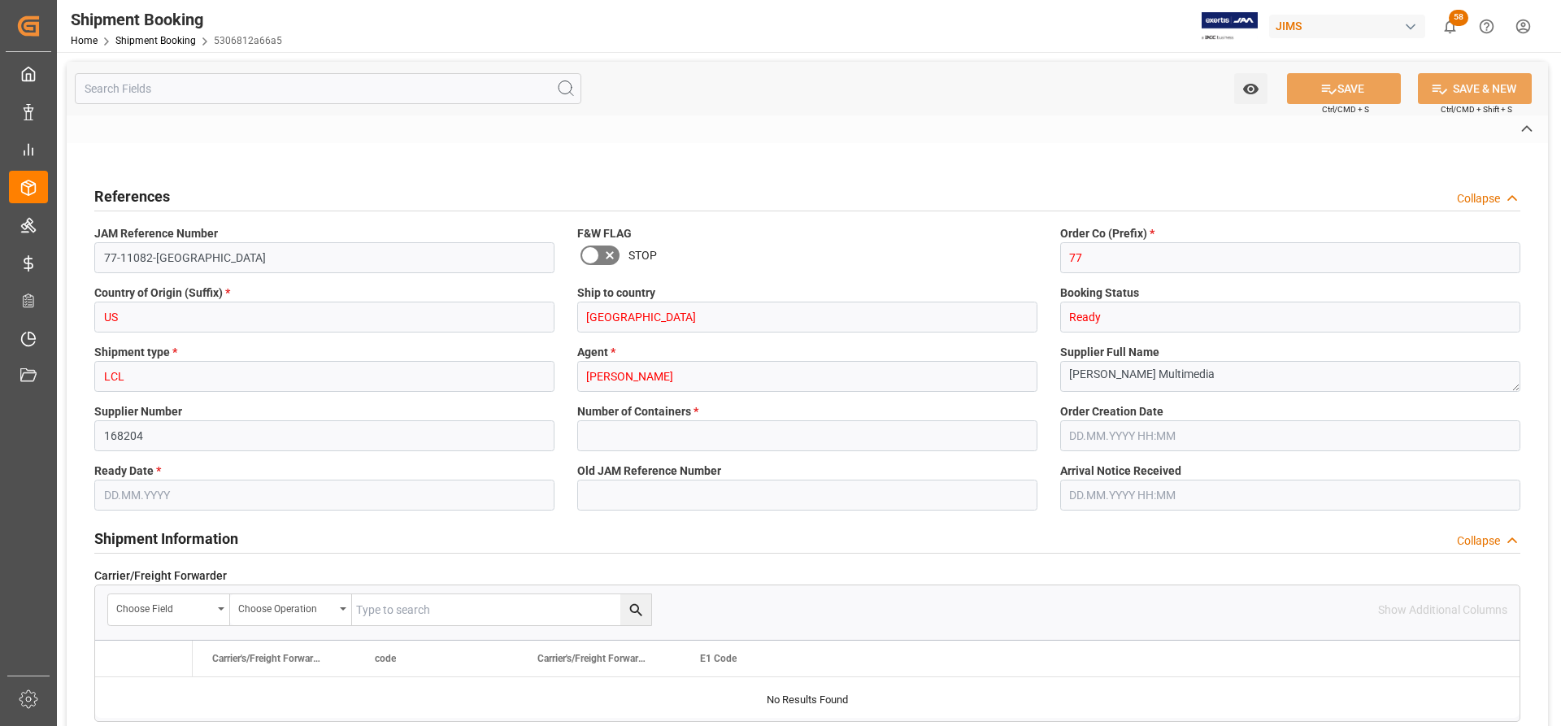
type input "4"
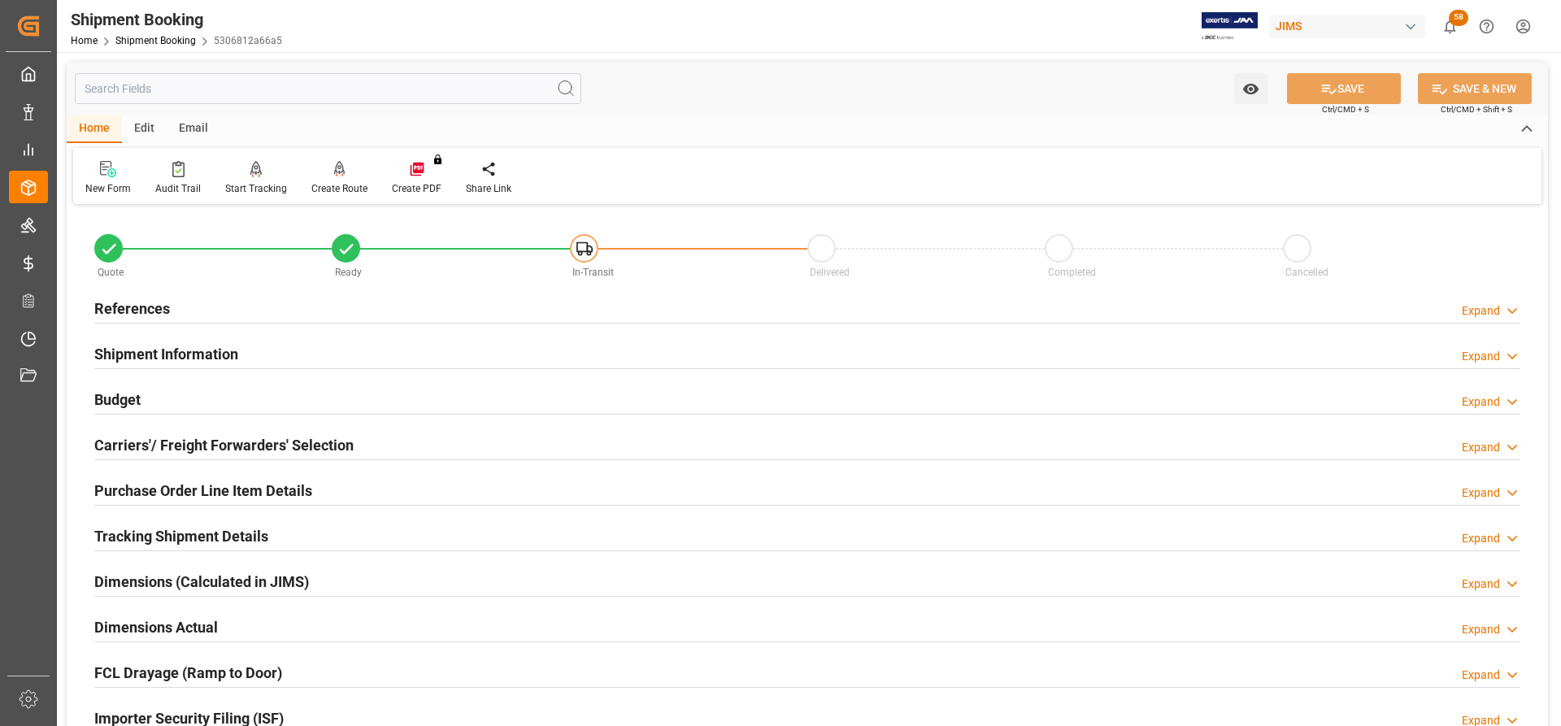
type input "[DATE]"
click at [139, 305] on h2 "References" at bounding box center [132, 309] width 76 height 22
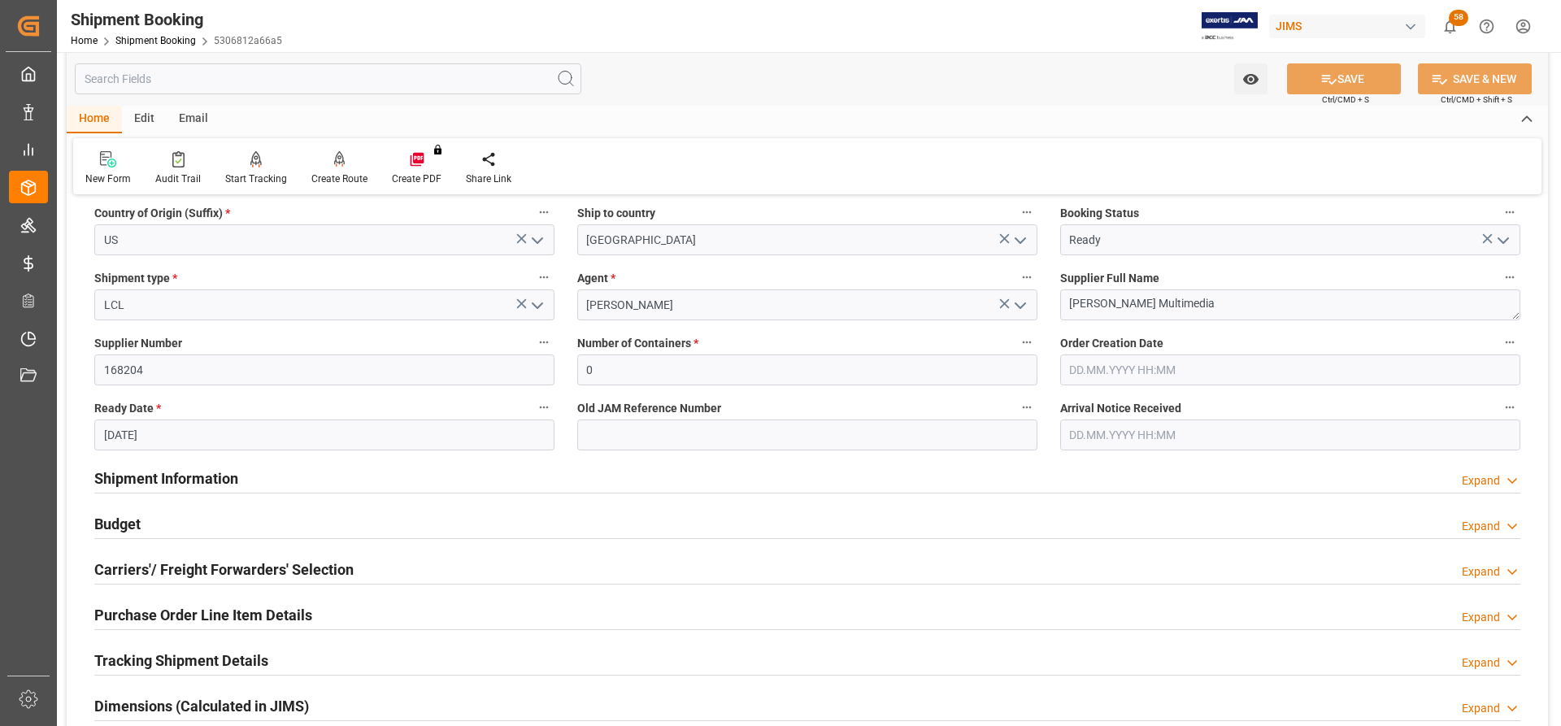
scroll to position [244, 0]
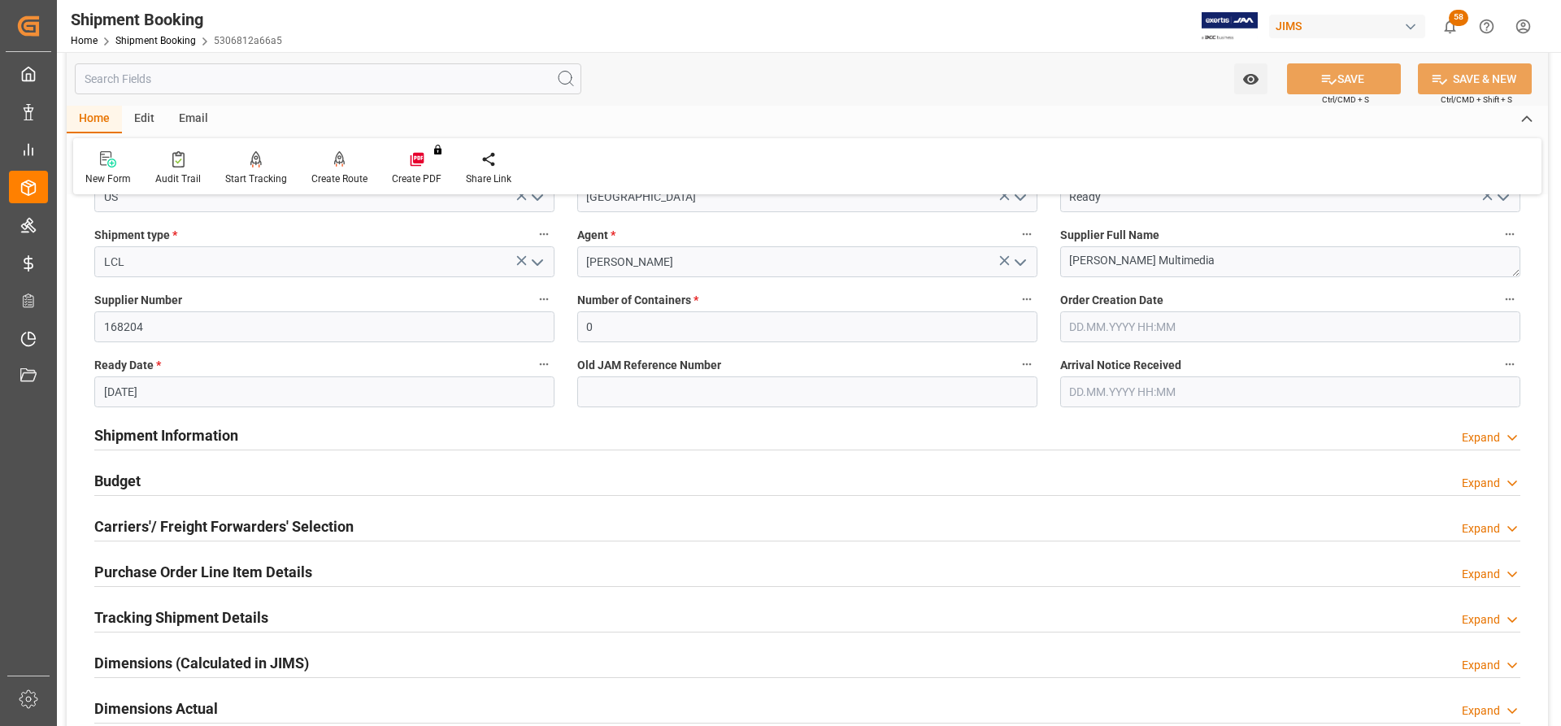
click at [167, 432] on h2 "Shipment Information" at bounding box center [166, 435] width 144 height 22
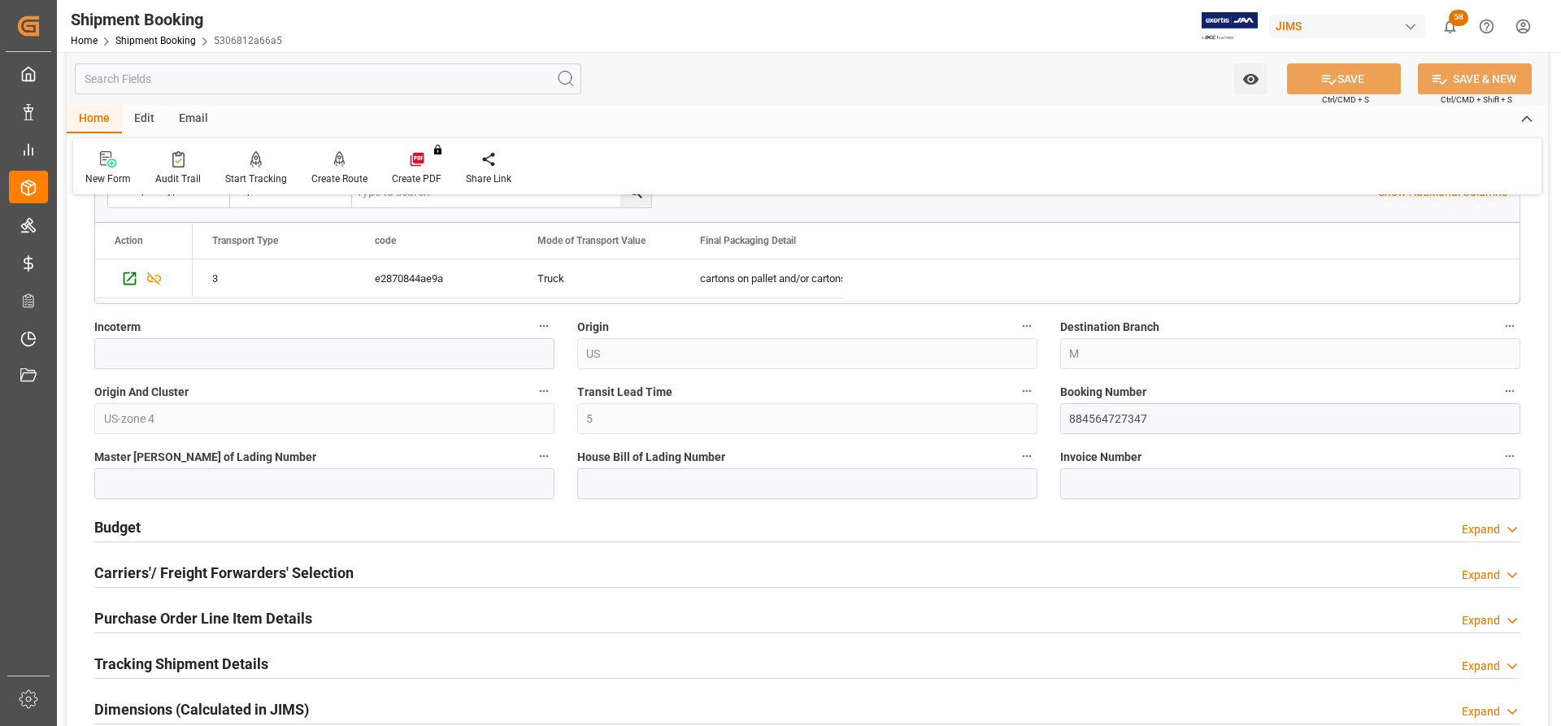
scroll to position [894, 0]
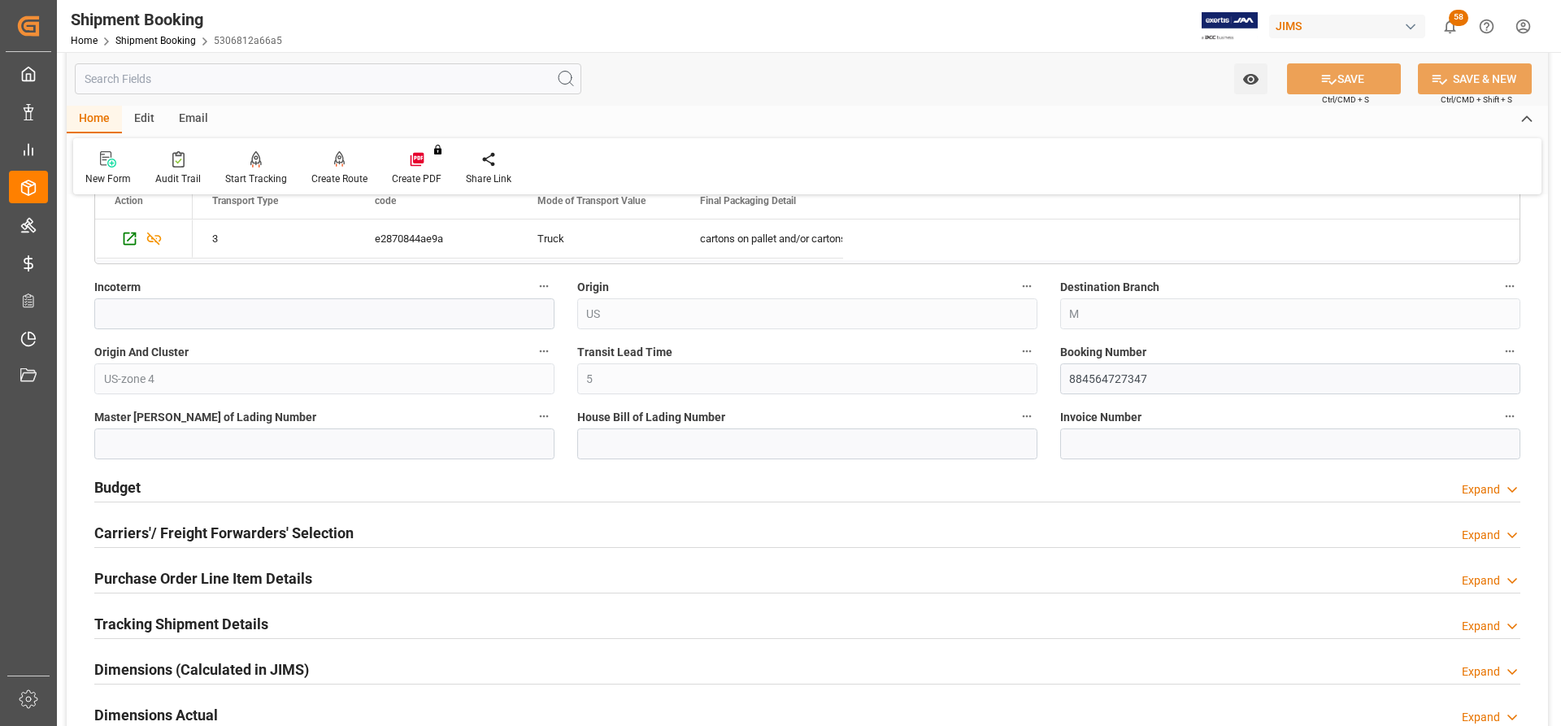
click at [104, 487] on h2 "Budget" at bounding box center [117, 487] width 46 height 22
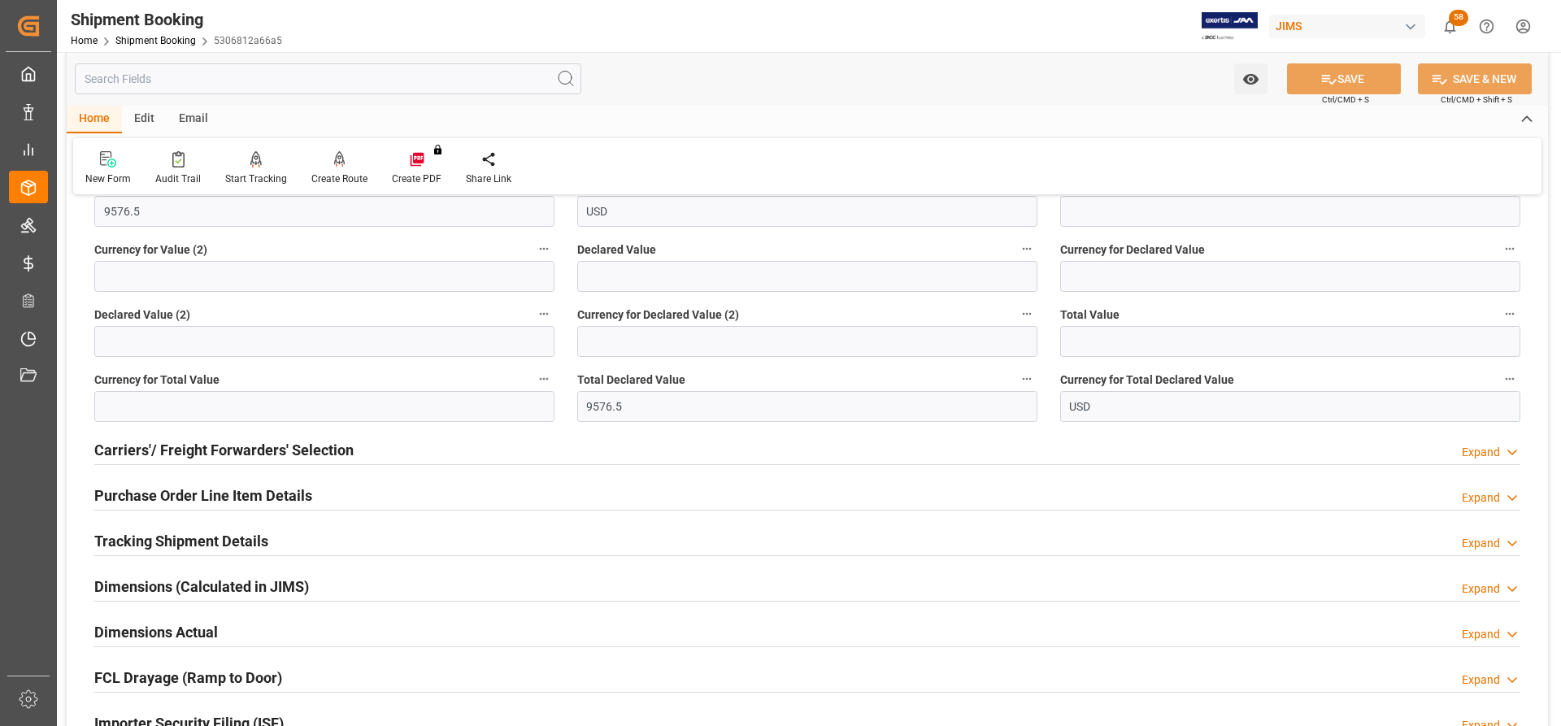
scroll to position [1382, 0]
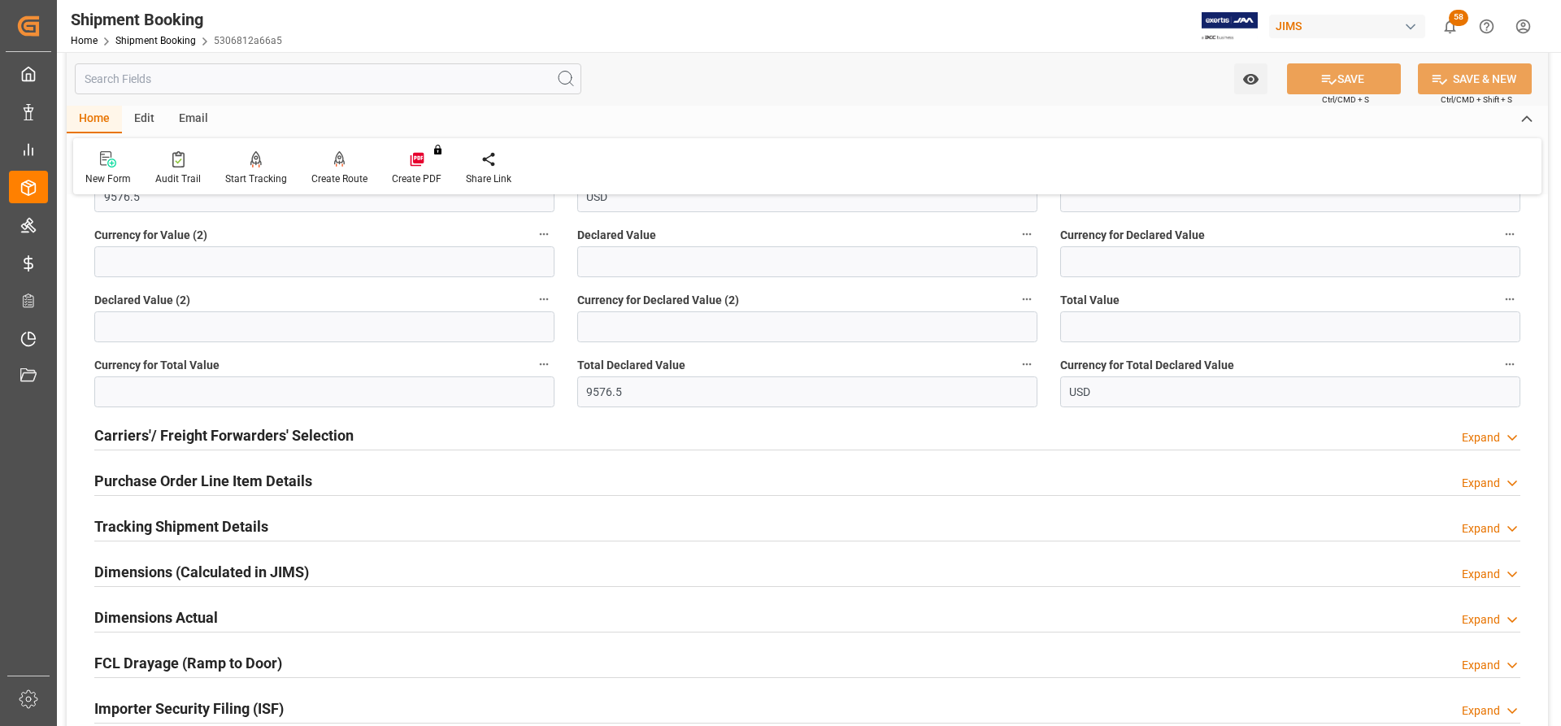
click at [170, 431] on h2 "Carriers'/ Freight Forwarders' Selection" at bounding box center [223, 435] width 259 height 22
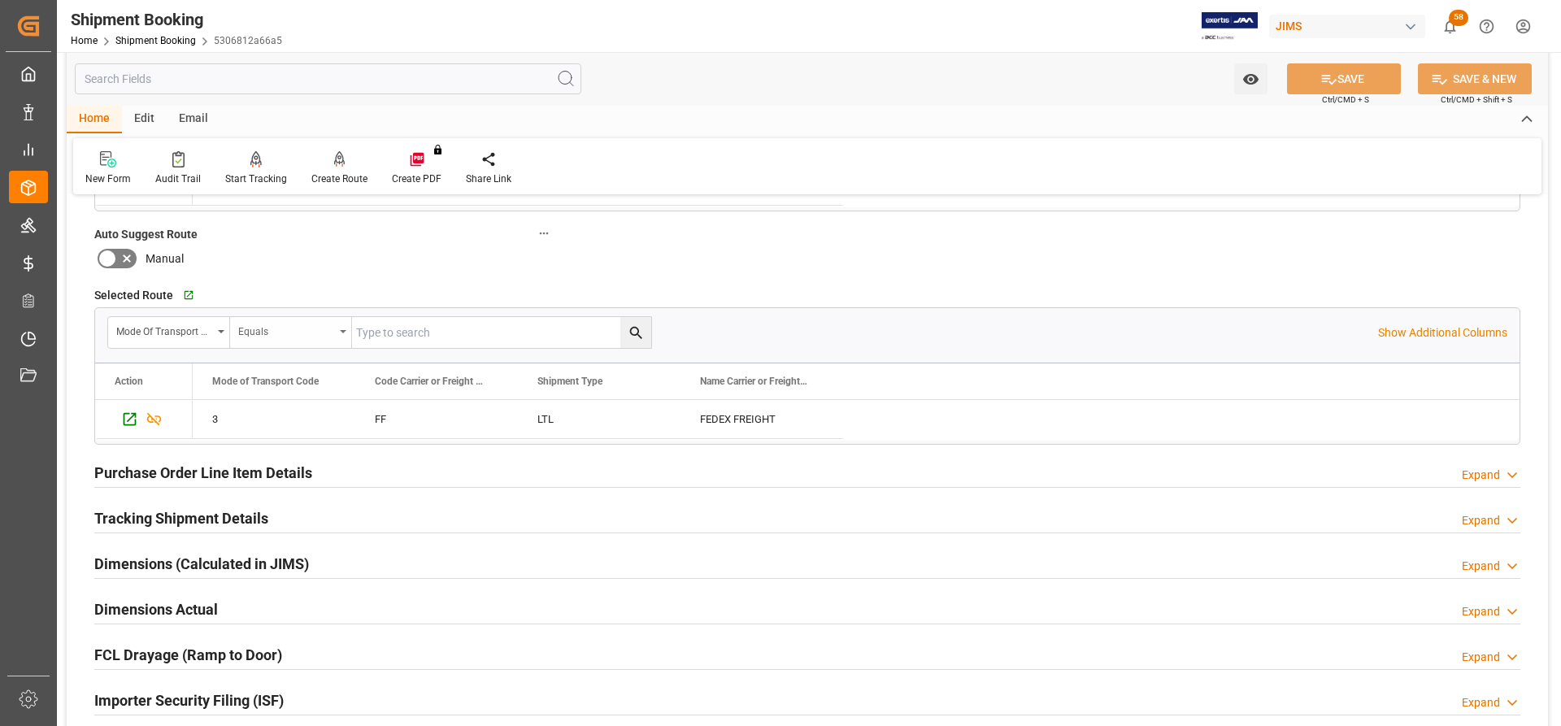
scroll to position [1870, 0]
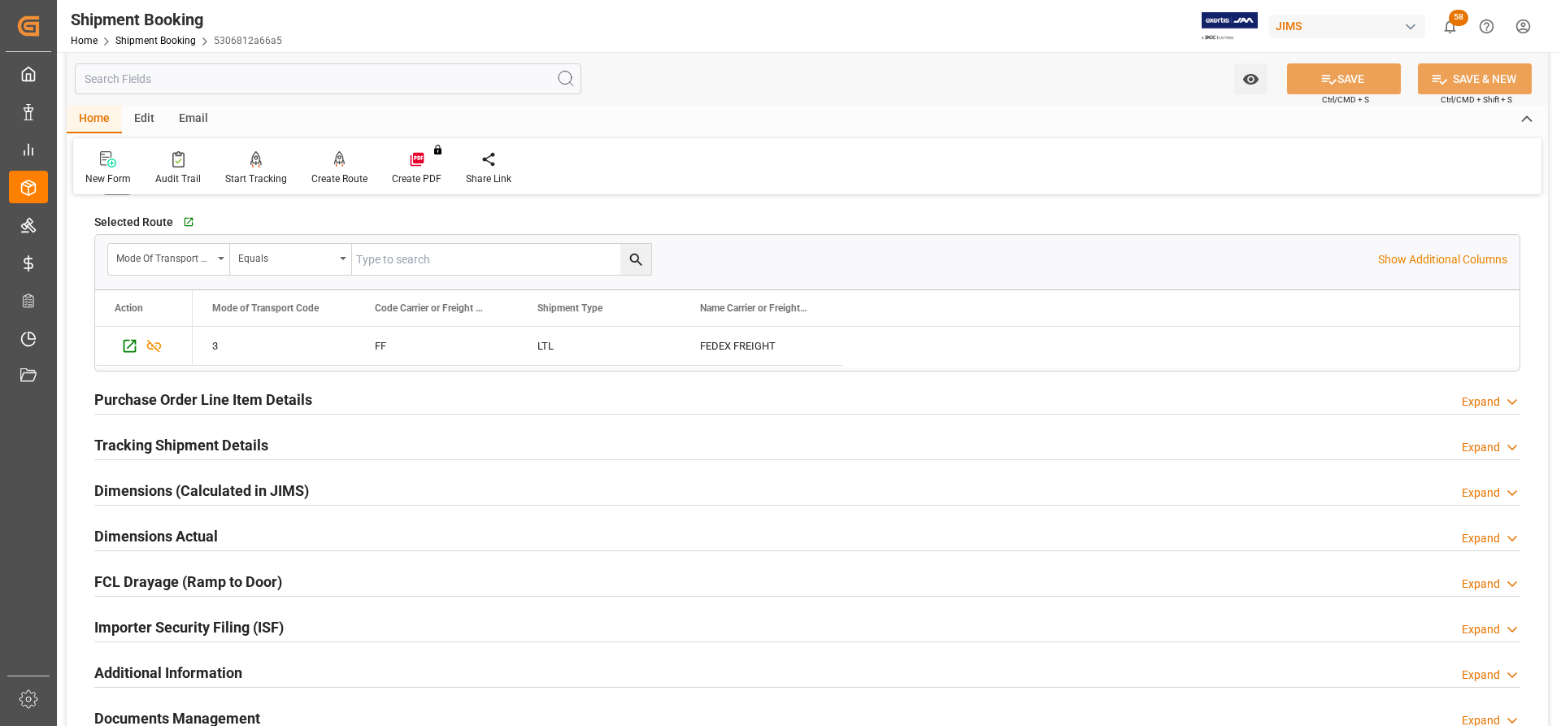
click at [142, 402] on h2 "Purchase Order Line Item Details" at bounding box center [203, 400] width 218 height 22
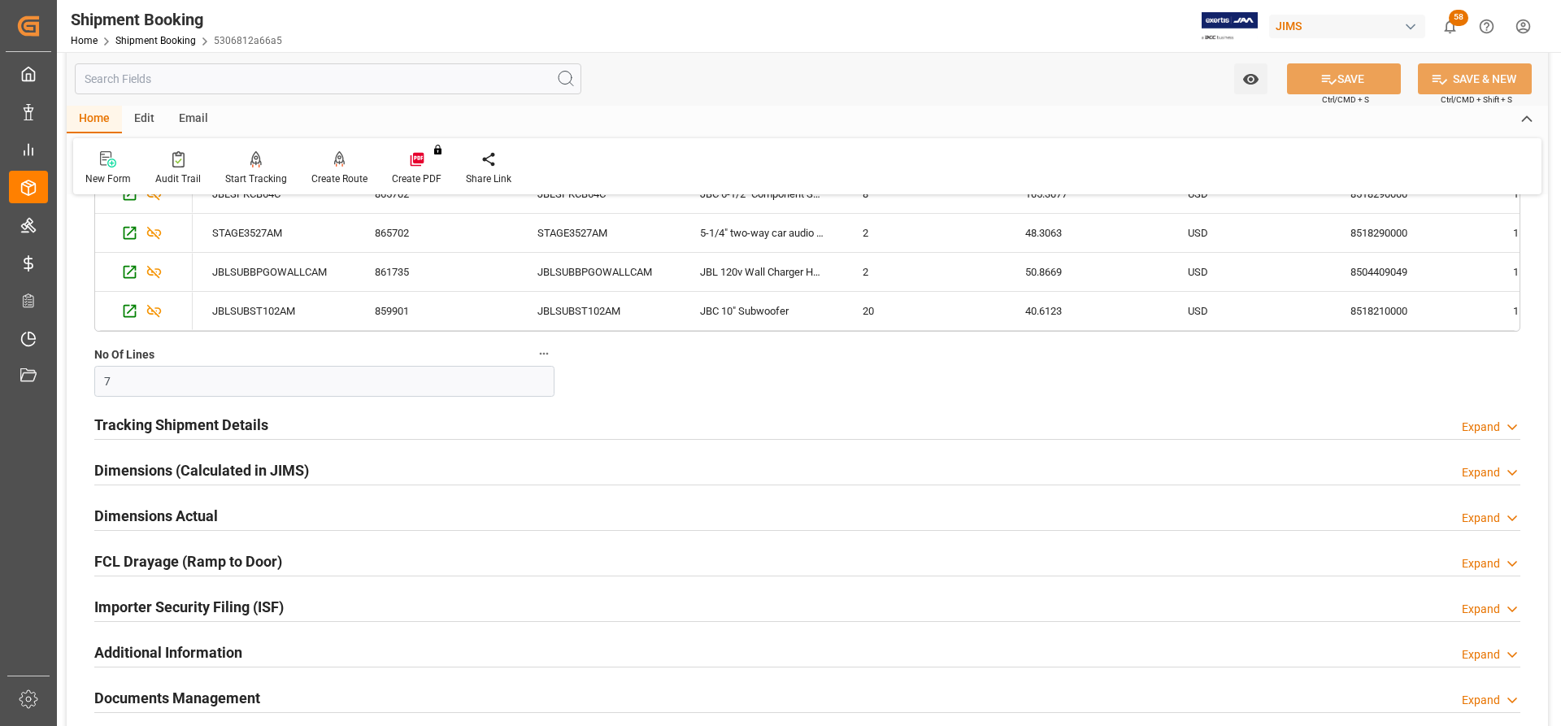
click at [176, 427] on h2 "Tracking Shipment Details" at bounding box center [181, 425] width 174 height 22
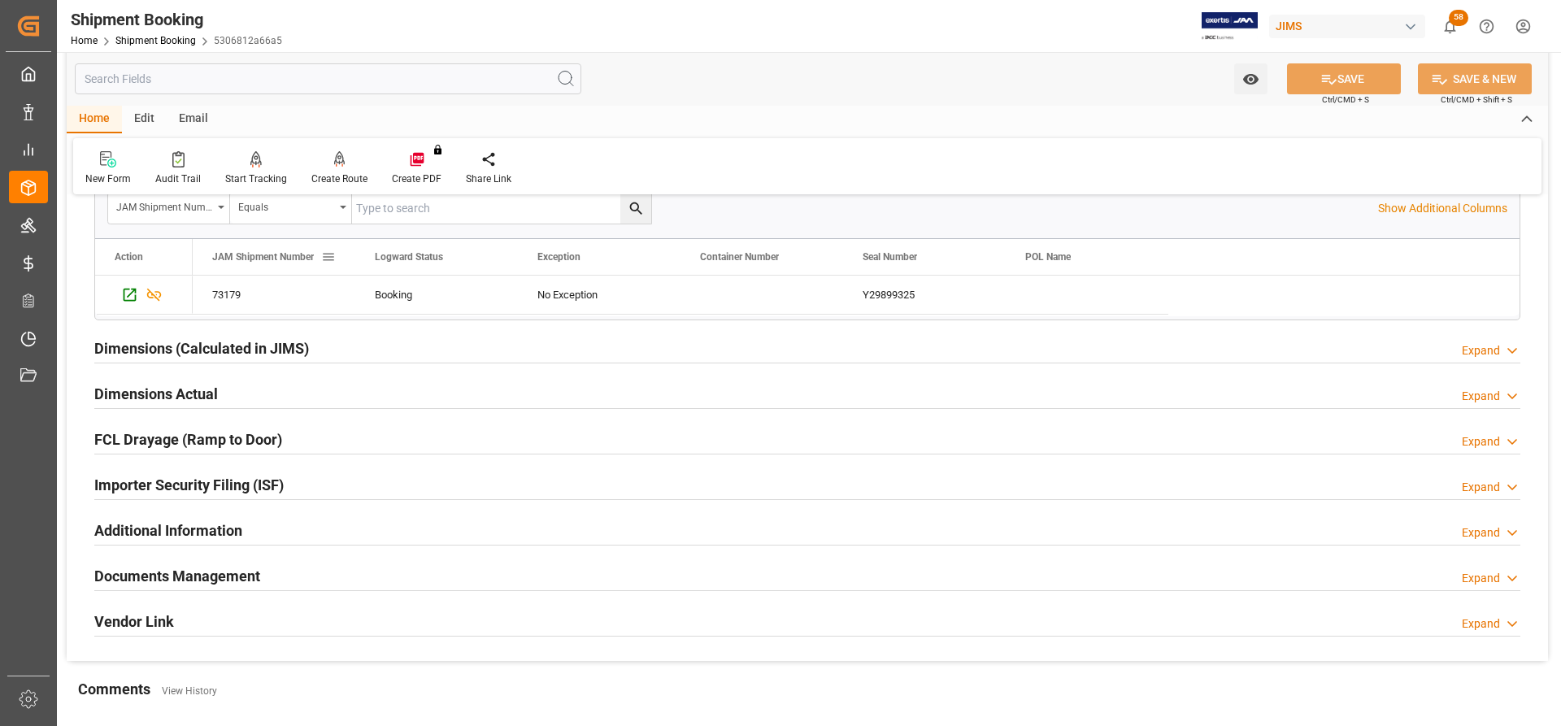
scroll to position [2683, 0]
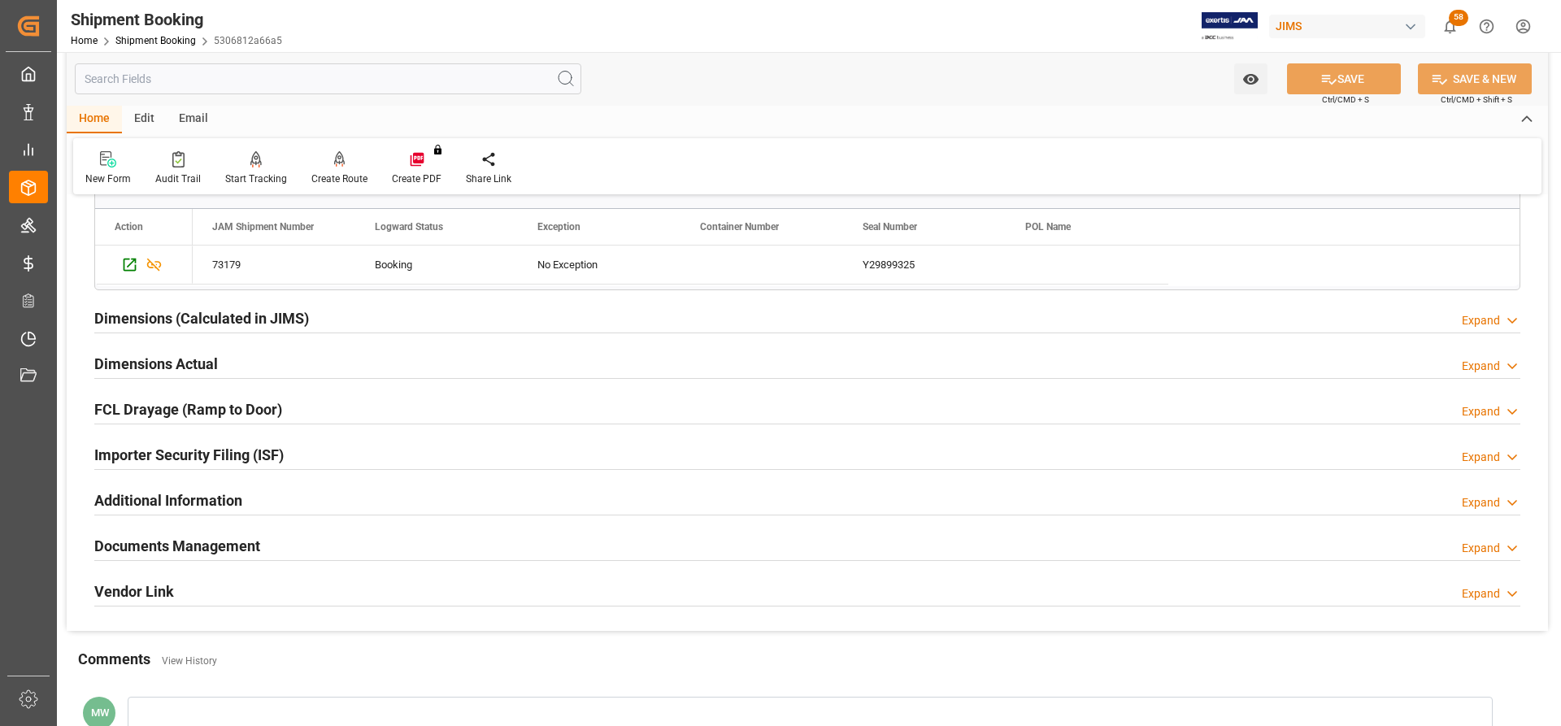
click at [154, 364] on h2 "Dimensions Actual" at bounding box center [156, 364] width 124 height 22
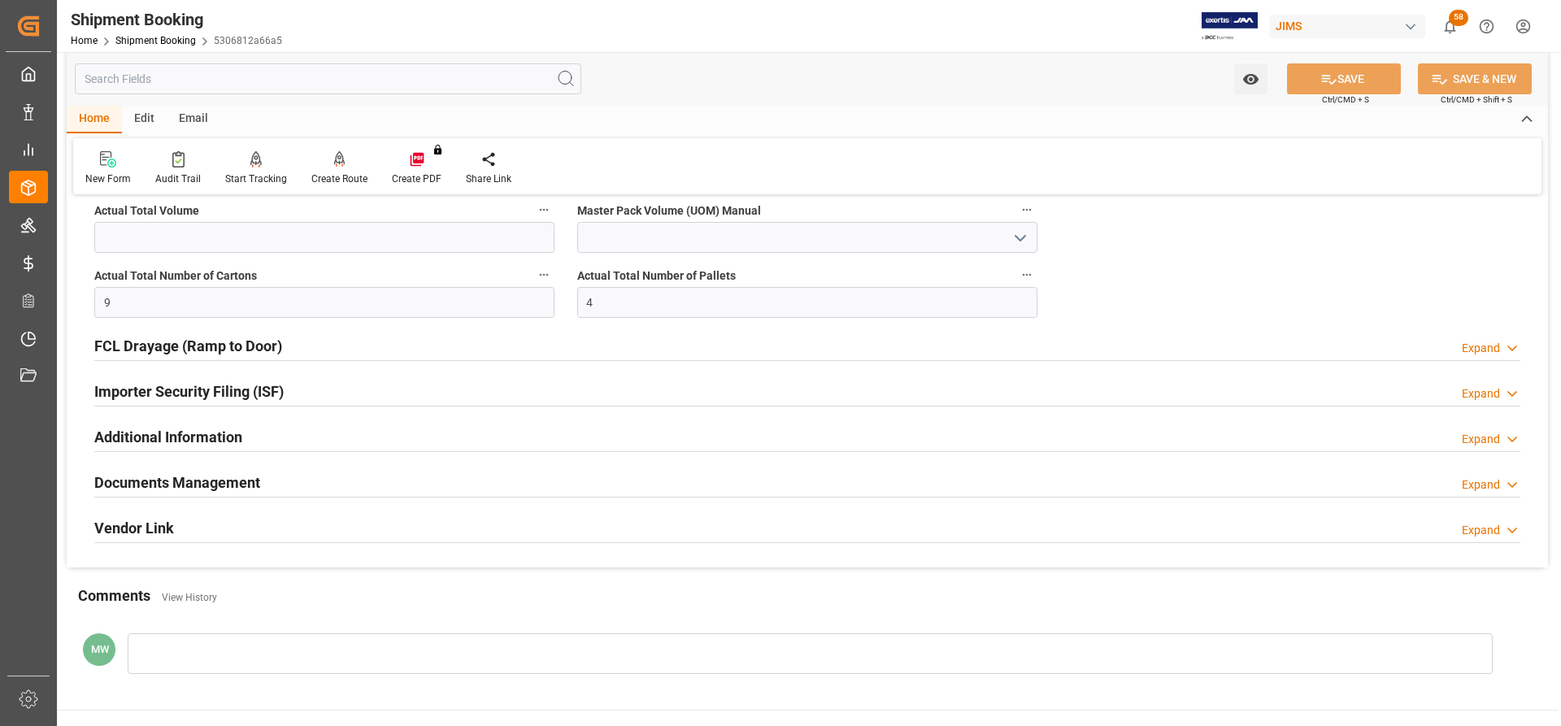
scroll to position [3008, 0]
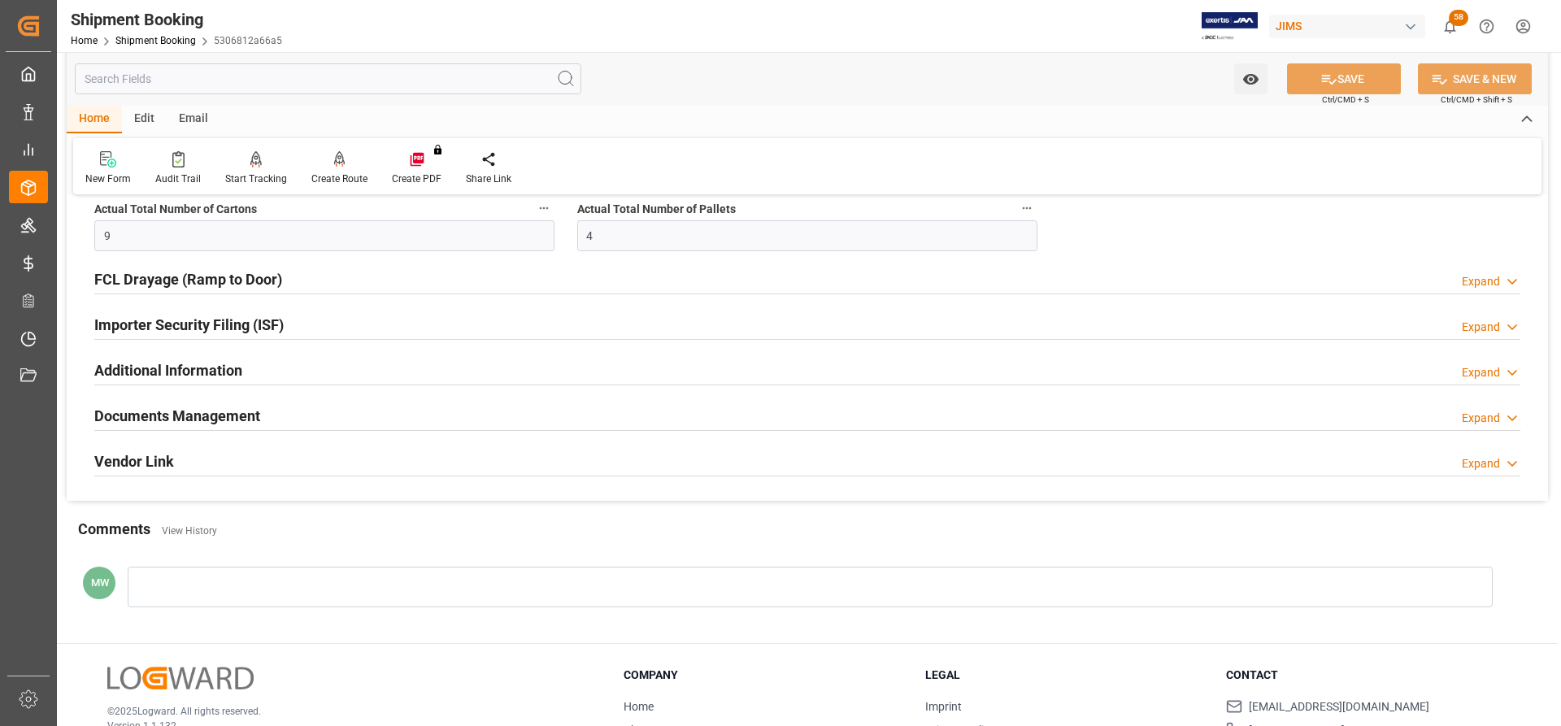
click at [145, 415] on h2 "Documents Management" at bounding box center [177, 416] width 166 height 22
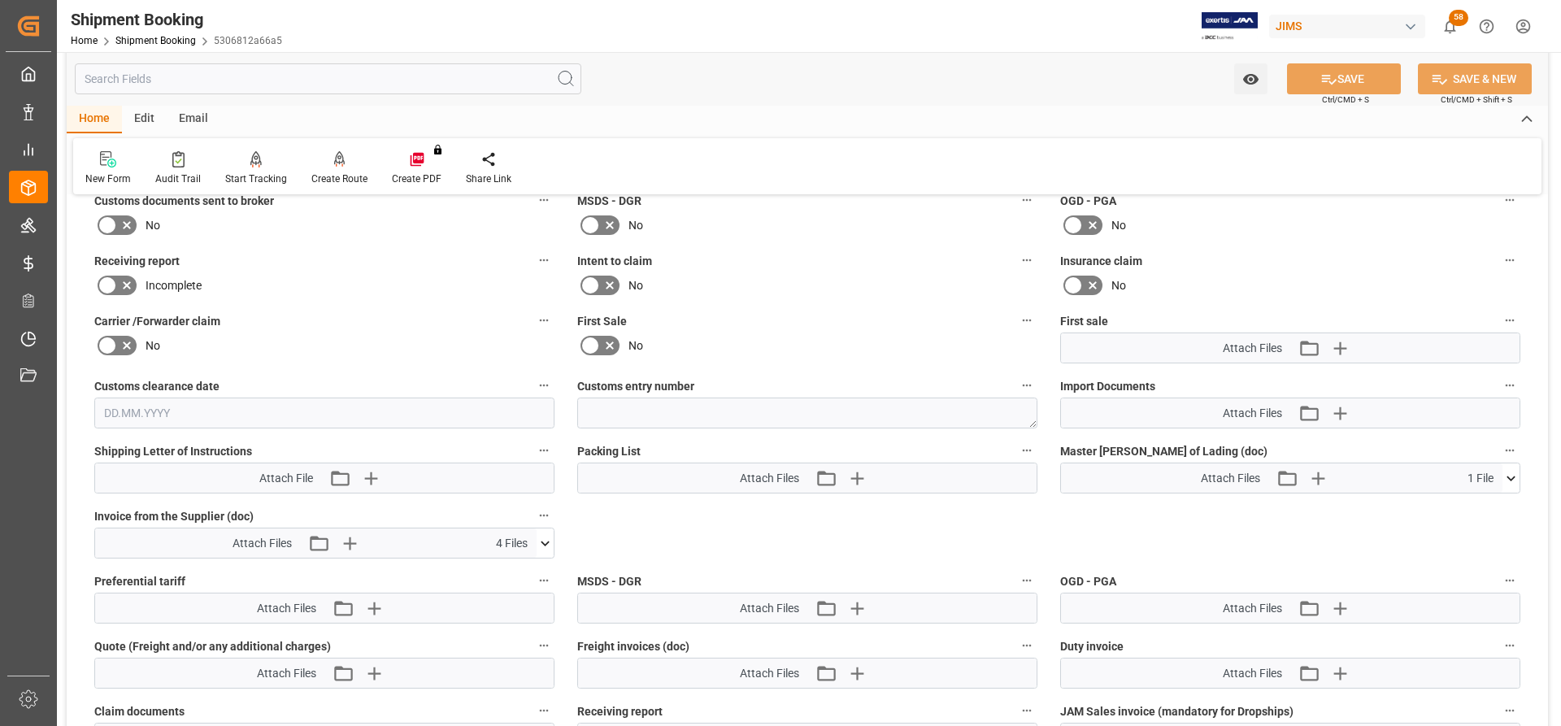
scroll to position [3414, 0]
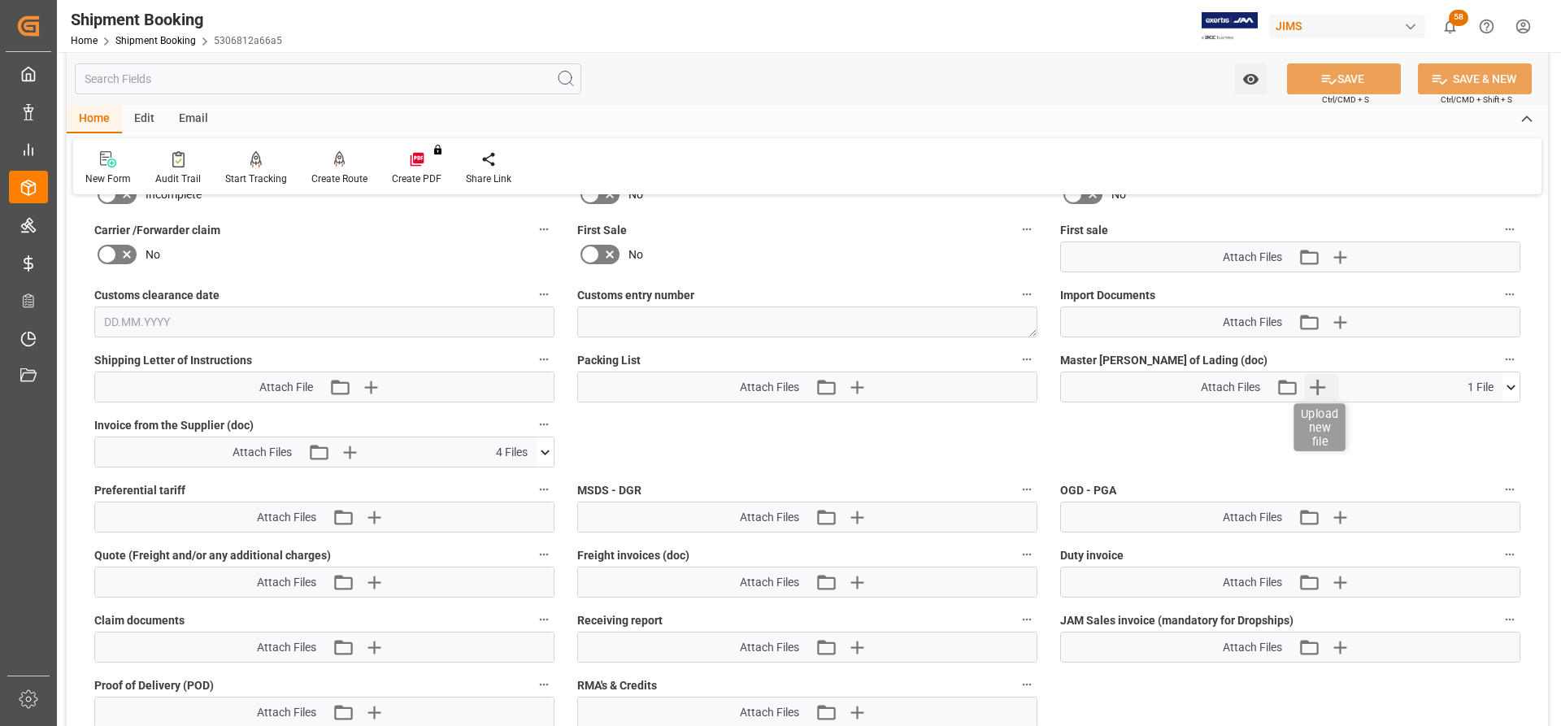
click at [1324, 390] on icon "button" at bounding box center [1318, 387] width 26 height 26
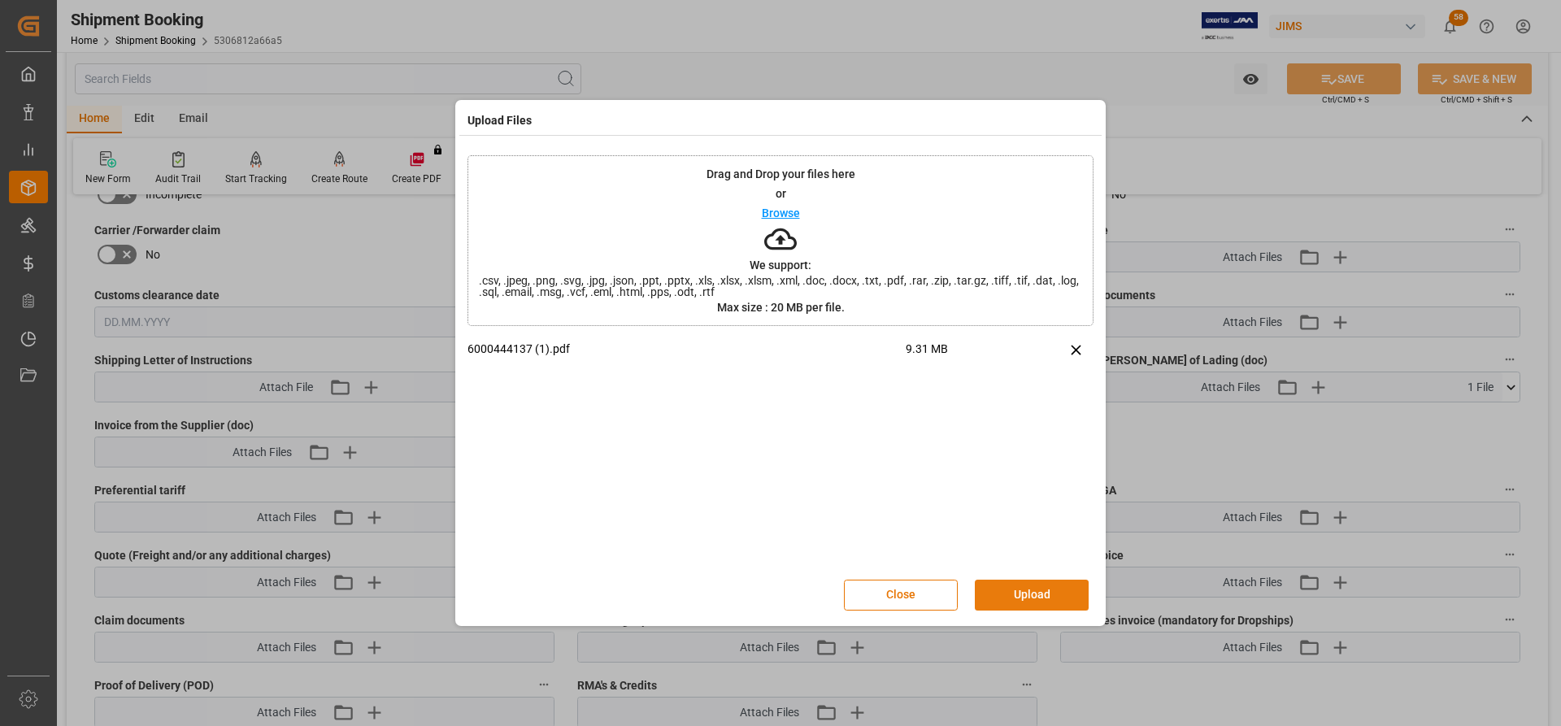
click at [1014, 592] on button "Upload" at bounding box center [1032, 595] width 114 height 31
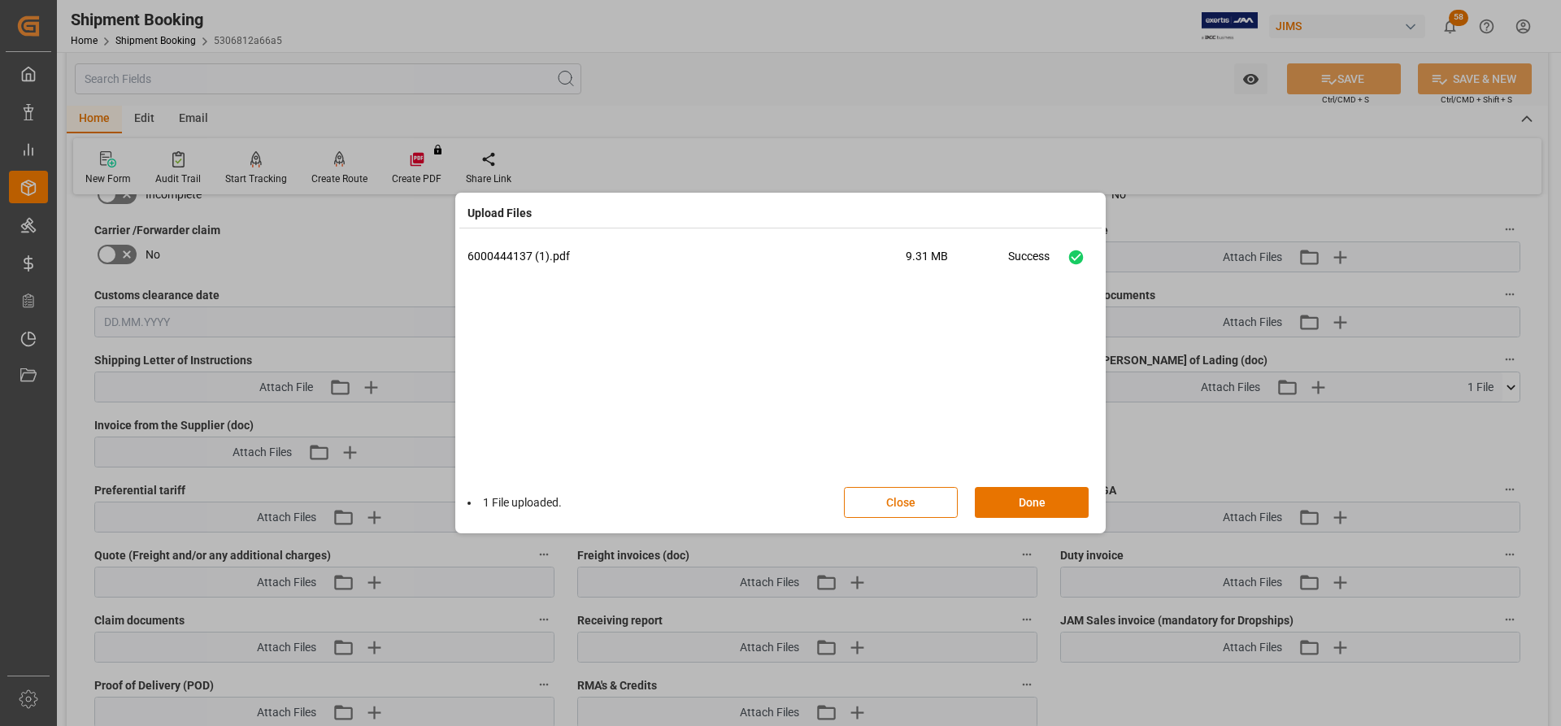
drag, startPoint x: 1024, startPoint y: 500, endPoint x: 1025, endPoint y: 476, distance: 23.6
click at [1024, 495] on button "Done" at bounding box center [1032, 502] width 114 height 31
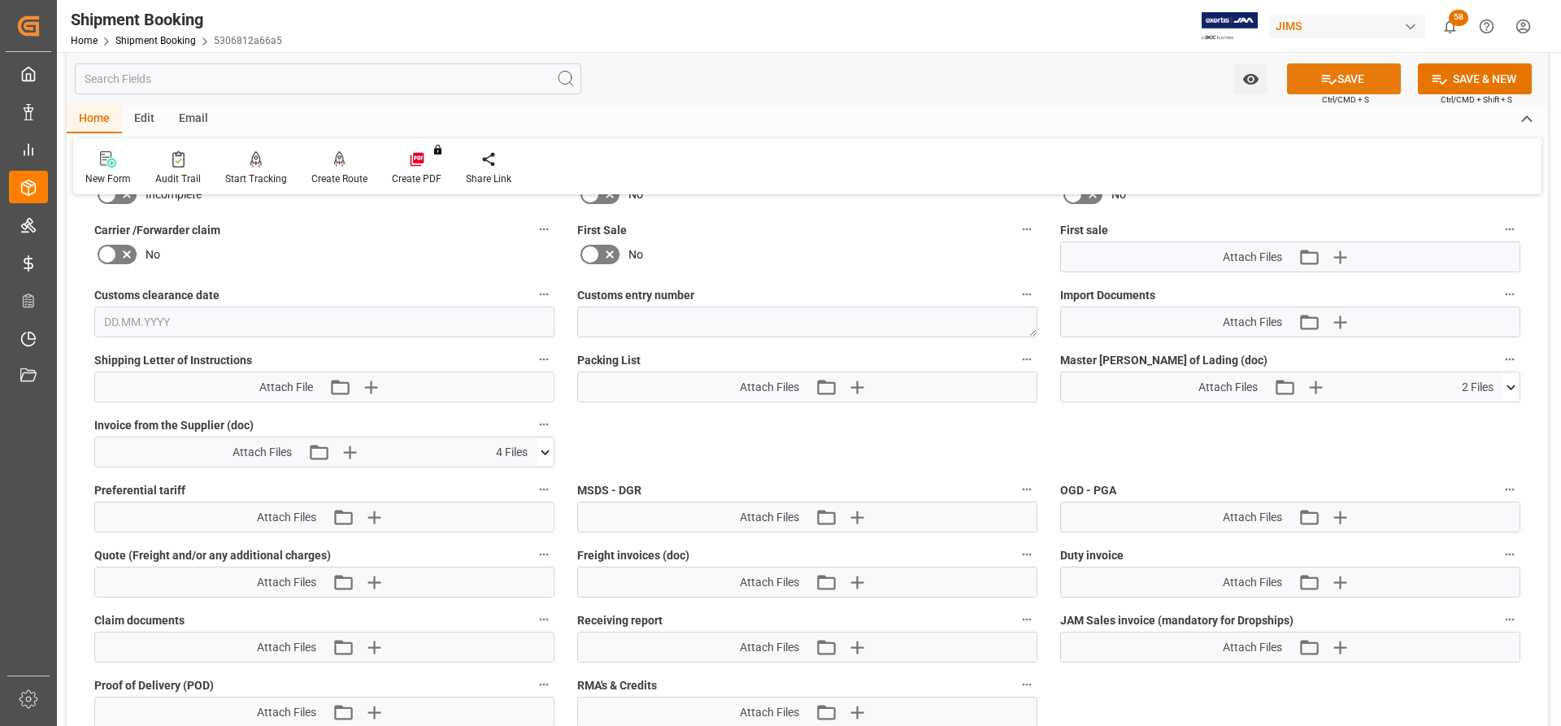
click at [1363, 83] on button "SAVE" at bounding box center [1344, 78] width 114 height 31
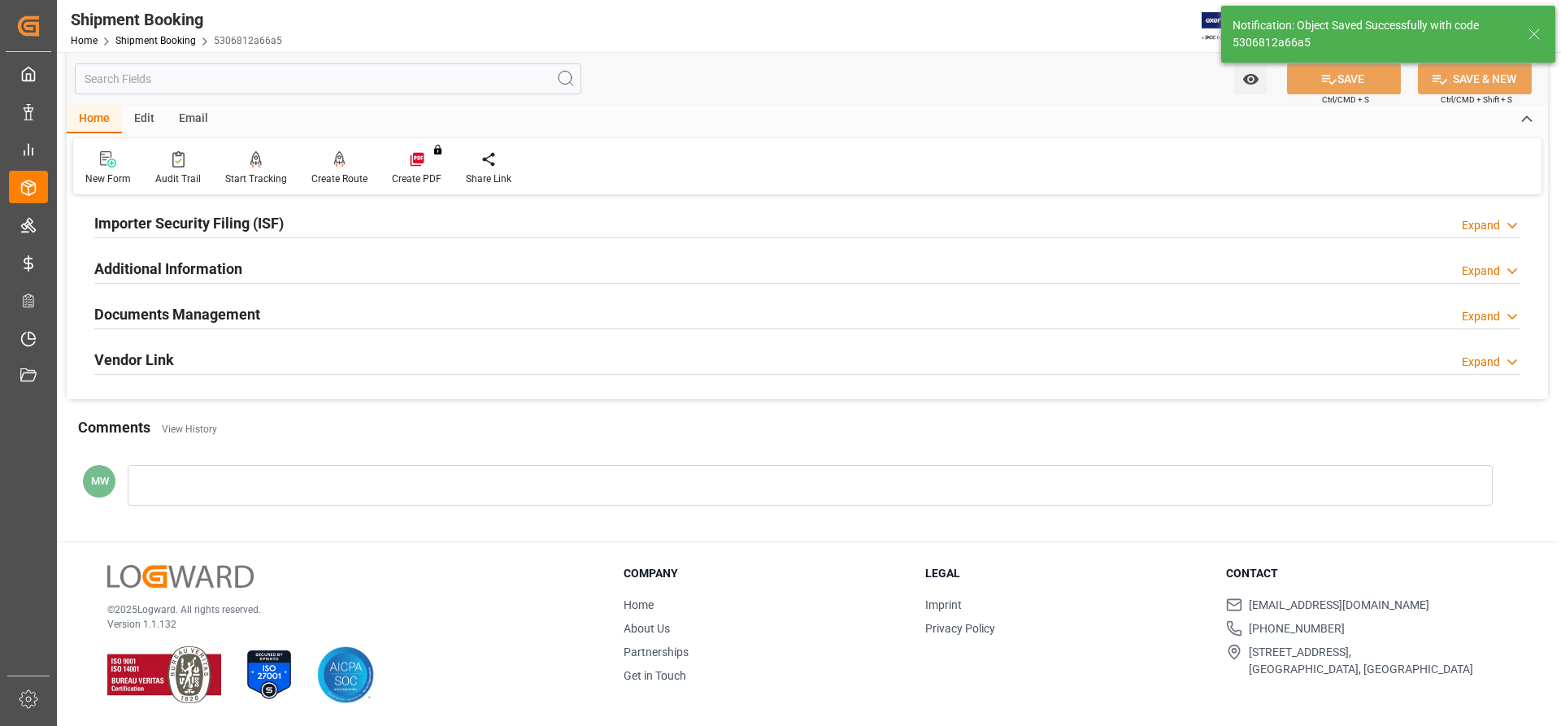
scroll to position [494, 0]
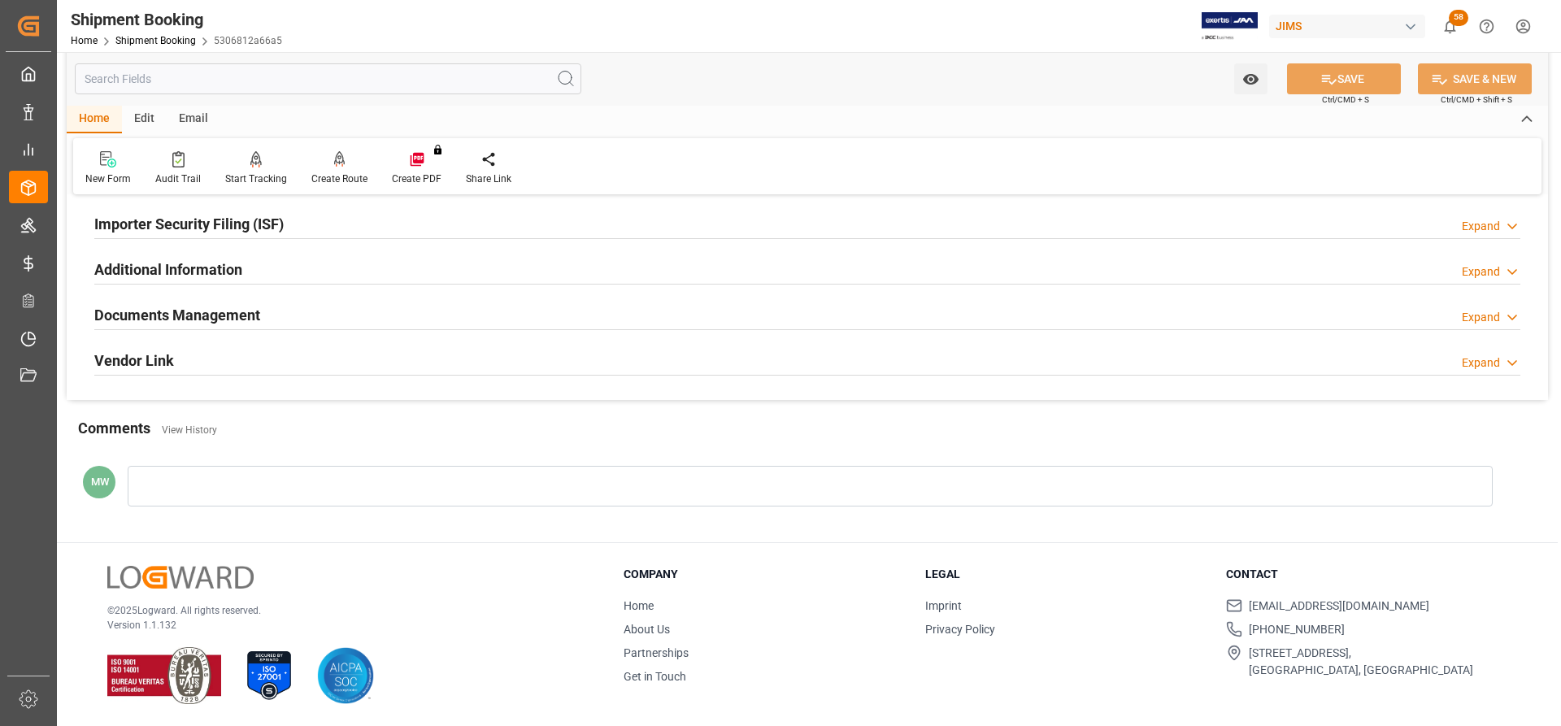
click at [138, 305] on h2 "Documents Management" at bounding box center [177, 315] width 166 height 22
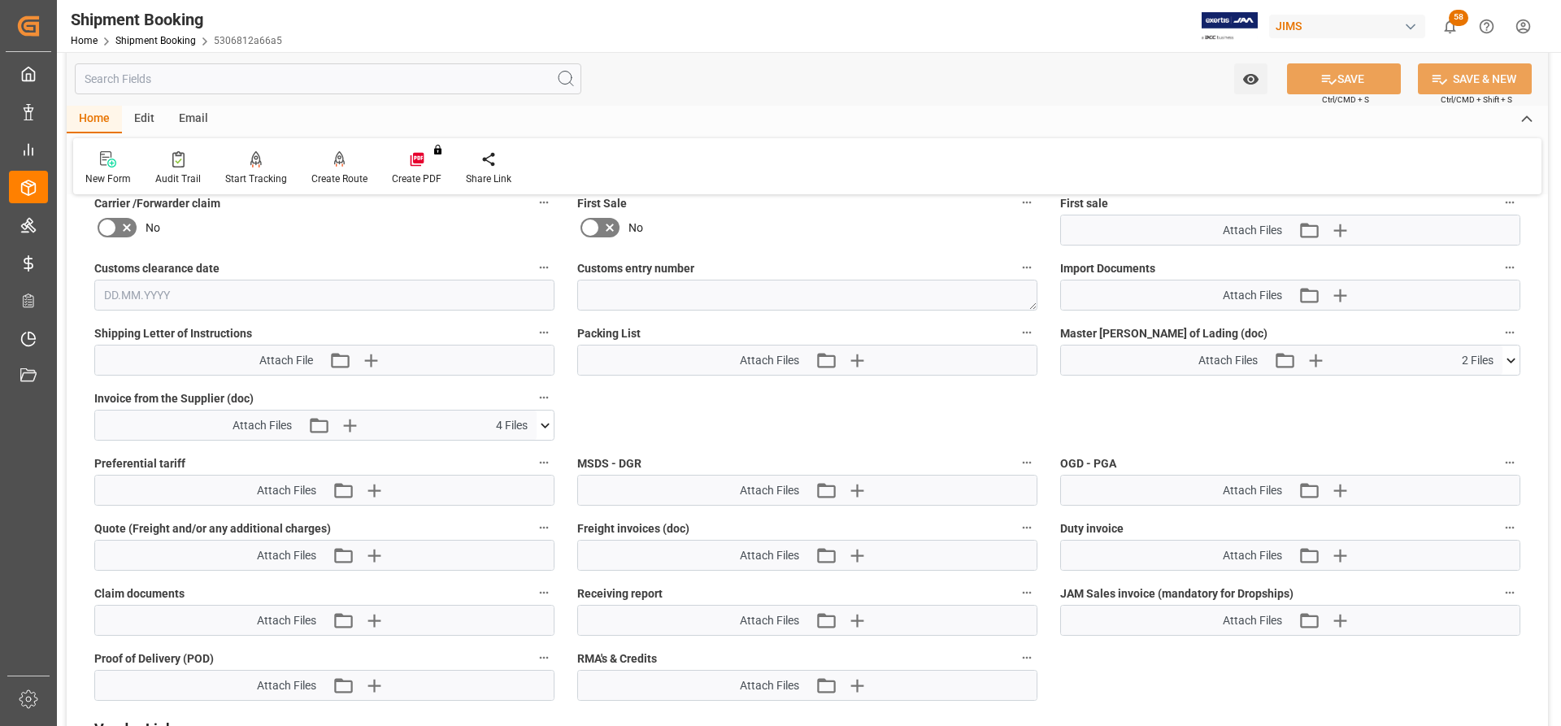
scroll to position [789, 0]
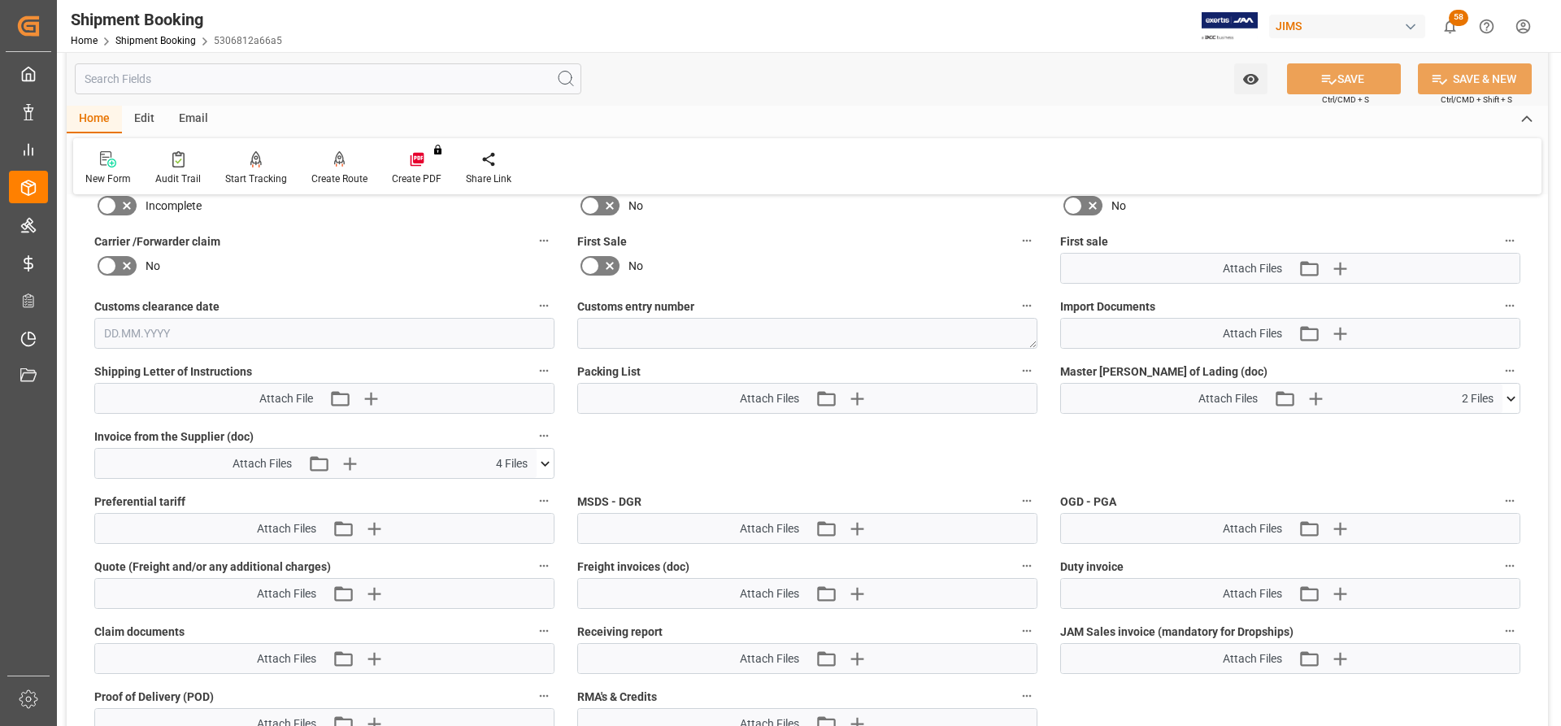
click at [1509, 395] on icon at bounding box center [1510, 398] width 17 height 17
click at [1484, 446] on icon at bounding box center [1484, 445] width 17 height 17
click at [1484, 430] on icon at bounding box center [1484, 428] width 17 height 17
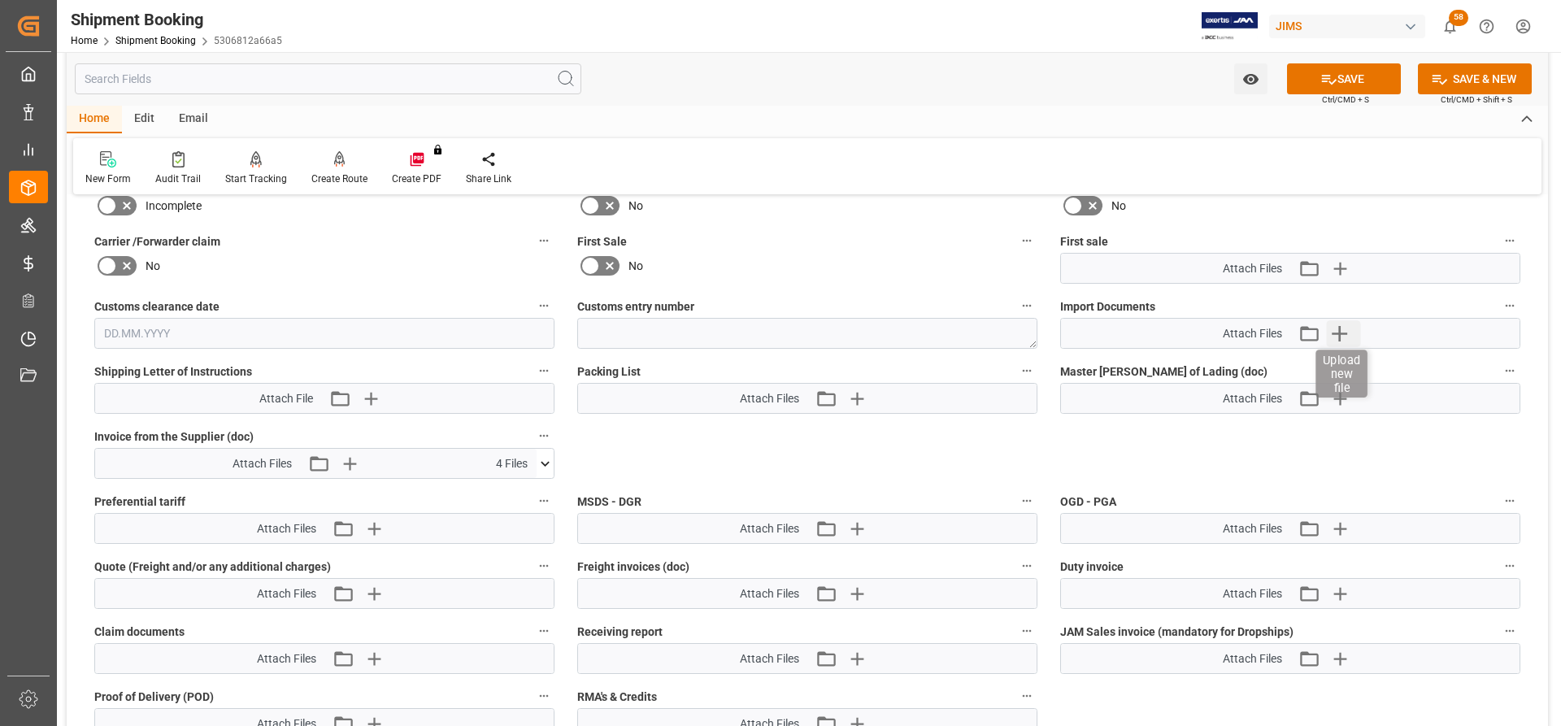
click at [1342, 336] on icon "button" at bounding box center [1339, 333] width 26 height 26
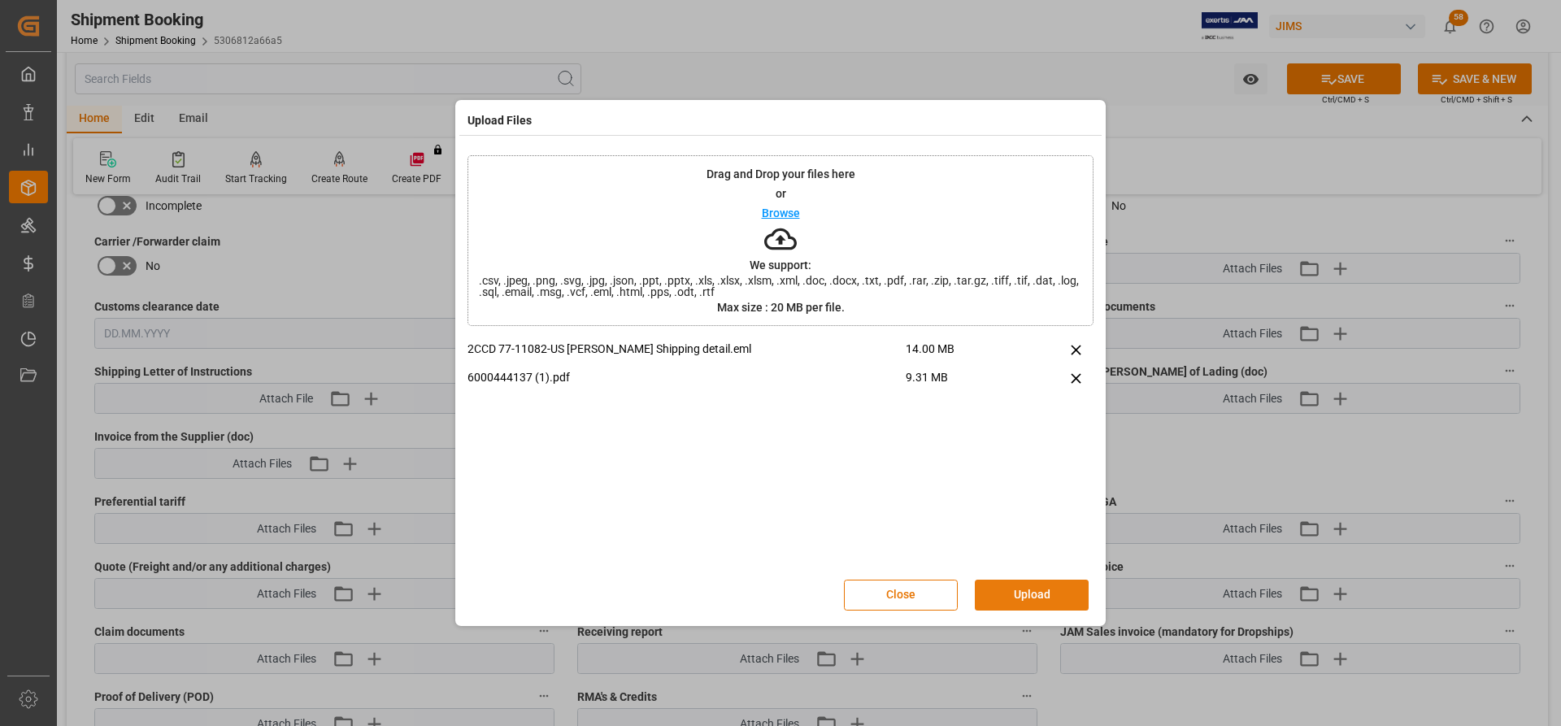
click at [1015, 595] on button "Upload" at bounding box center [1032, 595] width 114 height 31
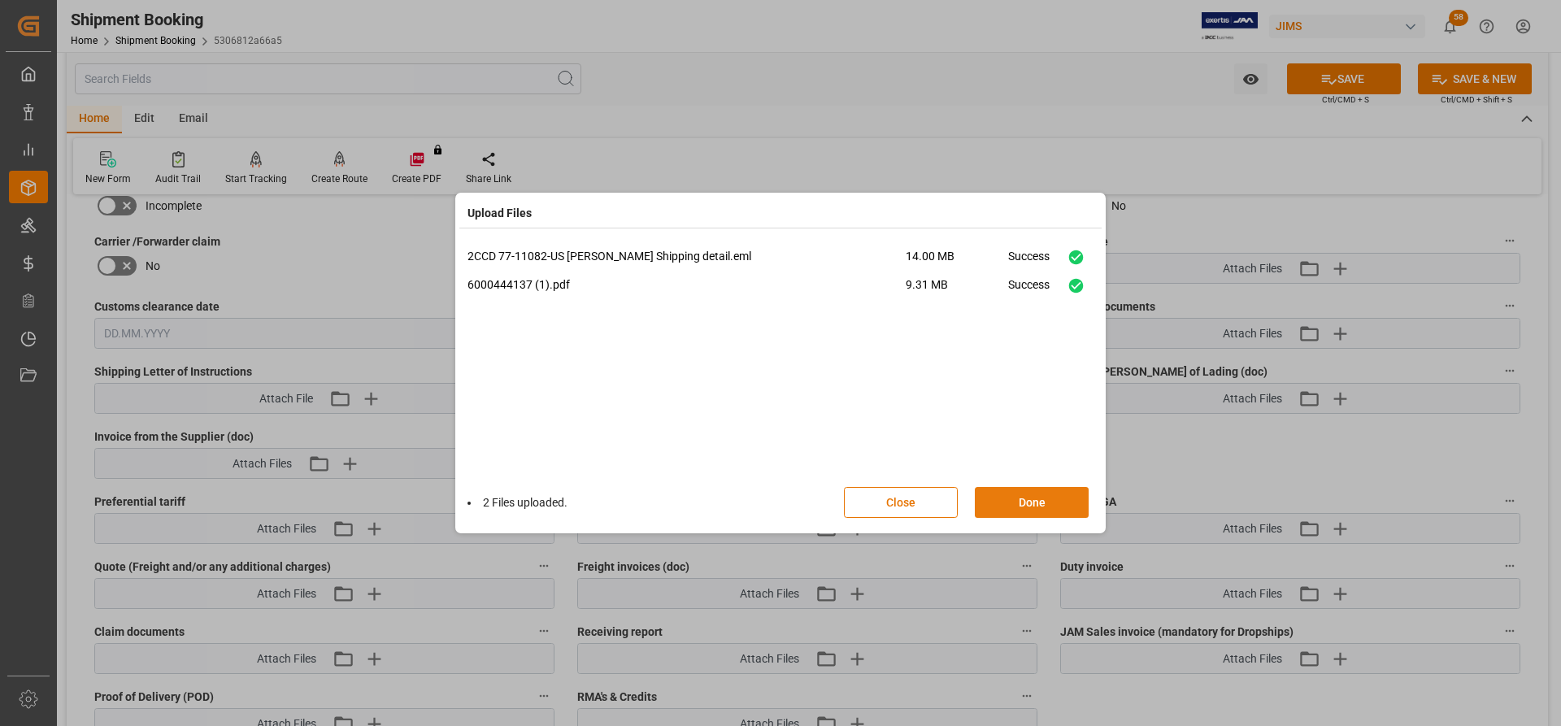
click at [985, 494] on button "Done" at bounding box center [1032, 502] width 114 height 31
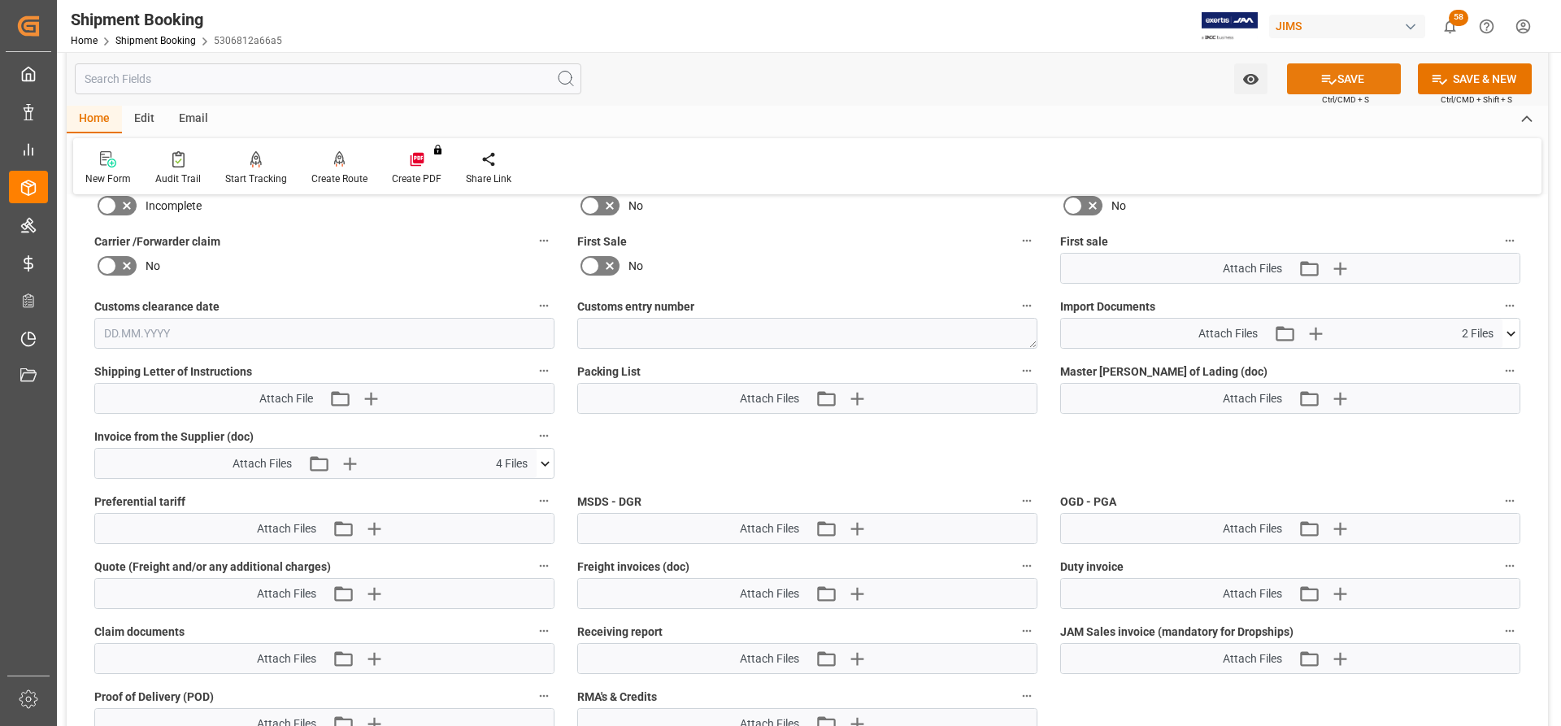
click at [1367, 82] on button "SAVE" at bounding box center [1344, 78] width 114 height 31
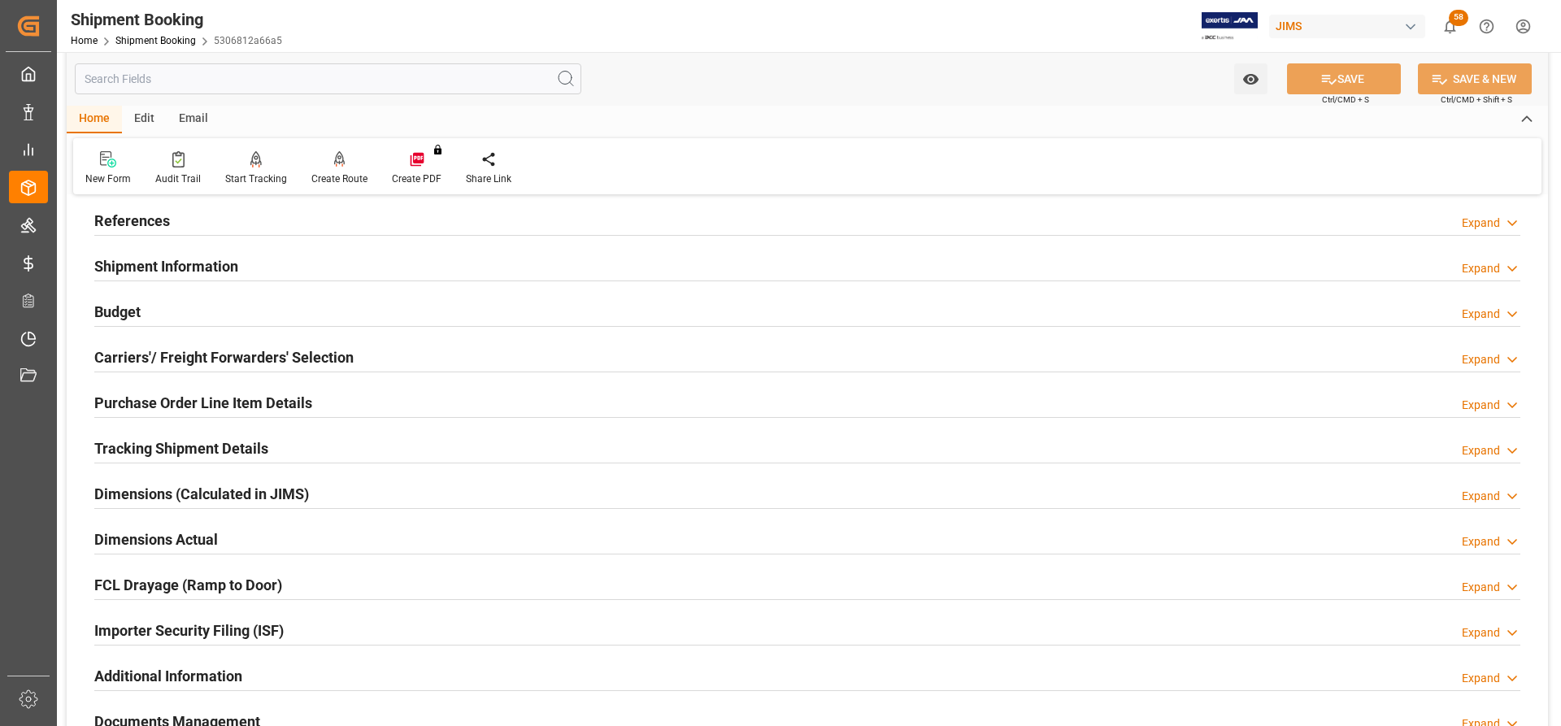
scroll to position [0, 0]
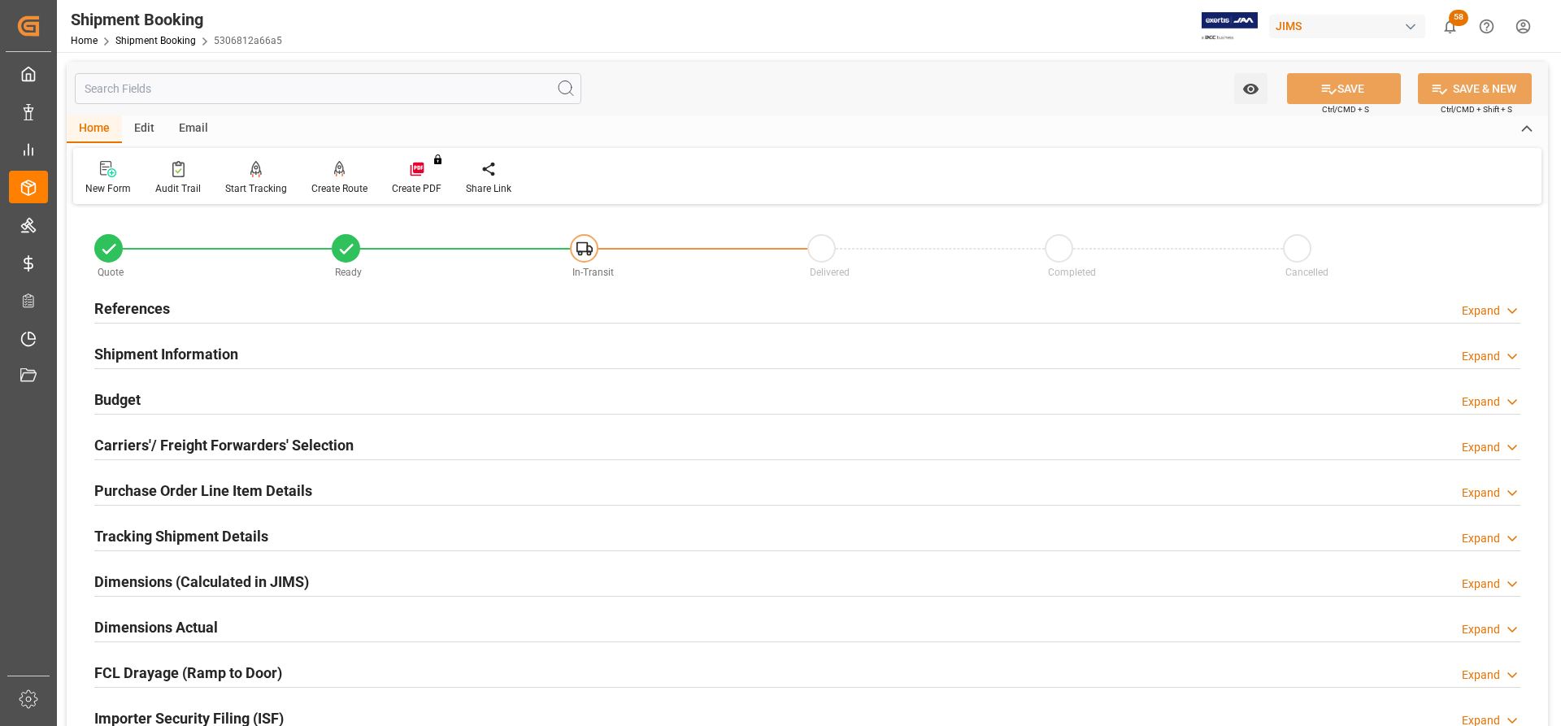
click at [114, 309] on h2 "References" at bounding box center [132, 309] width 76 height 22
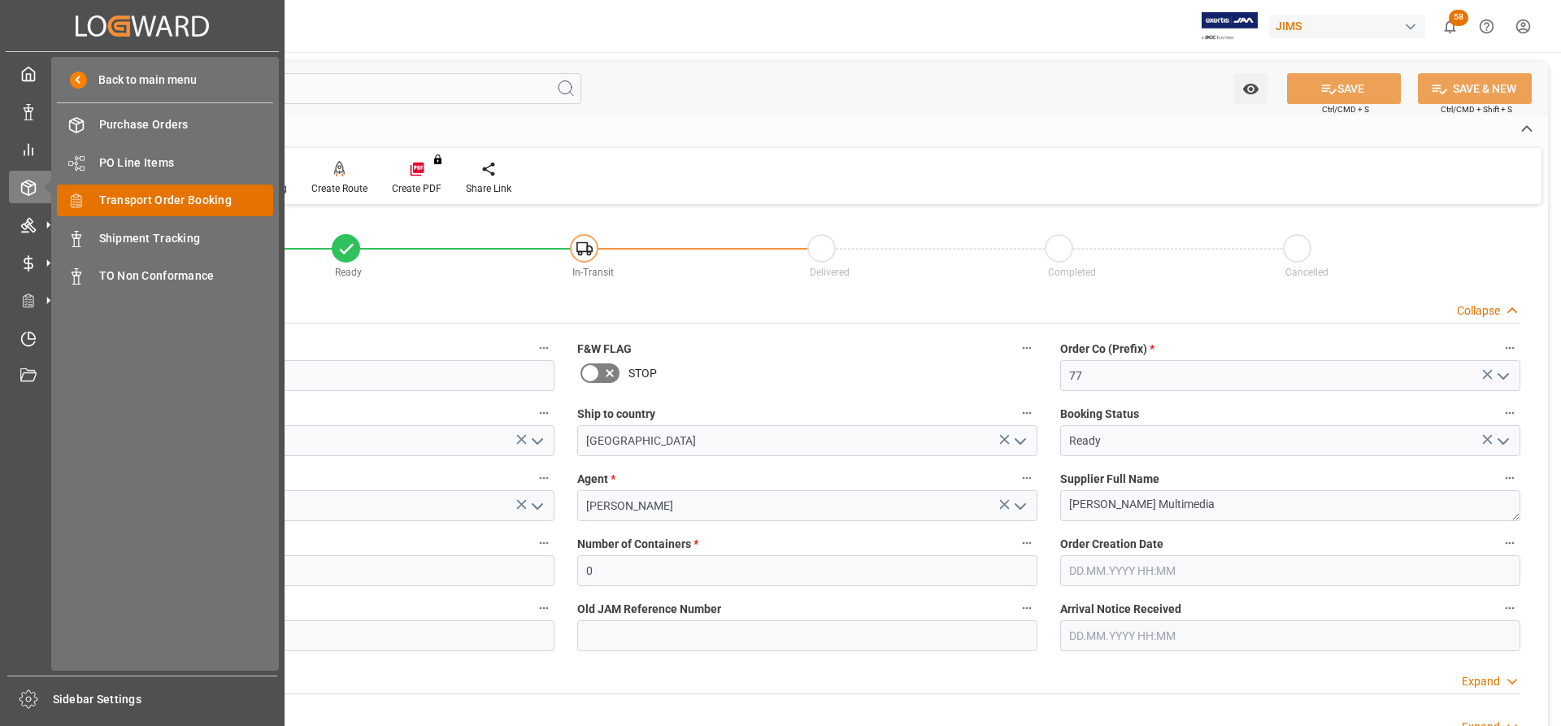
click at [139, 195] on span "Transport Order Booking" at bounding box center [186, 200] width 175 height 17
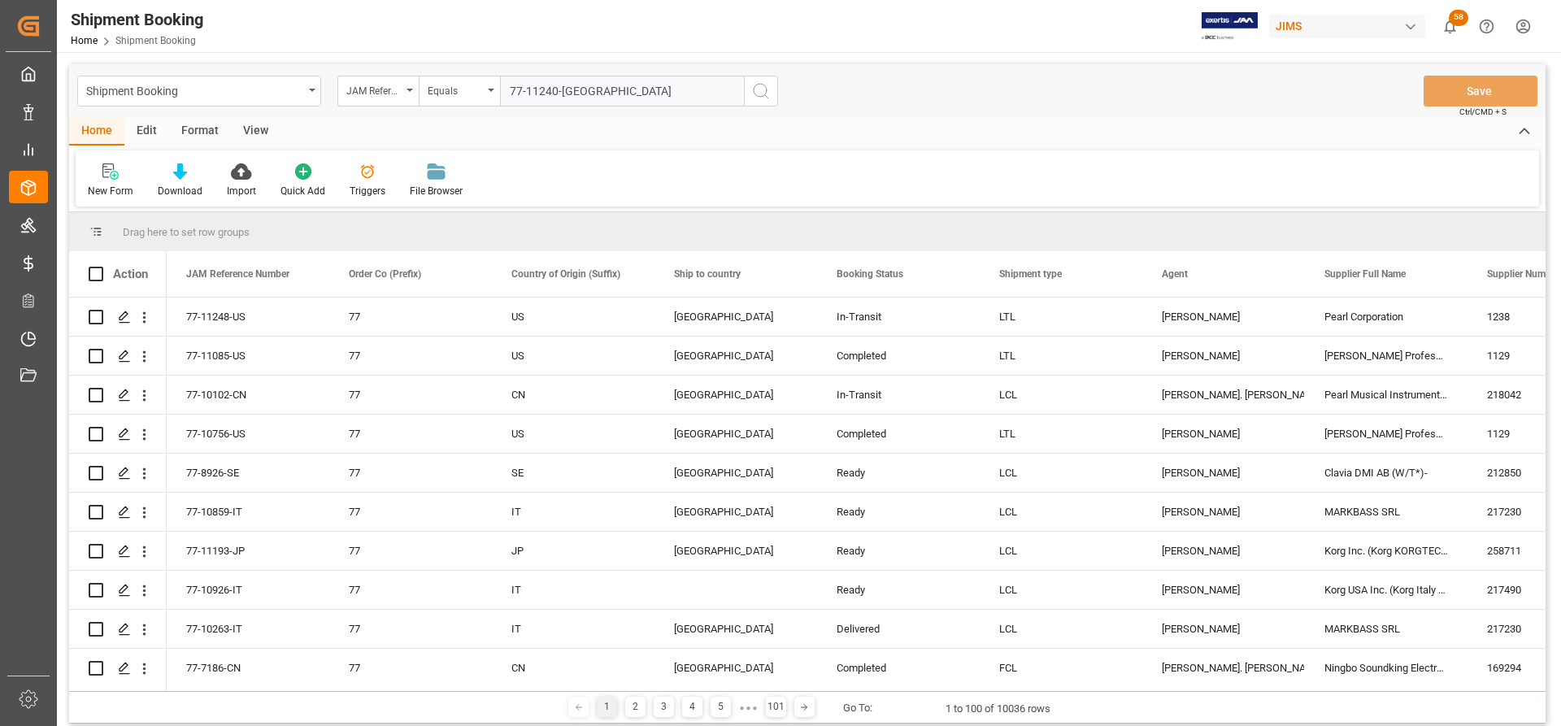
type input "77-11240-US"
click at [754, 100] on icon "search button" at bounding box center [761, 91] width 20 height 20
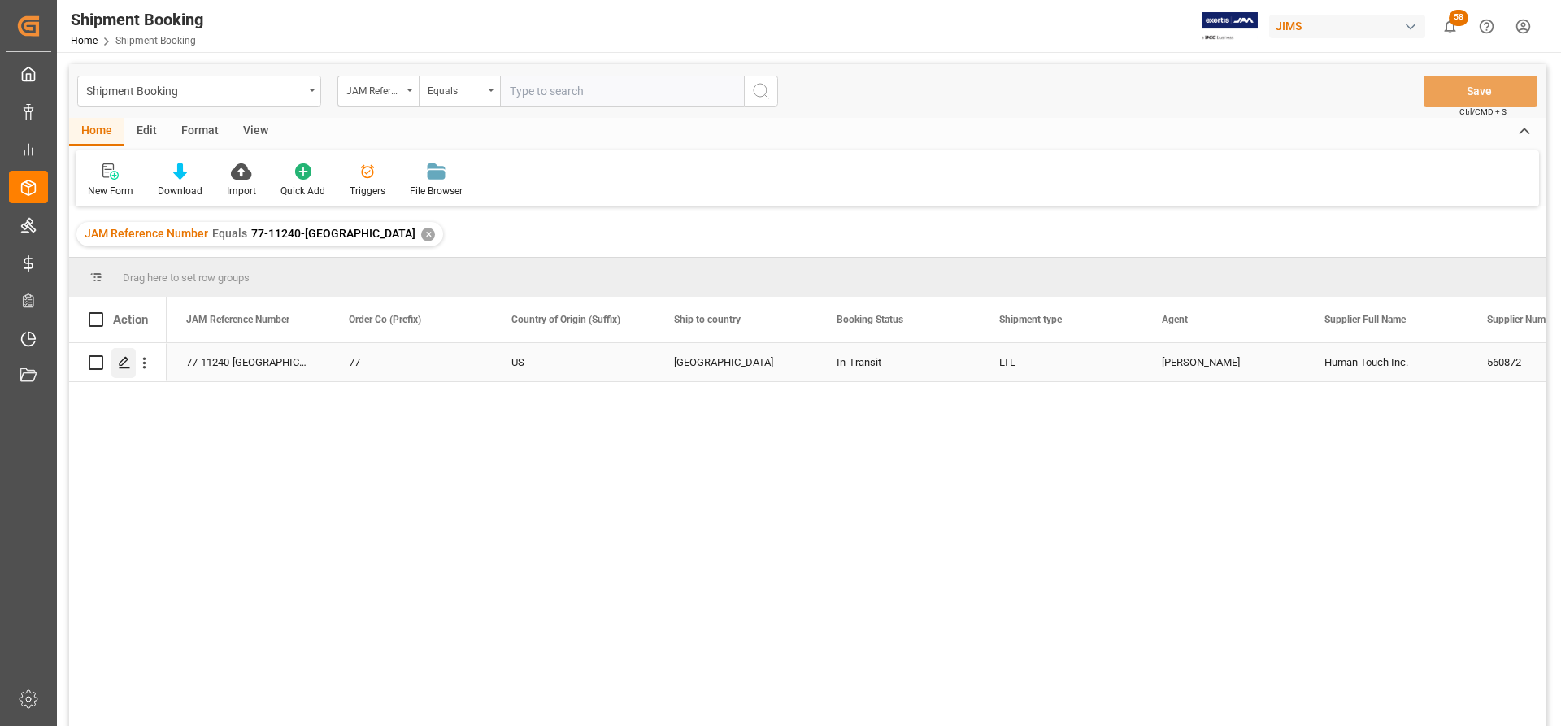
click at [128, 365] on icon "Press SPACE to select this row." at bounding box center [124, 362] width 13 height 13
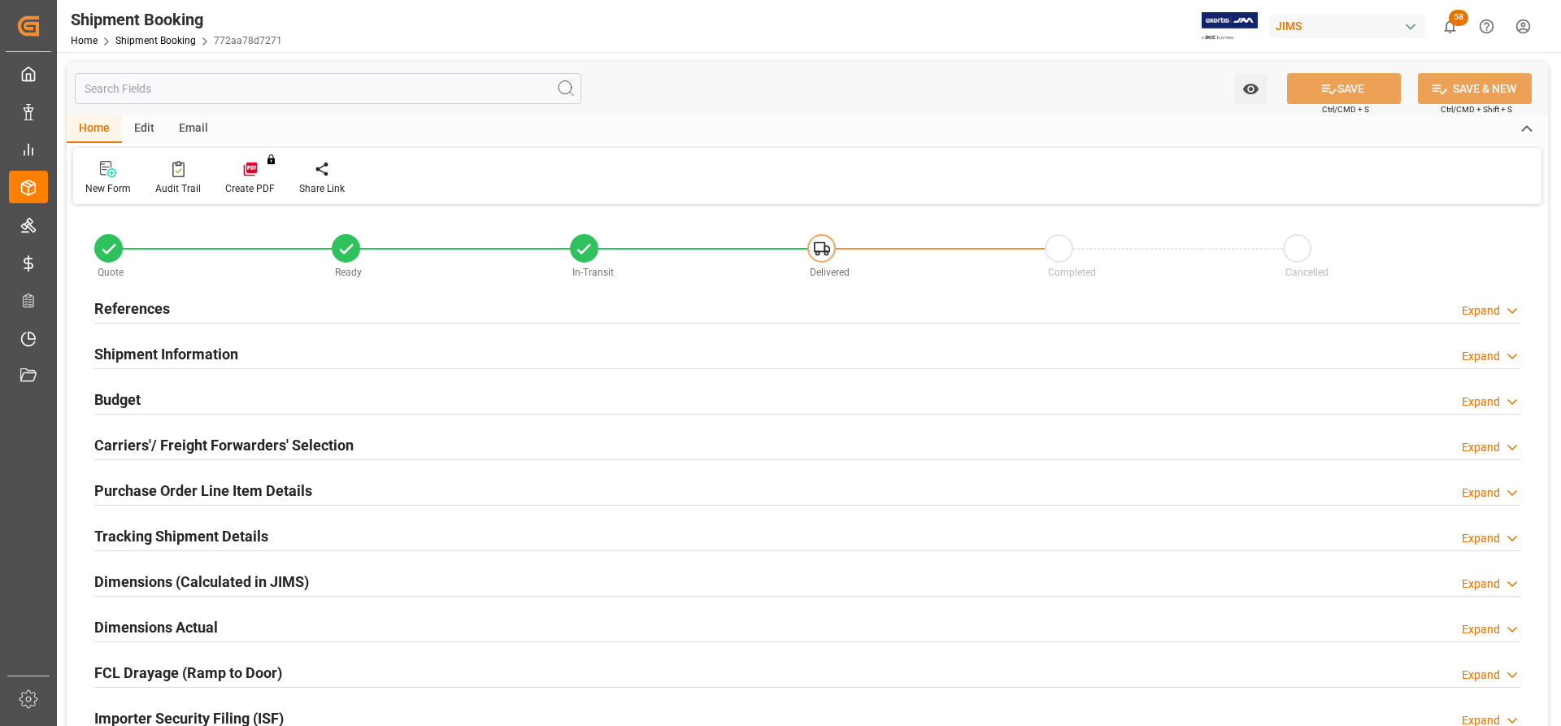
type input "0"
type input "5"
type input "25.09.2025 00:00"
type input "29.09.2025"
click at [120, 307] on h2 "References" at bounding box center [132, 309] width 76 height 22
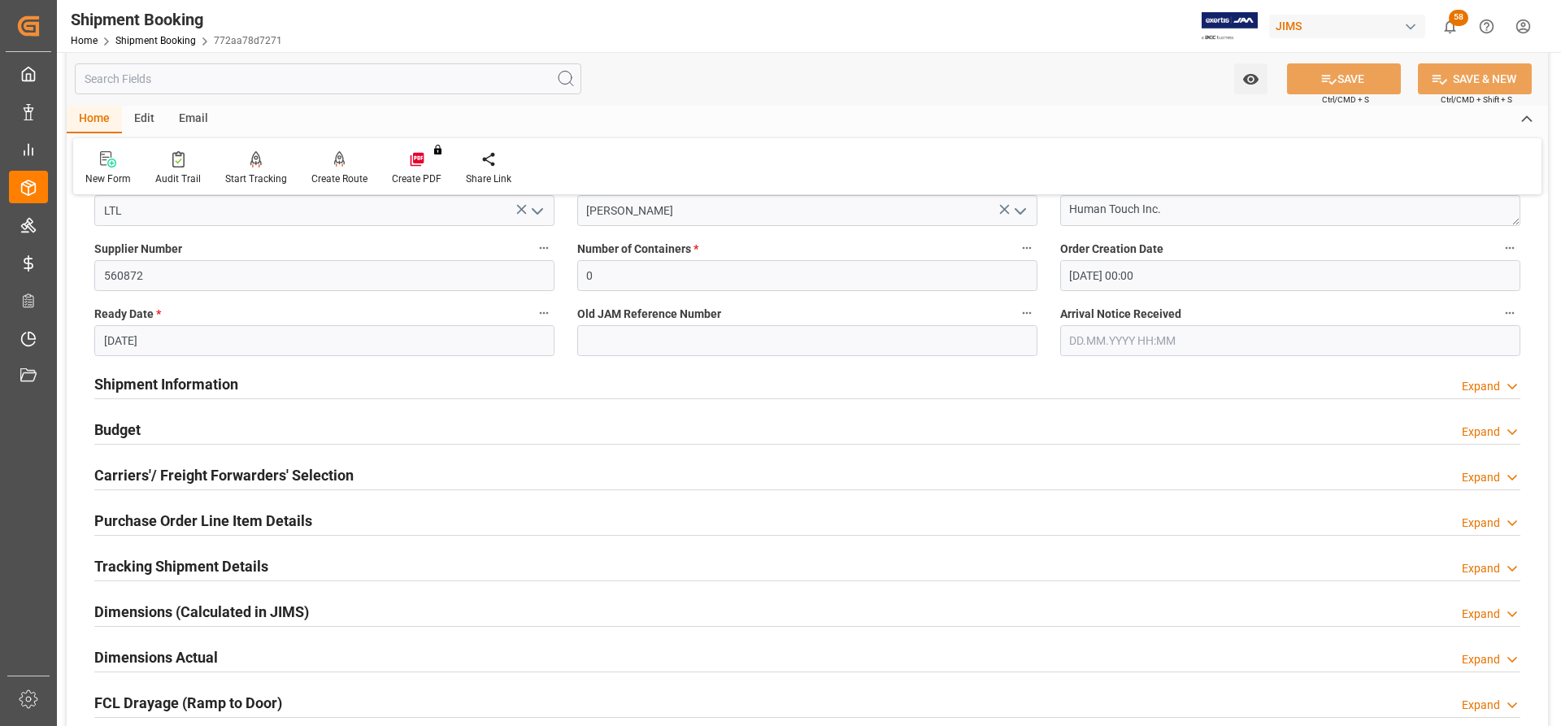
scroll to position [325, 0]
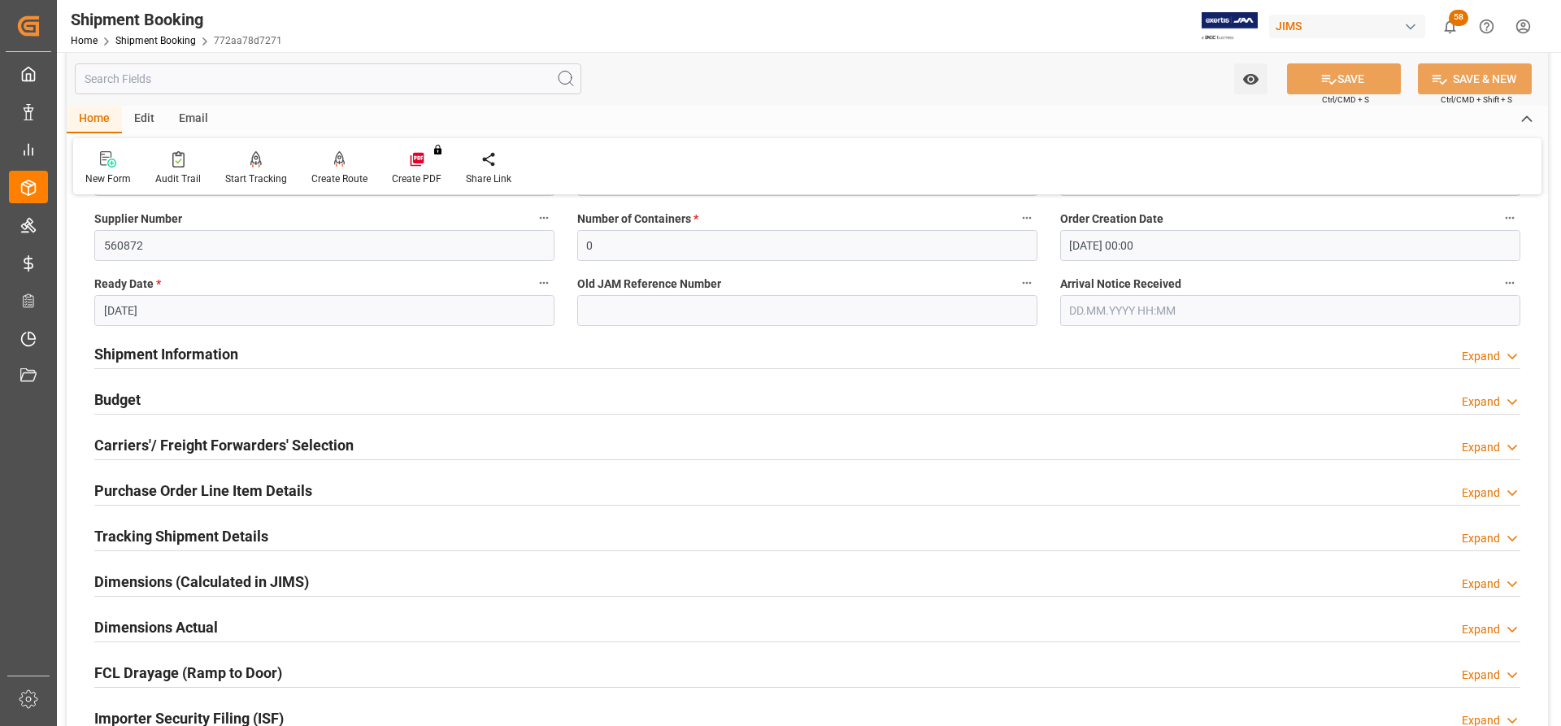
click at [133, 354] on h2 "Shipment Information" at bounding box center [166, 354] width 144 height 22
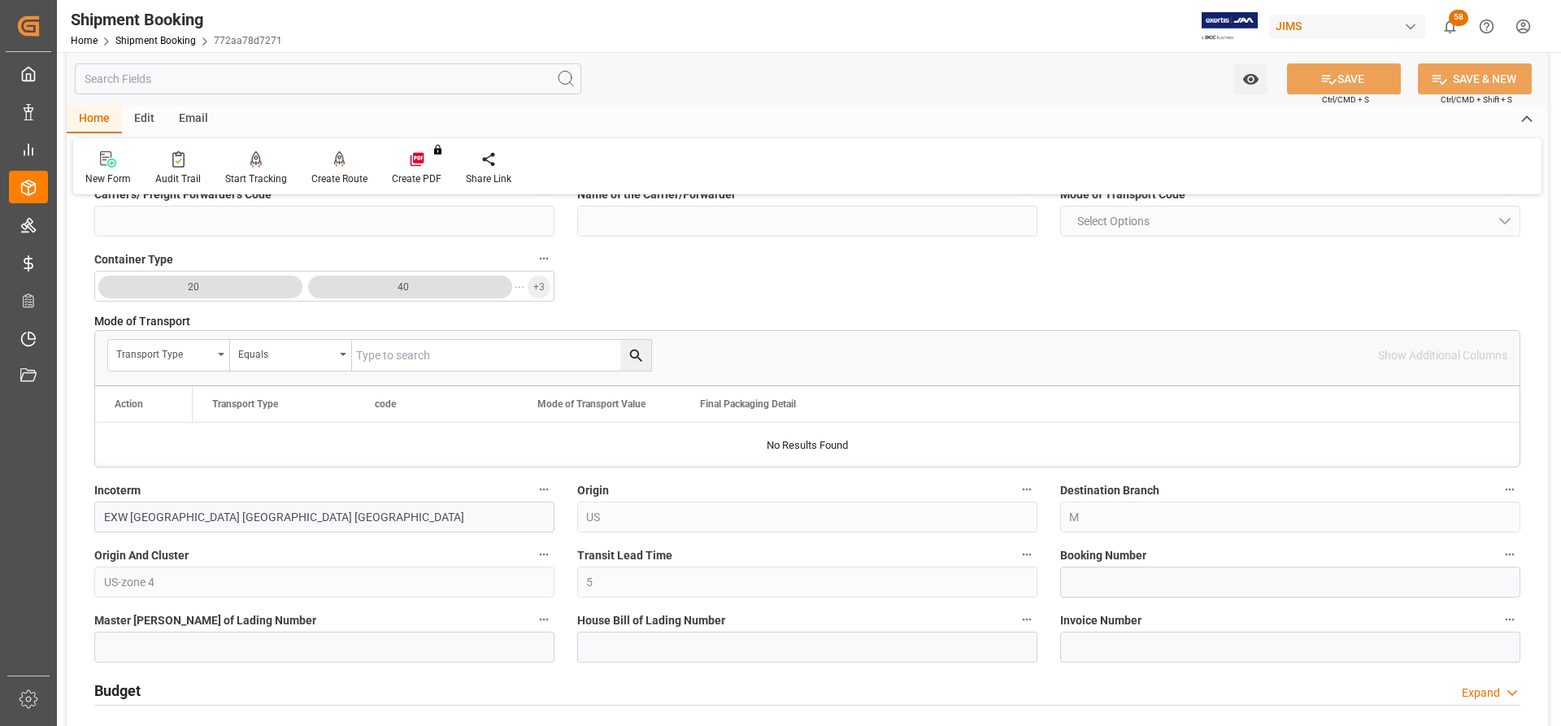
scroll to position [732, 0]
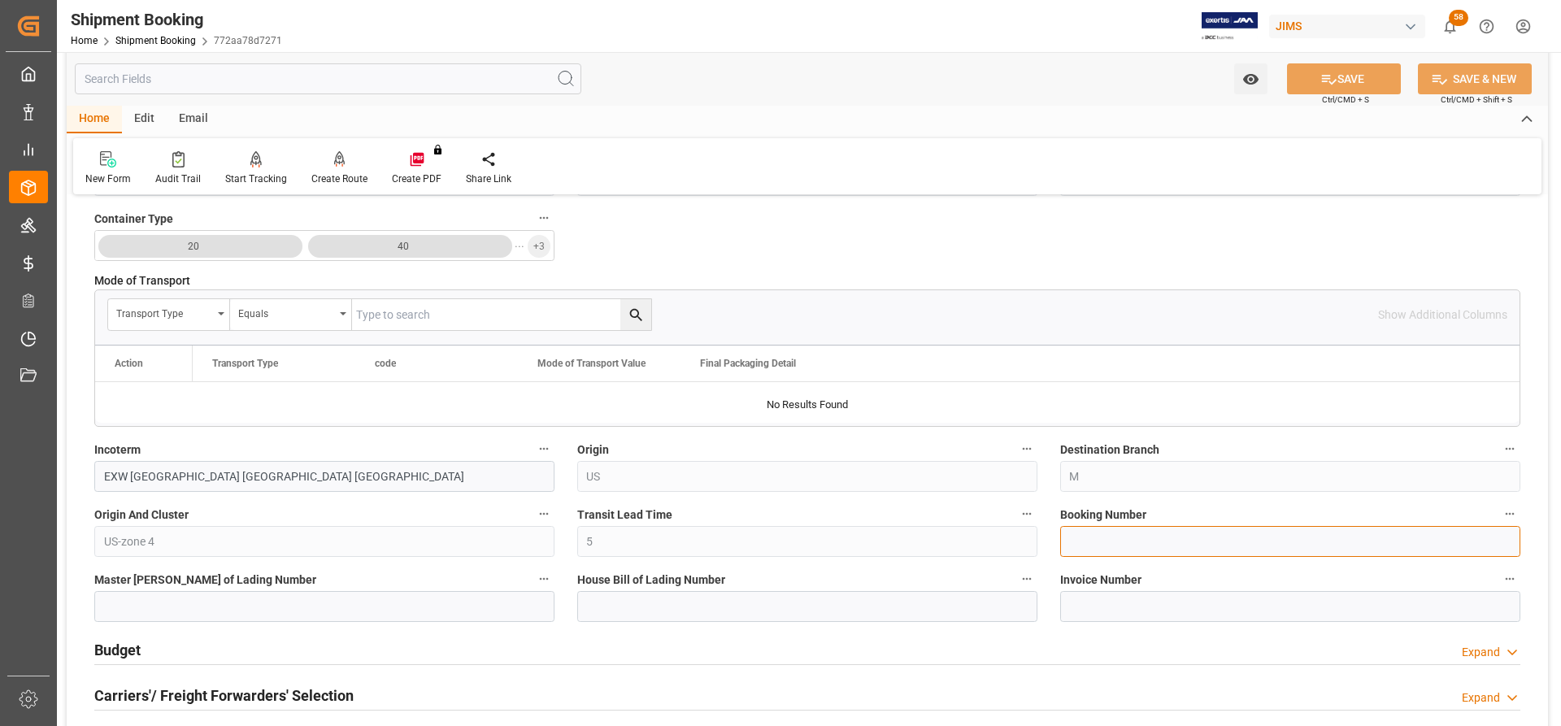
click at [1082, 545] on input at bounding box center [1290, 541] width 460 height 31
paste input "C1410818"
type input "C1410818"
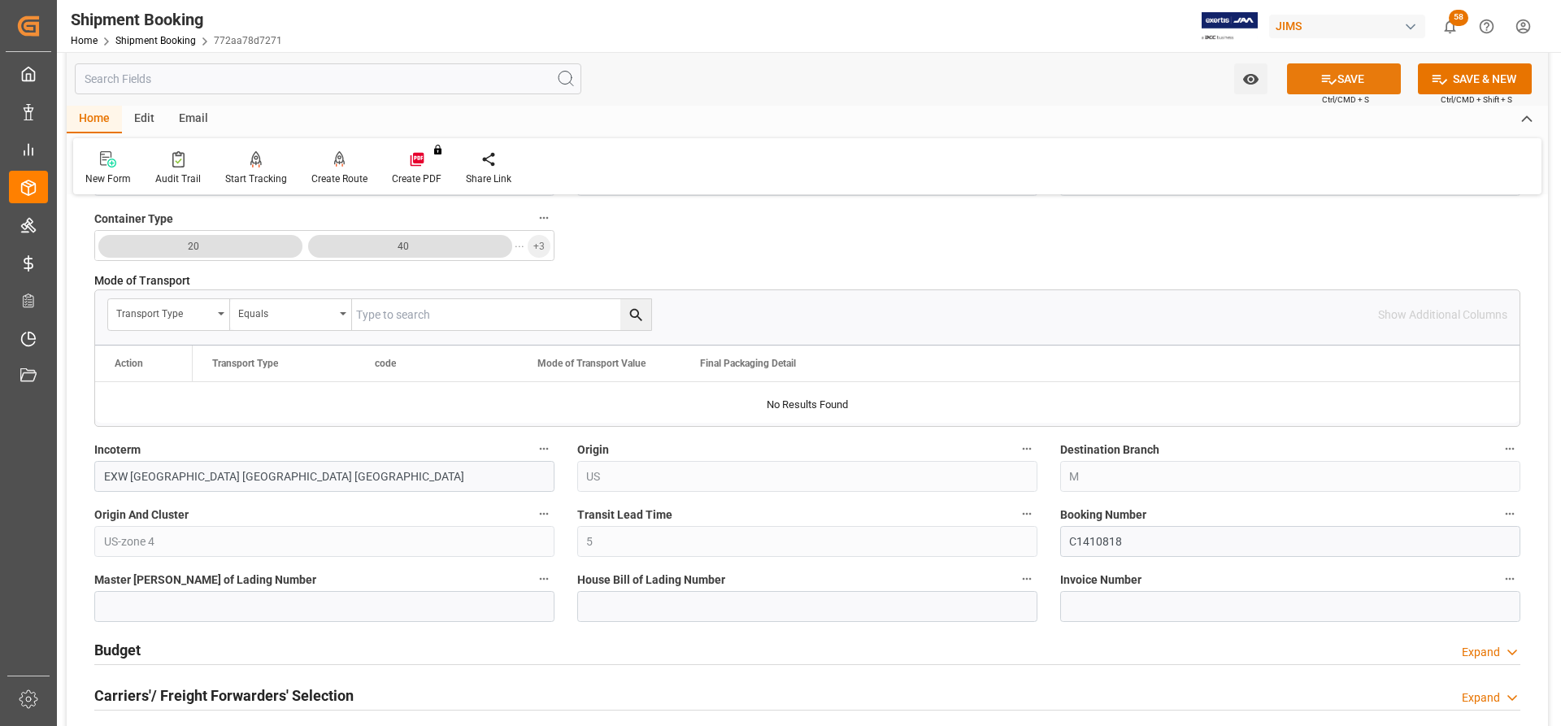
click at [1383, 80] on button "SAVE" at bounding box center [1344, 78] width 114 height 31
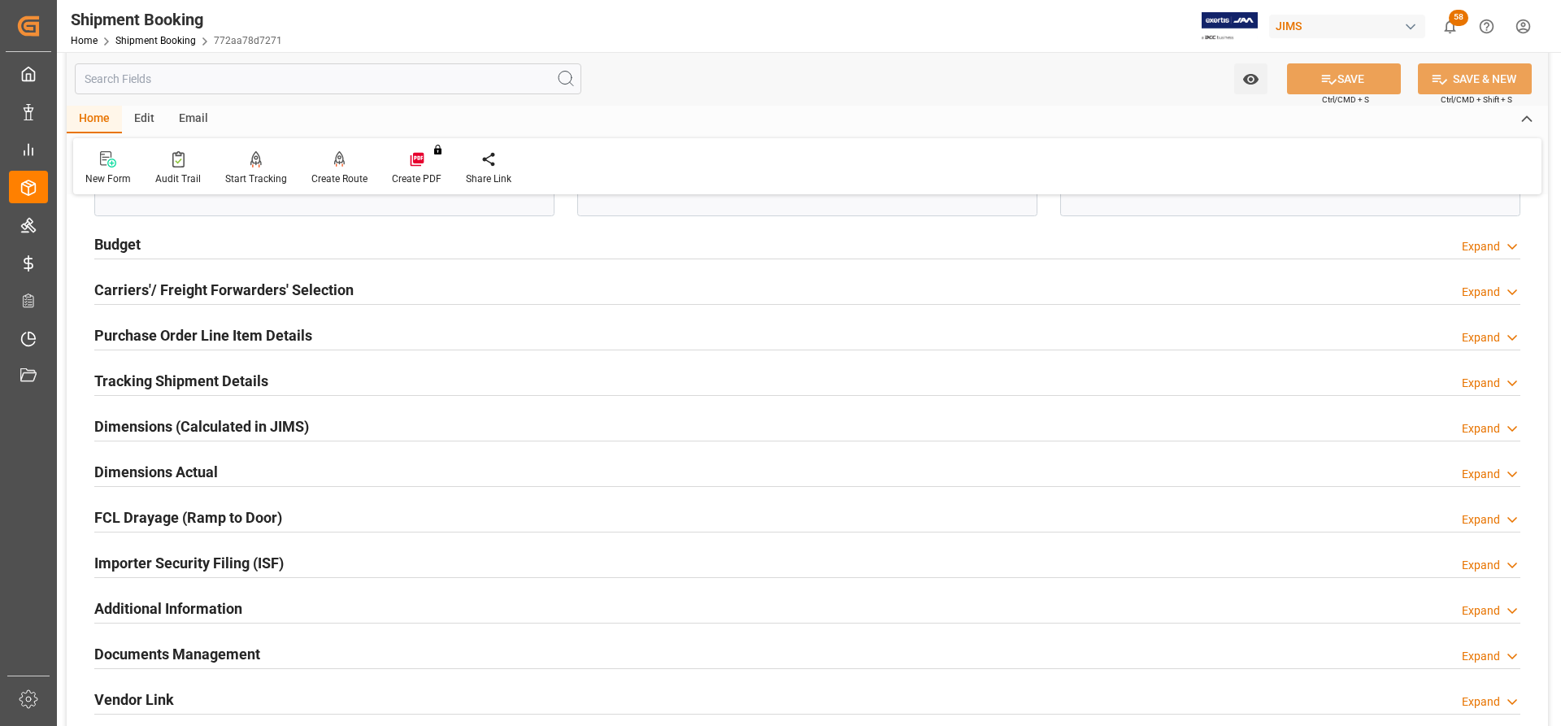
scroll to position [1138, 0]
click at [111, 246] on h2 "Budget" at bounding box center [117, 244] width 46 height 22
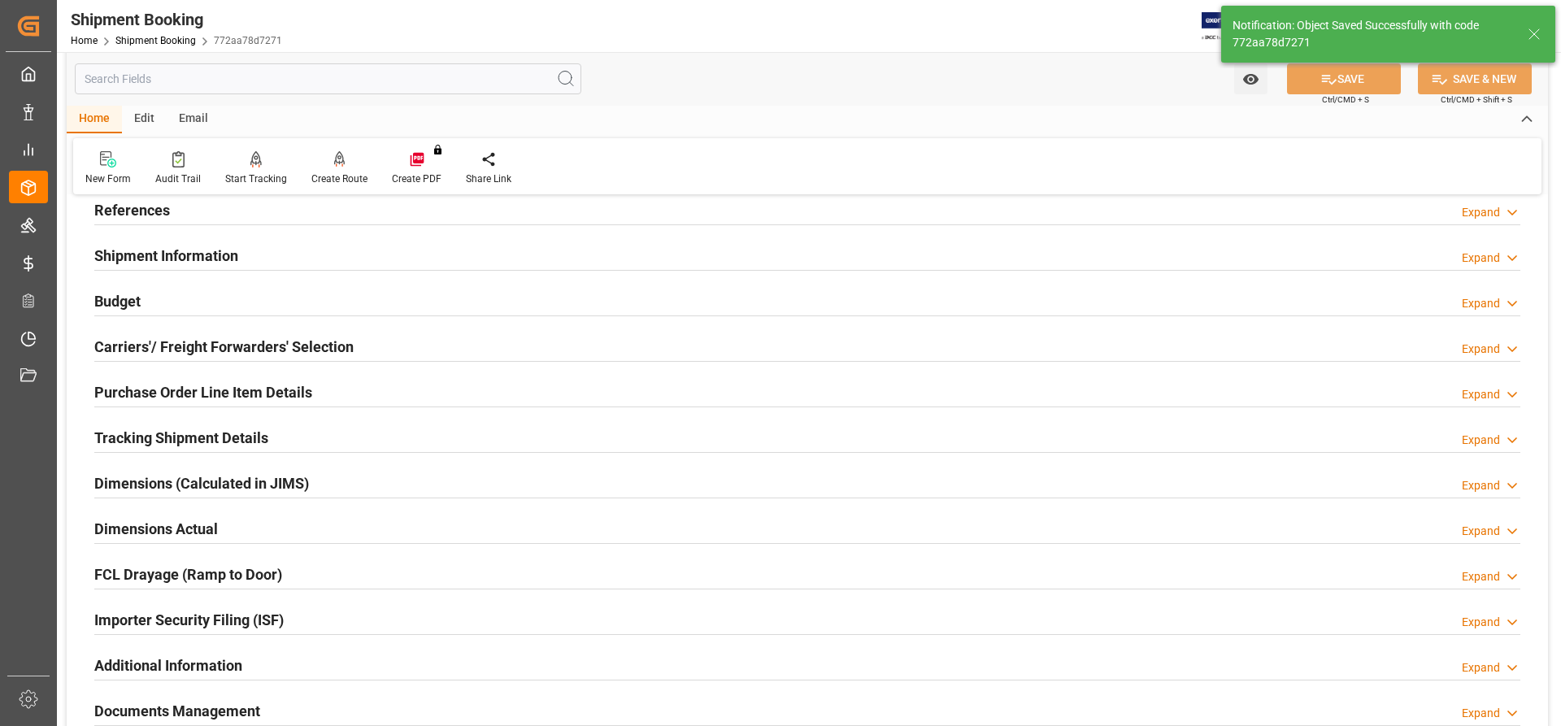
scroll to position [75, 0]
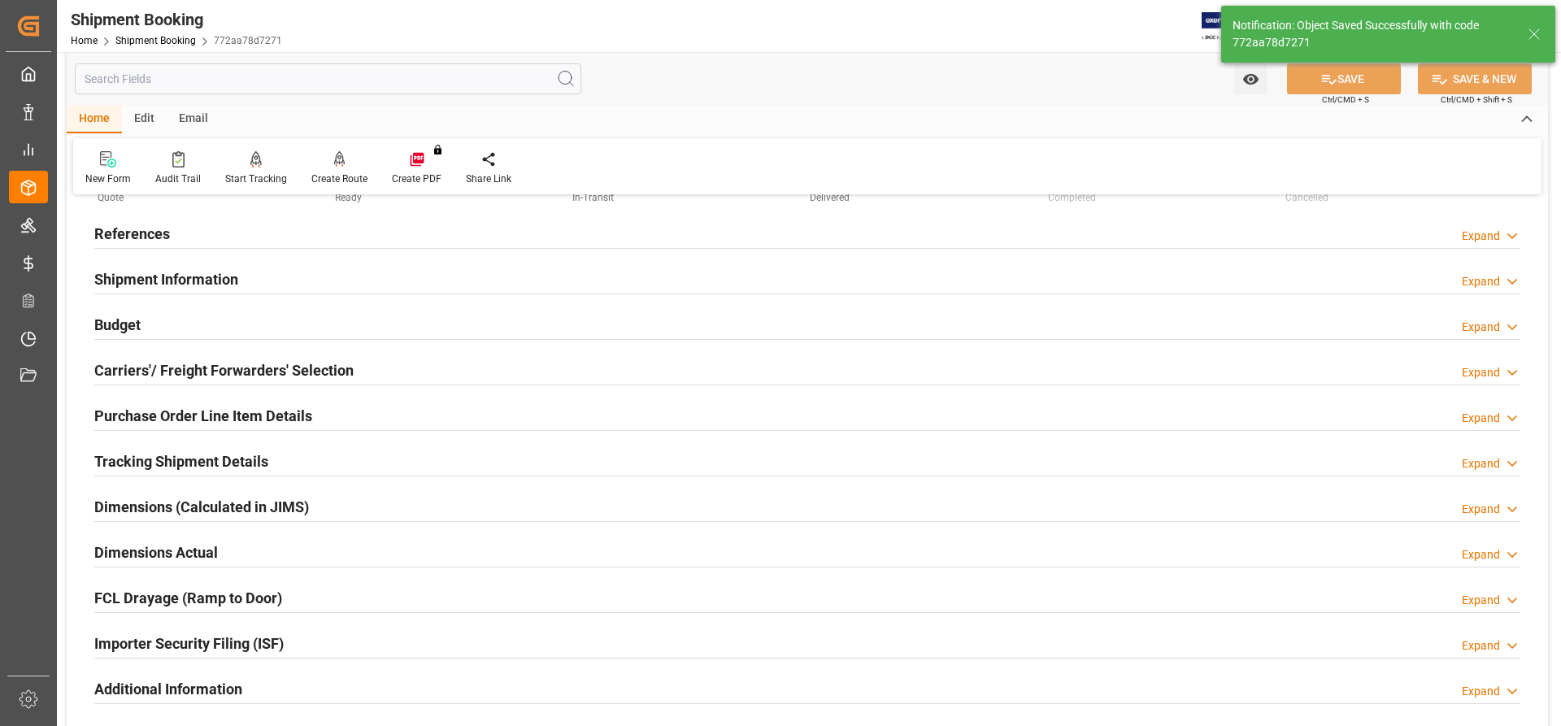
click at [183, 370] on h2 "Carriers'/ Freight Forwarders' Selection" at bounding box center [223, 370] width 259 height 22
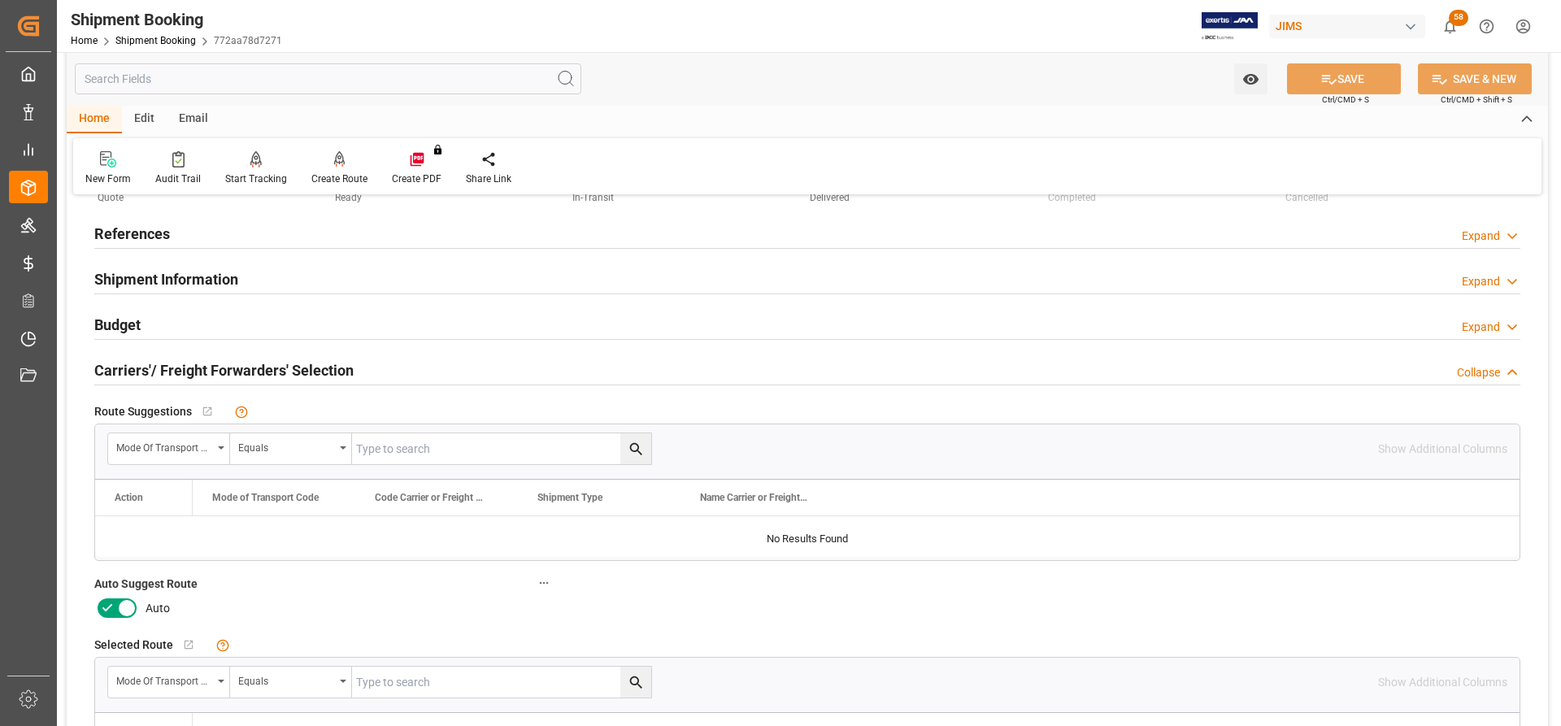
click at [134, 610] on icon at bounding box center [127, 608] width 20 height 20
click at [0, 0] on input "checkbox" at bounding box center [0, 0] width 0 height 0
click at [1341, 91] on button "SAVE" at bounding box center [1344, 78] width 114 height 31
click at [333, 169] on div "Create Route" at bounding box center [339, 168] width 80 height 36
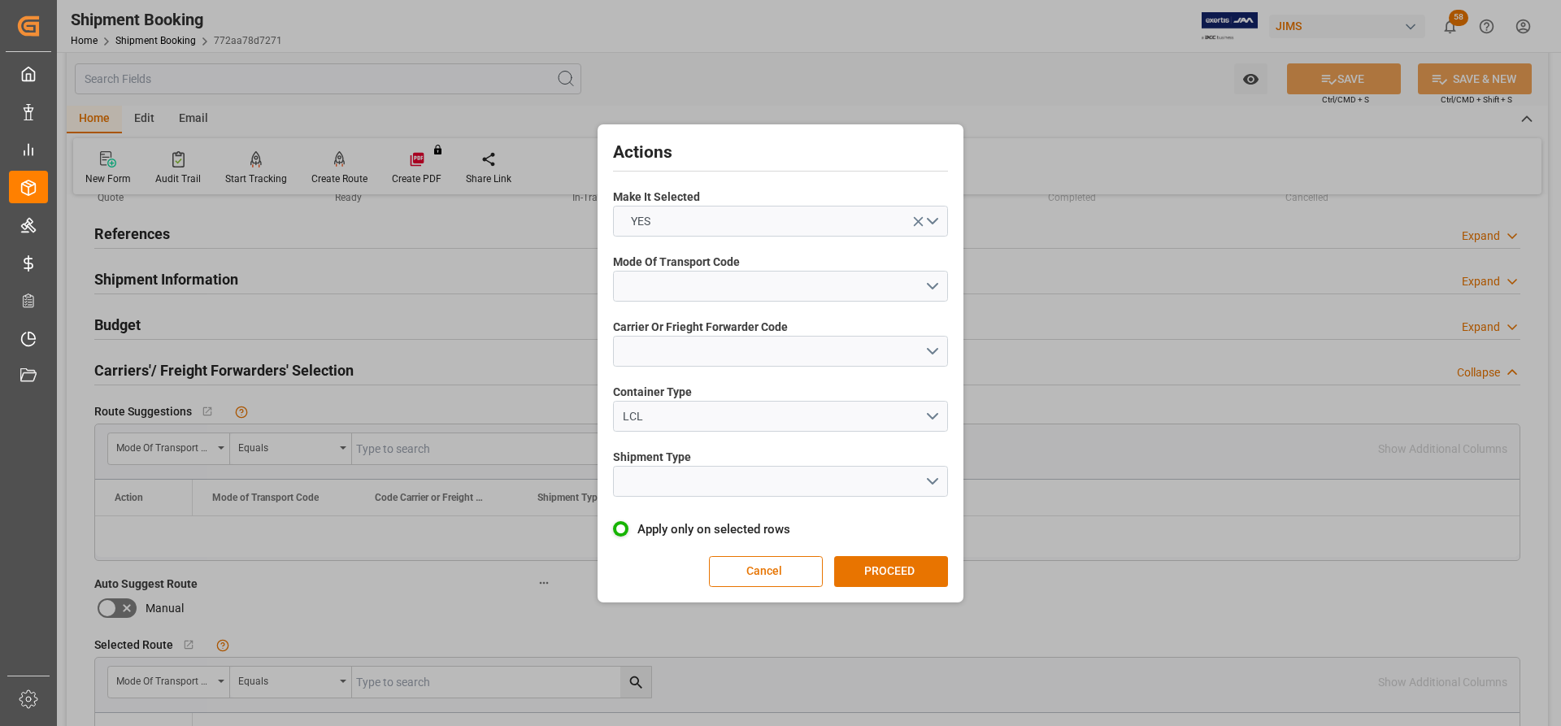
click at [862, 283] on button "open menu" at bounding box center [780, 286] width 335 height 31
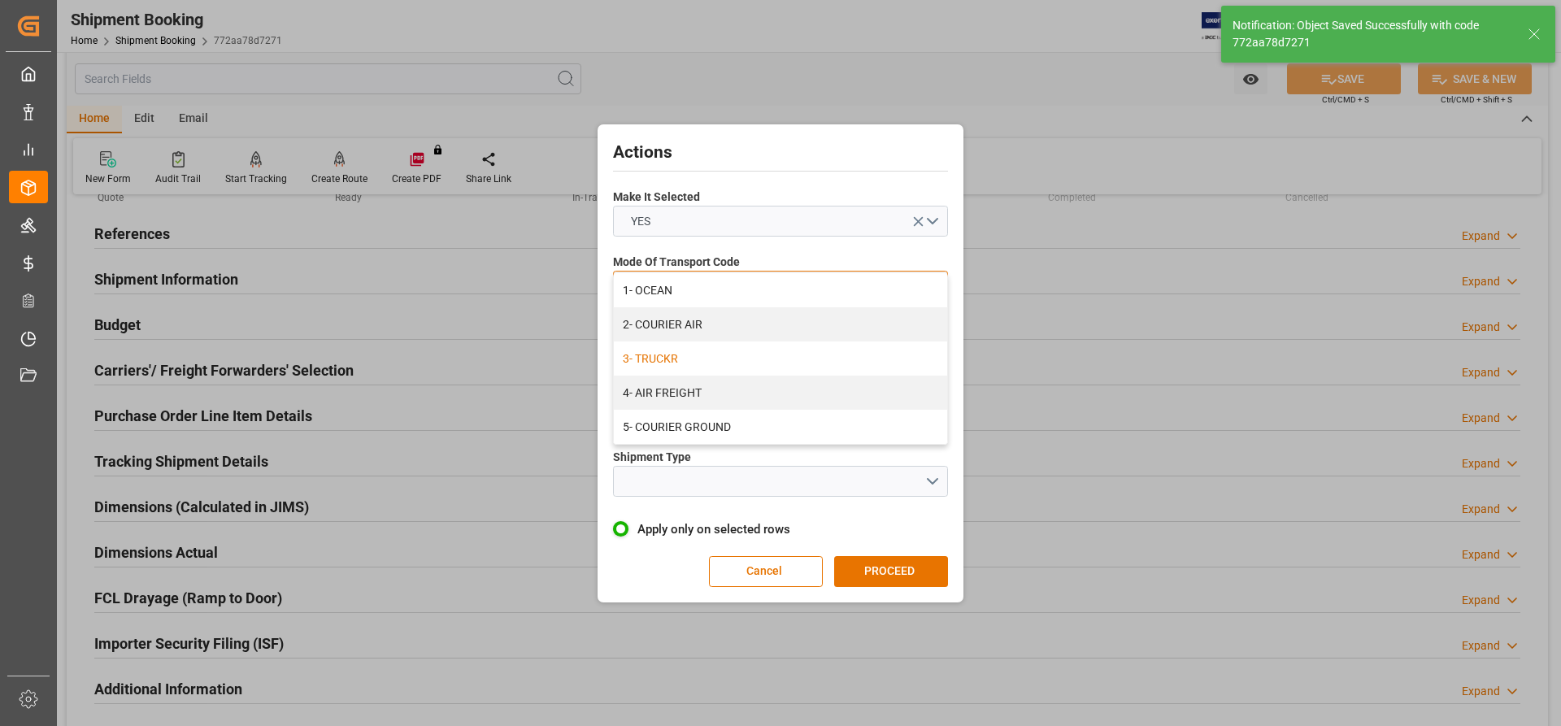
click at [674, 368] on div "3- TRUCKR" at bounding box center [780, 358] width 333 height 34
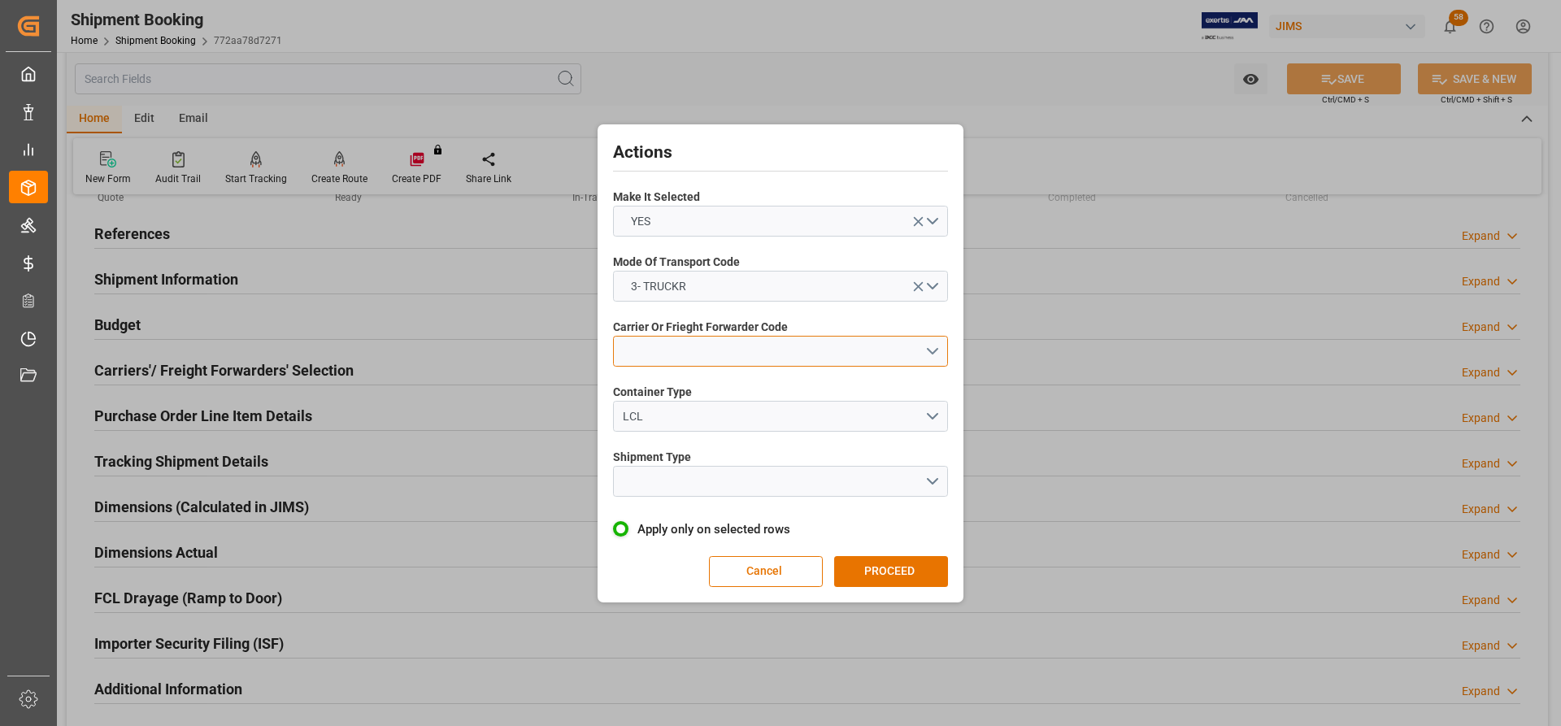
click at [685, 358] on button "open menu" at bounding box center [780, 351] width 335 height 31
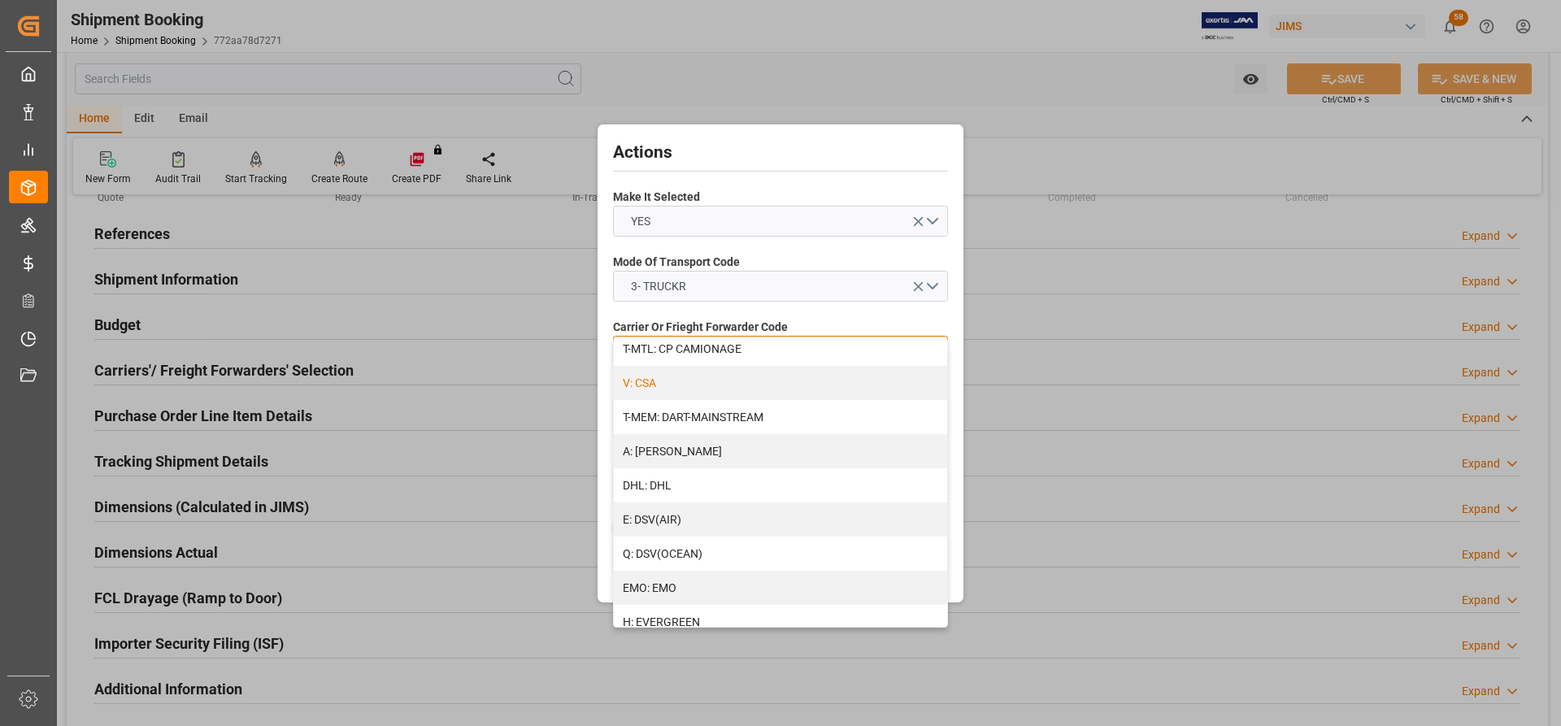
scroll to position [163, 0]
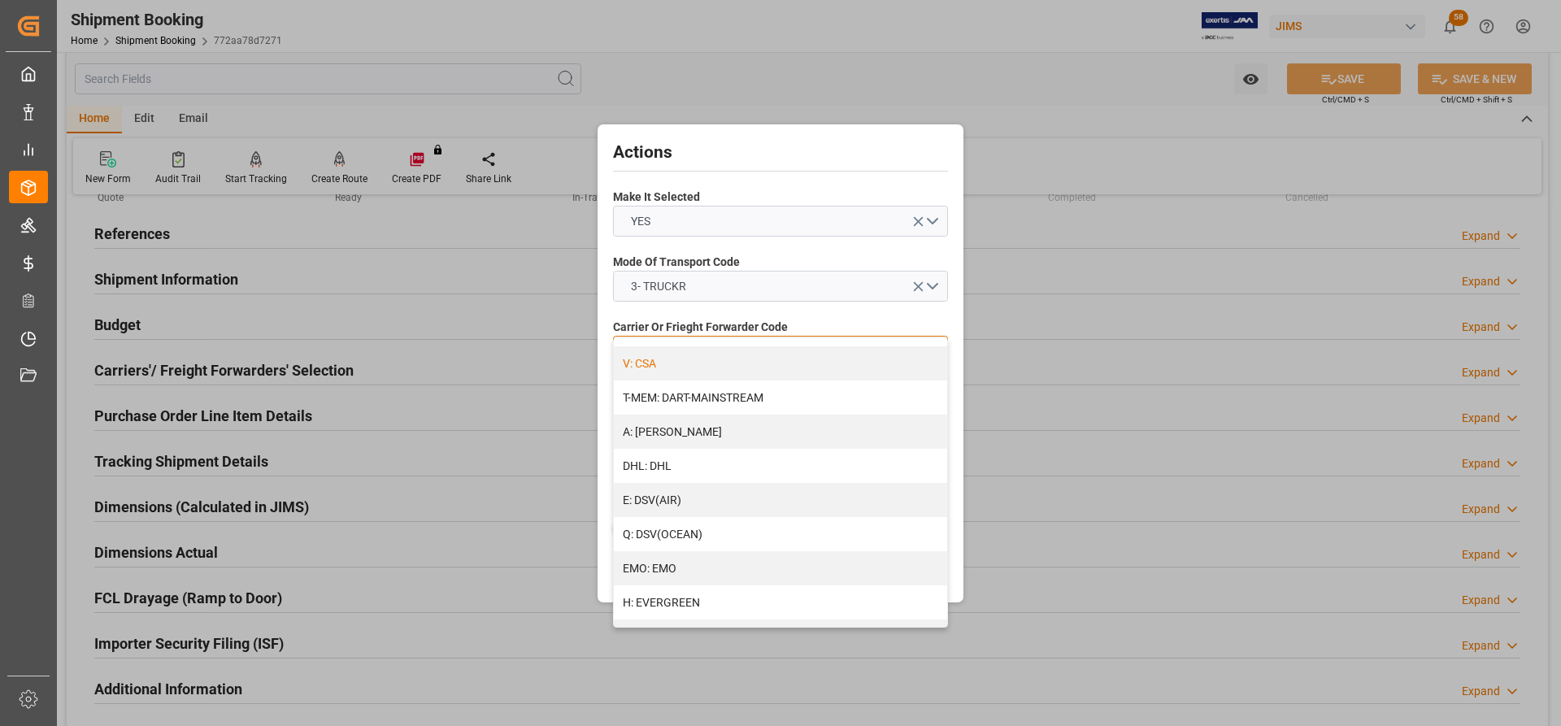
click at [667, 365] on div "V: CSA" at bounding box center [780, 363] width 333 height 34
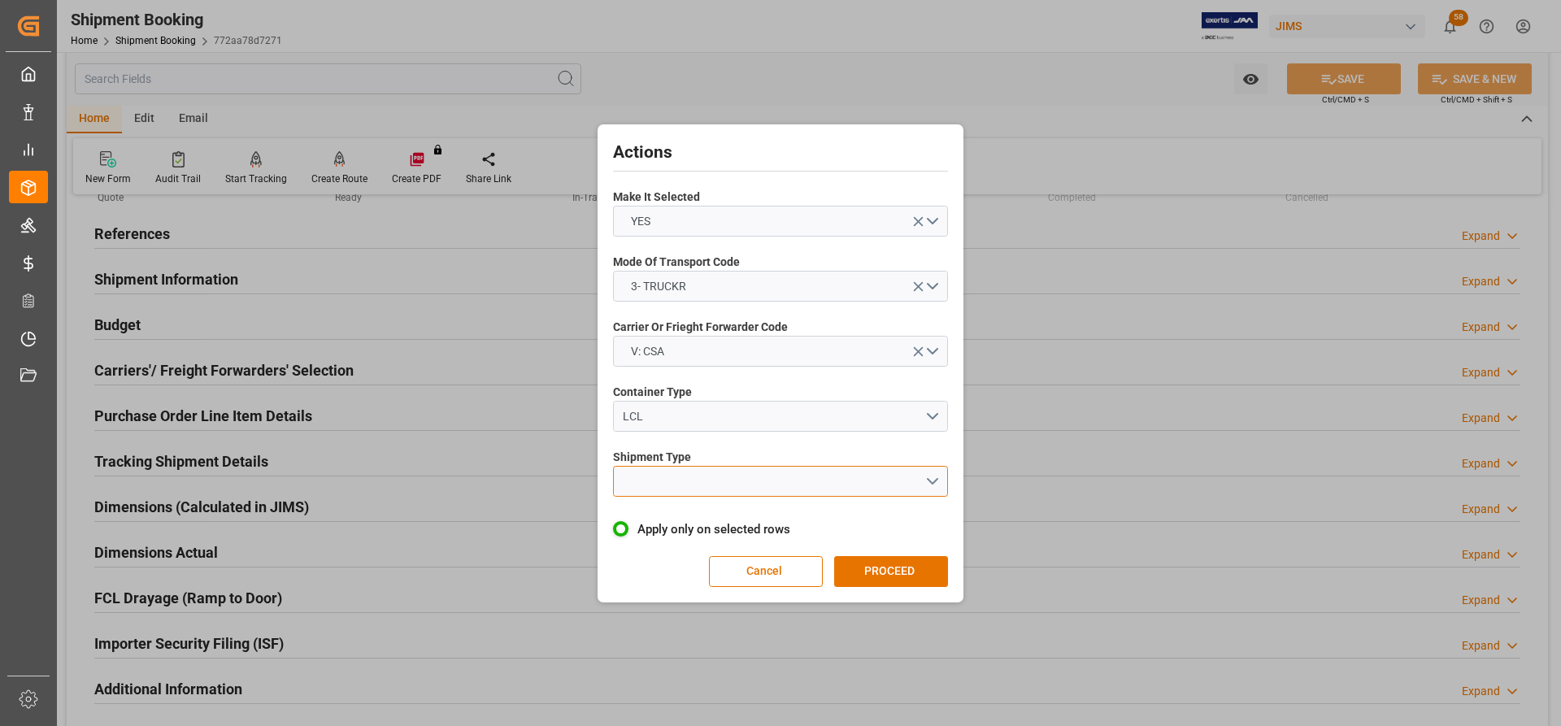
click at [679, 480] on button "open menu" at bounding box center [780, 481] width 335 height 31
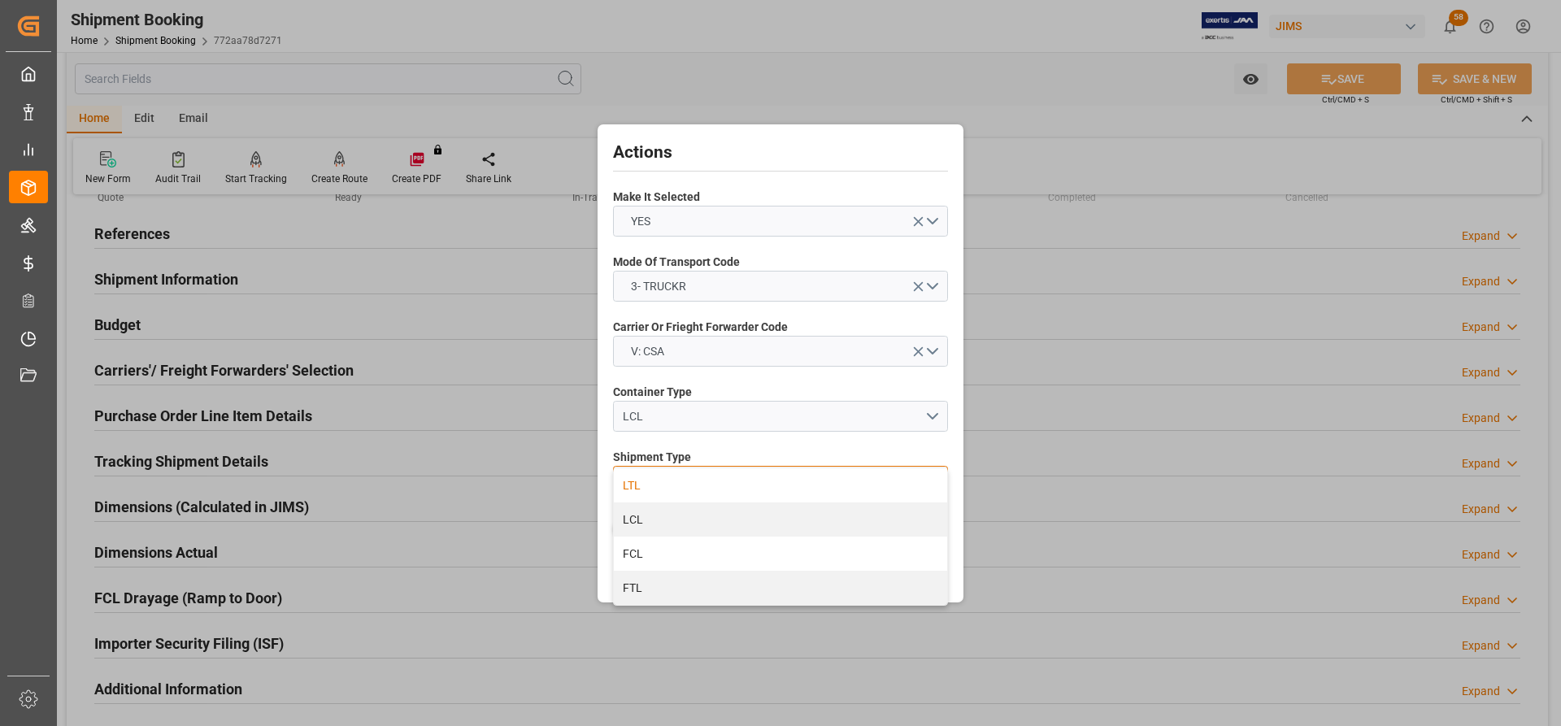
click at [637, 492] on div "LTL" at bounding box center [780, 485] width 333 height 34
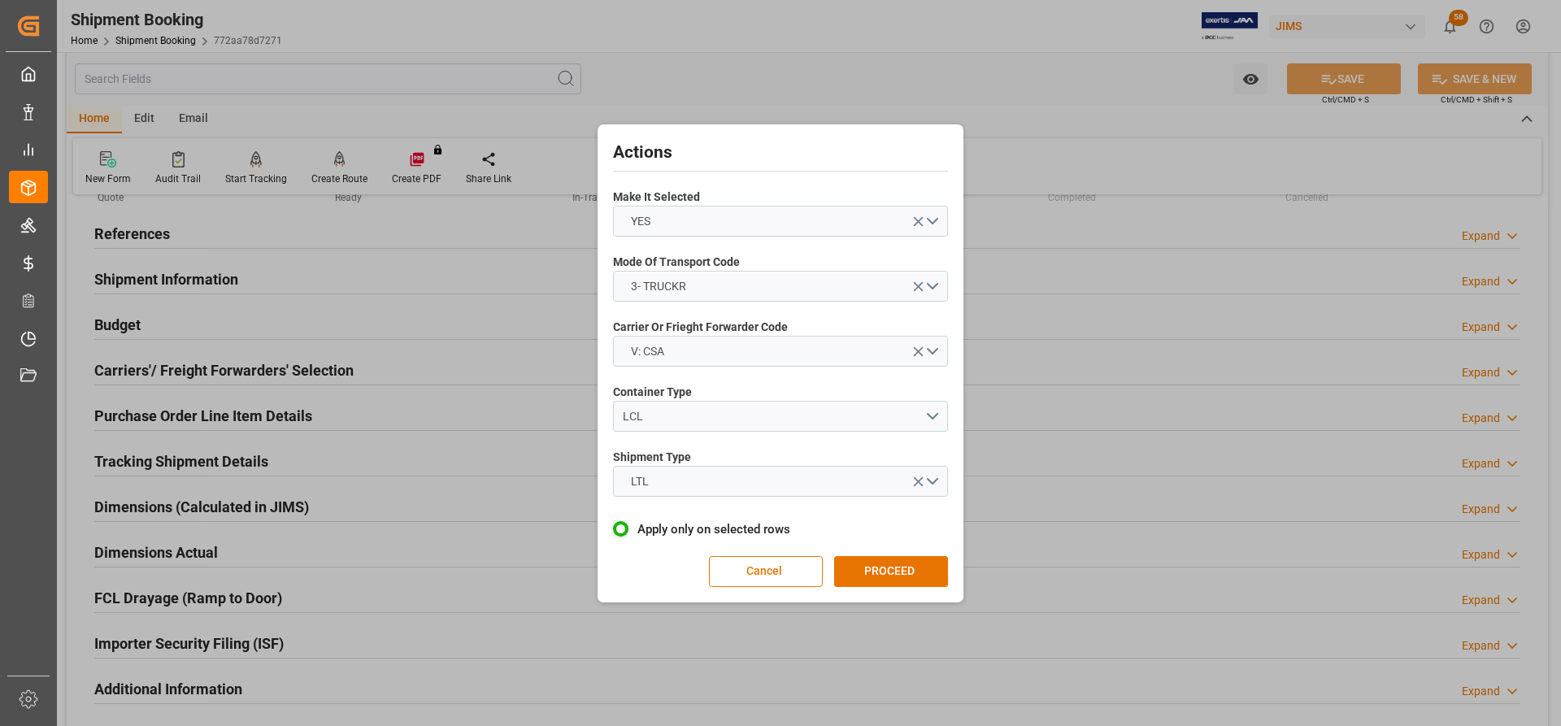
click at [892, 581] on button "PROCEED" at bounding box center [891, 571] width 114 height 31
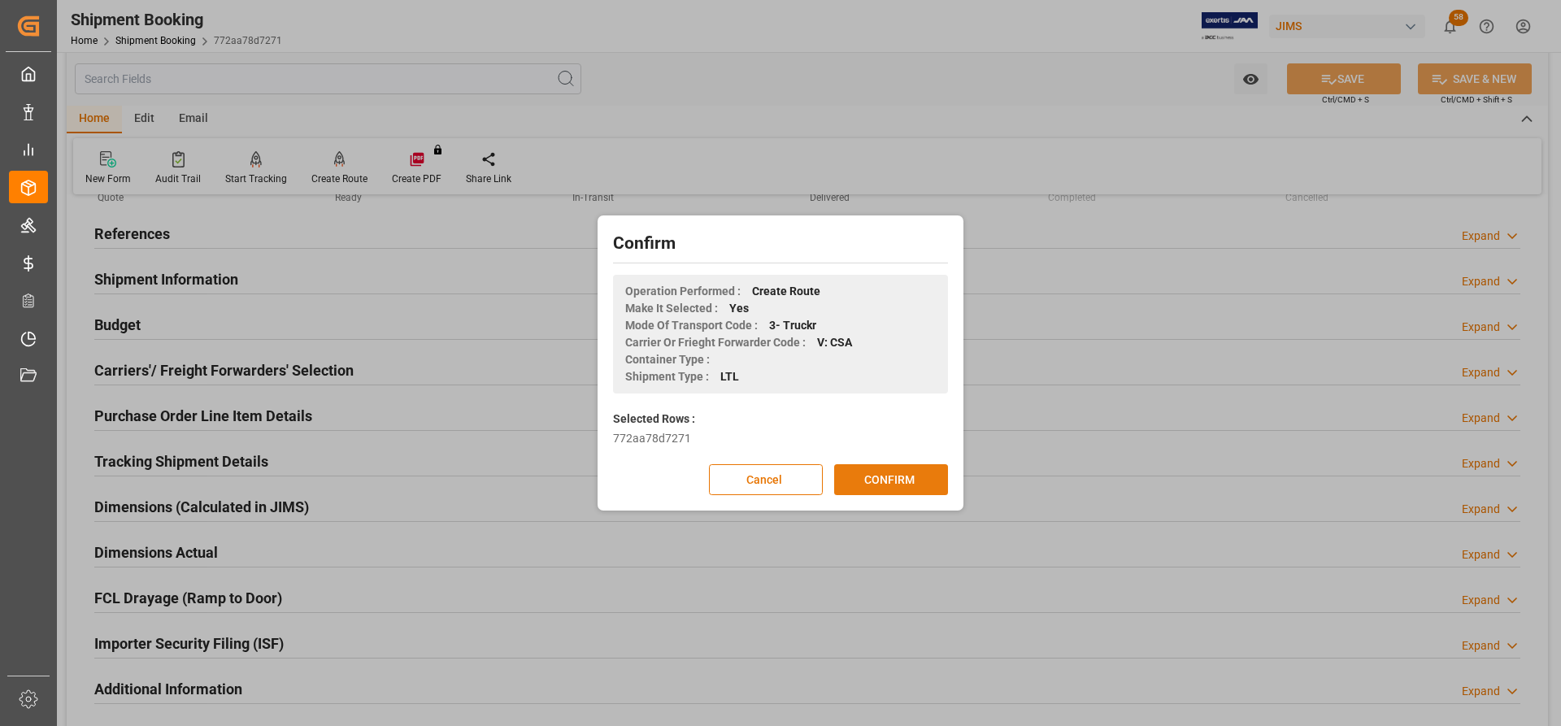
click at [929, 473] on button "CONFIRM" at bounding box center [891, 479] width 114 height 31
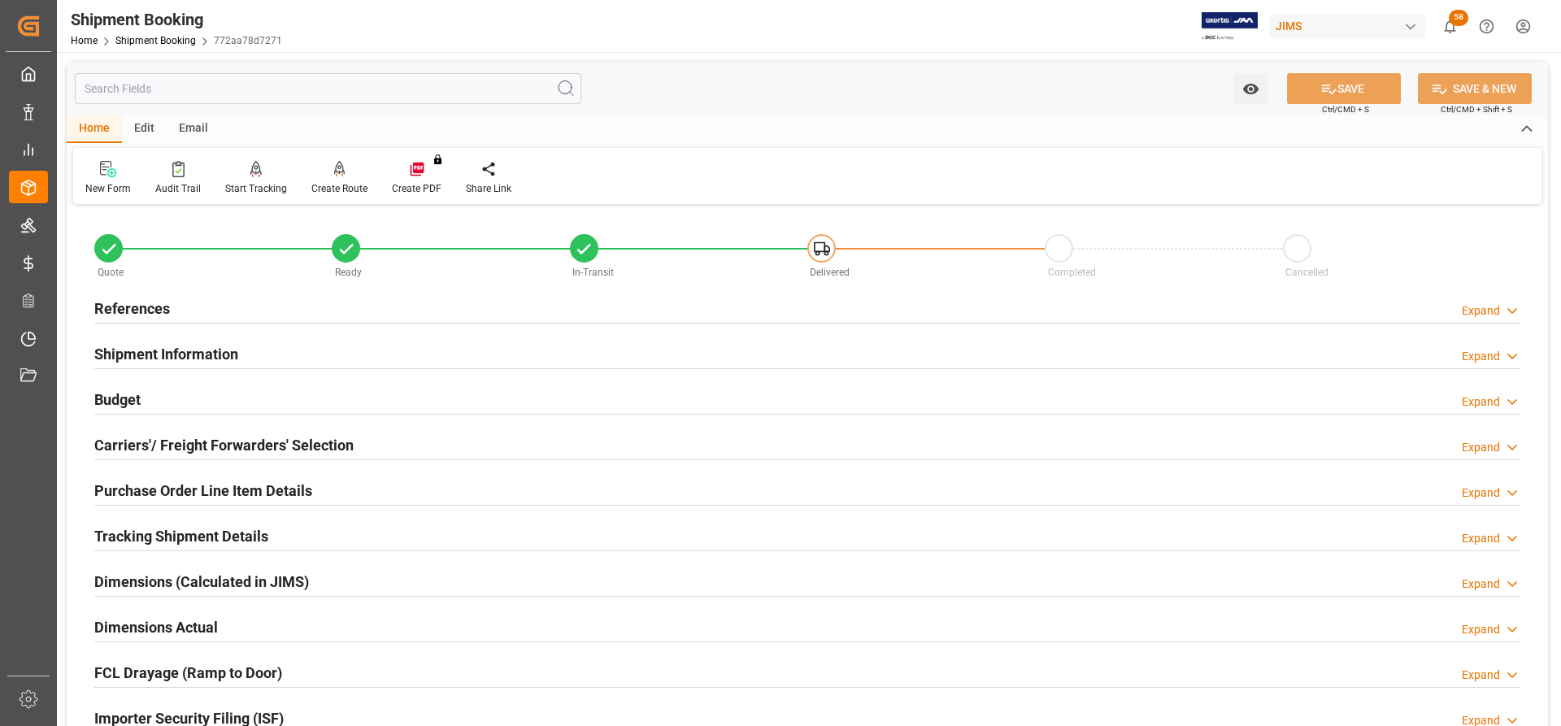
click at [169, 443] on h2 "Carriers'/ Freight Forwarders' Selection" at bounding box center [223, 445] width 259 height 22
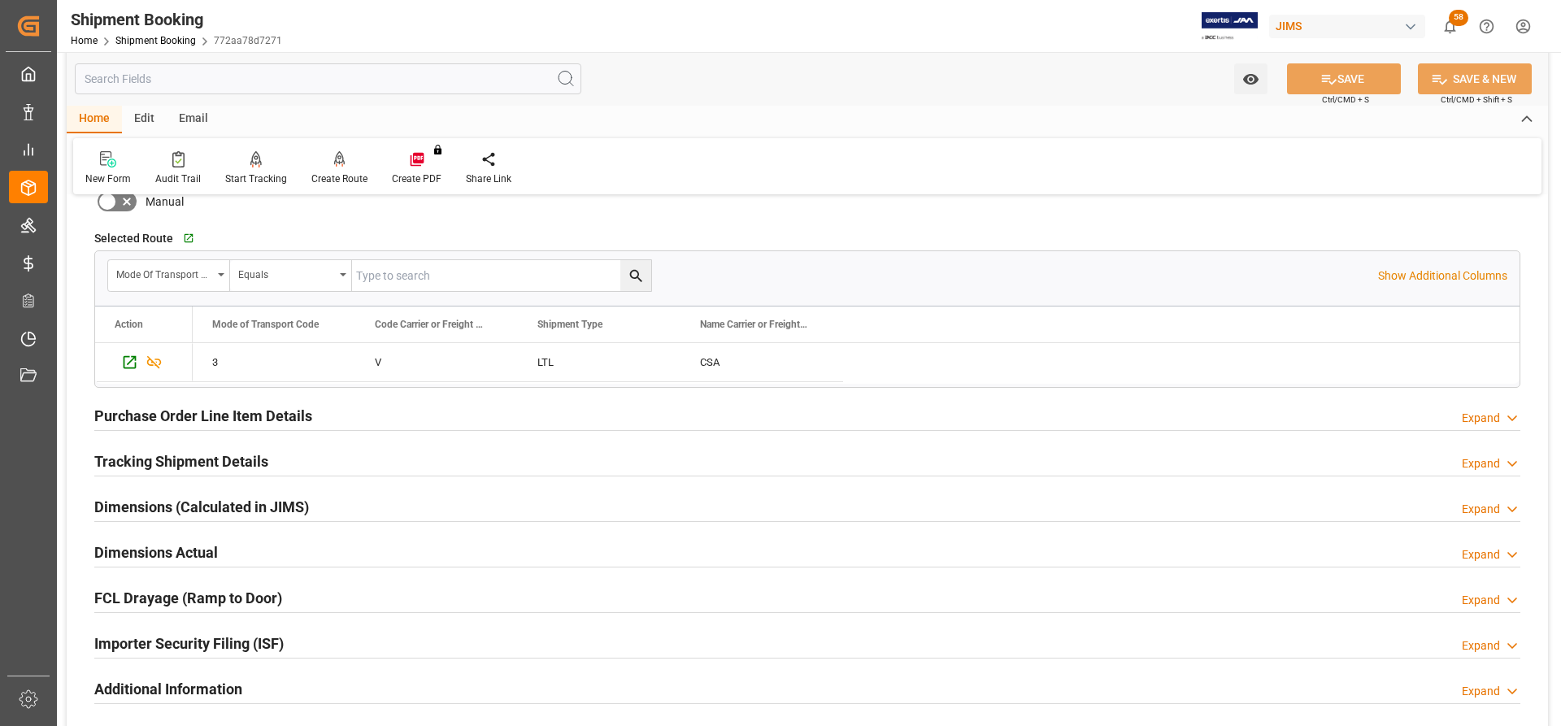
scroll to position [488, 0]
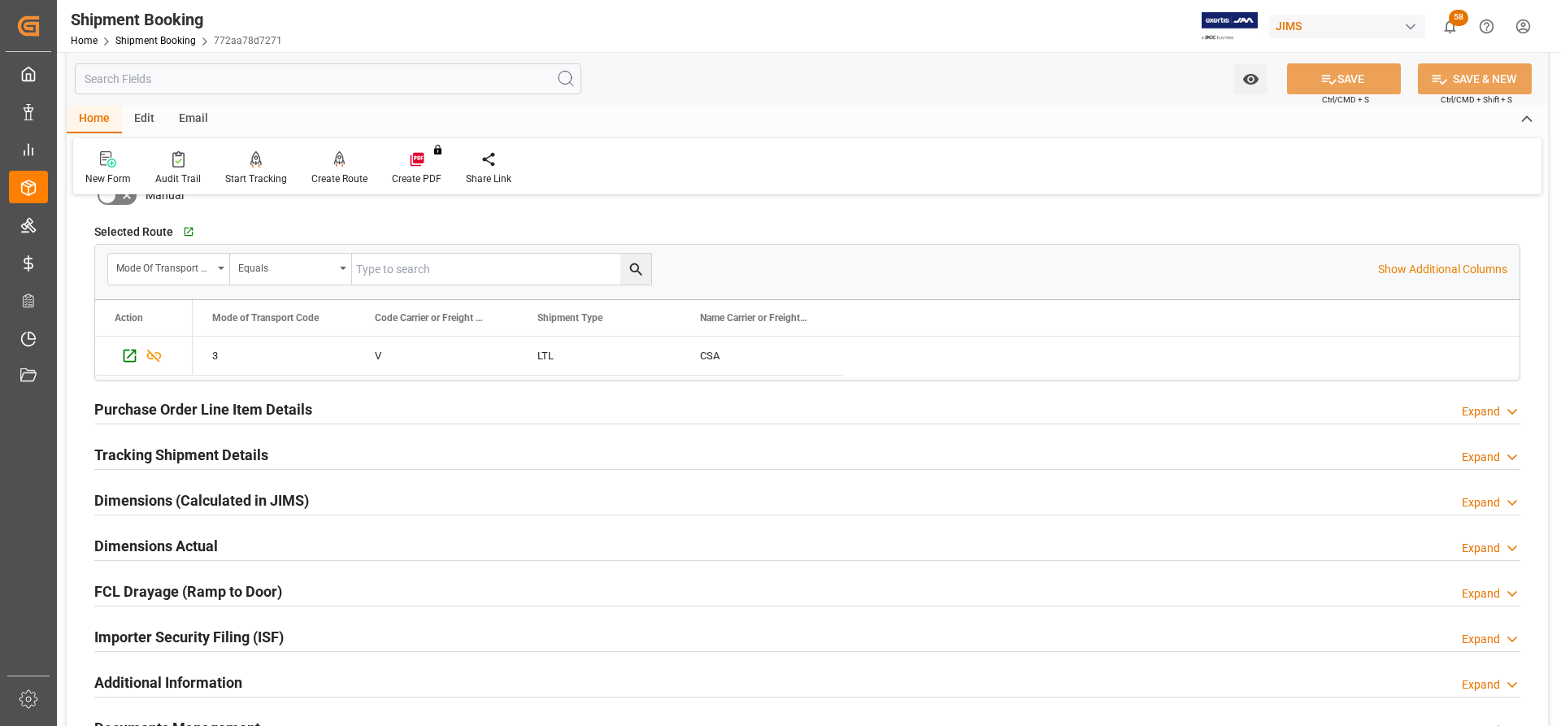
click at [167, 438] on div "Tracking Shipment Details" at bounding box center [181, 453] width 174 height 31
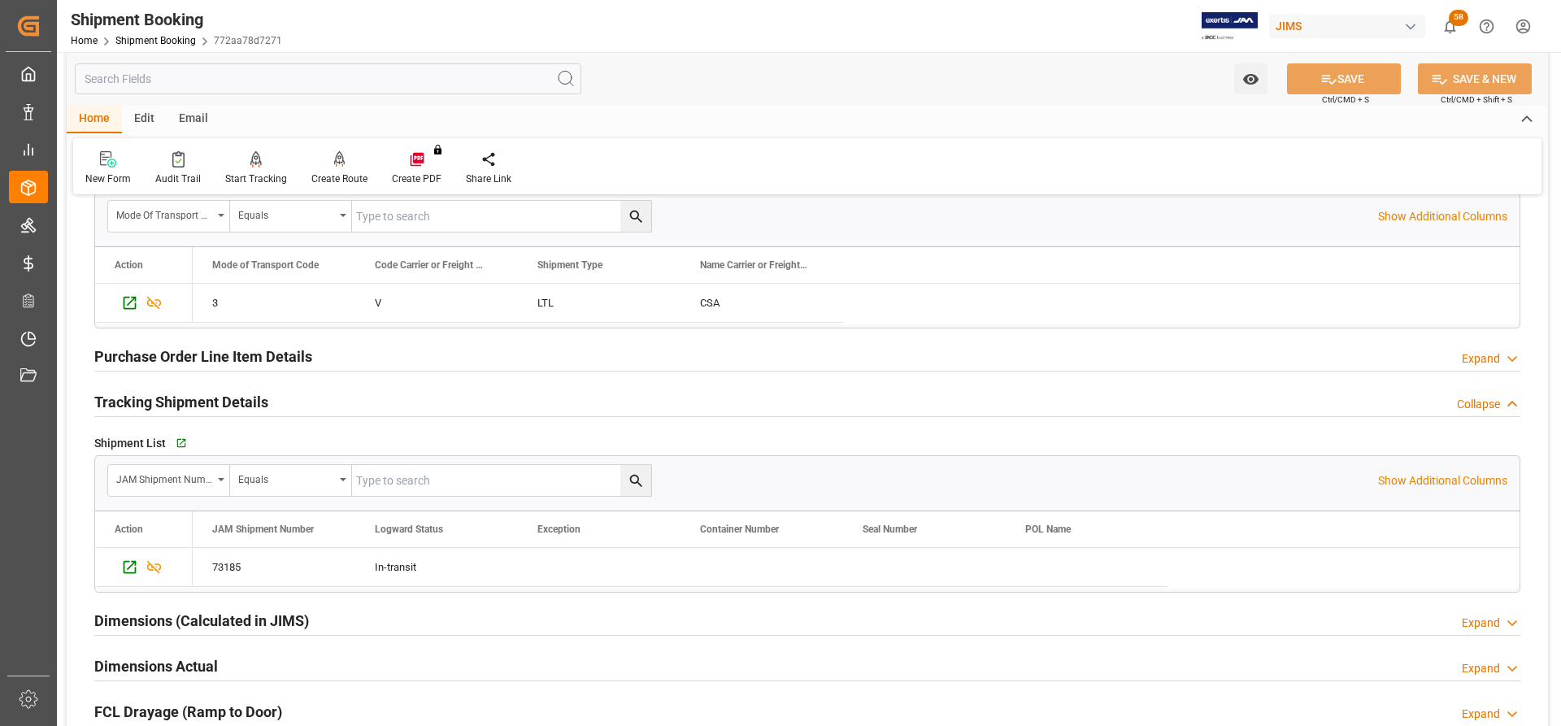
scroll to position [569, 0]
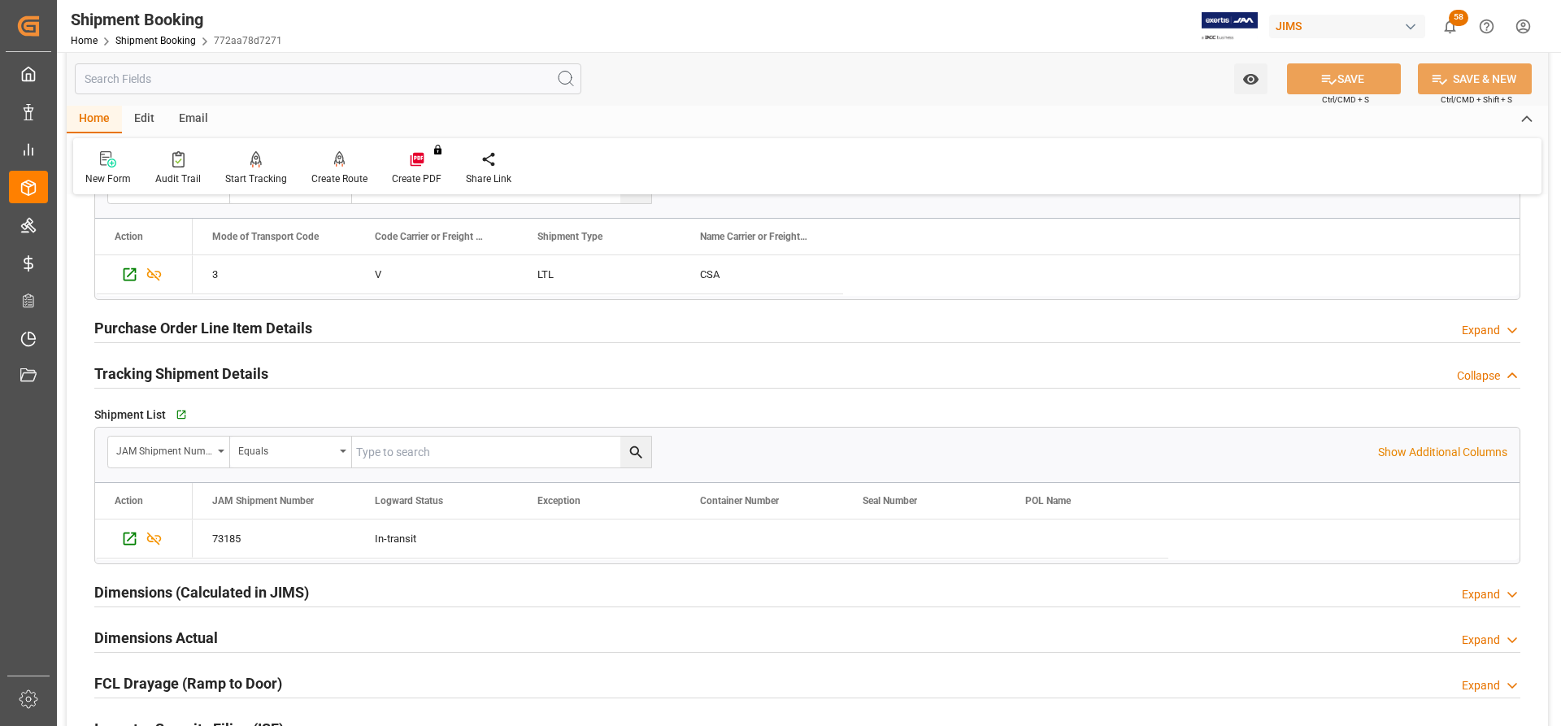
click at [183, 586] on h2 "Dimensions (Calculated in JIMS)" at bounding box center [201, 592] width 215 height 22
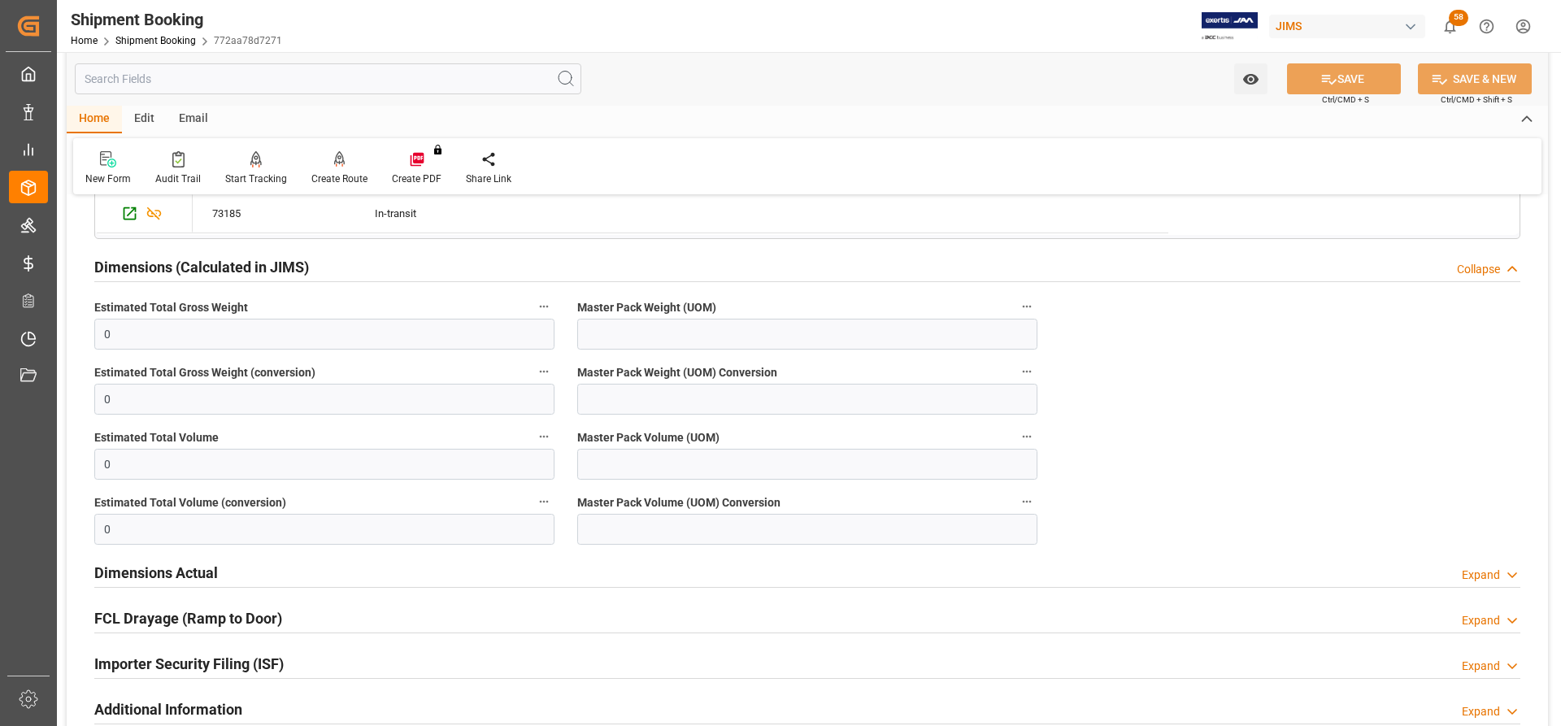
click at [147, 576] on h2 "Dimensions Actual" at bounding box center [156, 573] width 124 height 22
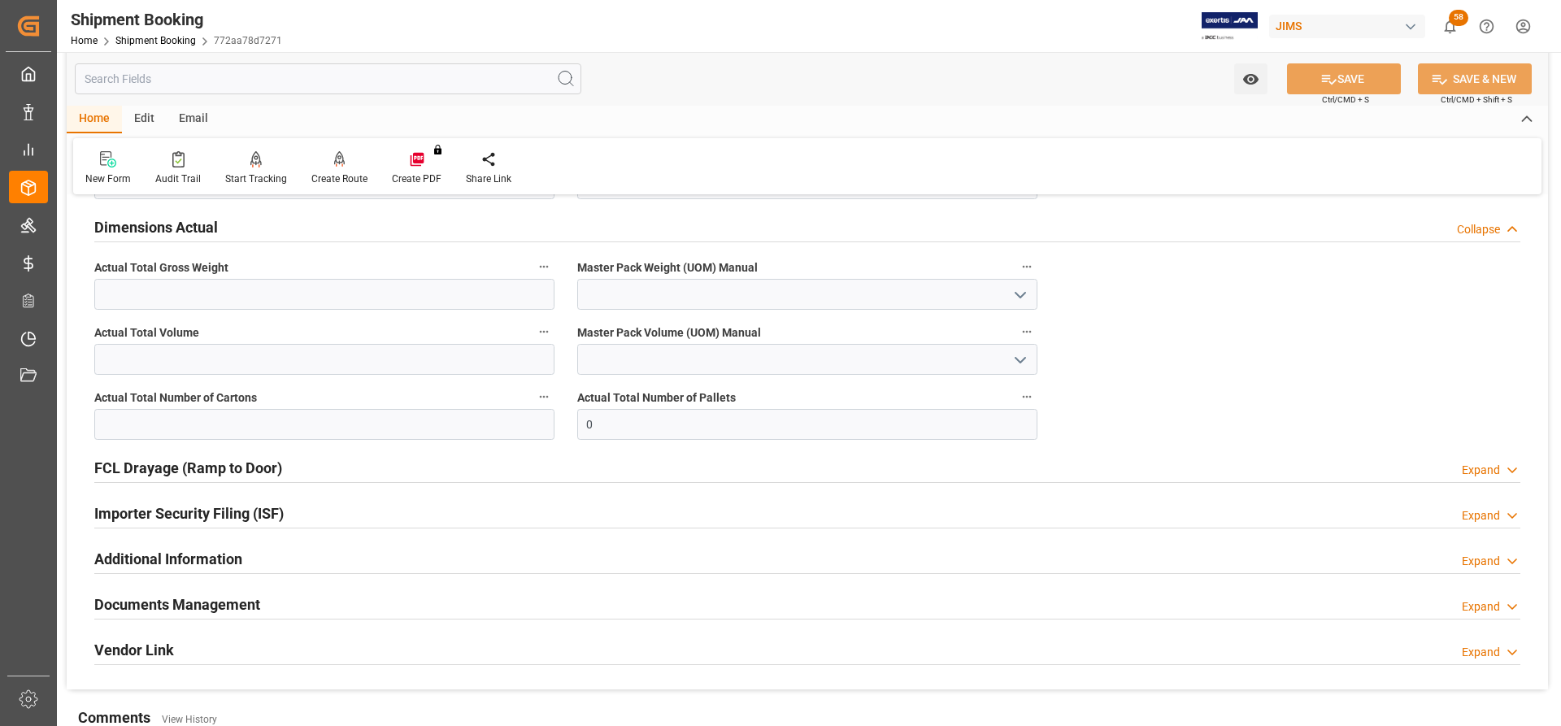
scroll to position [1301, 0]
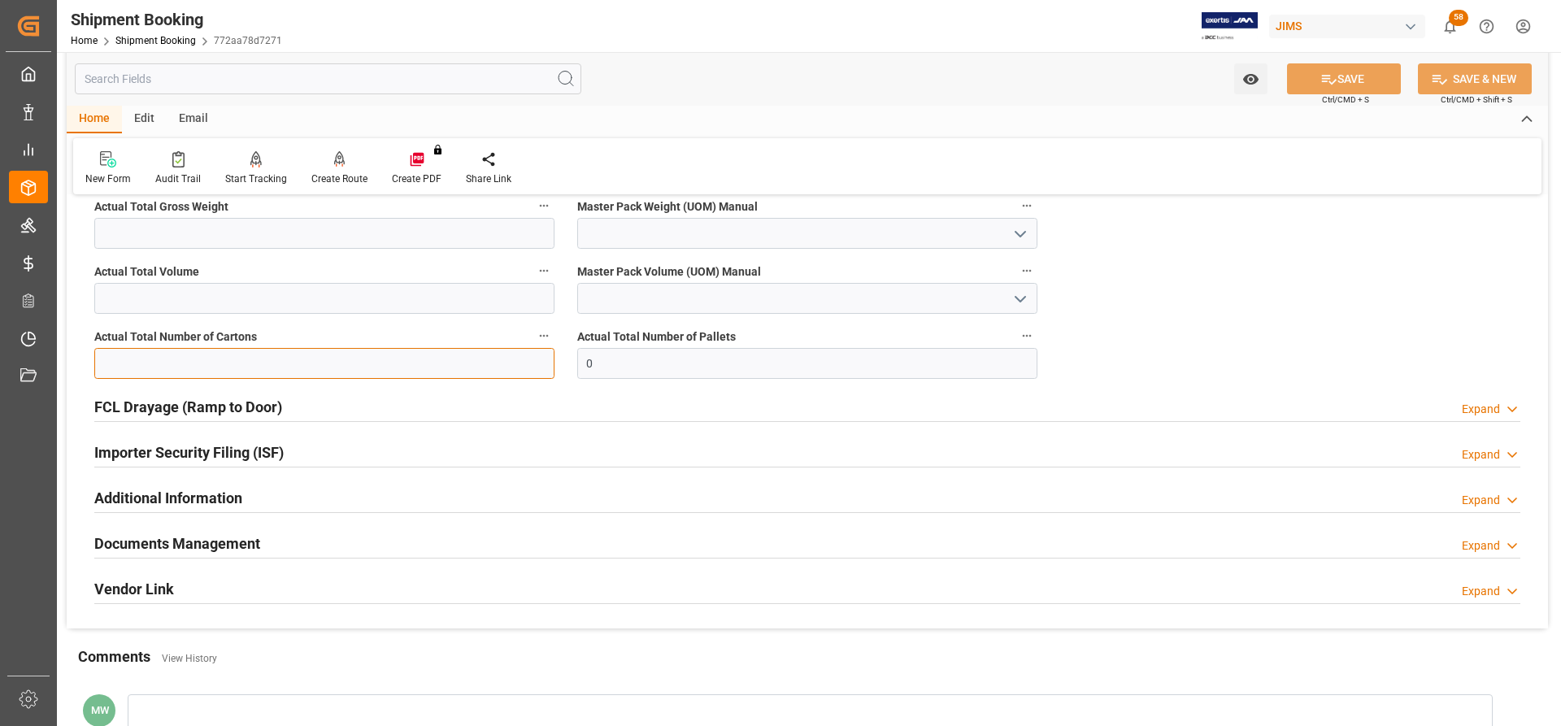
click at [137, 369] on input "text" at bounding box center [324, 363] width 460 height 31
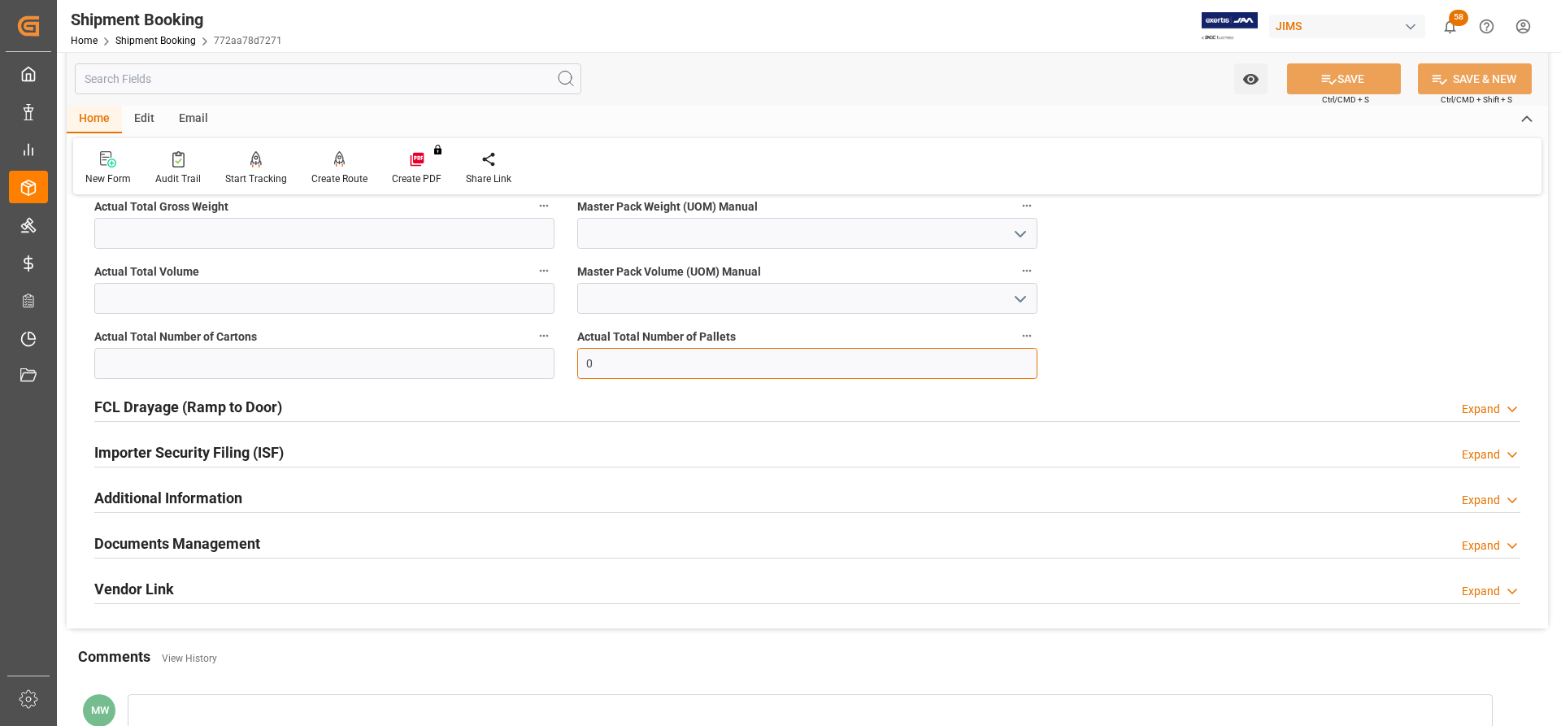
drag, startPoint x: 605, startPoint y: 364, endPoint x: 569, endPoint y: 366, distance: 35.8
type input "4"
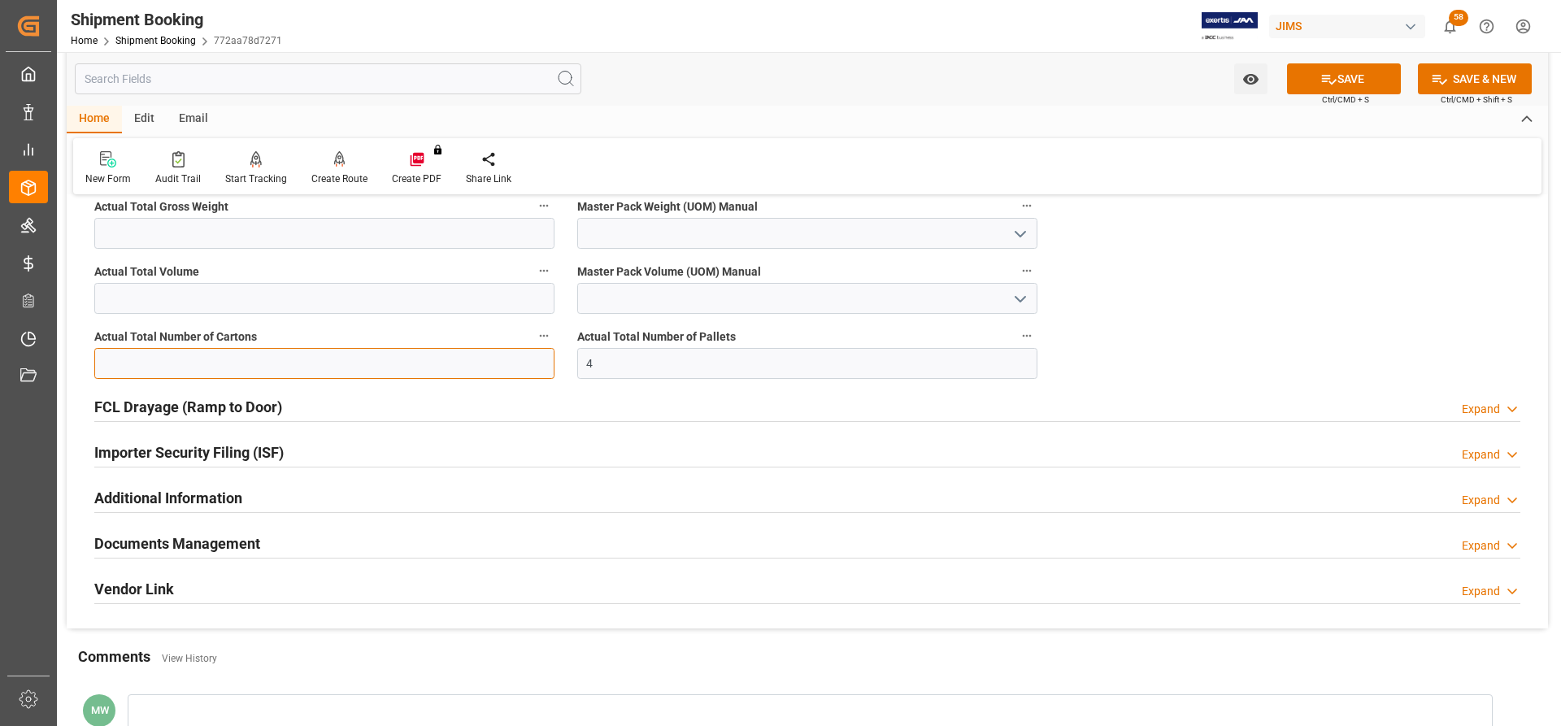
click at [115, 362] on input "text" at bounding box center [324, 363] width 460 height 31
type input "6"
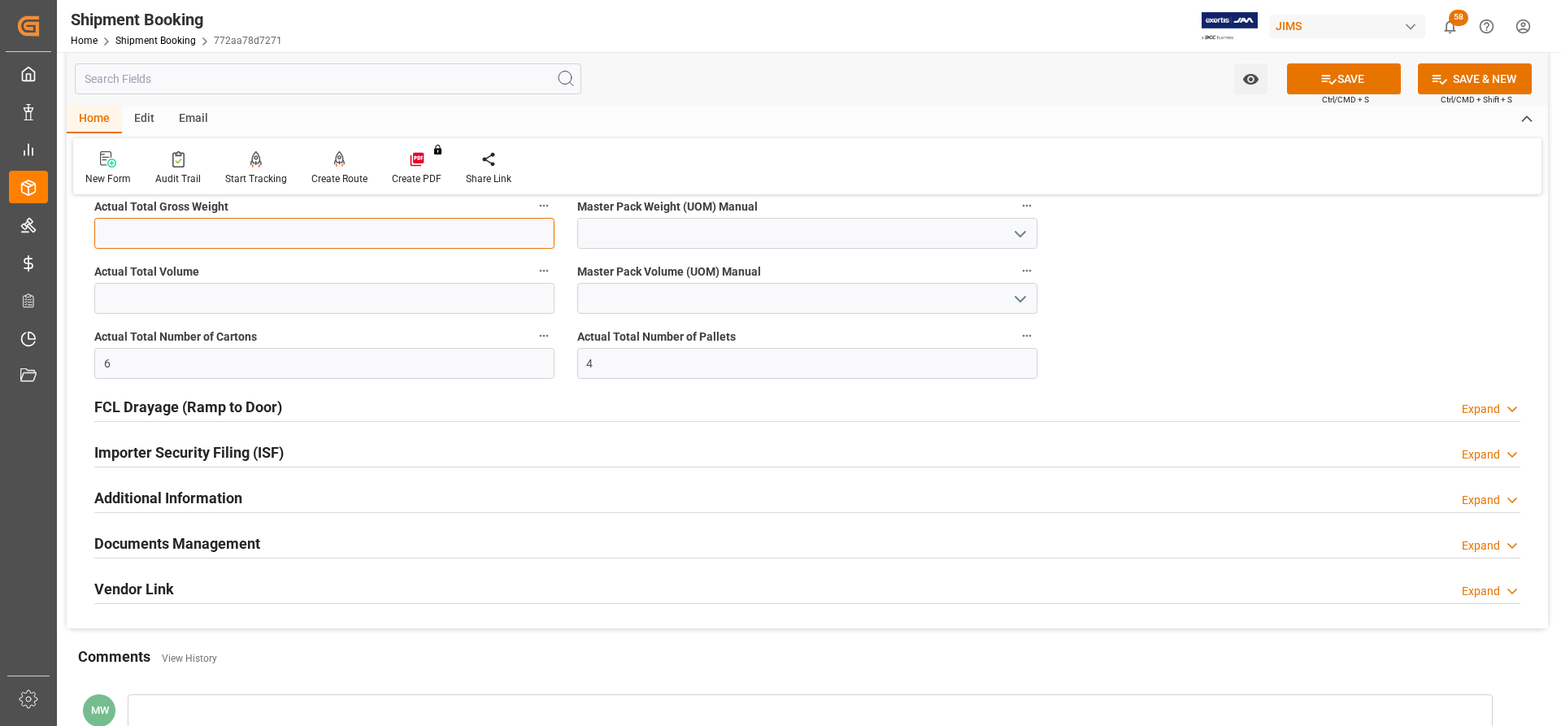
click at [143, 228] on input "text" at bounding box center [324, 233] width 460 height 31
type input "1146"
click at [1034, 228] on input at bounding box center [807, 233] width 460 height 31
click at [1019, 227] on icon "open menu" at bounding box center [1021, 234] width 20 height 20
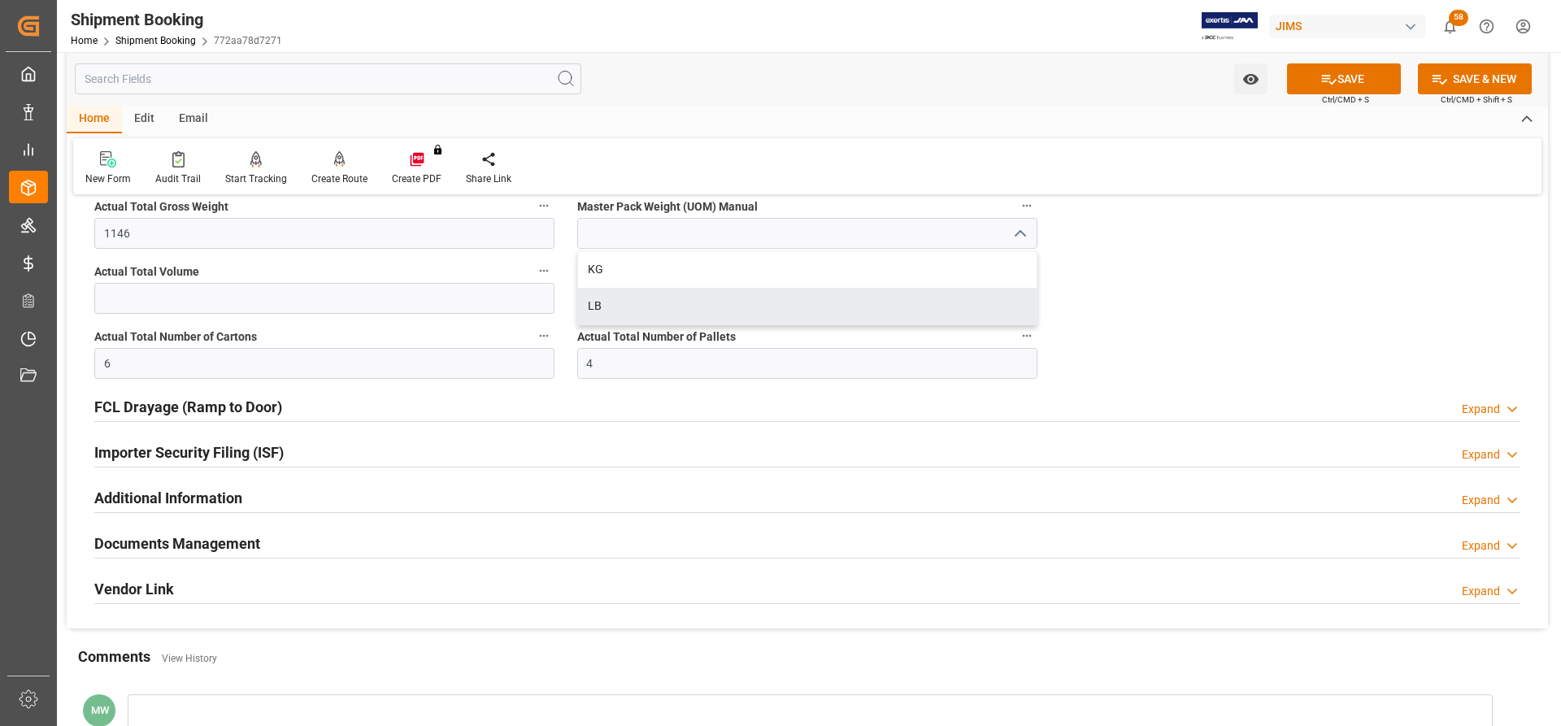
drag, startPoint x: 600, startPoint y: 302, endPoint x: 1110, endPoint y: 198, distance: 520.2
click at [600, 302] on div "LB" at bounding box center [807, 306] width 459 height 37
type input "LB"
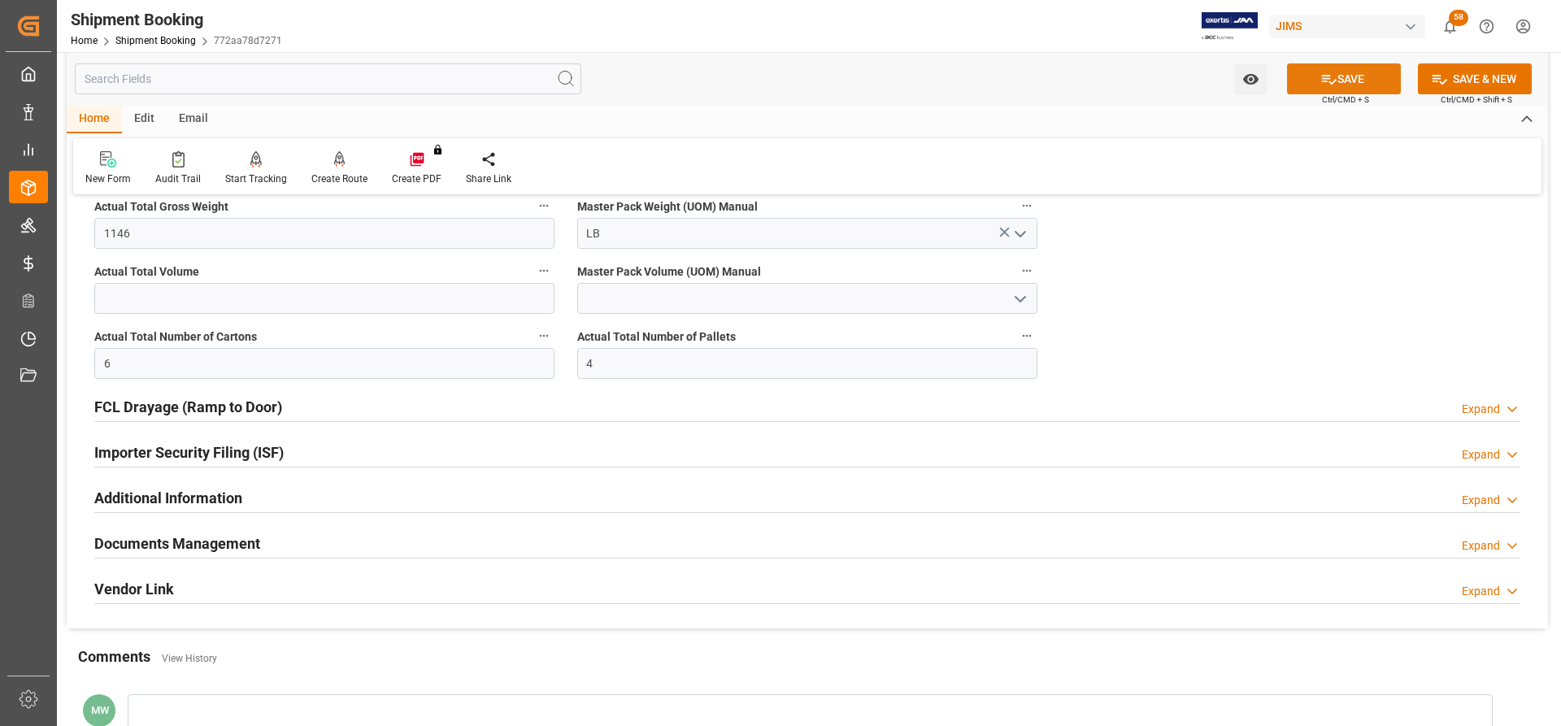
click at [1372, 79] on button "SAVE" at bounding box center [1344, 78] width 114 height 31
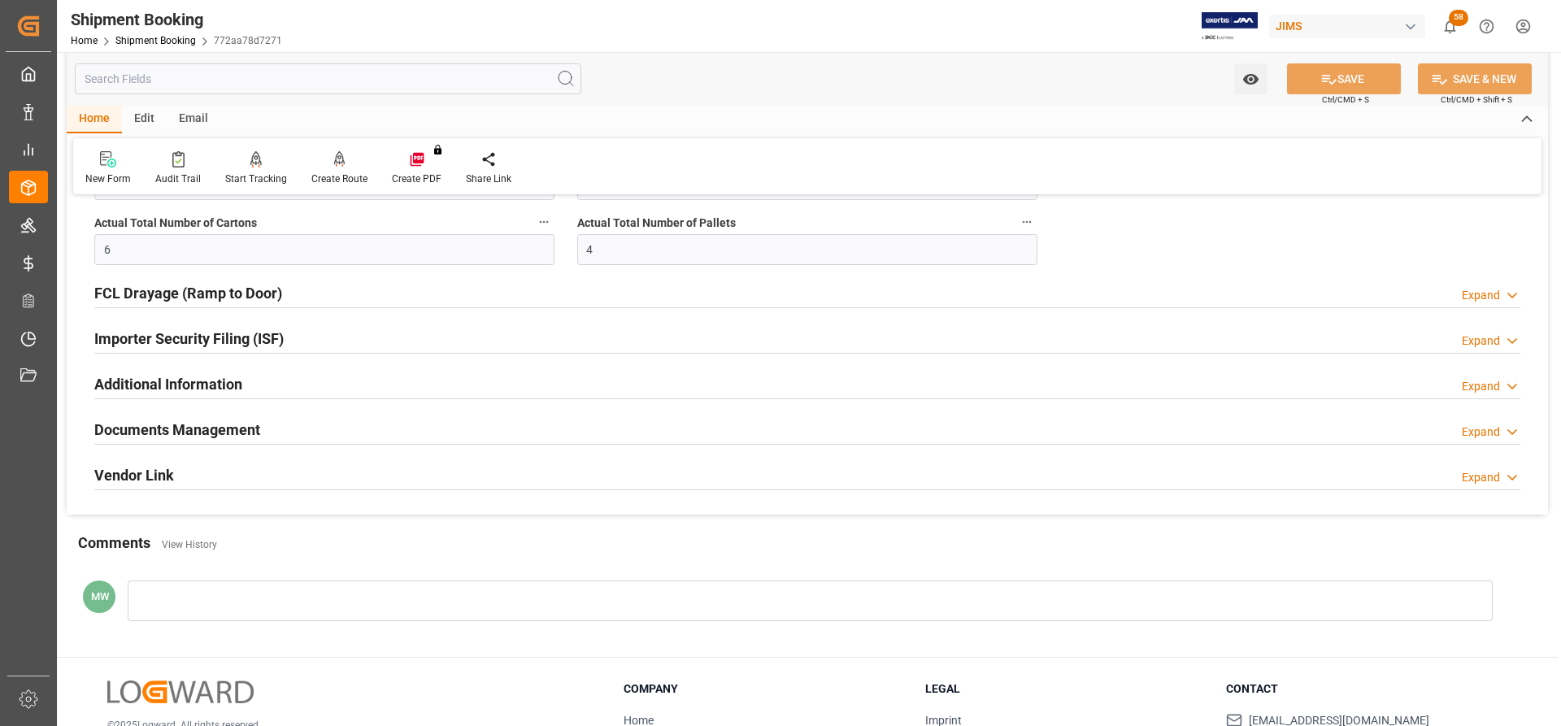
scroll to position [1463, 0]
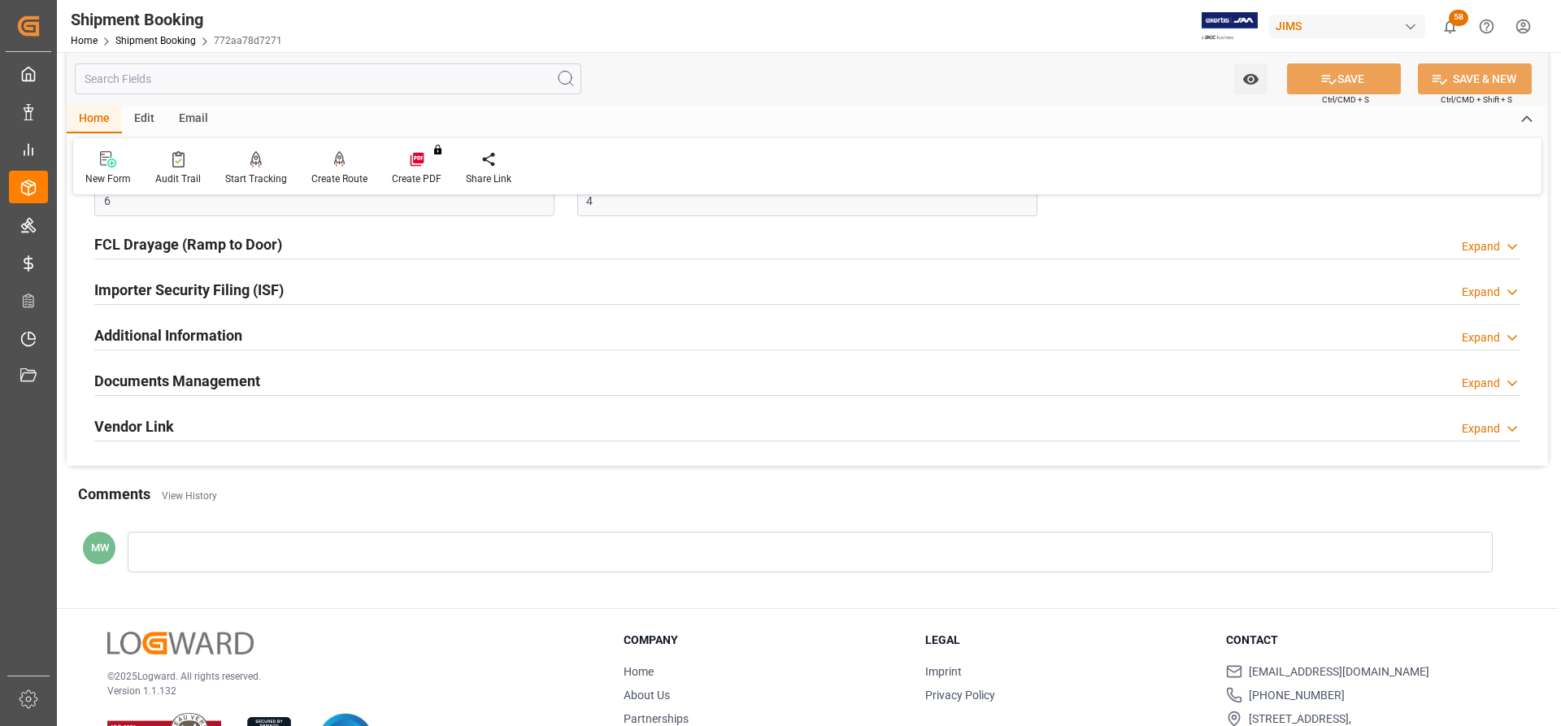
click at [191, 335] on h2 "Additional Information" at bounding box center [168, 335] width 148 height 22
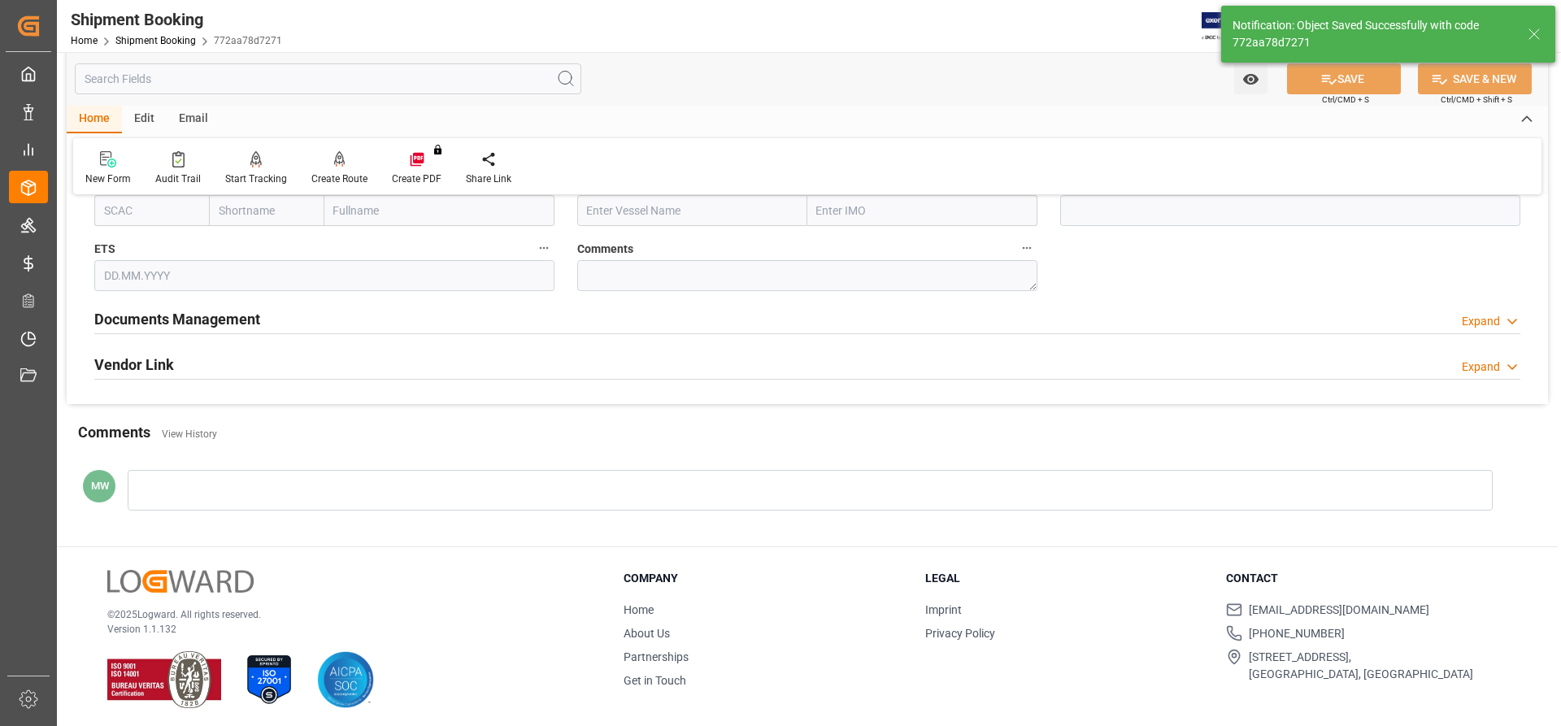
click at [176, 311] on h2 "Documents Management" at bounding box center [177, 319] width 166 height 22
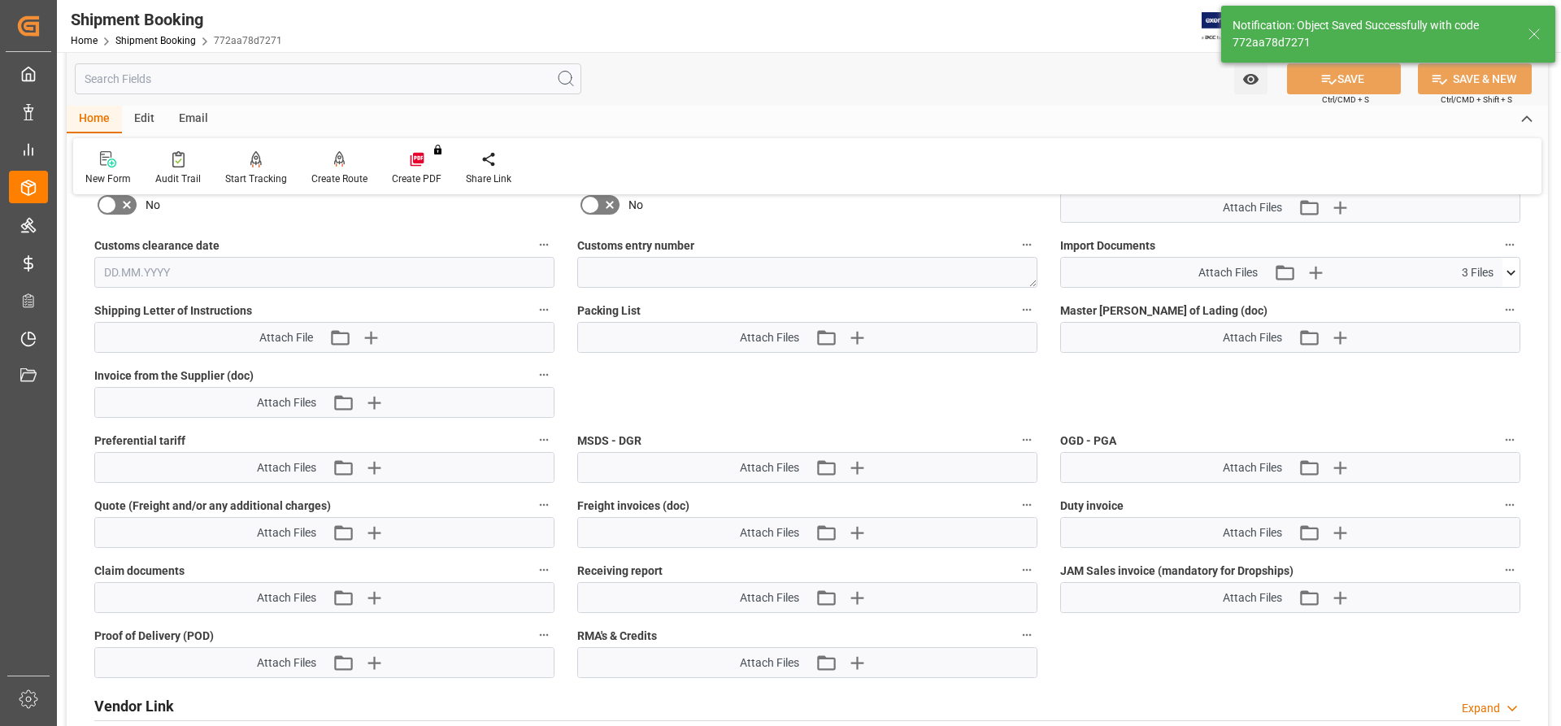
scroll to position [868, 0]
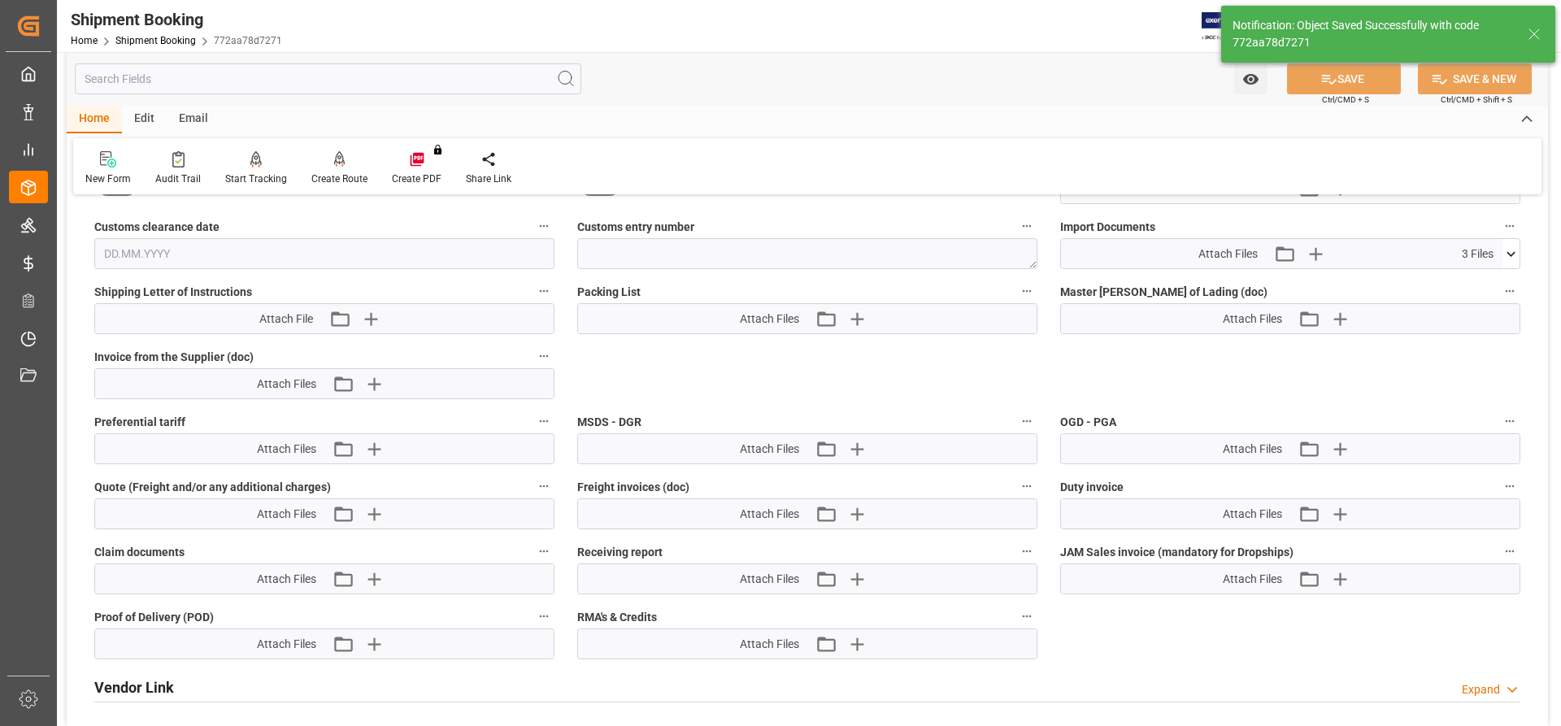
click at [1505, 249] on icon at bounding box center [1510, 254] width 17 height 17
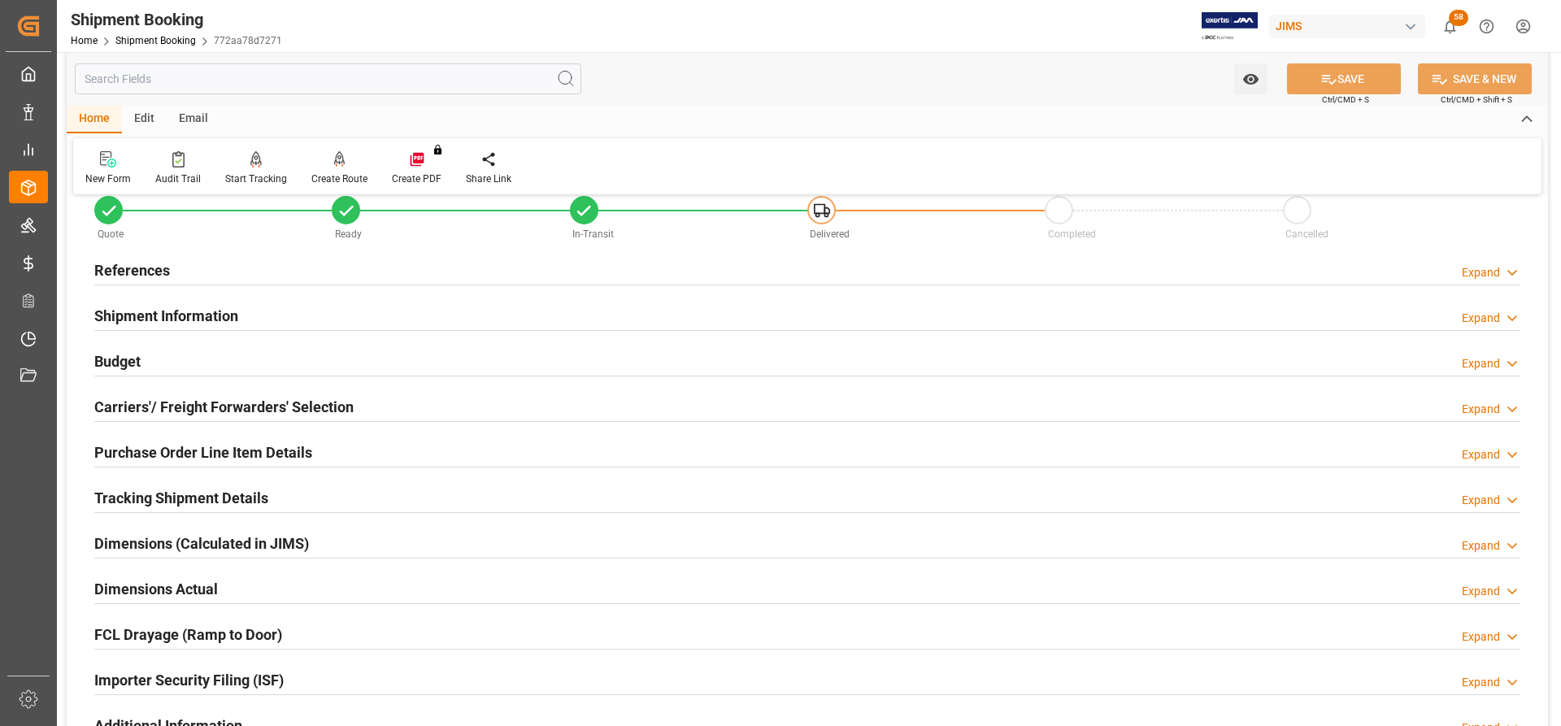
scroll to position [0, 0]
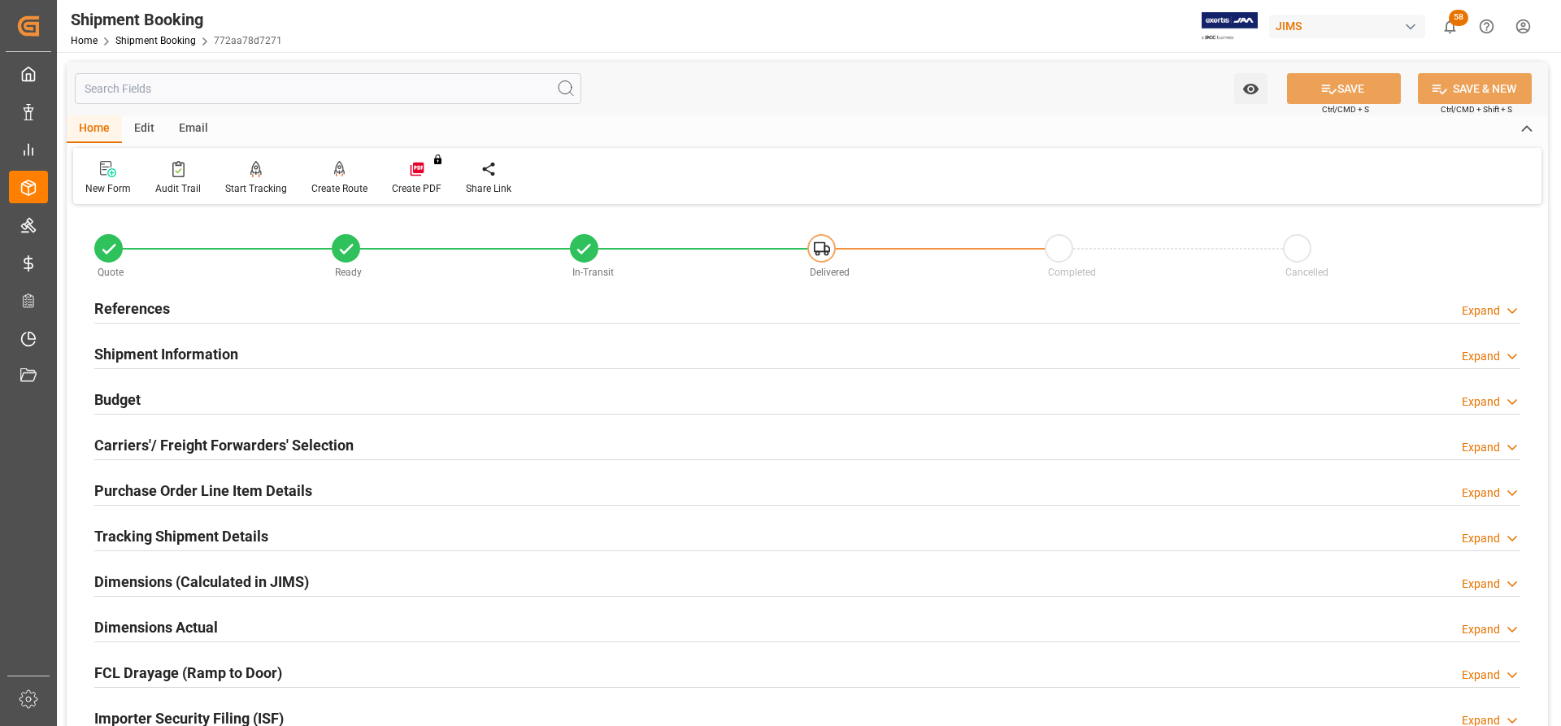
click at [146, 536] on h2 "Tracking Shipment Details" at bounding box center [181, 536] width 174 height 22
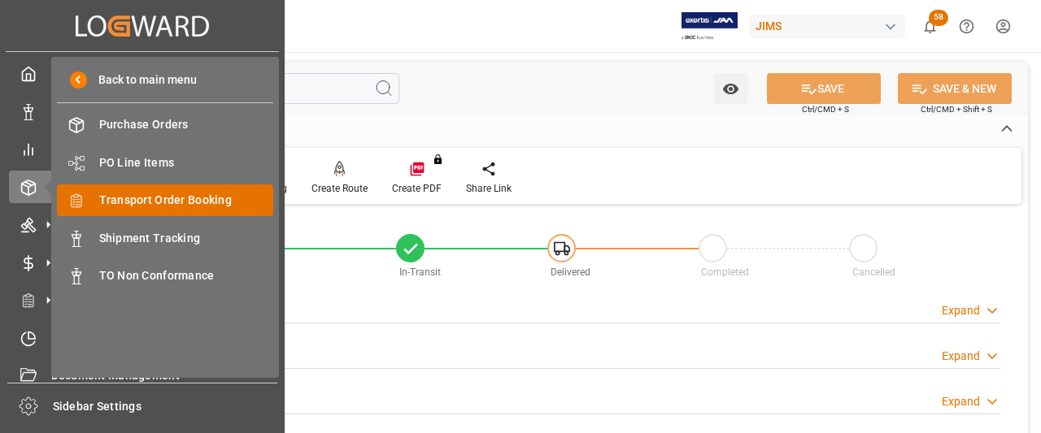
click at [148, 206] on span "Transport Order Booking" at bounding box center [186, 200] width 175 height 17
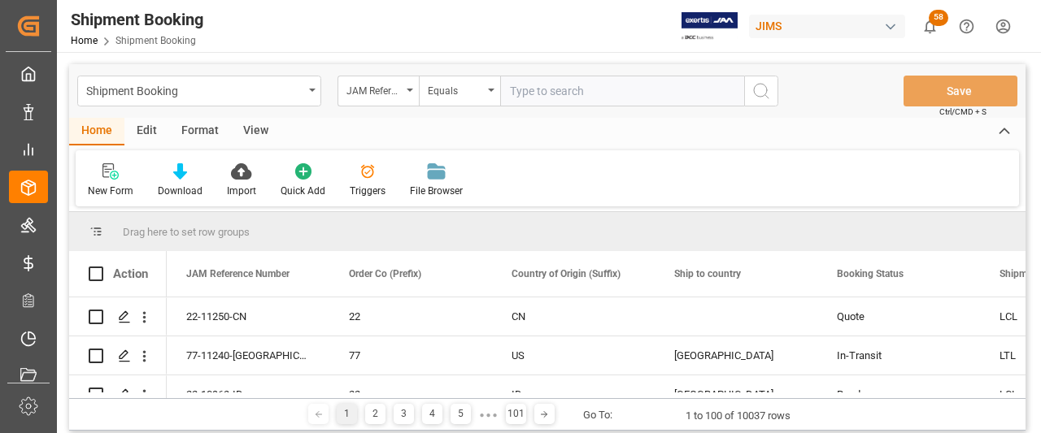
click at [513, 95] on input "text" at bounding box center [622, 91] width 244 height 31
click at [567, 95] on input "9H29864" at bounding box center [622, 91] width 244 height 31
drag, startPoint x: 595, startPoint y: 93, endPoint x: 484, endPoint y: 89, distance: 111.5
click at [473, 88] on div "JAM Reference Number Equals 9H29864" at bounding box center [557, 91] width 441 height 31
paste input "77-11145-US"
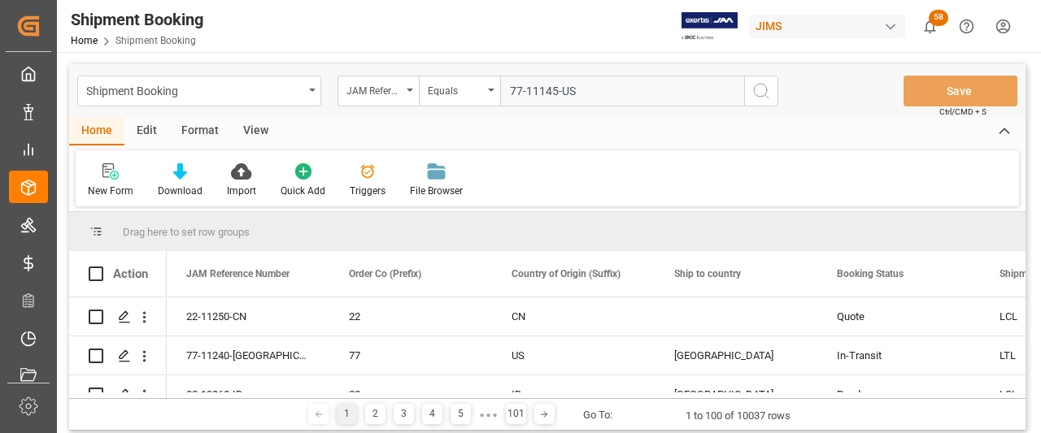
type input "77-11145-US"
click at [749, 89] on button "search button" at bounding box center [761, 91] width 34 height 31
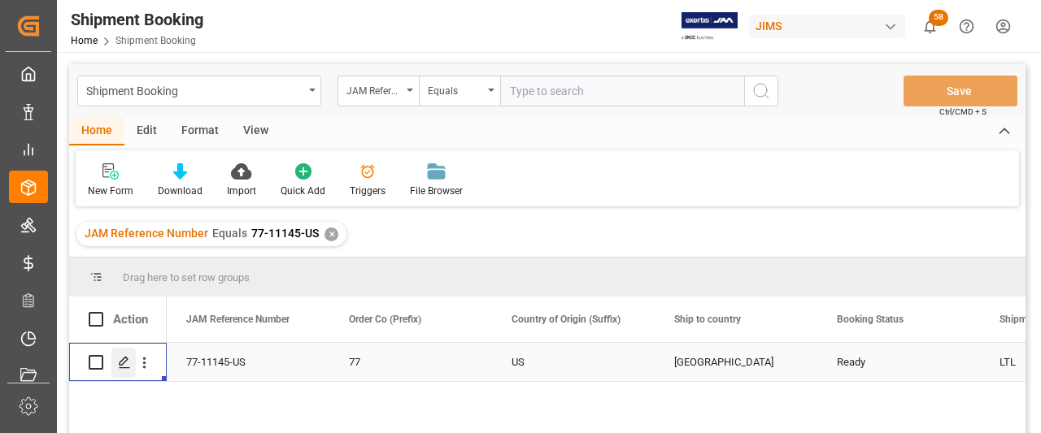
click at [122, 360] on polygon "Press SPACE to select this row." at bounding box center [124, 362] width 8 height 8
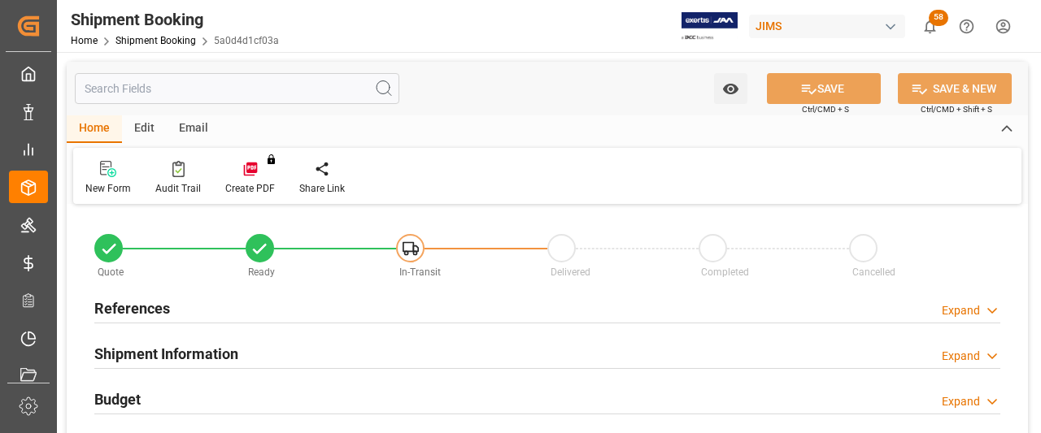
type input "0"
type input "[DATE]"
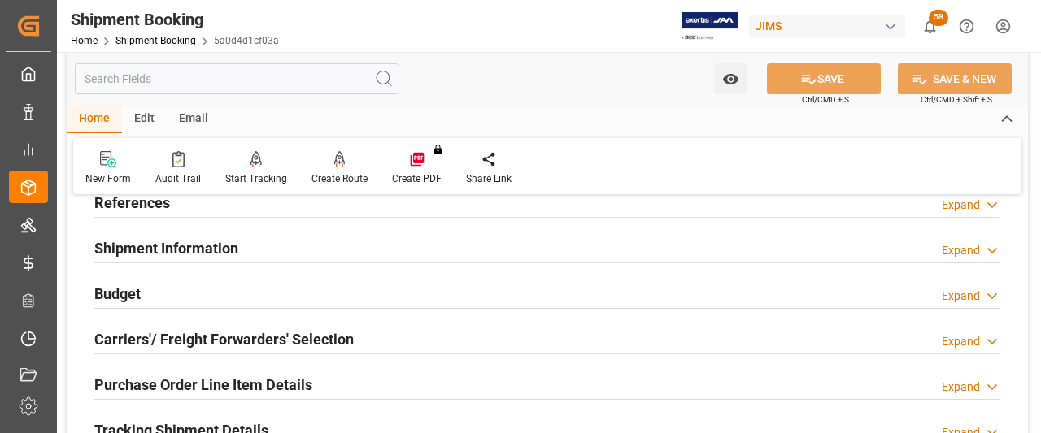
scroll to position [81, 0]
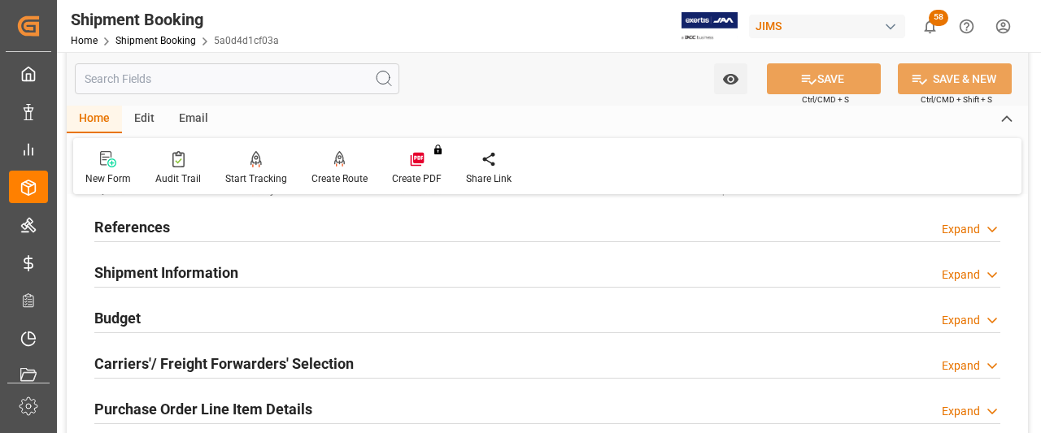
click at [130, 229] on h2 "References" at bounding box center [132, 227] width 76 height 22
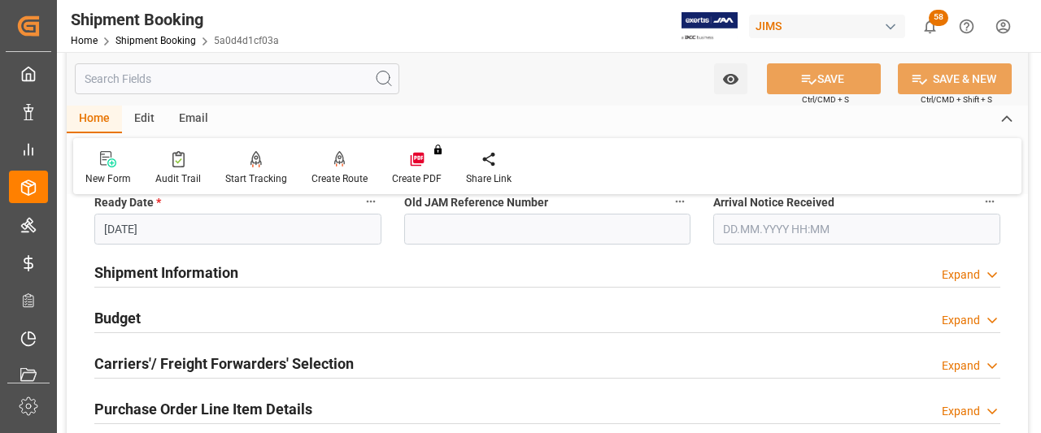
click at [159, 266] on h2 "Shipment Information" at bounding box center [166, 273] width 144 height 22
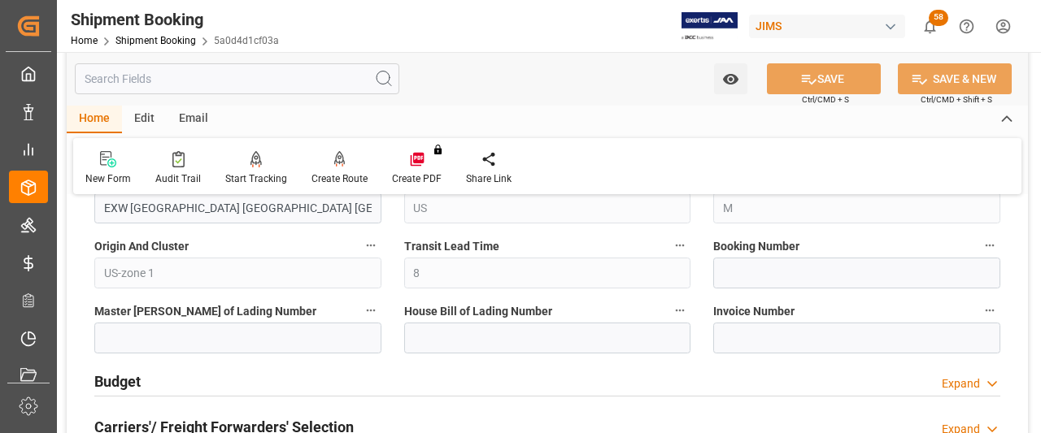
scroll to position [976, 0]
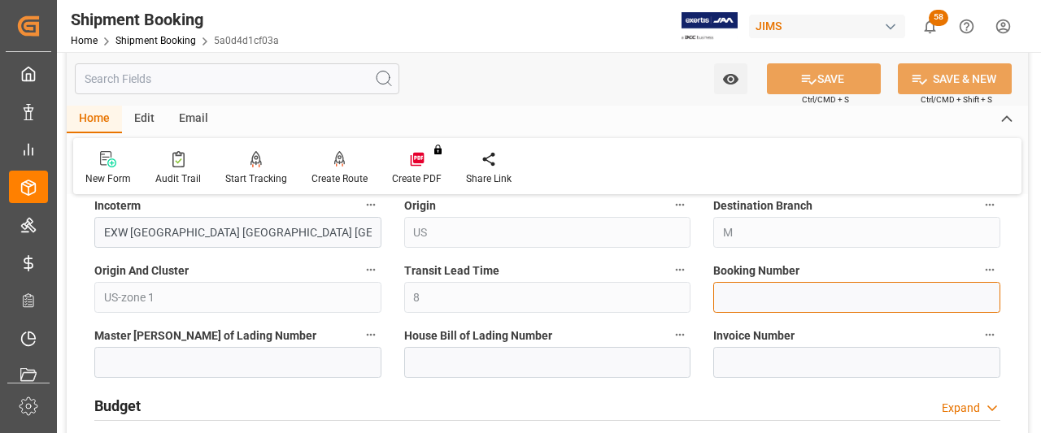
click at [728, 306] on input at bounding box center [856, 297] width 287 height 31
paste input "1Z7FW4596829218779"
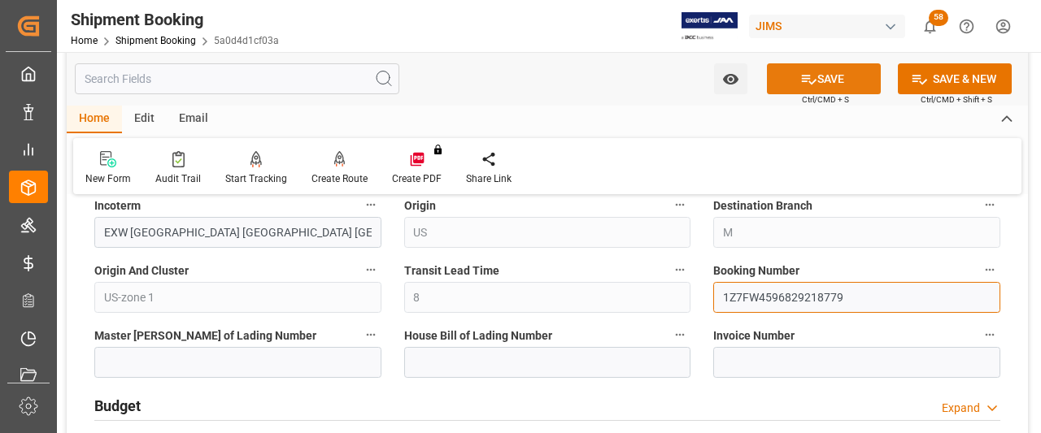
type input "1Z7FW4596829218779"
click at [823, 76] on button "SAVE" at bounding box center [824, 78] width 114 height 31
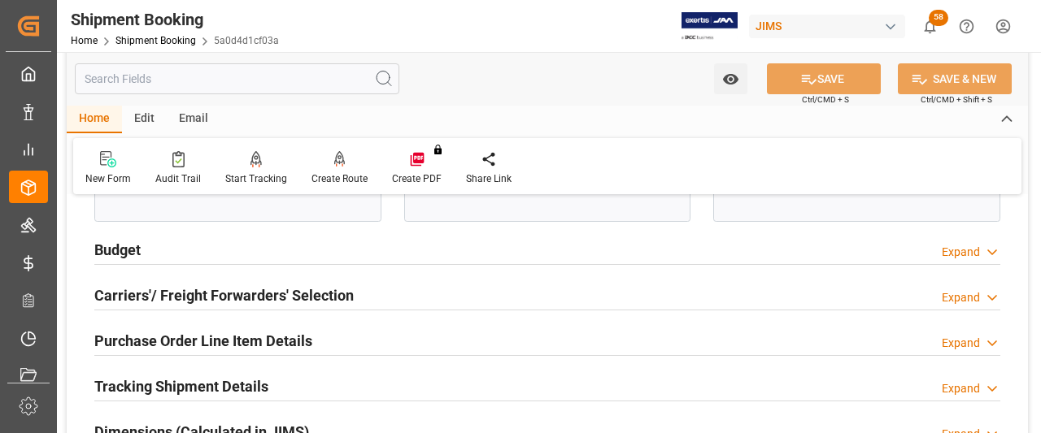
scroll to position [1138, 0]
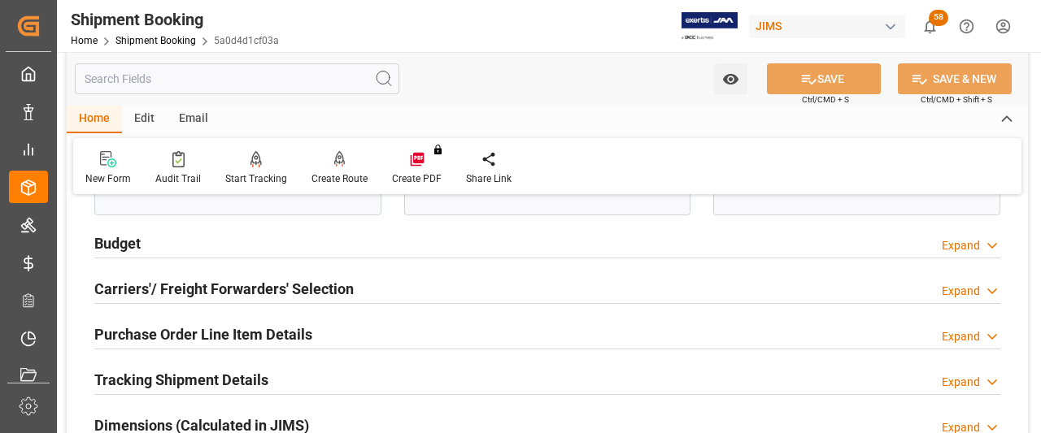
click at [101, 243] on h2 "Budget" at bounding box center [117, 244] width 46 height 22
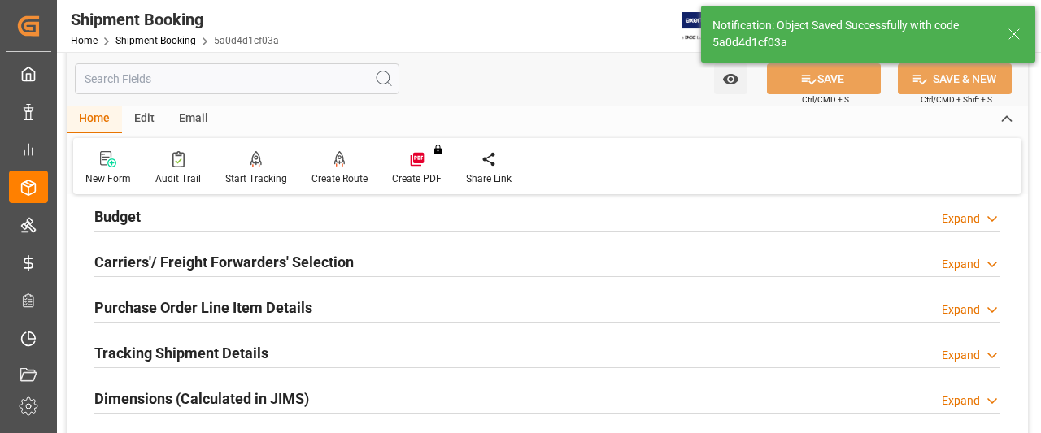
scroll to position [158, 0]
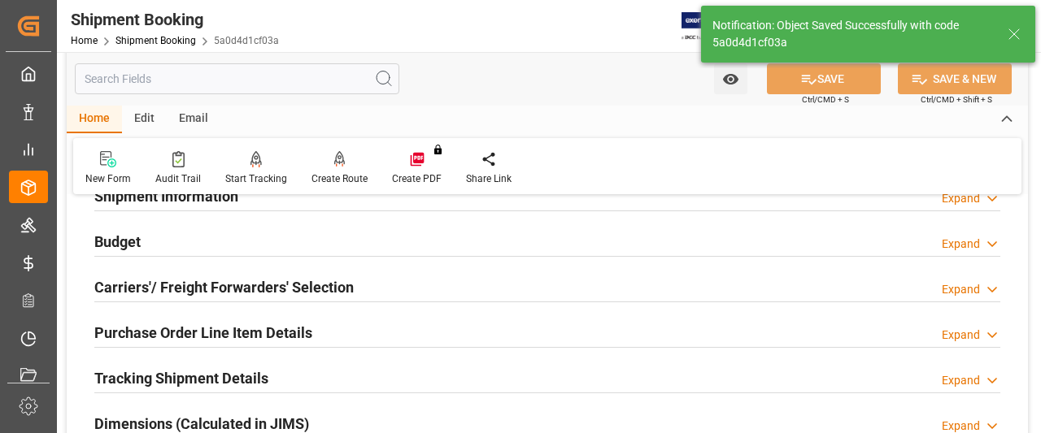
click at [167, 286] on h2 "Carriers'/ Freight Forwarders' Selection" at bounding box center [223, 287] width 259 height 22
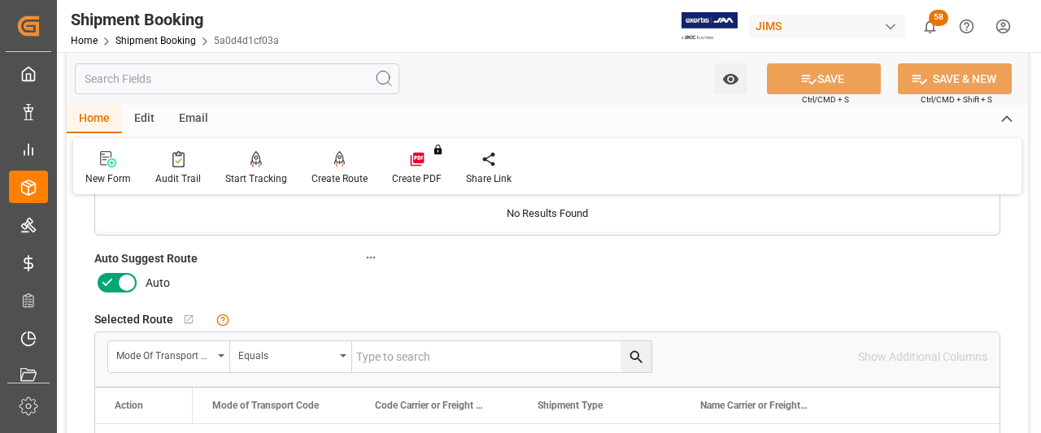
scroll to position [402, 0]
click at [115, 281] on icon at bounding box center [108, 282] width 20 height 20
click at [0, 0] on input "checkbox" at bounding box center [0, 0] width 0 height 0
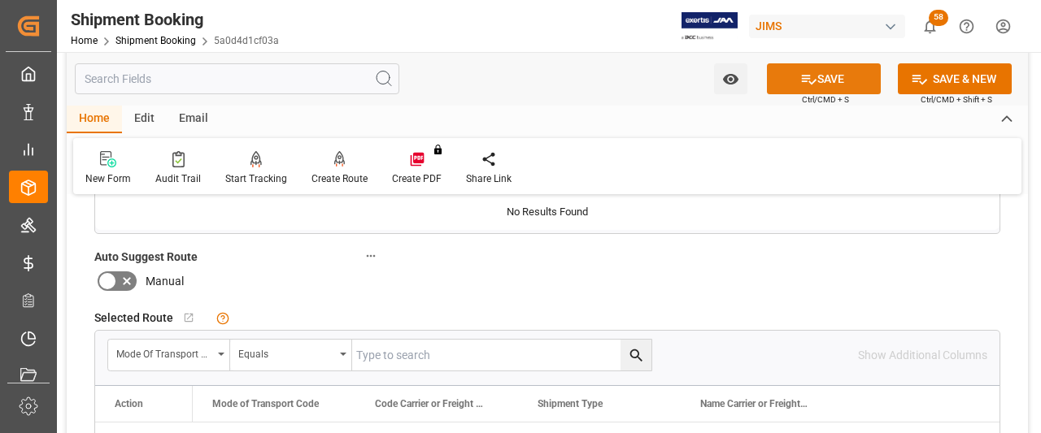
click at [845, 77] on button "SAVE" at bounding box center [824, 78] width 114 height 31
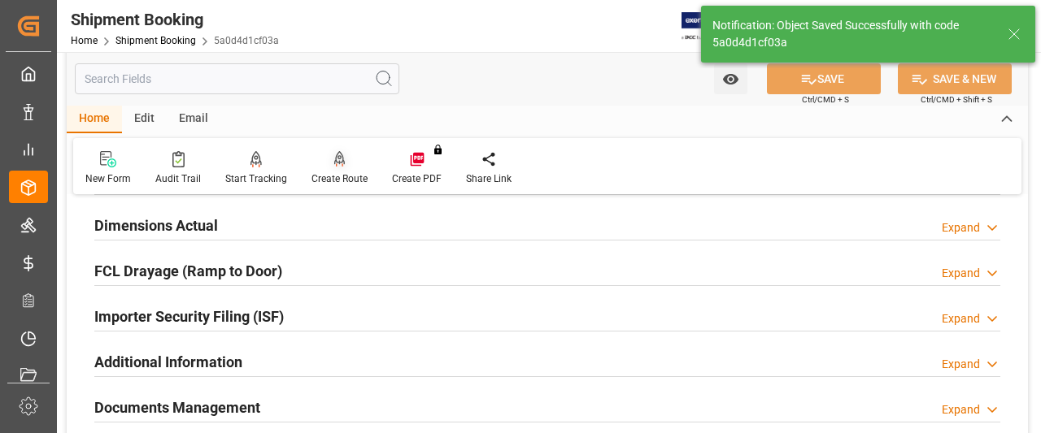
click at [337, 168] on div "Create Route" at bounding box center [339, 168] width 80 height 36
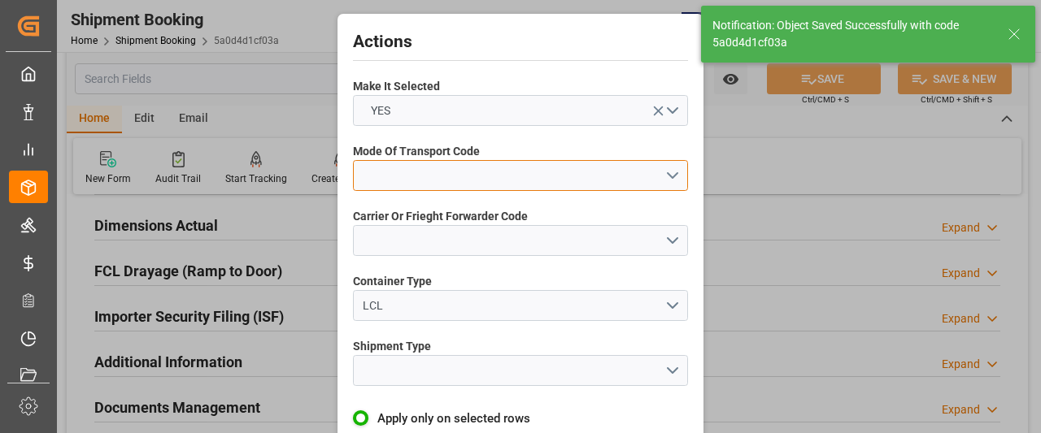
click at [672, 181] on button "open menu" at bounding box center [520, 175] width 335 height 31
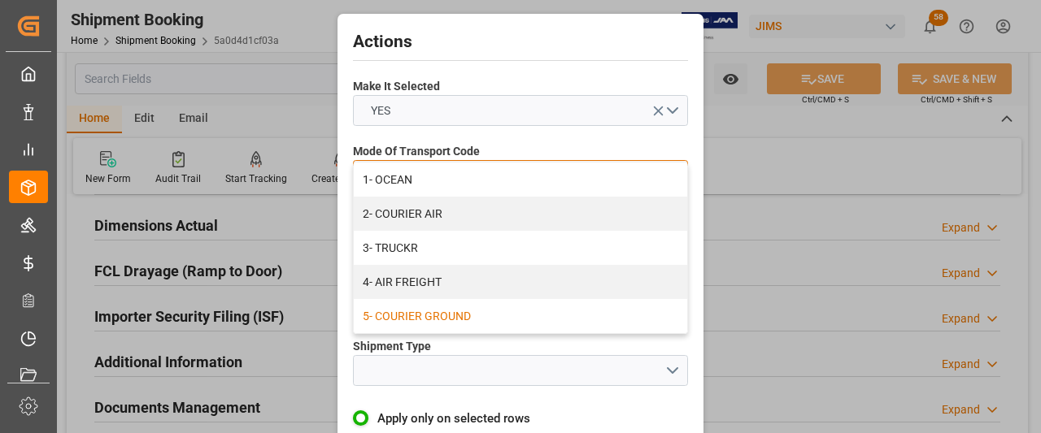
click at [416, 316] on div "5- COURIER GROUND" at bounding box center [520, 316] width 333 height 34
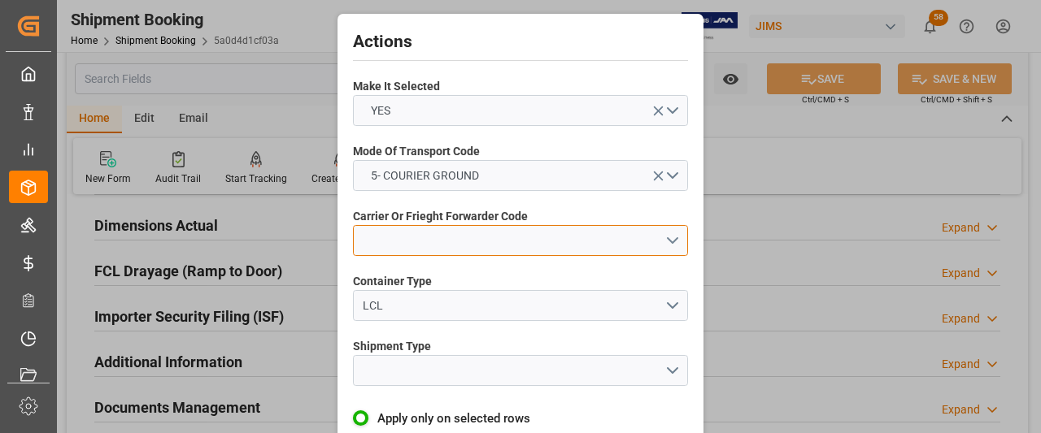
click at [395, 242] on button "open menu" at bounding box center [520, 240] width 335 height 31
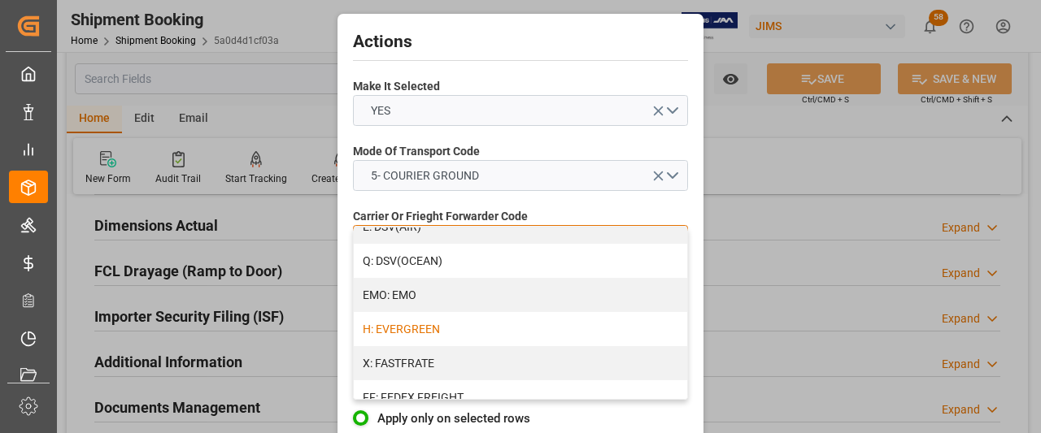
scroll to position [406, 0]
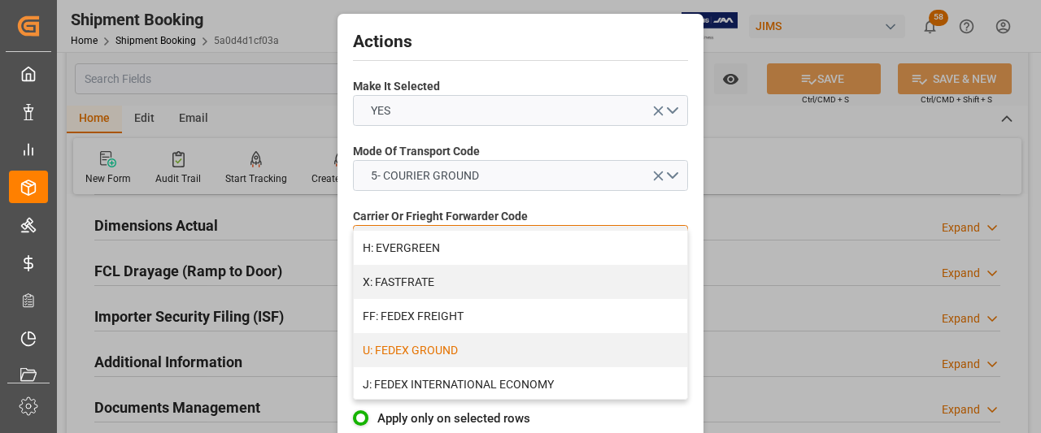
click at [428, 349] on div "U: FEDEX GROUND" at bounding box center [520, 350] width 333 height 34
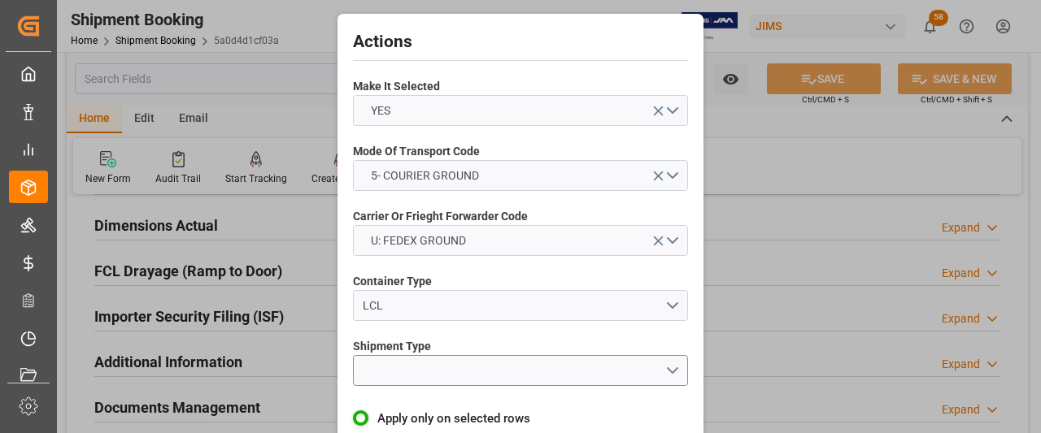
click at [389, 372] on button "open menu" at bounding box center [520, 370] width 335 height 31
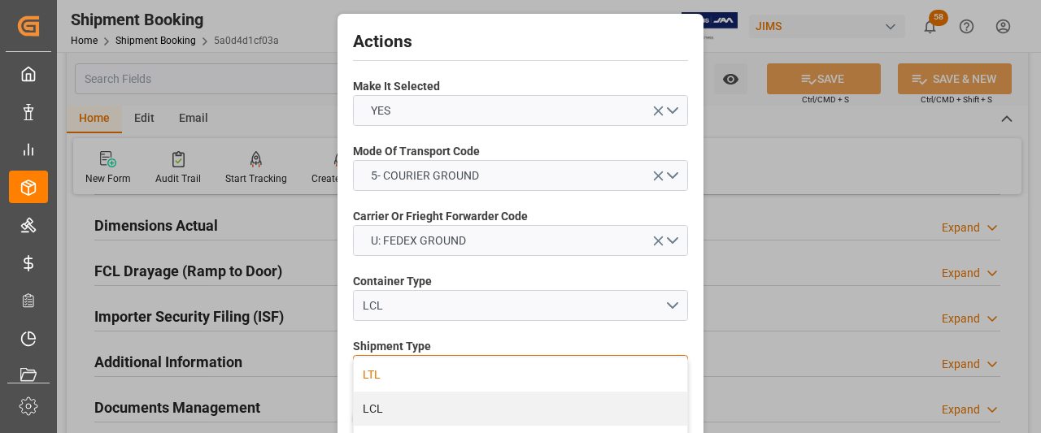
click at [392, 372] on div "LTL" at bounding box center [520, 375] width 333 height 34
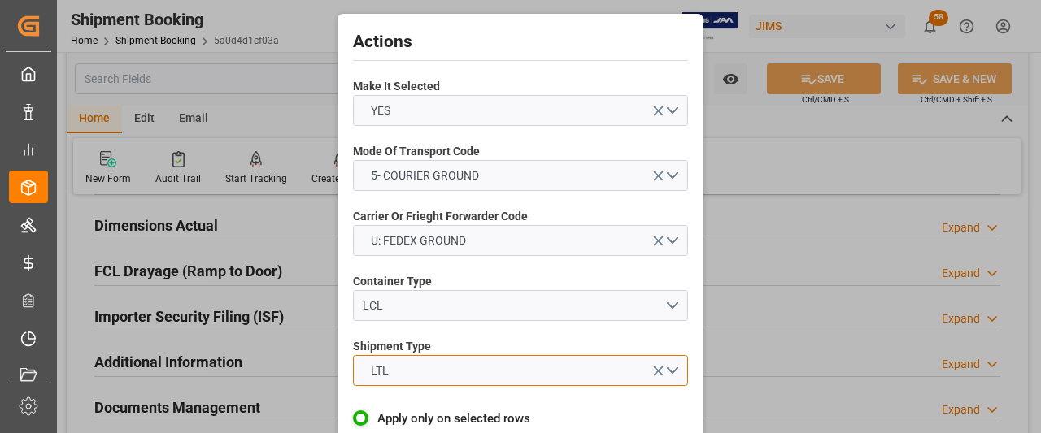
scroll to position [72, 0]
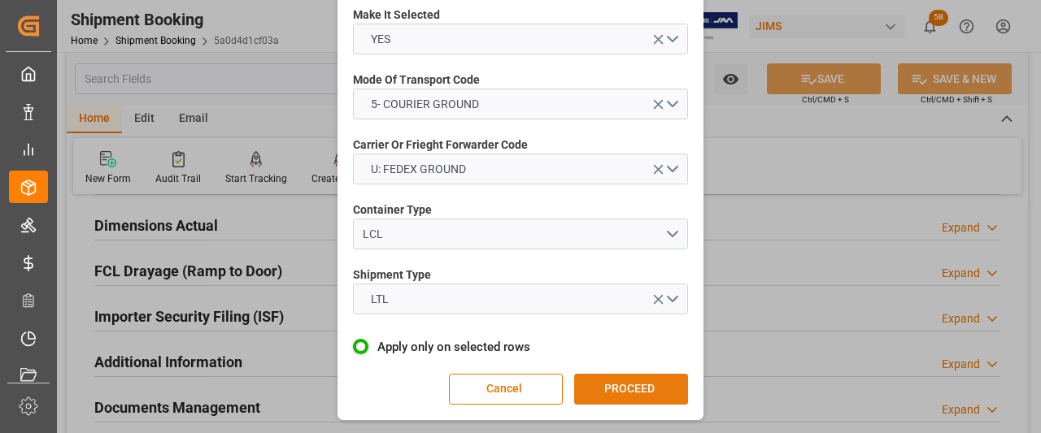
click at [616, 395] on button "PROCEED" at bounding box center [631, 389] width 114 height 31
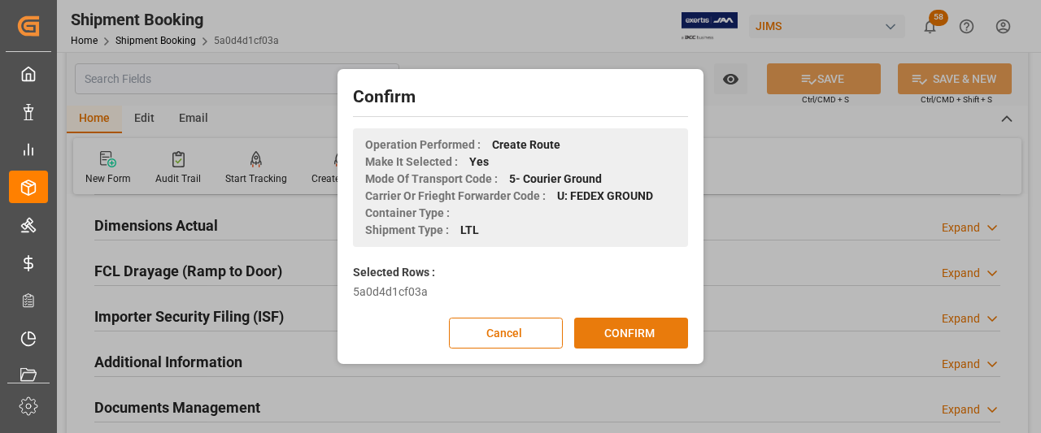
click at [613, 337] on button "CONFIRM" at bounding box center [631, 333] width 114 height 31
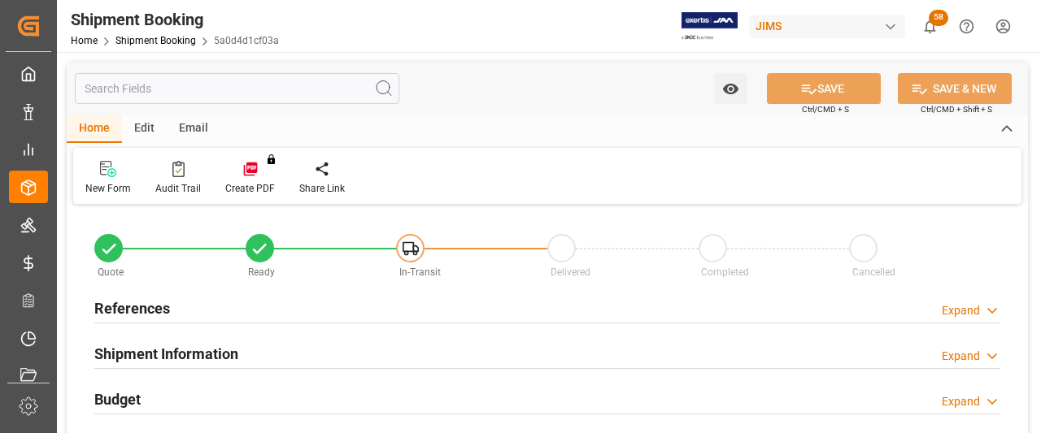
type input "8"
click at [141, 350] on h2 "Shipment Information" at bounding box center [166, 354] width 144 height 22
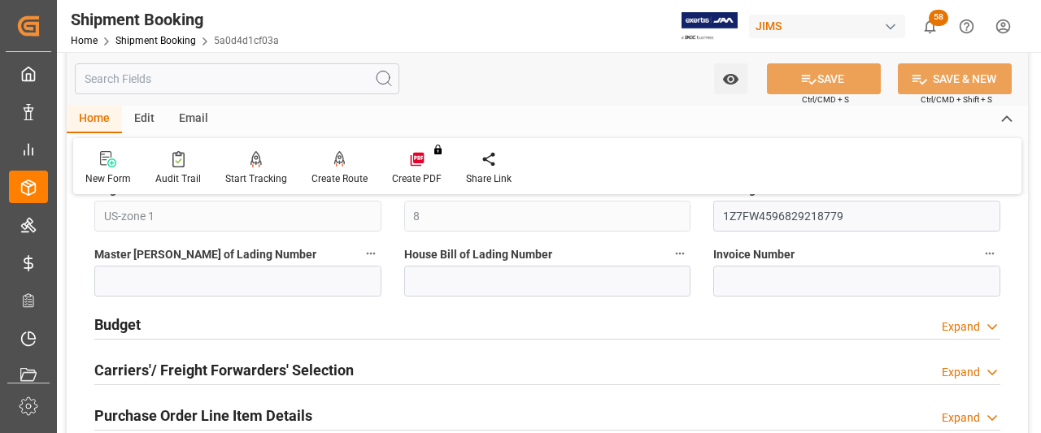
scroll to position [813, 0]
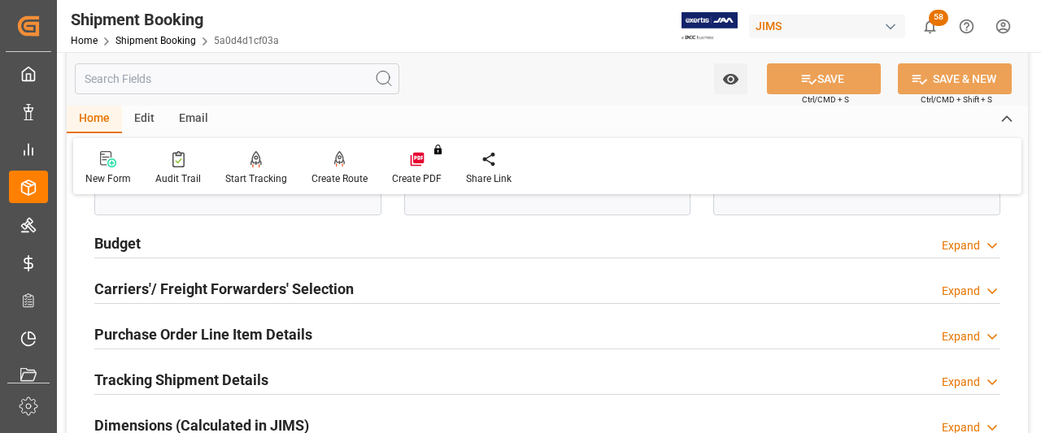
click at [174, 285] on h2 "Carriers'/ Freight Forwarders' Selection" at bounding box center [223, 289] width 259 height 22
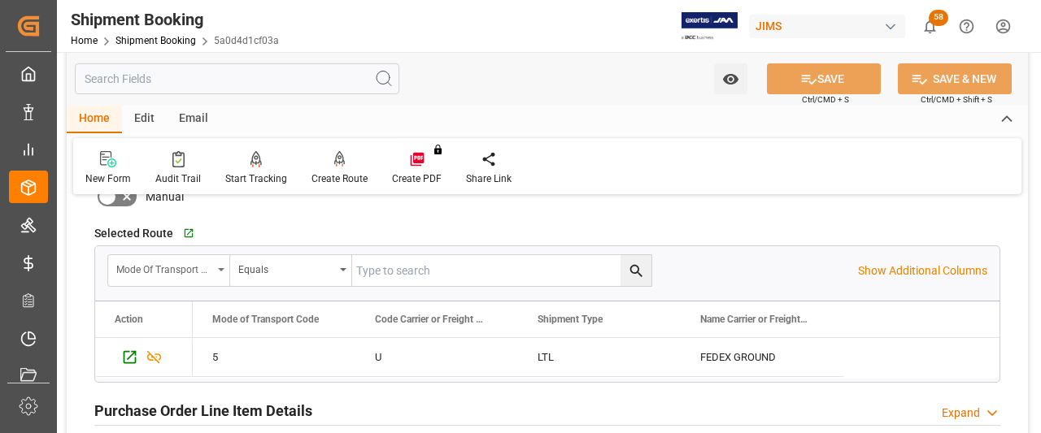
scroll to position [1301, 0]
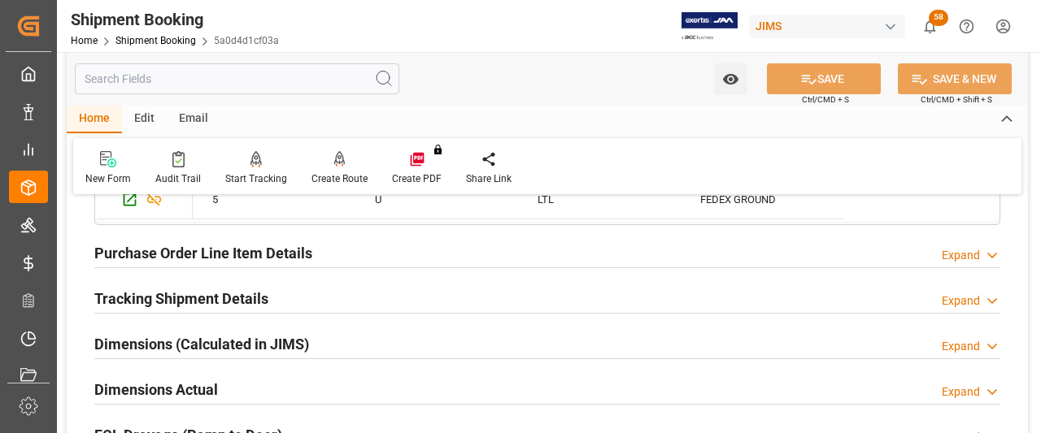
click at [162, 294] on h2 "Tracking Shipment Details" at bounding box center [181, 299] width 174 height 22
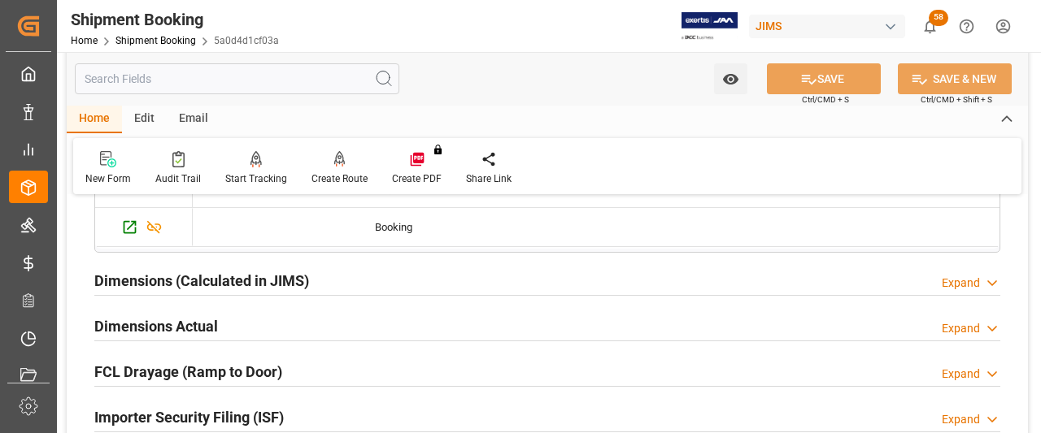
scroll to position [1545, 0]
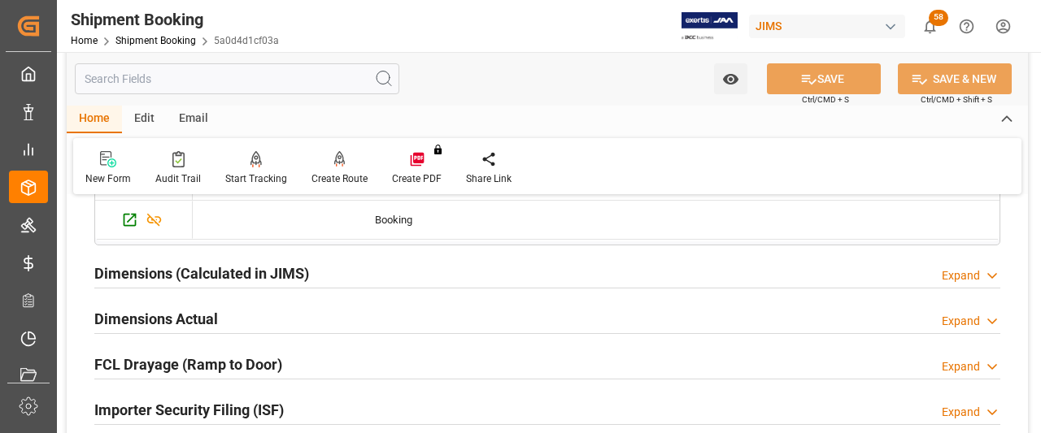
click at [145, 312] on h2 "Dimensions Actual" at bounding box center [156, 319] width 124 height 22
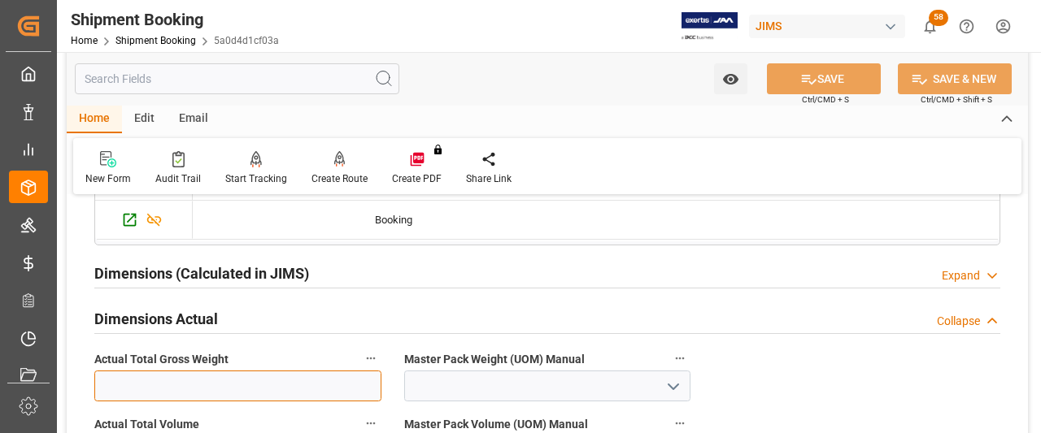
paste input "83"
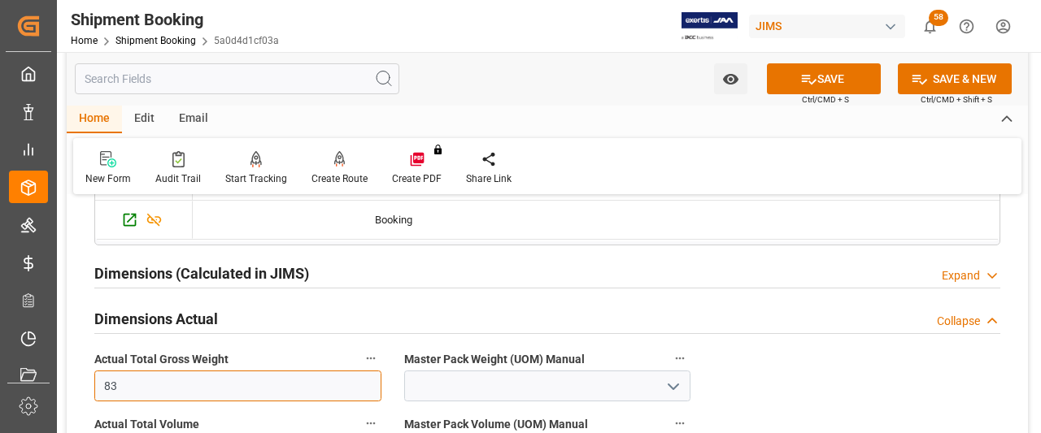
type input "83"
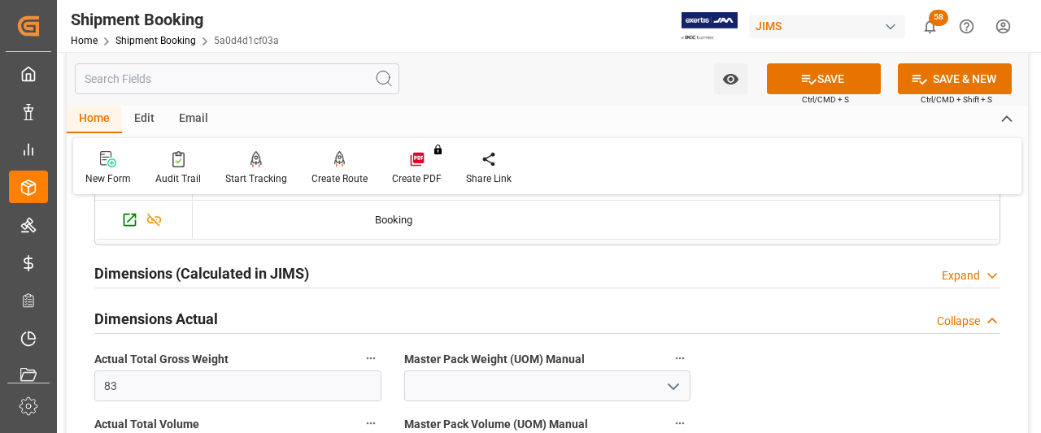
click at [680, 378] on icon "open menu" at bounding box center [673, 387] width 20 height 20
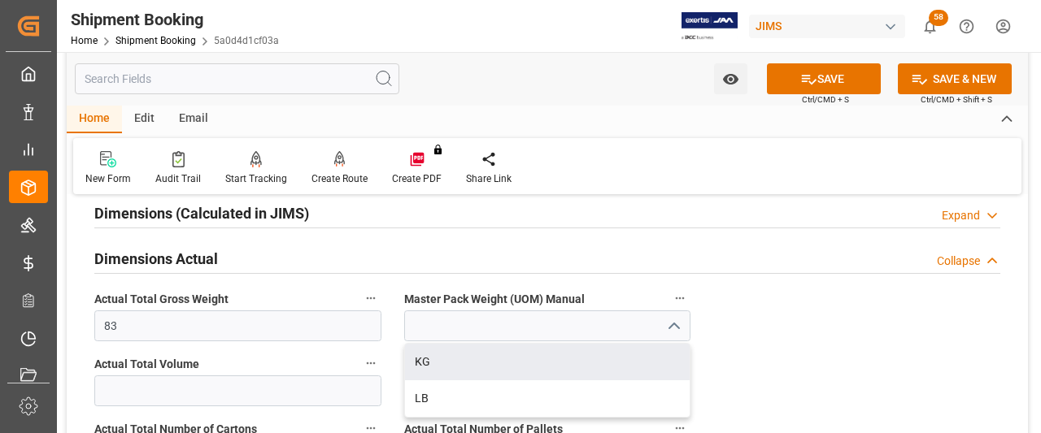
scroll to position [1626, 0]
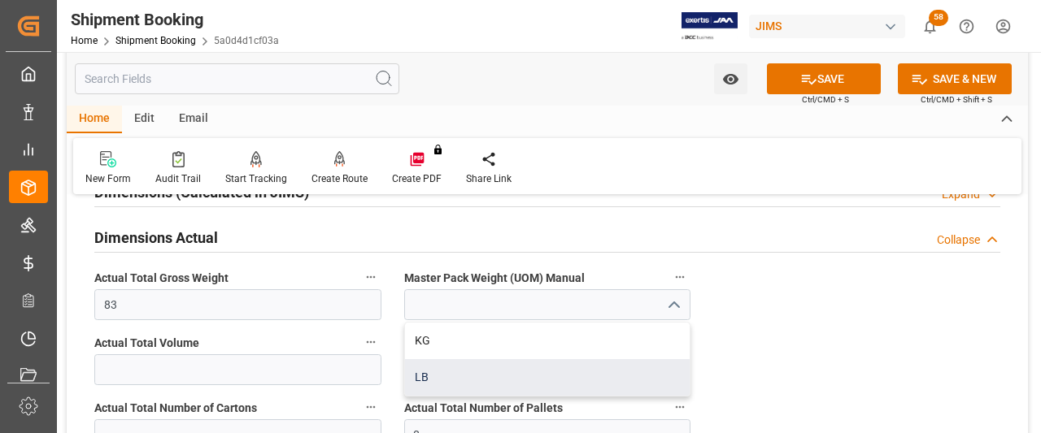
click at [437, 372] on div "LB" at bounding box center [547, 377] width 285 height 37
type input "LB"
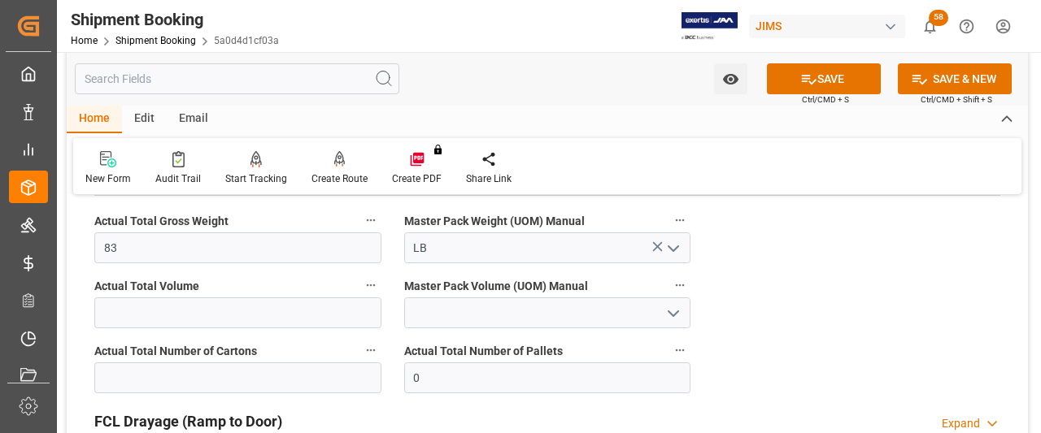
scroll to position [1707, 0]
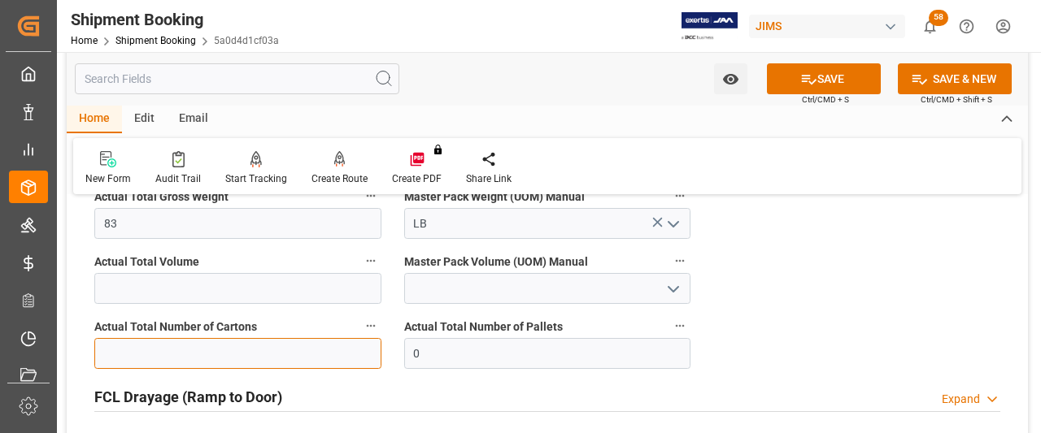
click at [117, 347] on input "text" at bounding box center [237, 353] width 287 height 31
type input "1"
click at [832, 77] on button "SAVE" at bounding box center [824, 78] width 114 height 31
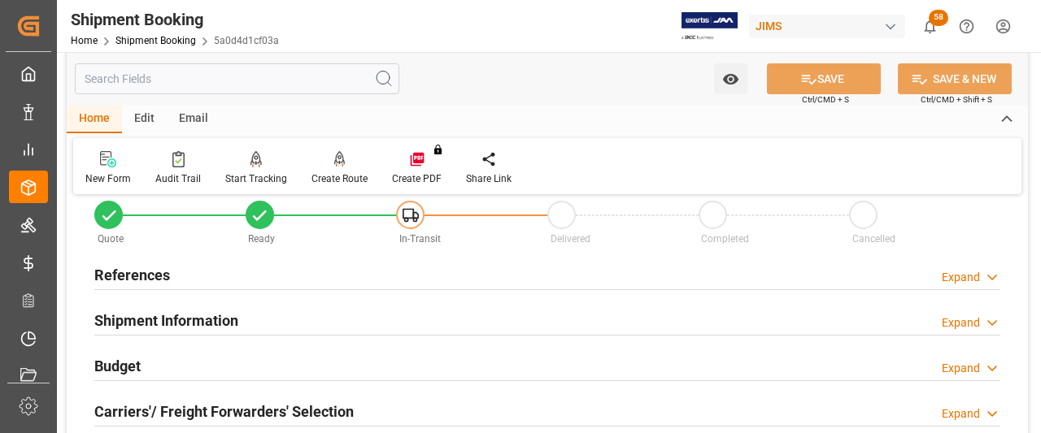
scroll to position [0, 0]
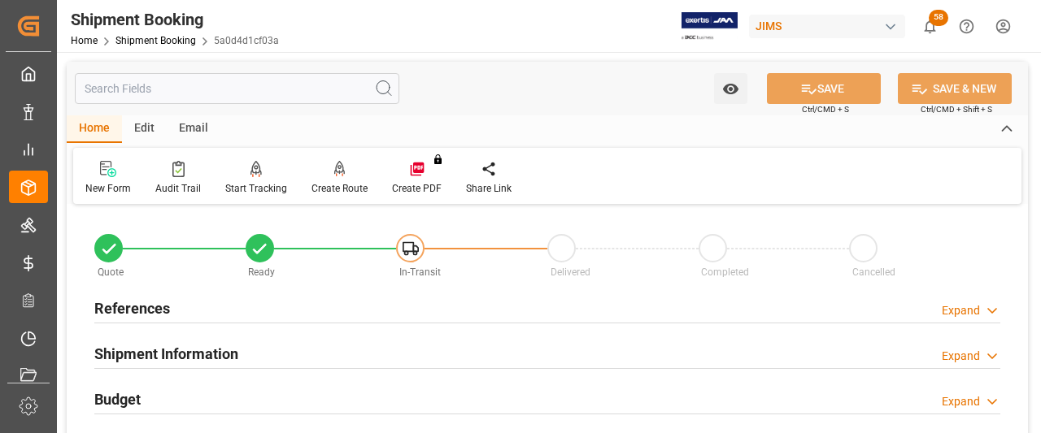
click at [124, 311] on h2 "References" at bounding box center [132, 309] width 76 height 22
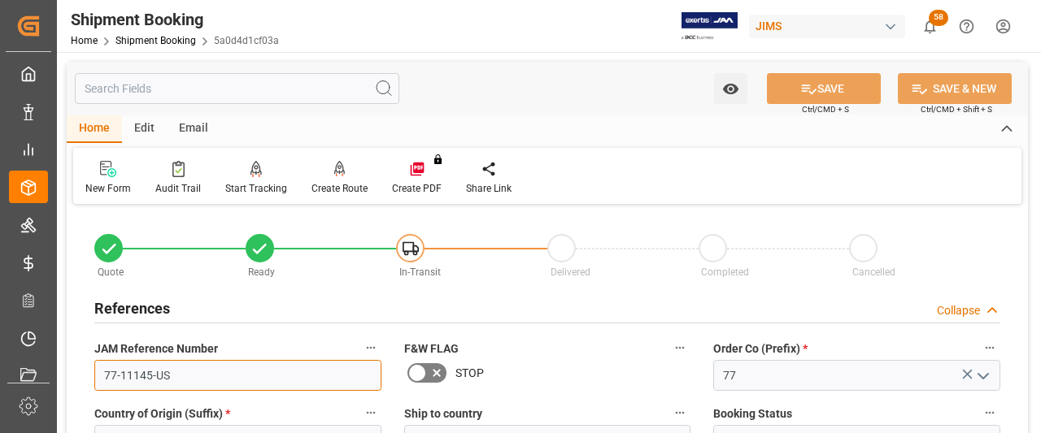
drag, startPoint x: 170, startPoint y: 371, endPoint x: 73, endPoint y: 369, distance: 96.8
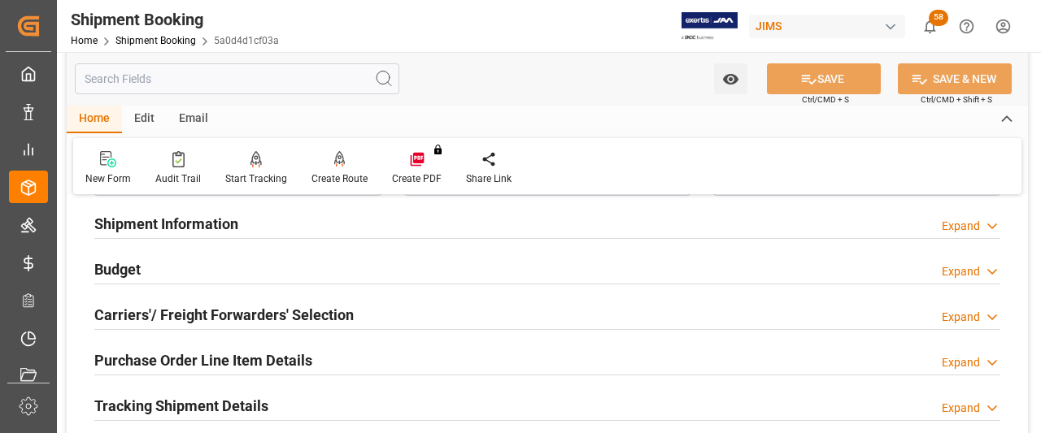
scroll to position [488, 0]
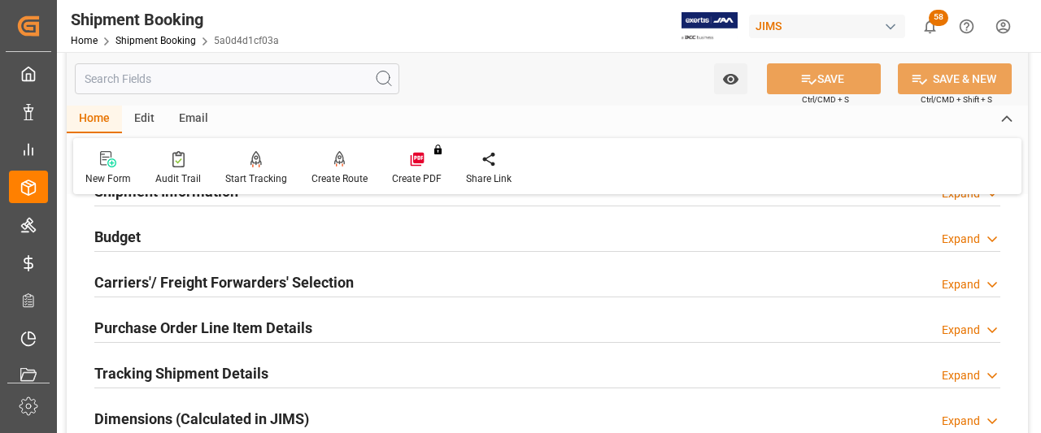
click at [180, 282] on h2 "Carriers'/ Freight Forwarders' Selection" at bounding box center [223, 283] width 259 height 22
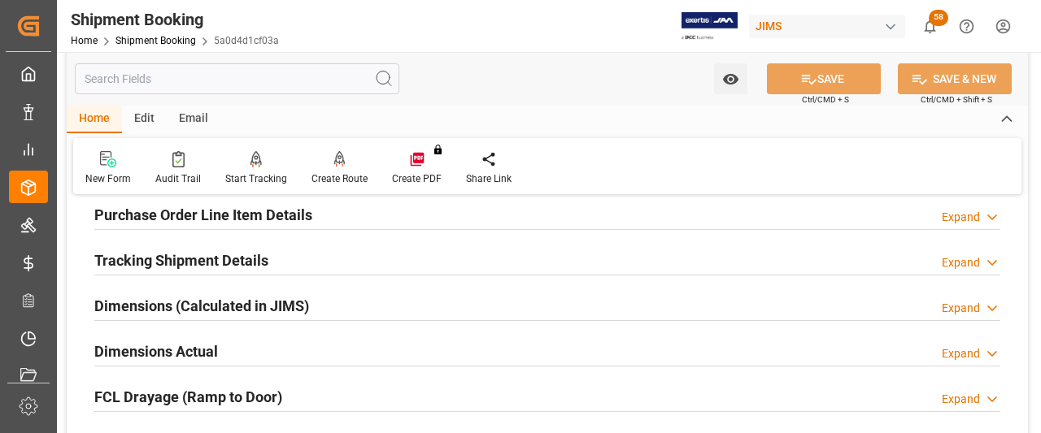
scroll to position [1057, 0]
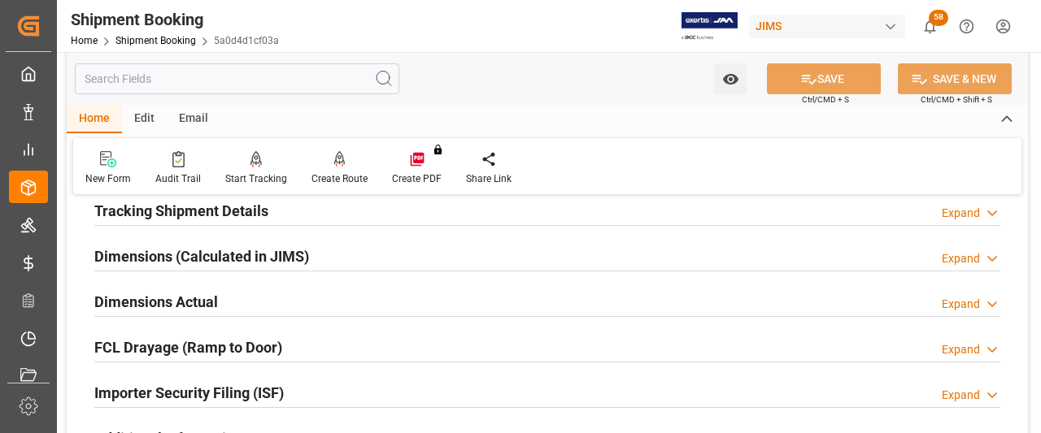
click at [159, 209] on h2 "Tracking Shipment Details" at bounding box center [181, 211] width 174 height 22
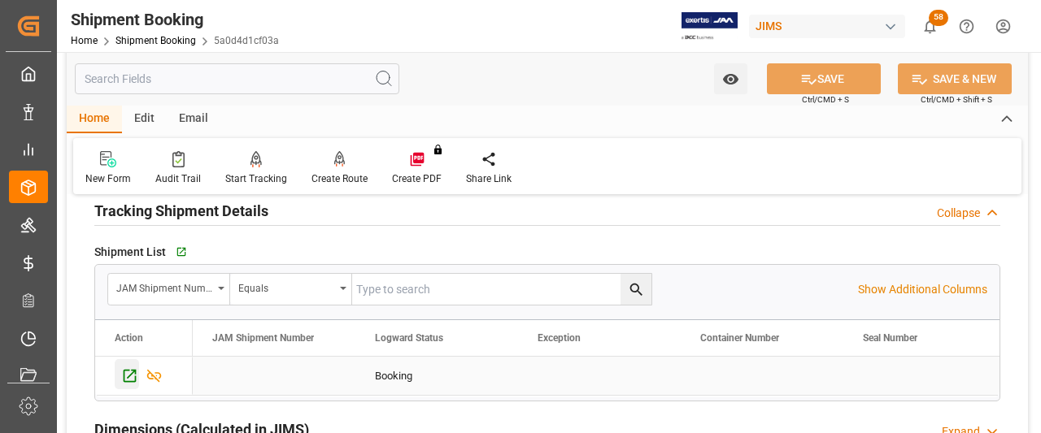
click at [131, 370] on icon "Press SPACE to select this row." at bounding box center [130, 376] width 13 height 13
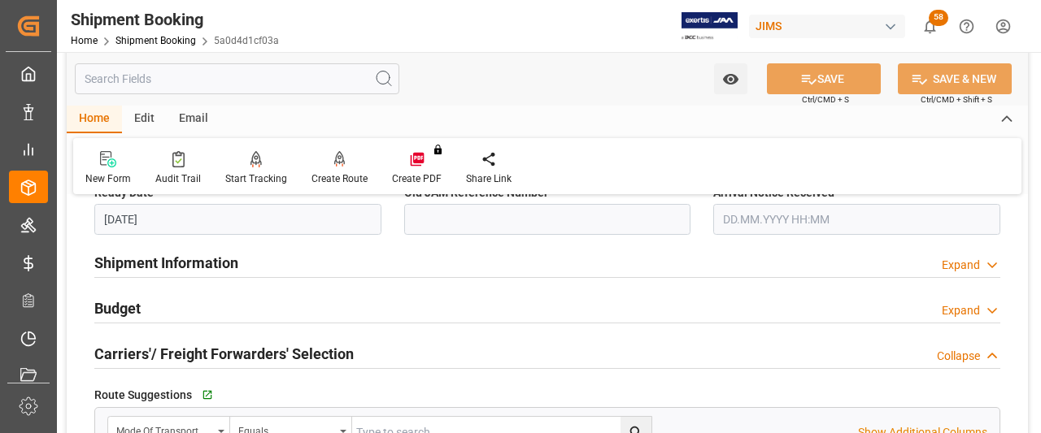
scroll to position [406, 0]
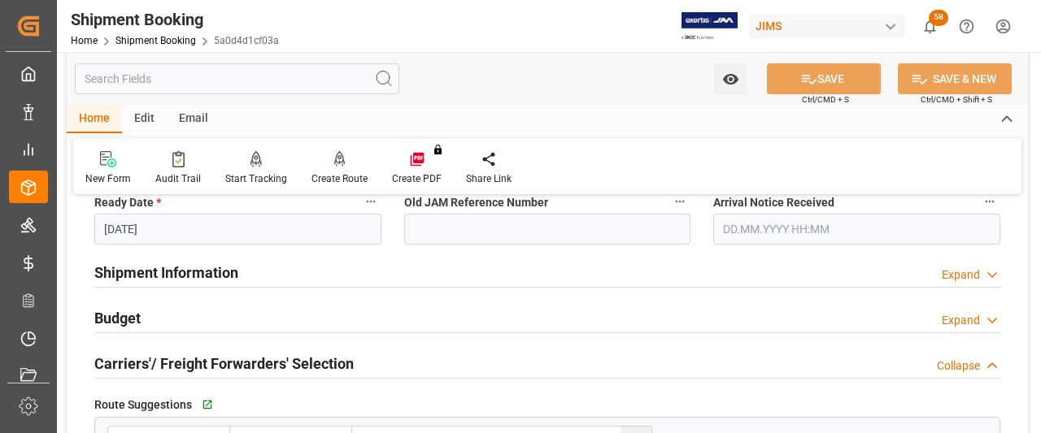
click at [215, 272] on h2 "Shipment Information" at bounding box center [166, 273] width 144 height 22
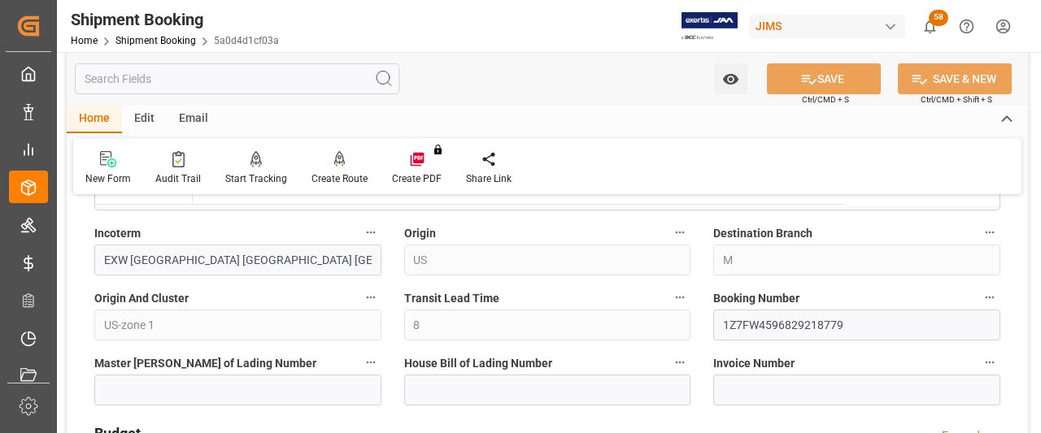
scroll to position [894, 0]
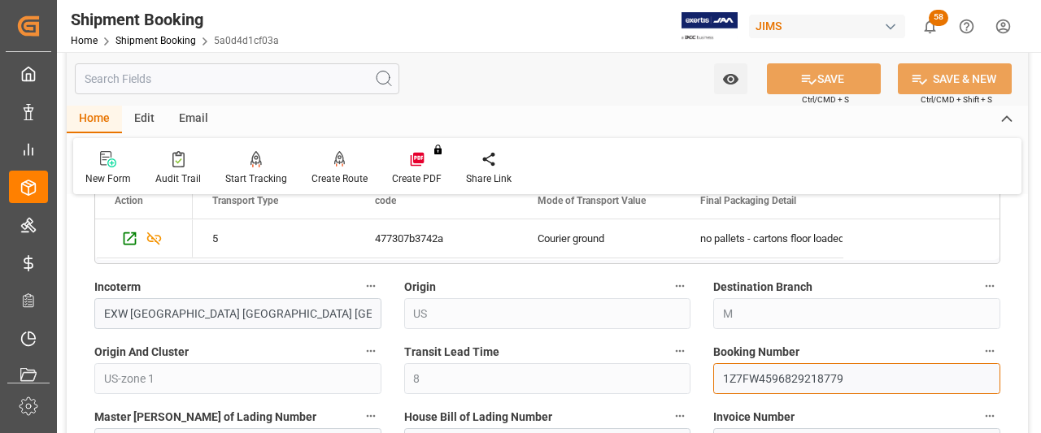
drag, startPoint x: 847, startPoint y: 381, endPoint x: 707, endPoint y: 376, distance: 139.9
click at [707, 376] on div "Booking Number 1Z7FW4596829218779" at bounding box center [857, 367] width 310 height 65
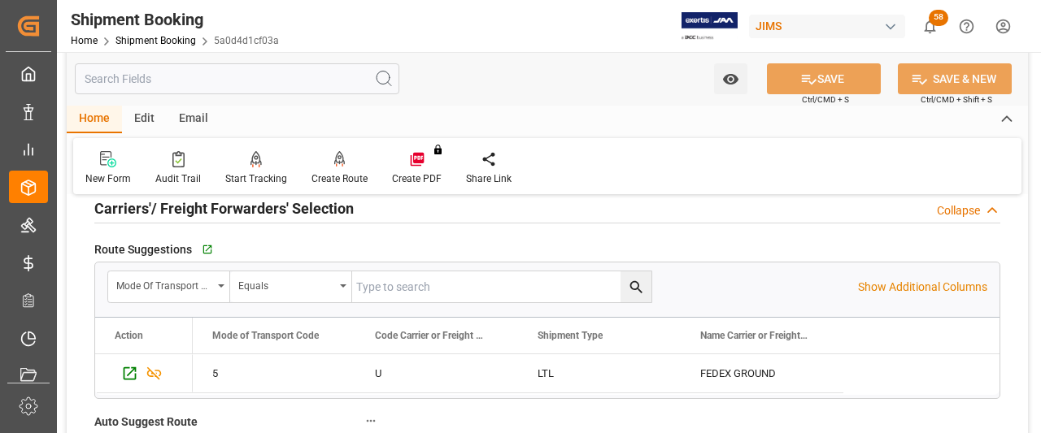
scroll to position [1219, 0]
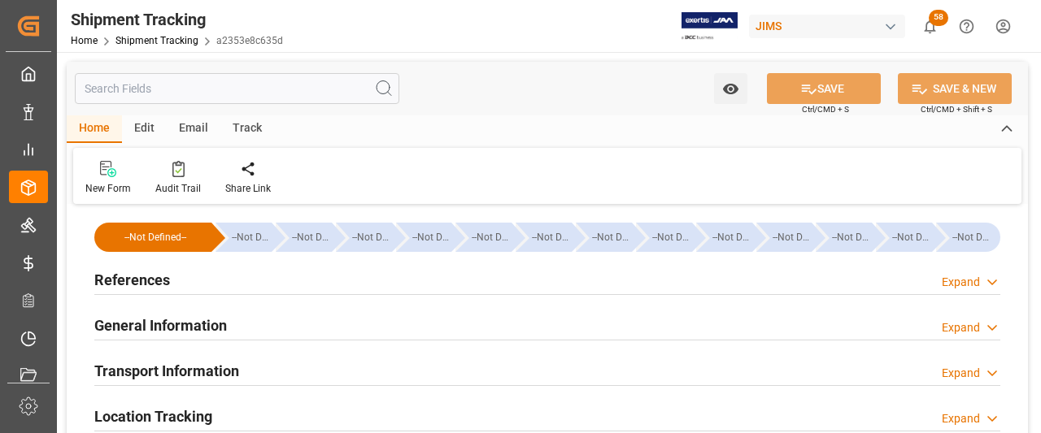
type input "[DATE]"
click at [119, 280] on h2 "References" at bounding box center [132, 280] width 76 height 22
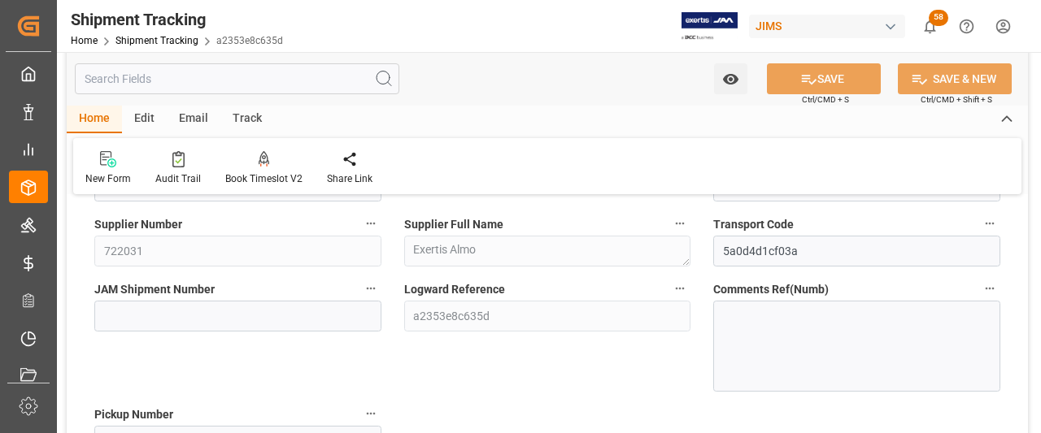
scroll to position [163, 0]
click at [110, 318] on input at bounding box center [237, 314] width 287 height 31
paste input "73194"
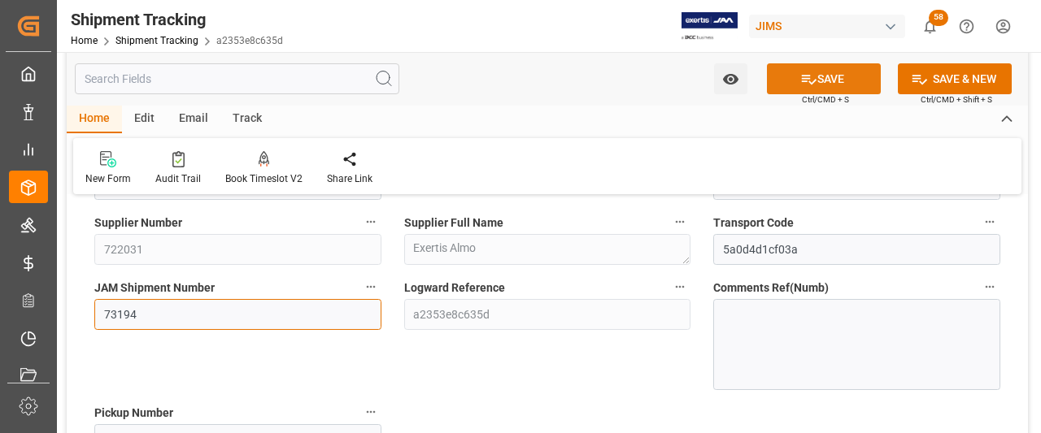
type input "73194"
click at [841, 86] on button "SAVE" at bounding box center [824, 78] width 114 height 31
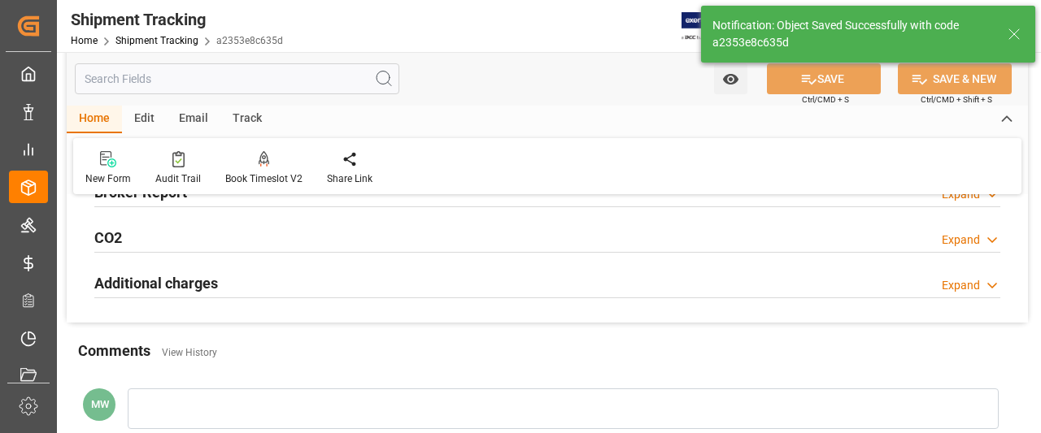
scroll to position [86, 0]
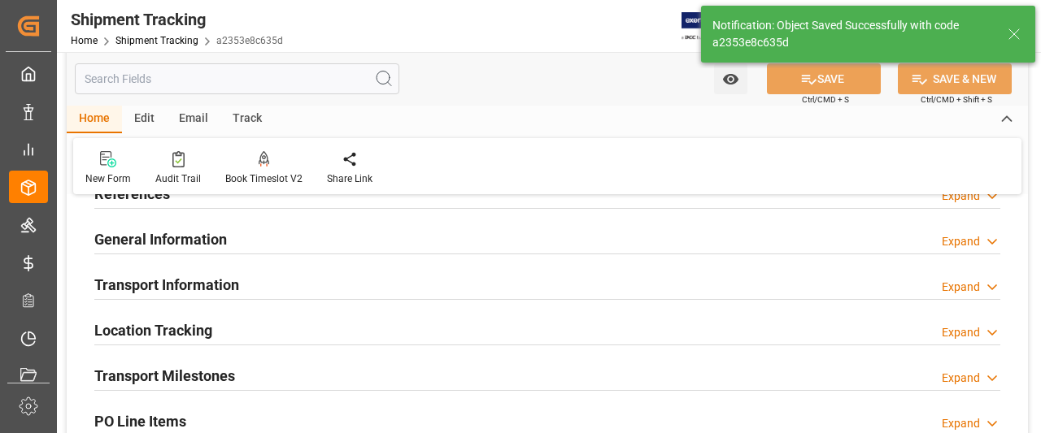
click at [150, 368] on h2 "Transport Milestones" at bounding box center [164, 376] width 141 height 22
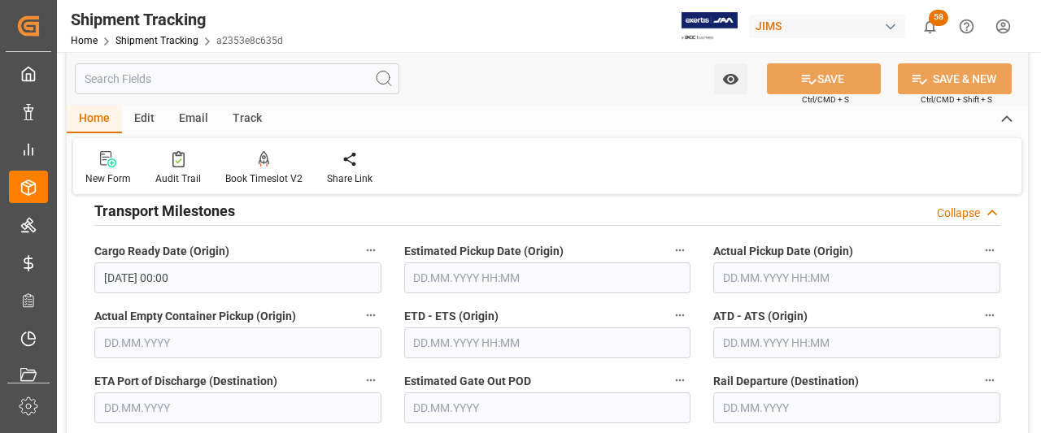
scroll to position [249, 0]
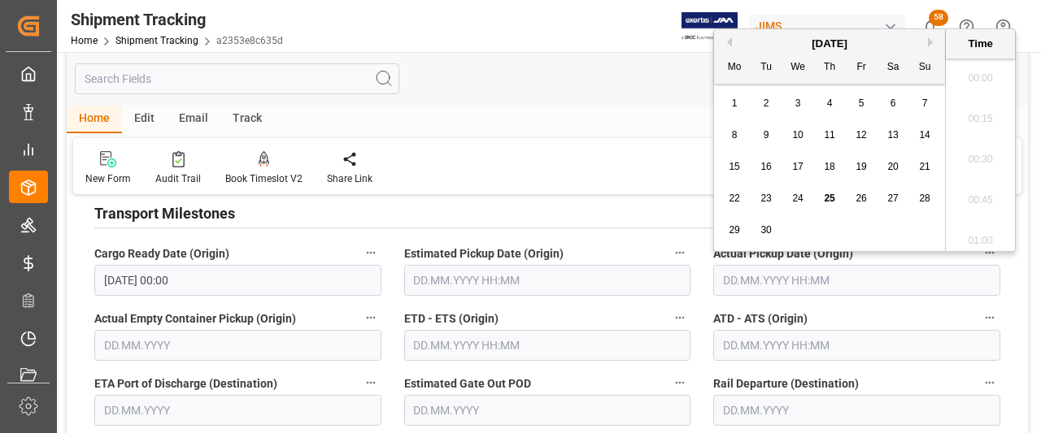
click at [778, 277] on input "text" at bounding box center [856, 280] width 287 height 31
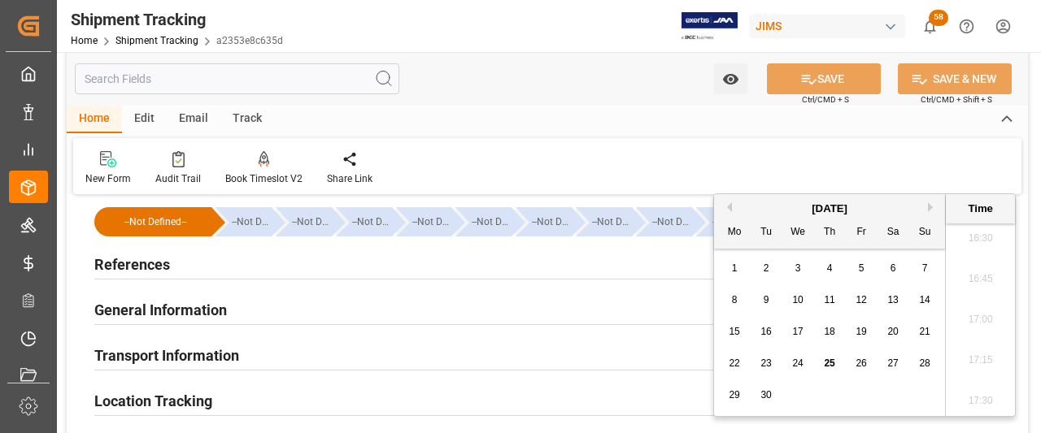
scroll to position [0, 0]
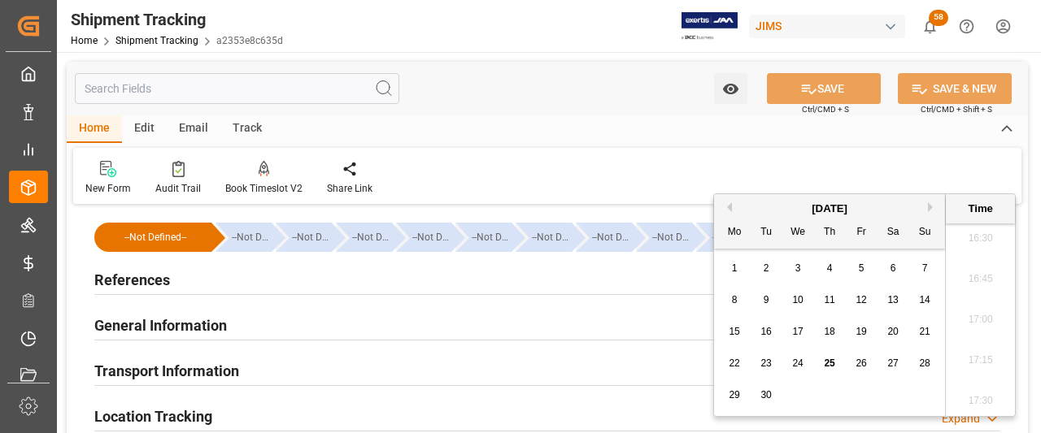
click at [138, 274] on h2 "References" at bounding box center [132, 280] width 76 height 22
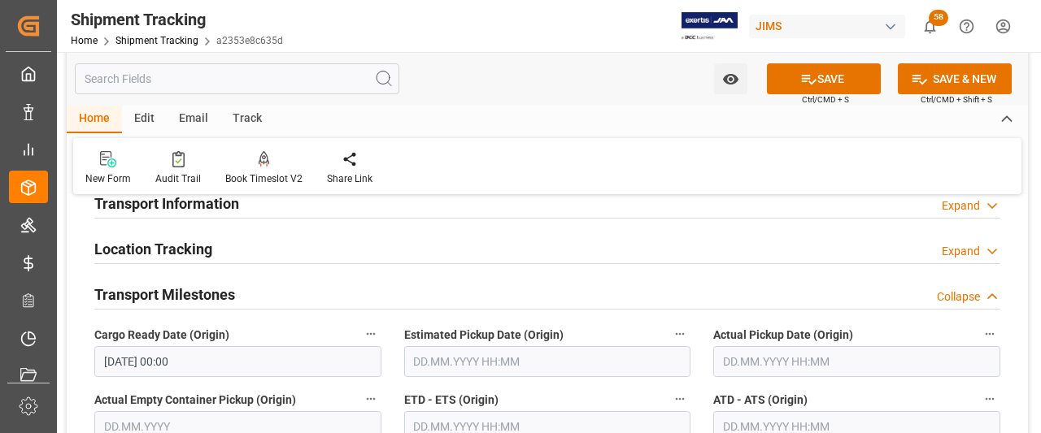
scroll to position [569, 0]
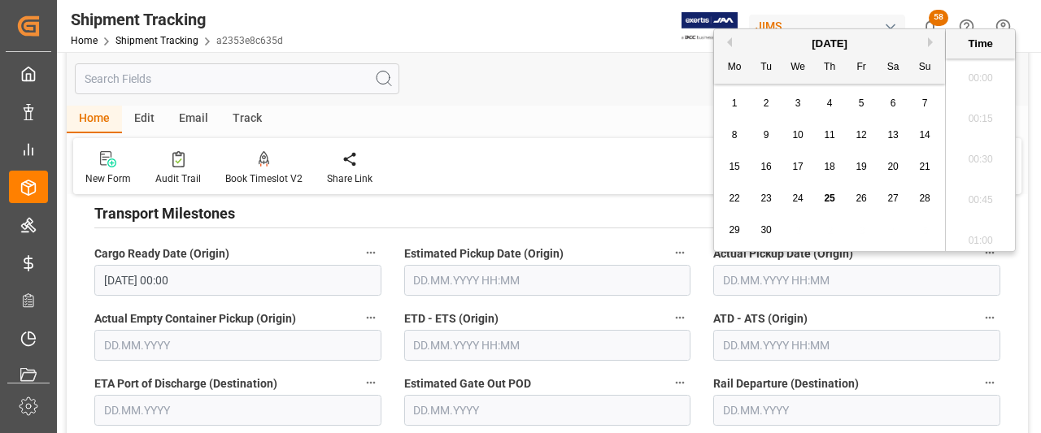
click at [760, 274] on input "text" at bounding box center [856, 280] width 287 height 31
click at [834, 196] on span "25" at bounding box center [829, 198] width 11 height 11
click at [798, 194] on span "24" at bounding box center [797, 198] width 11 height 11
type input "[DATE] 00:00"
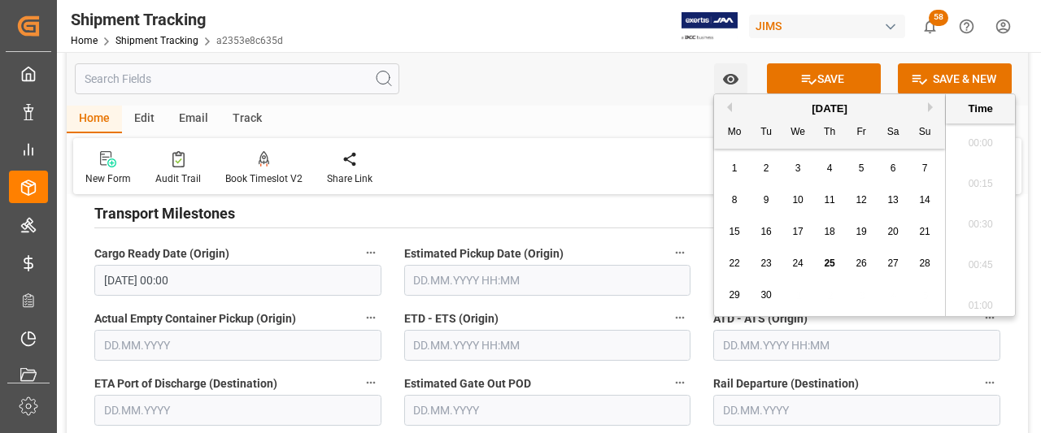
click at [735, 334] on input "text" at bounding box center [856, 345] width 287 height 31
click at [835, 264] on div "25" at bounding box center [829, 264] width 20 height 20
type input "[DATE] 00:00"
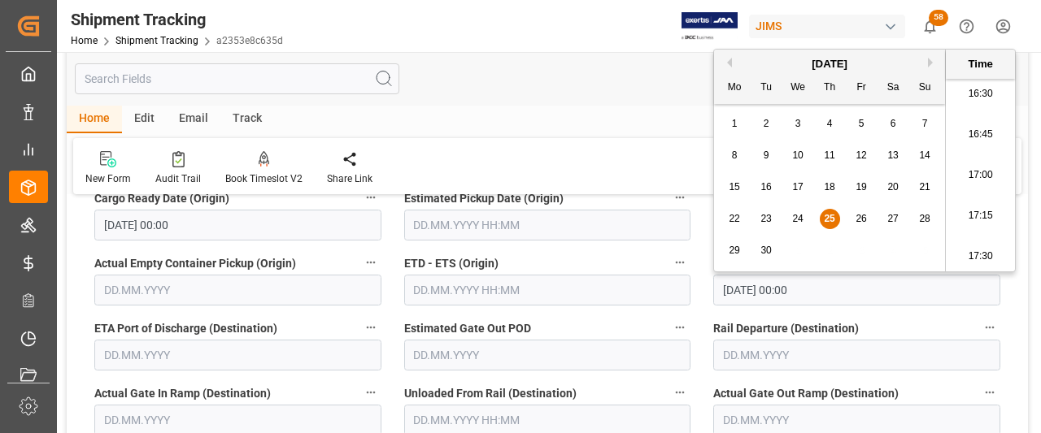
scroll to position [732, 0]
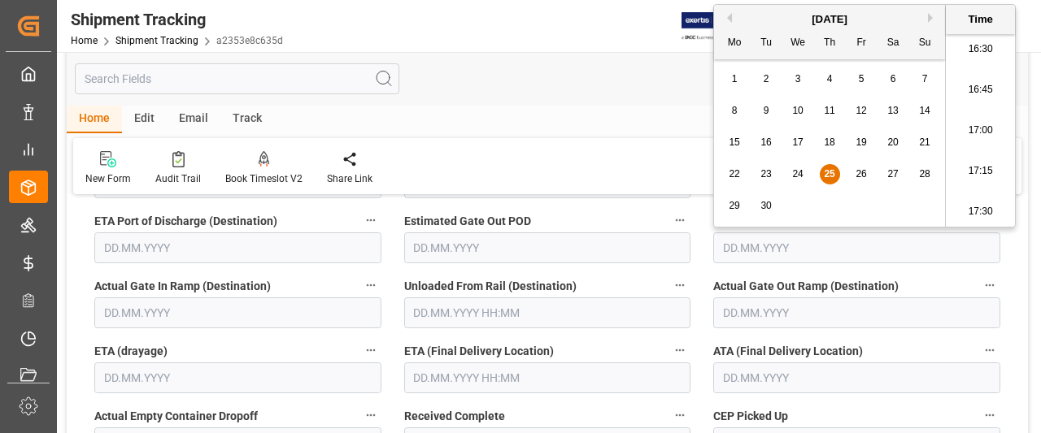
click at [432, 376] on input "text" at bounding box center [547, 378] width 287 height 31
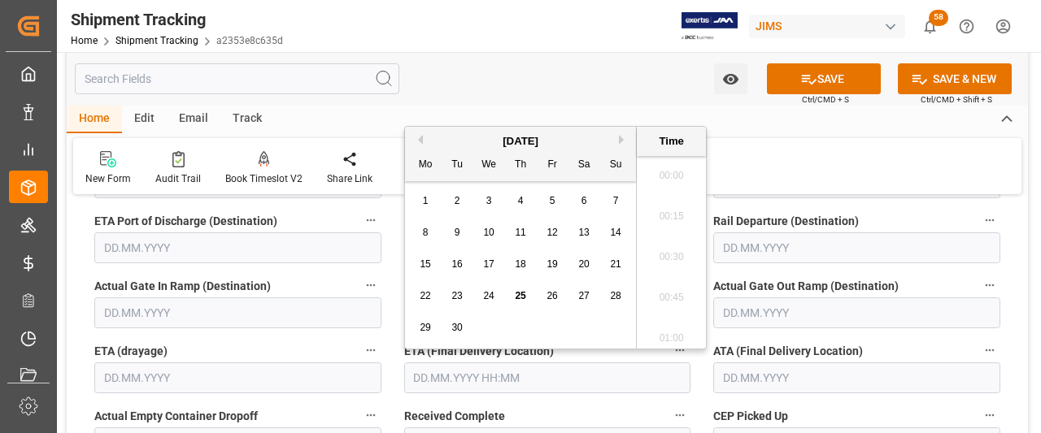
scroll to position [2688, 0]
click at [623, 137] on button "Next Month" at bounding box center [624, 140] width 10 height 10
click at [518, 201] on span "2" at bounding box center [521, 200] width 6 height 11
type input "[DATE] 00:00"
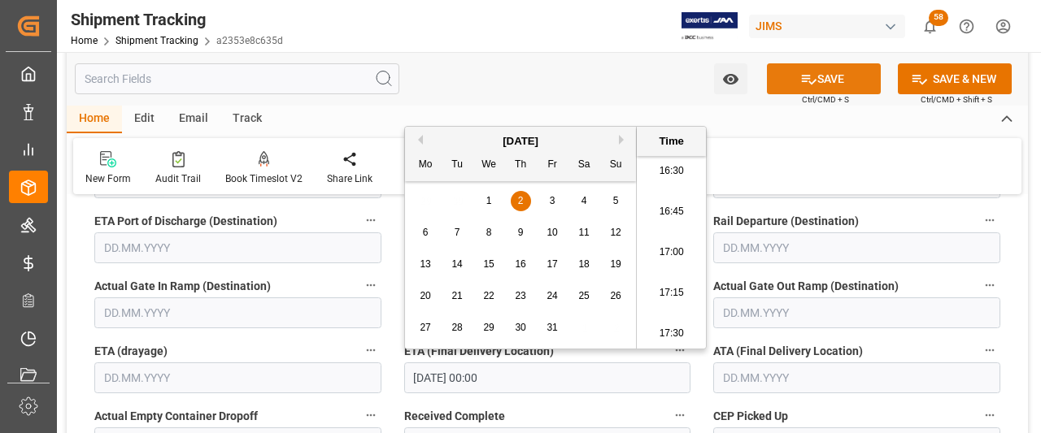
click at [832, 83] on button "SAVE" at bounding box center [824, 78] width 114 height 31
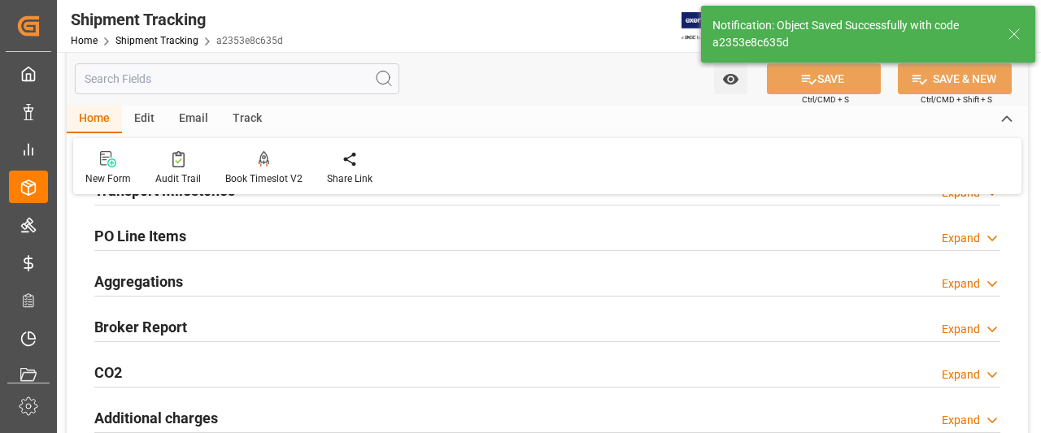
scroll to position [246, 0]
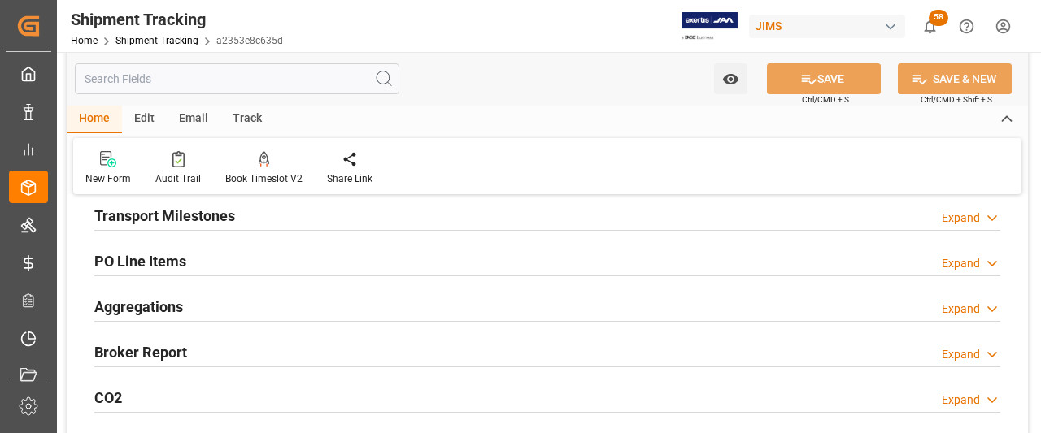
click at [205, 214] on h2 "Transport Milestones" at bounding box center [164, 216] width 141 height 22
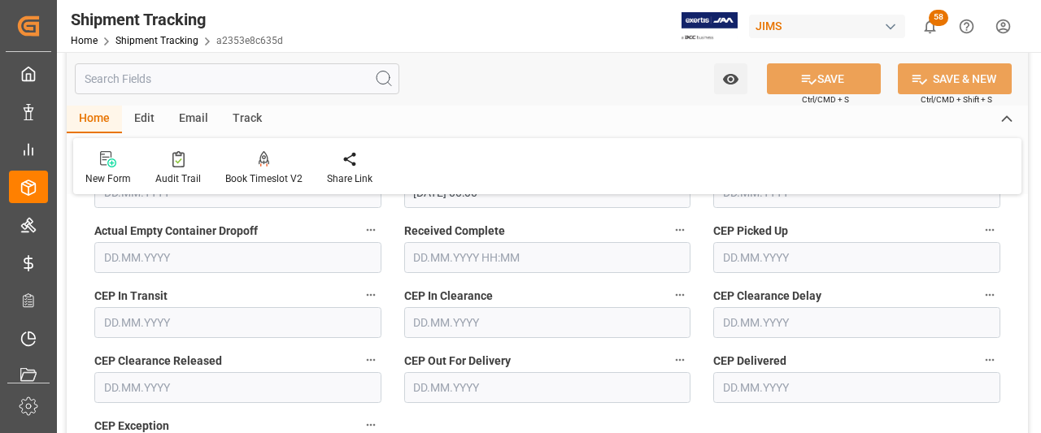
scroll to position [572, 0]
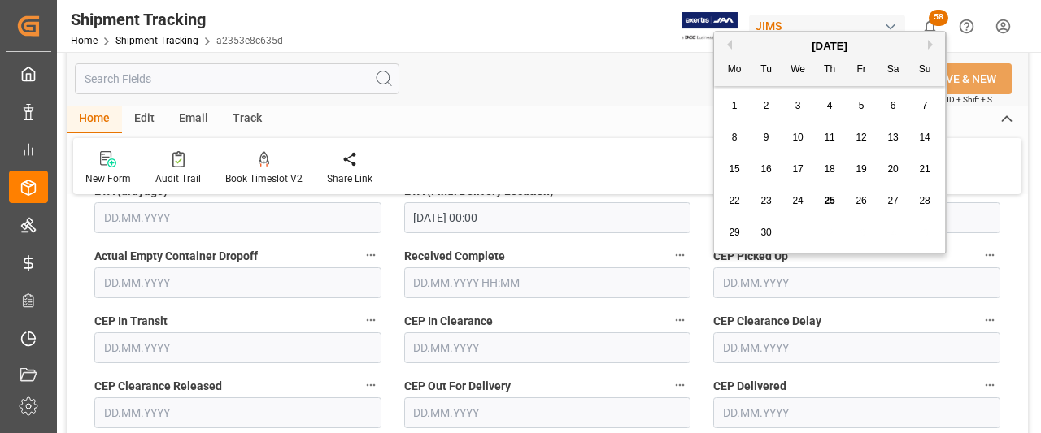
click at [792, 282] on input "text" at bounding box center [856, 282] width 287 height 31
click at [798, 201] on span "24" at bounding box center [797, 200] width 11 height 11
type input "24.09.2025"
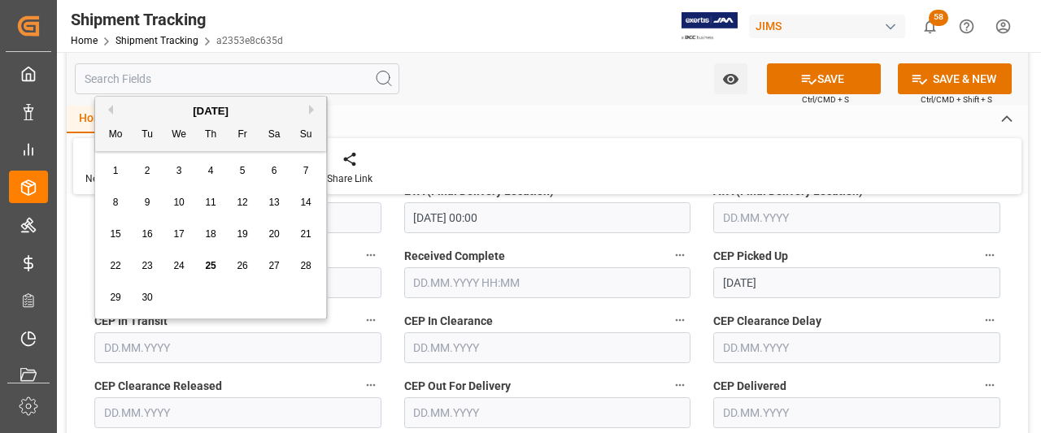
click at [162, 350] on input "text" at bounding box center [237, 348] width 287 height 31
click at [215, 267] on span "25" at bounding box center [210, 265] width 11 height 11
type input "[DATE]"
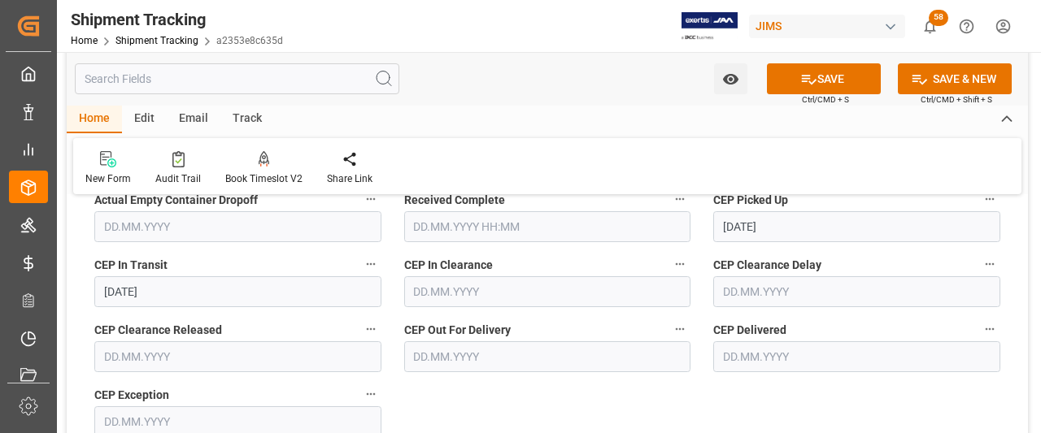
scroll to position [653, 0]
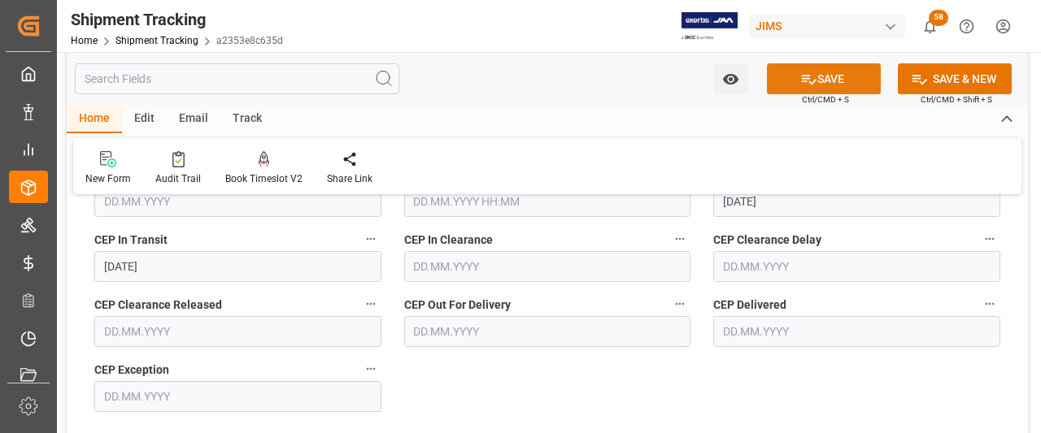
click at [844, 81] on button "SAVE" at bounding box center [824, 78] width 114 height 31
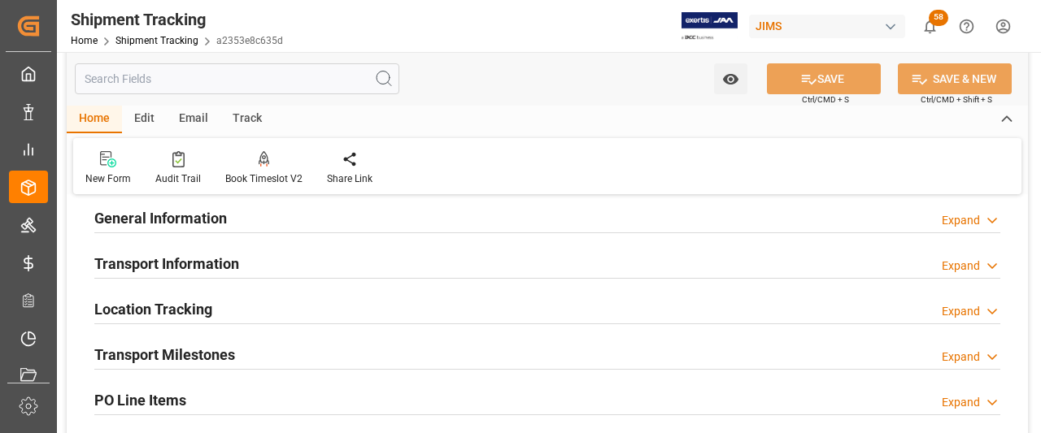
scroll to position [67, 0]
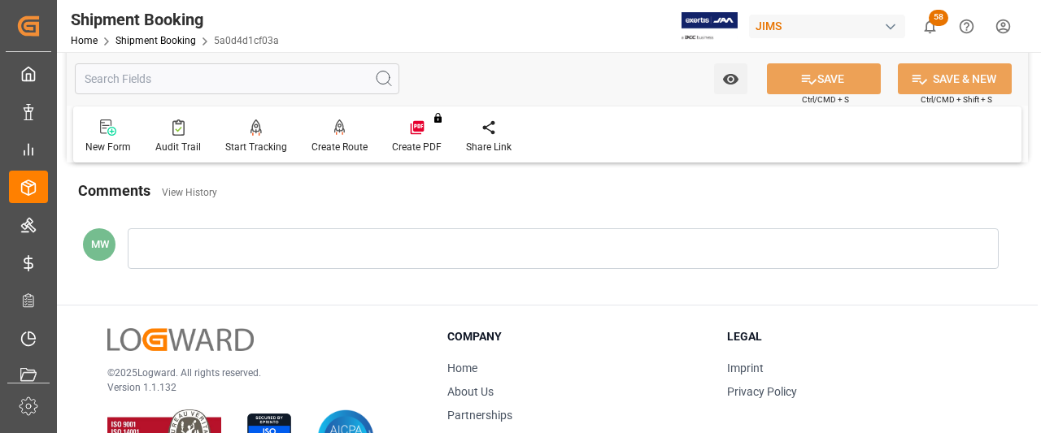
scroll to position [569, 0]
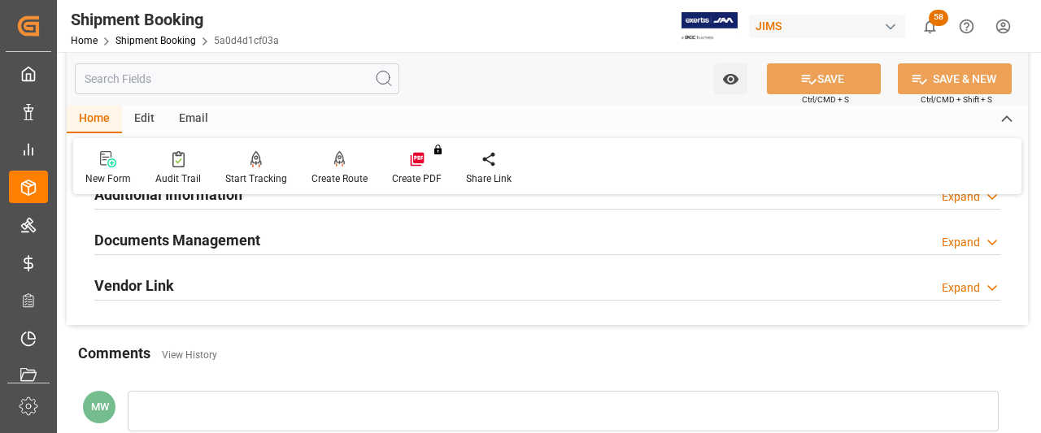
click at [180, 240] on h2 "Documents Management" at bounding box center [177, 240] width 166 height 22
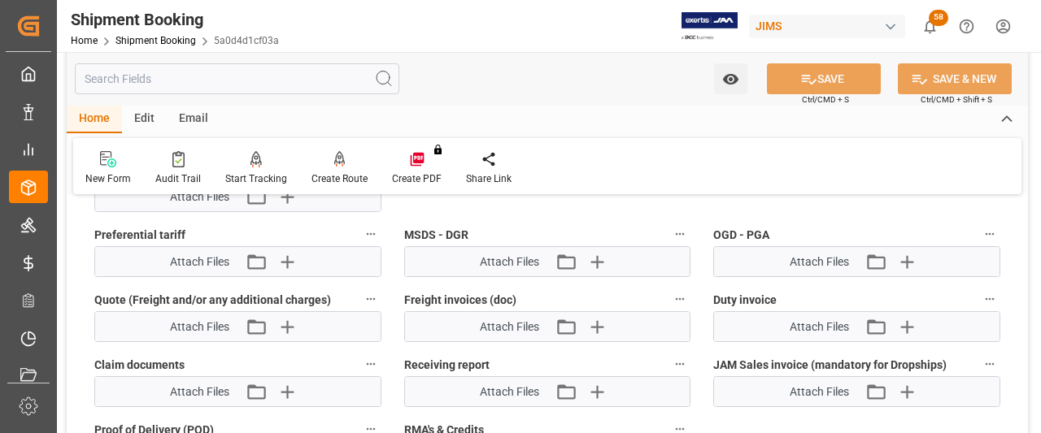
scroll to position [976, 0]
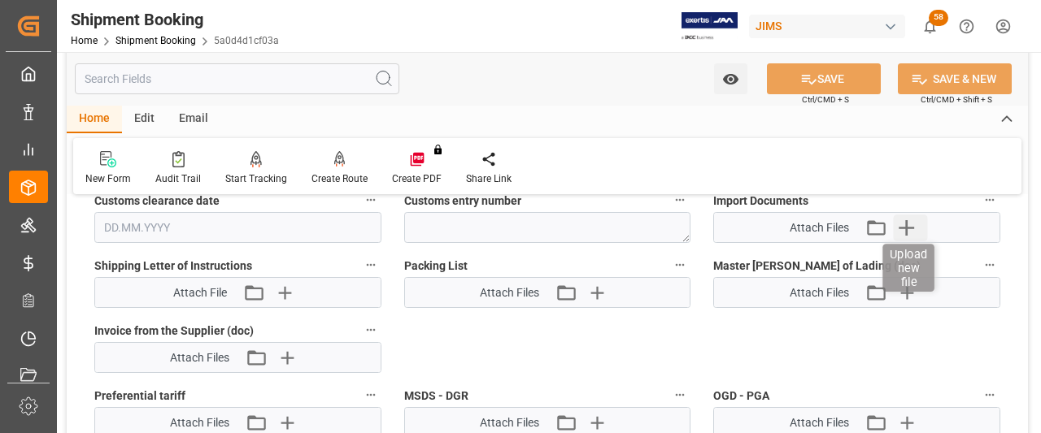
click at [907, 218] on icon "button" at bounding box center [906, 228] width 26 height 26
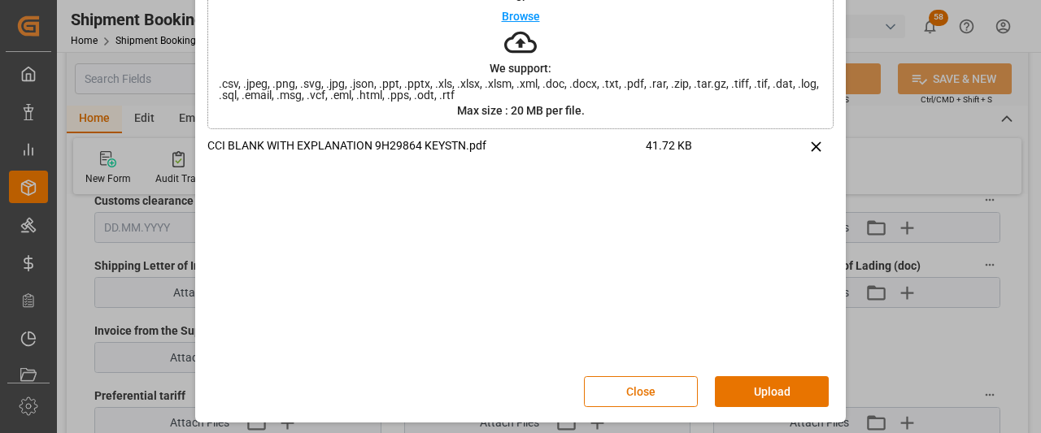
scroll to position [112, 0]
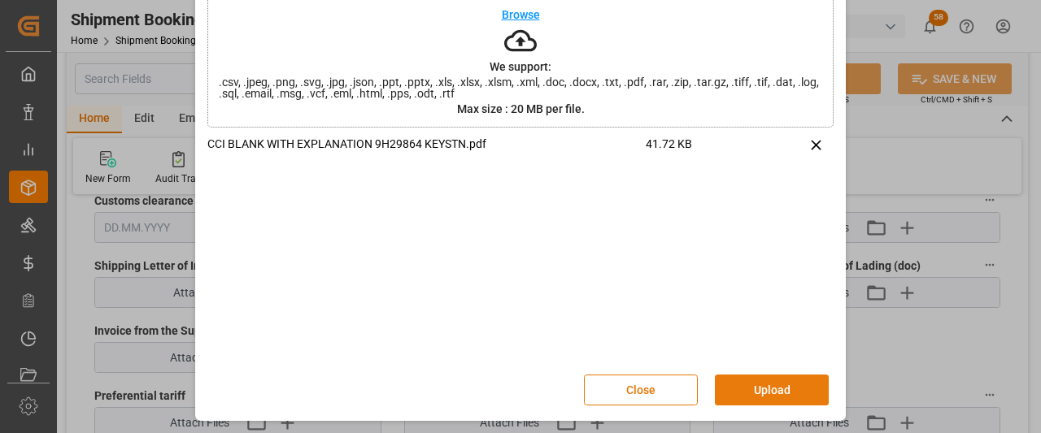
click at [765, 395] on button "Upload" at bounding box center [772, 390] width 114 height 31
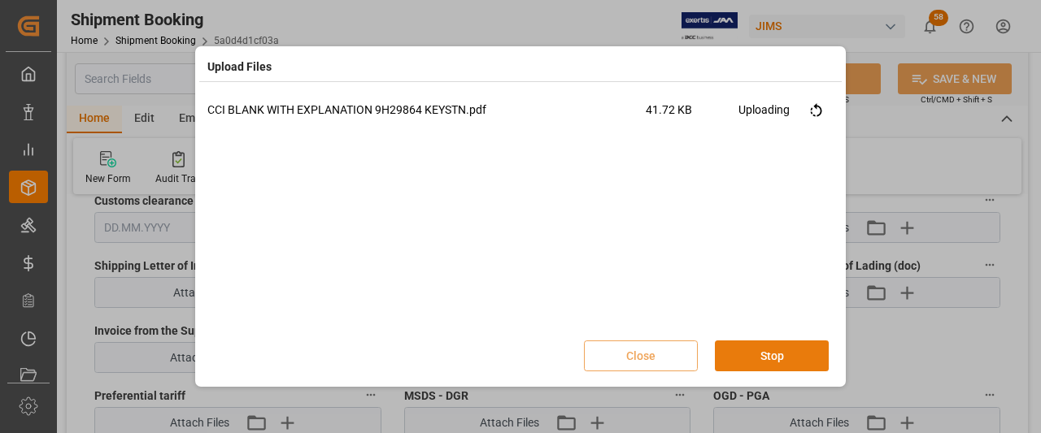
click at [765, 360] on button "Stop" at bounding box center [772, 356] width 114 height 31
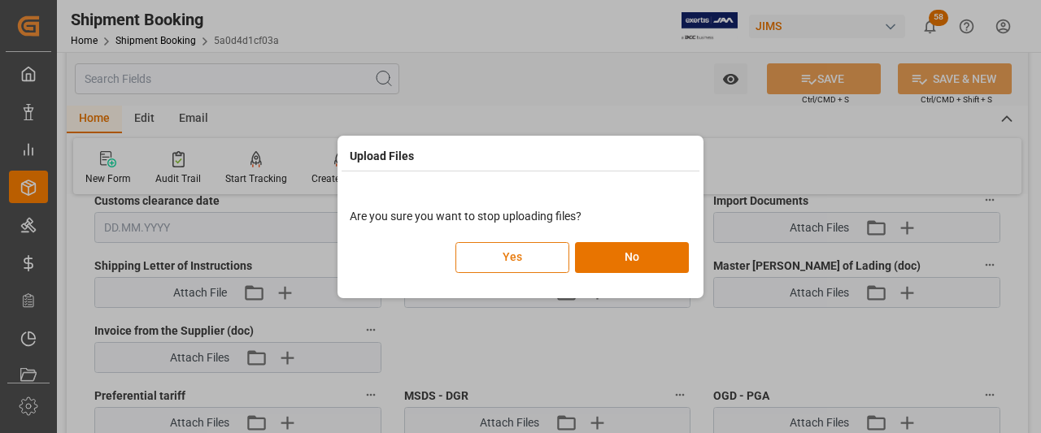
click at [540, 259] on button "Yes" at bounding box center [512, 257] width 114 height 31
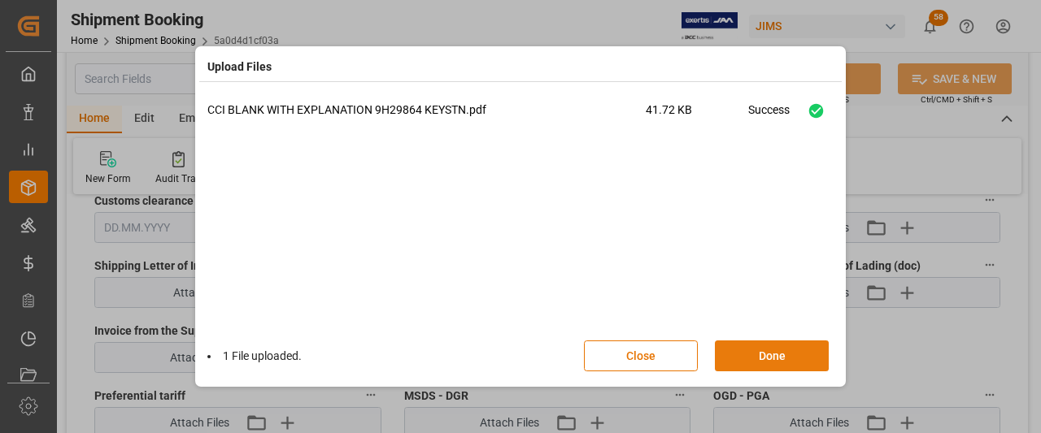
click at [754, 362] on button "Done" at bounding box center [772, 356] width 114 height 31
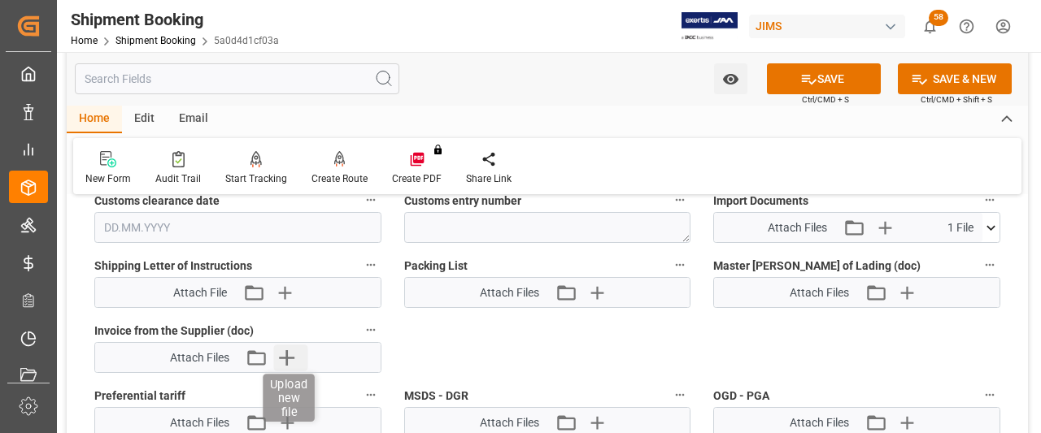
click at [288, 358] on icon "button" at bounding box center [287, 357] width 15 height 15
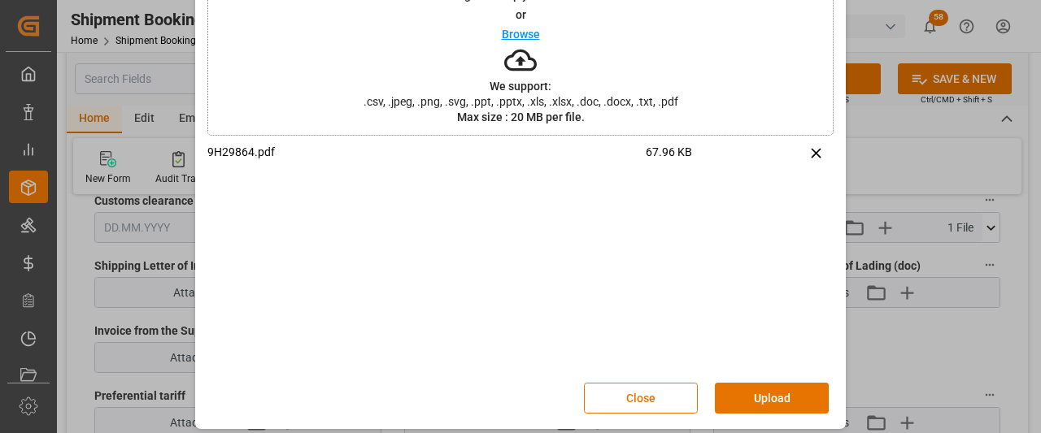
scroll to position [101, 0]
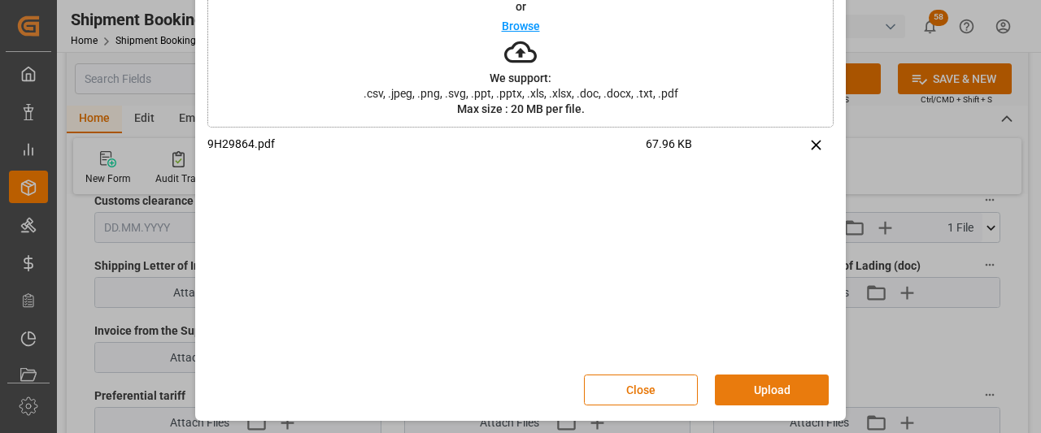
click at [745, 386] on button "Upload" at bounding box center [772, 390] width 114 height 31
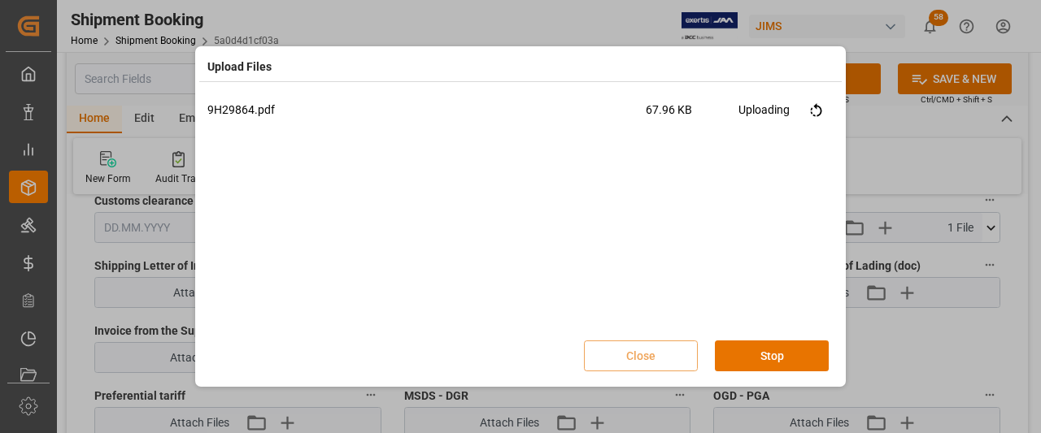
scroll to position [0, 0]
click at [763, 361] on button "Done" at bounding box center [772, 356] width 114 height 31
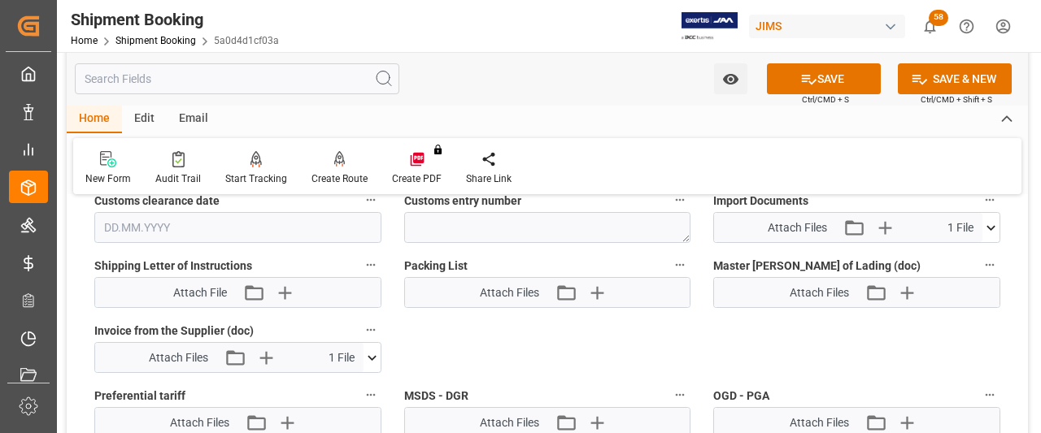
click at [854, 71] on button "SAVE" at bounding box center [824, 78] width 114 height 31
